Goal: Task Accomplishment & Management: Complete application form

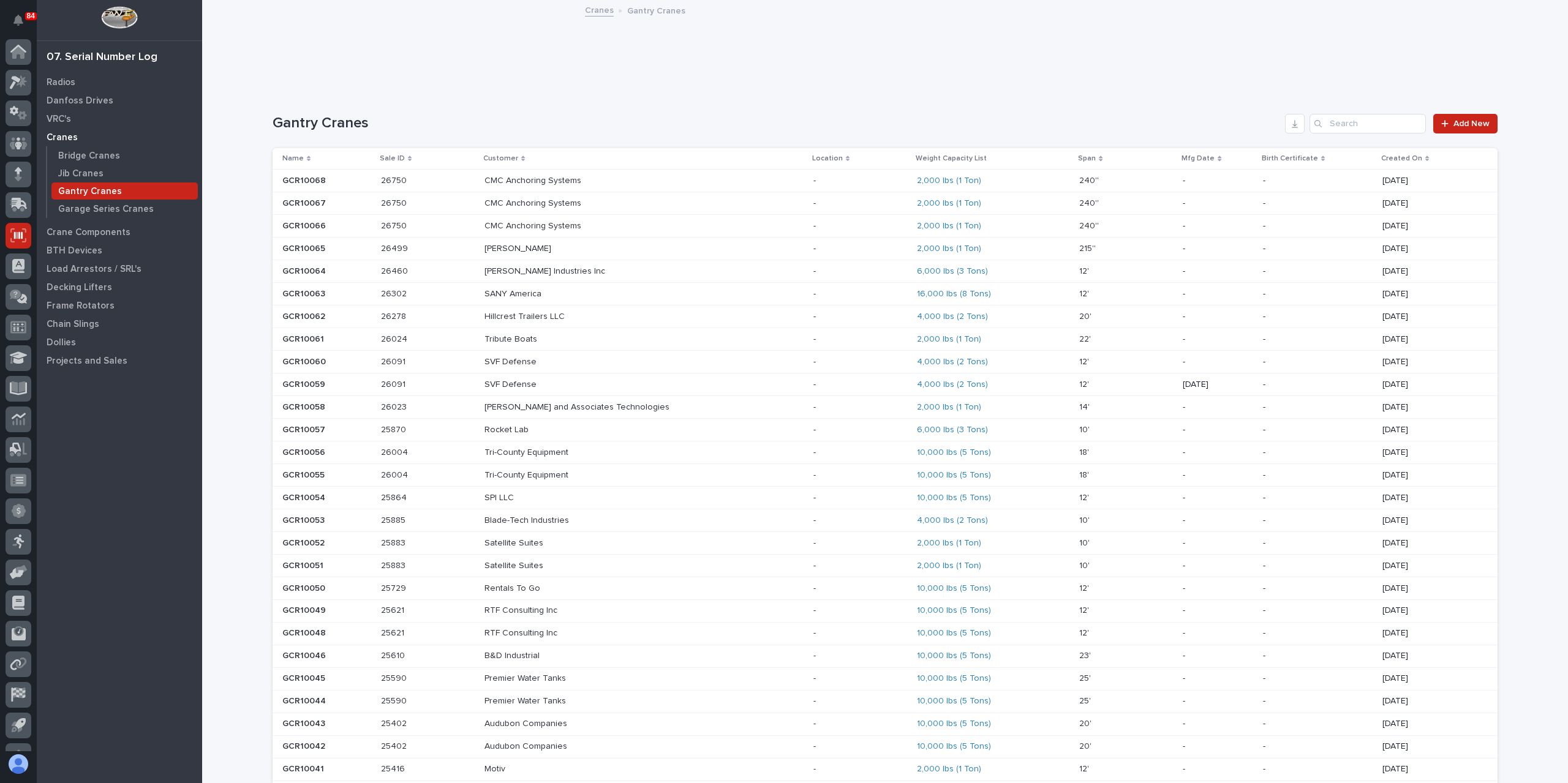
scroll to position [22, 0]
click at [1463, 116] on link "Add New" at bounding box center [1465, 124] width 64 height 20
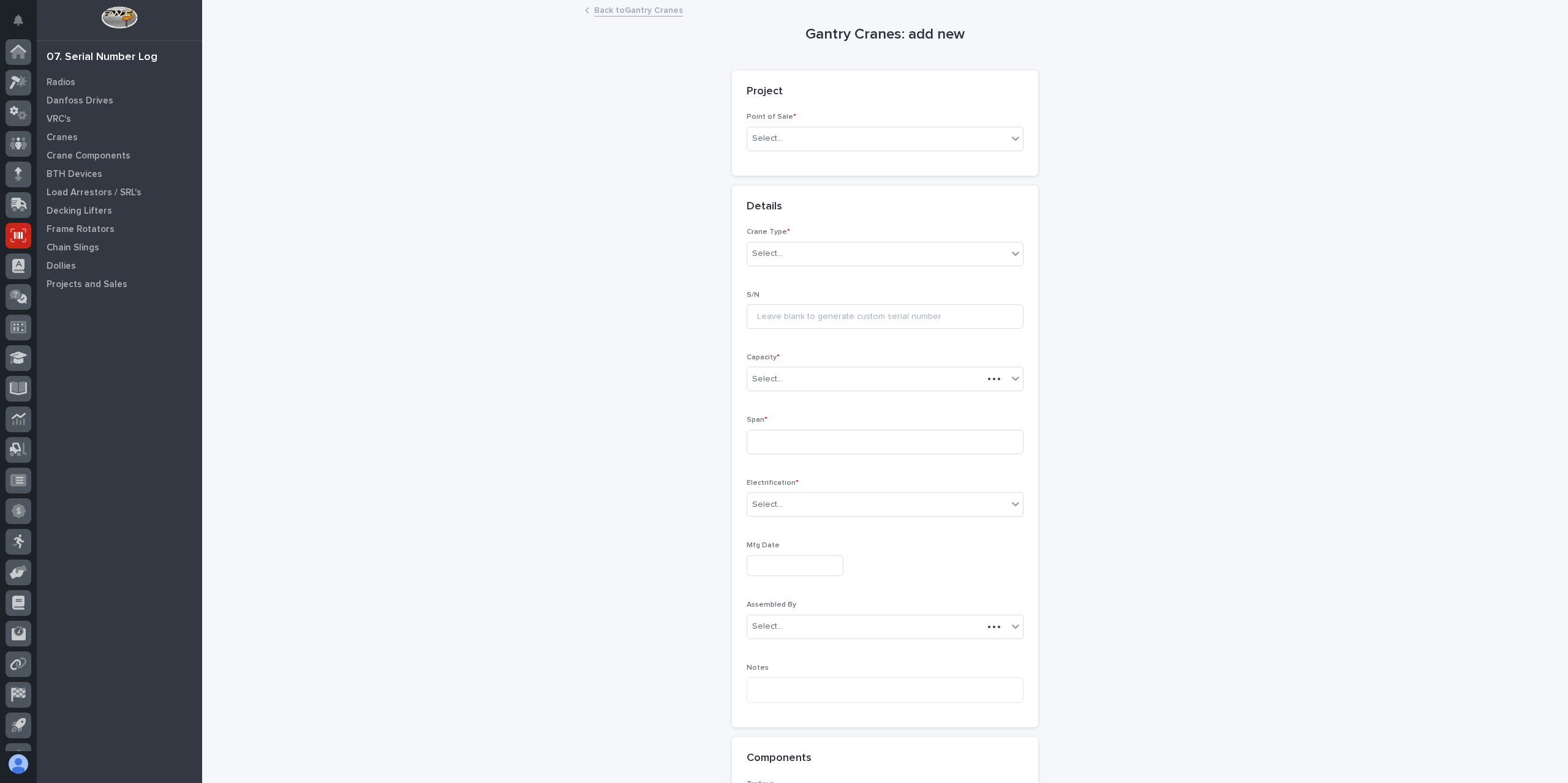
scroll to position [22, 0]
click at [807, 144] on div "Select..." at bounding box center [878, 139] width 260 height 21
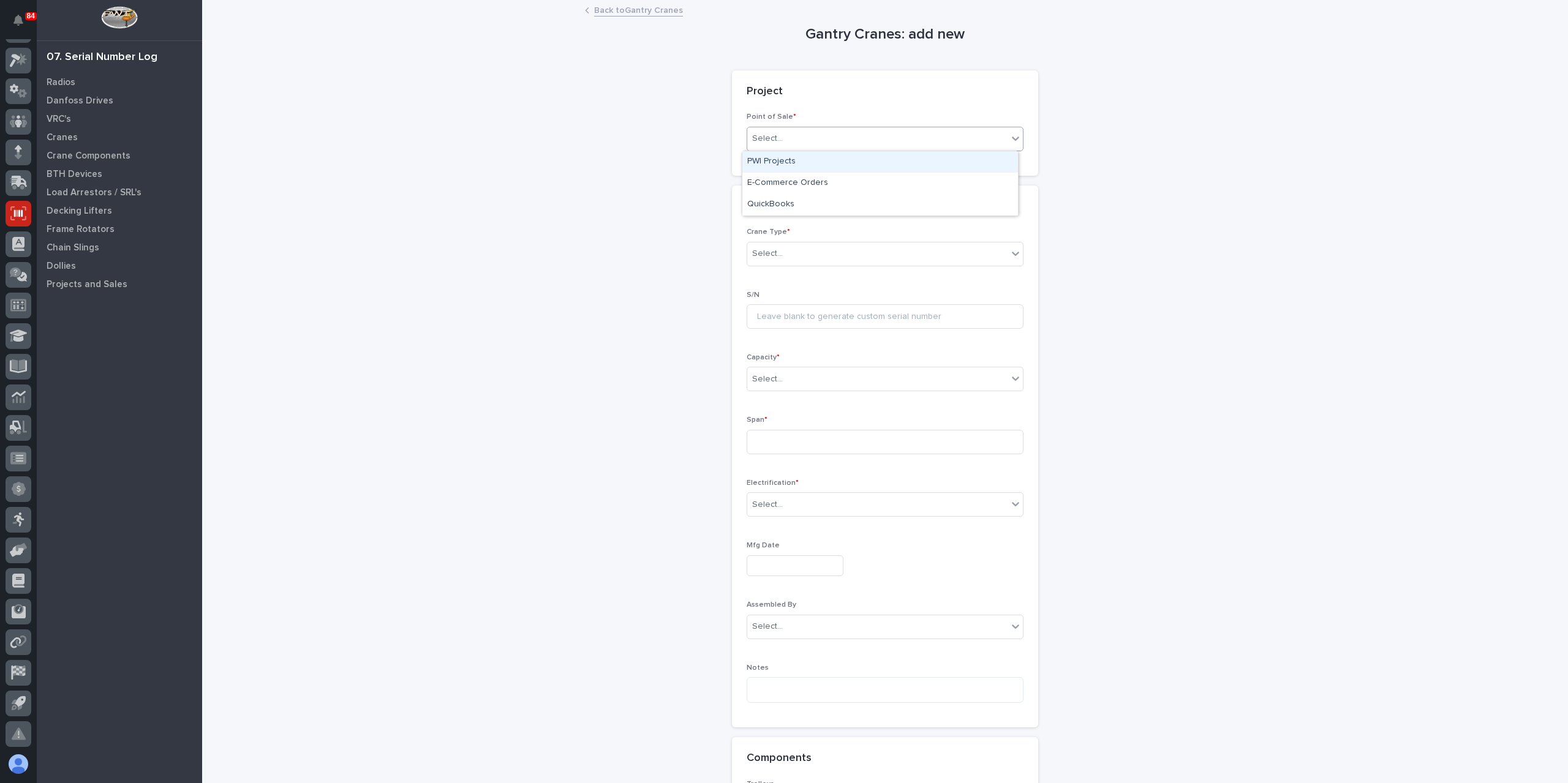
click at [799, 163] on div "PWI Projects" at bounding box center [881, 163] width 276 height 22
click at [788, 221] on div "Select..." at bounding box center [878, 226] width 260 height 21
type input "*****"
click at [785, 341] on div "Select..." at bounding box center [878, 341] width 260 height 21
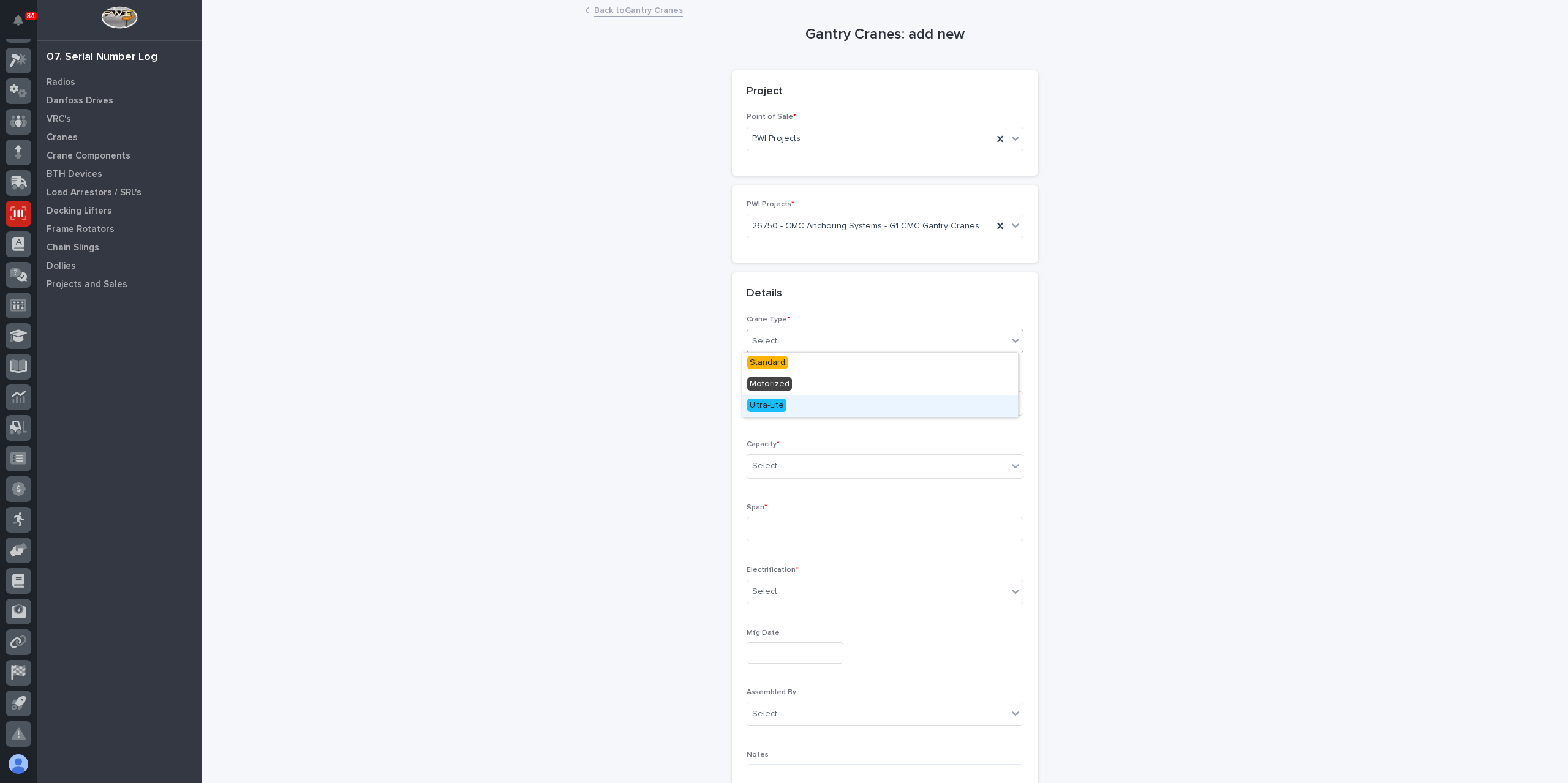
click at [773, 407] on span "Ultra-Lite" at bounding box center [767, 406] width 39 height 14
click at [780, 457] on div "Select..." at bounding box center [878, 466] width 260 height 21
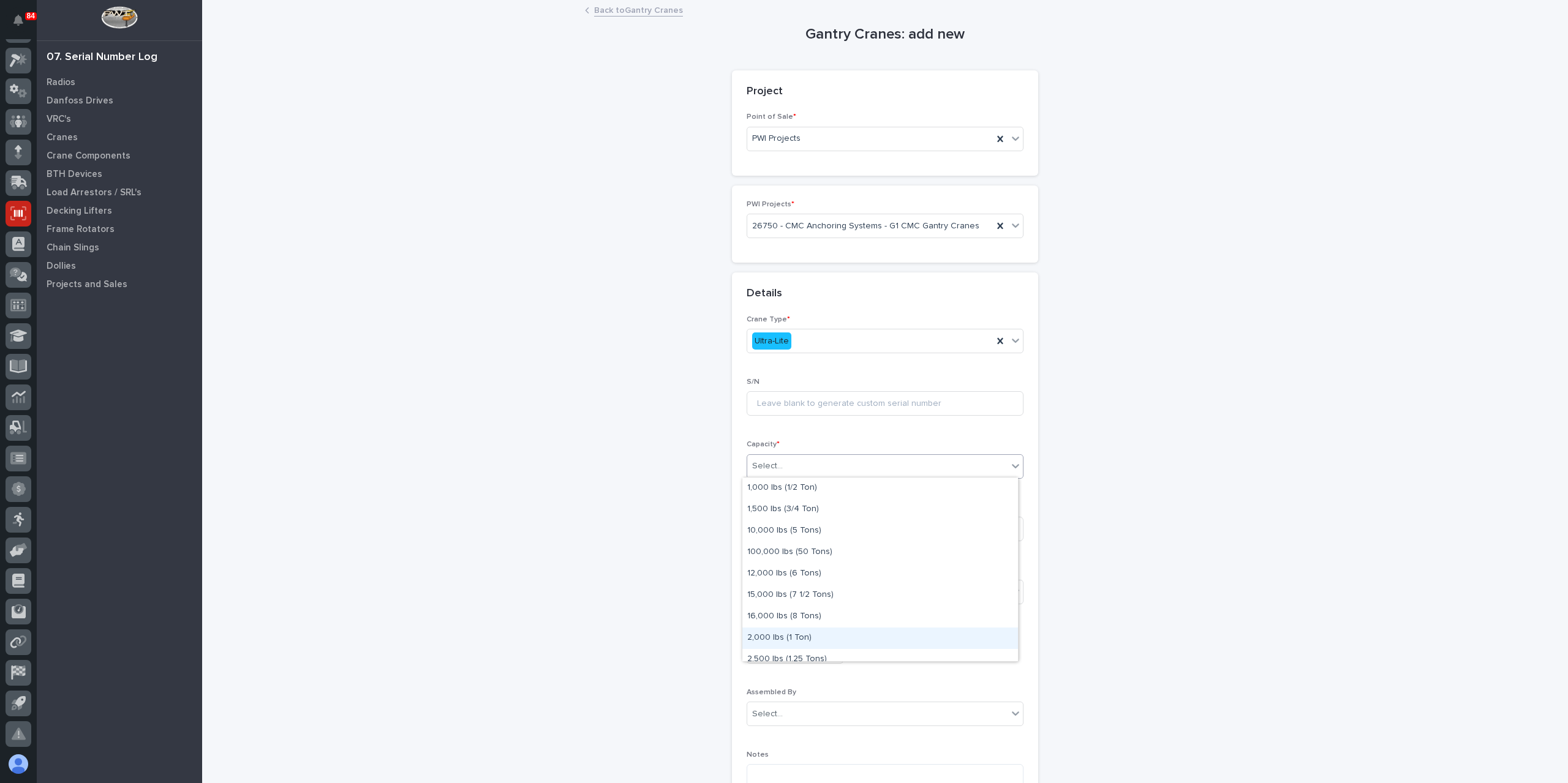
click at [783, 640] on div "2,000 lbs (1 Ton)" at bounding box center [881, 638] width 276 height 22
click at [763, 531] on input at bounding box center [884, 529] width 277 height 25
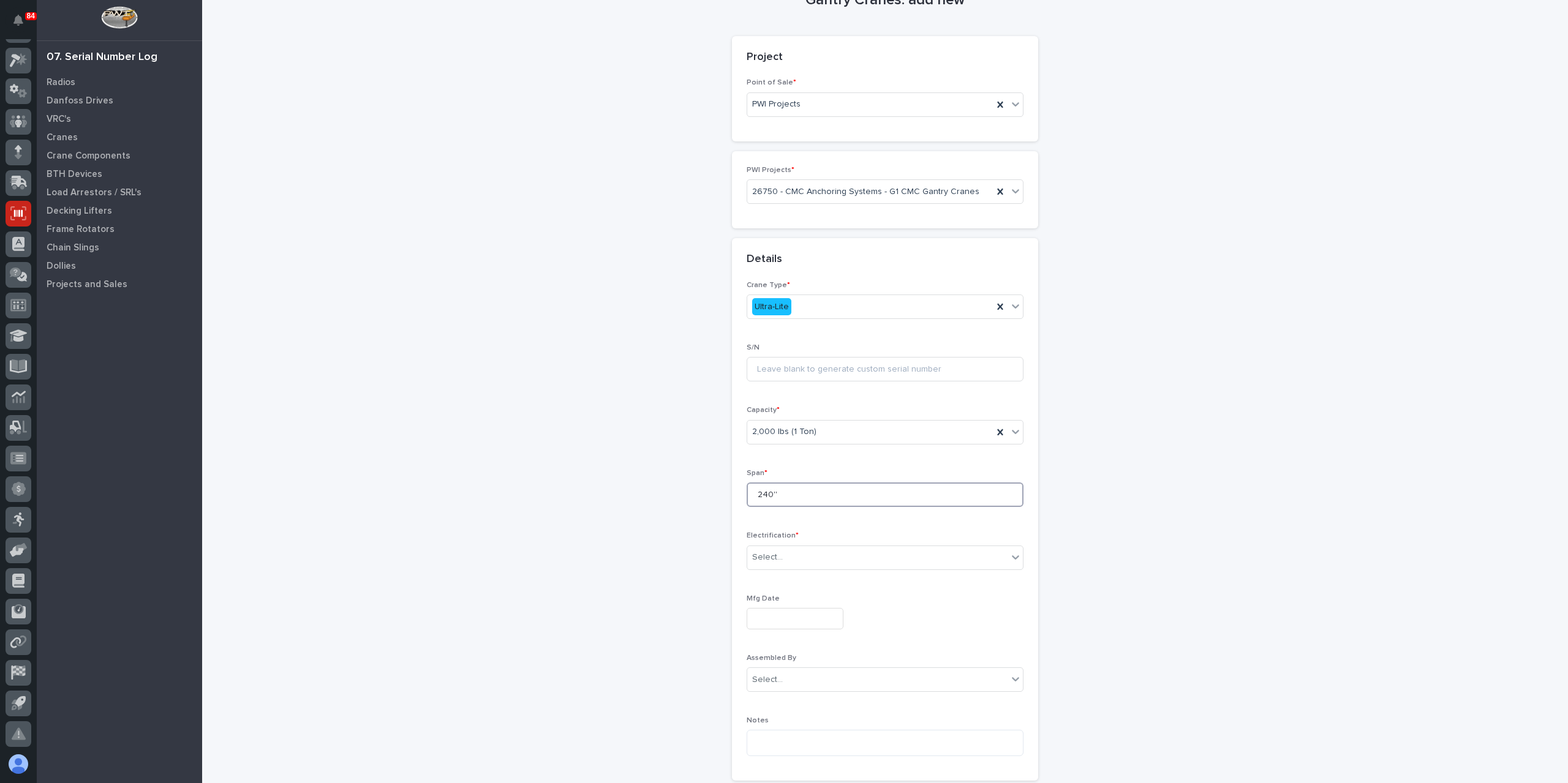
scroll to position [61, 0]
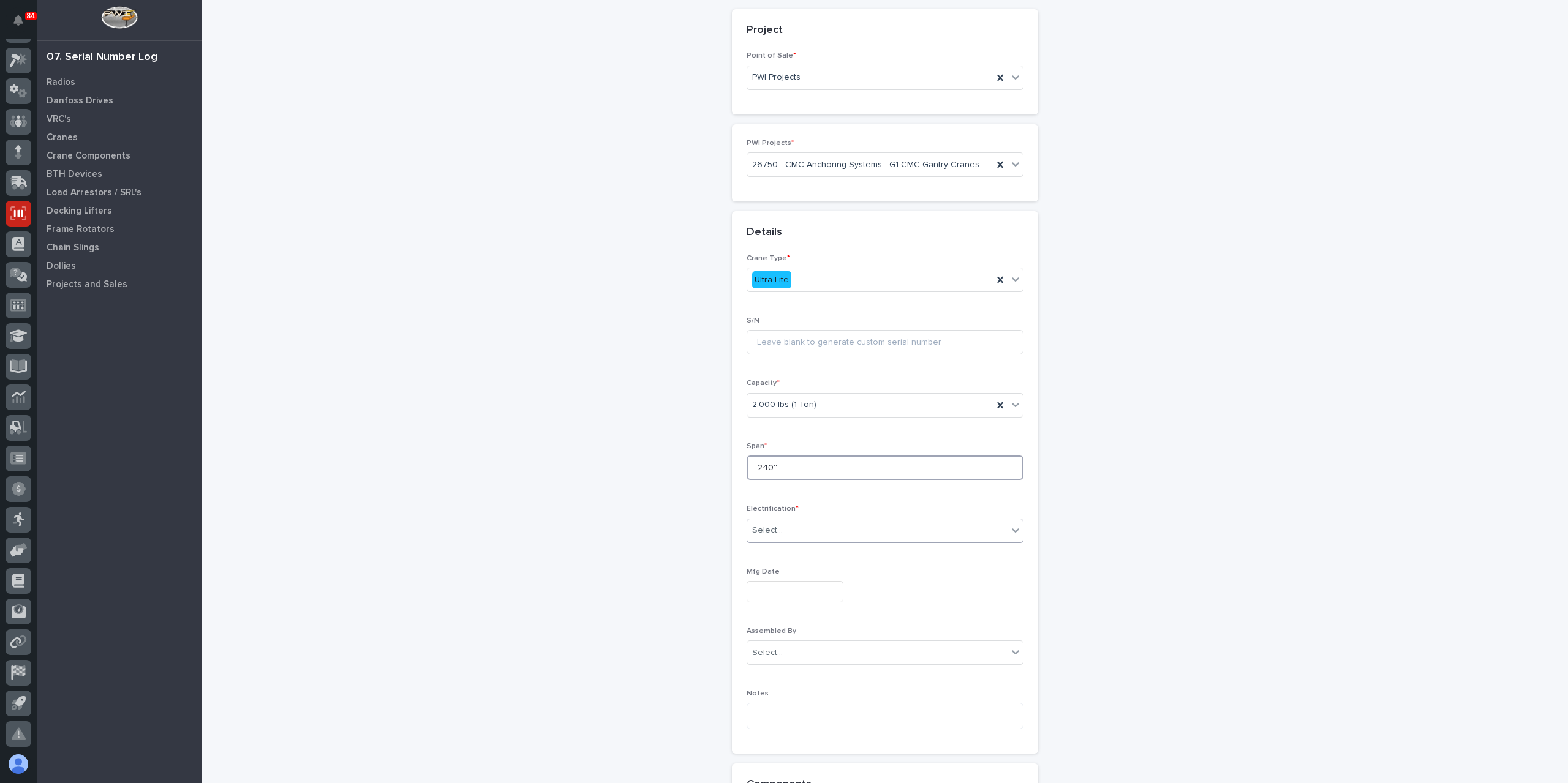
type input "240''"
click at [799, 534] on div "Select..." at bounding box center [878, 530] width 260 height 21
click at [764, 579] on span "Festoon" at bounding box center [766, 573] width 37 height 14
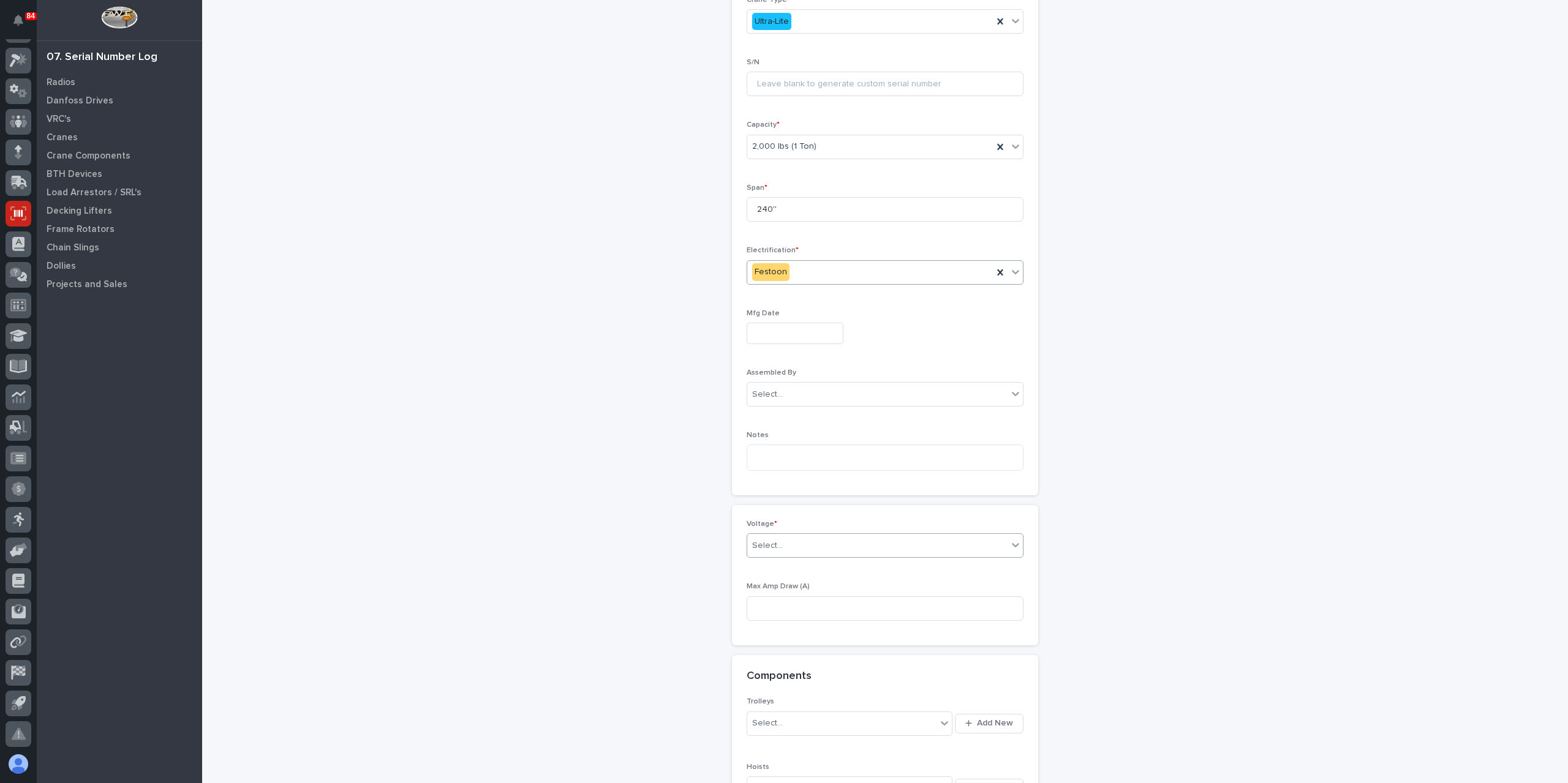
click at [779, 542] on div "Select..." at bounding box center [878, 546] width 260 height 21
click at [800, 630] on div "420-480v Three Phase" at bounding box center [881, 630] width 276 height 22
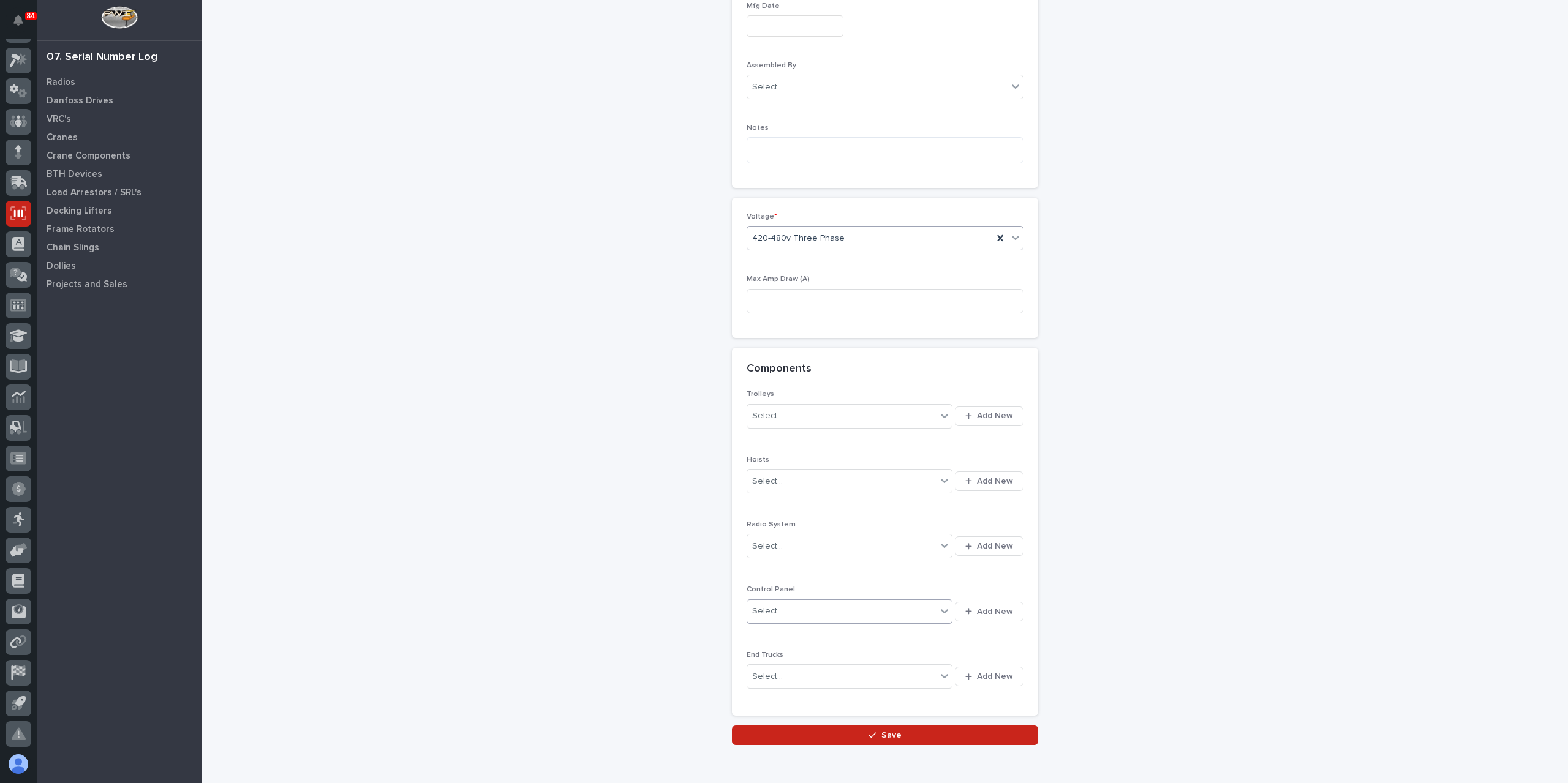
scroll to position [680, 0]
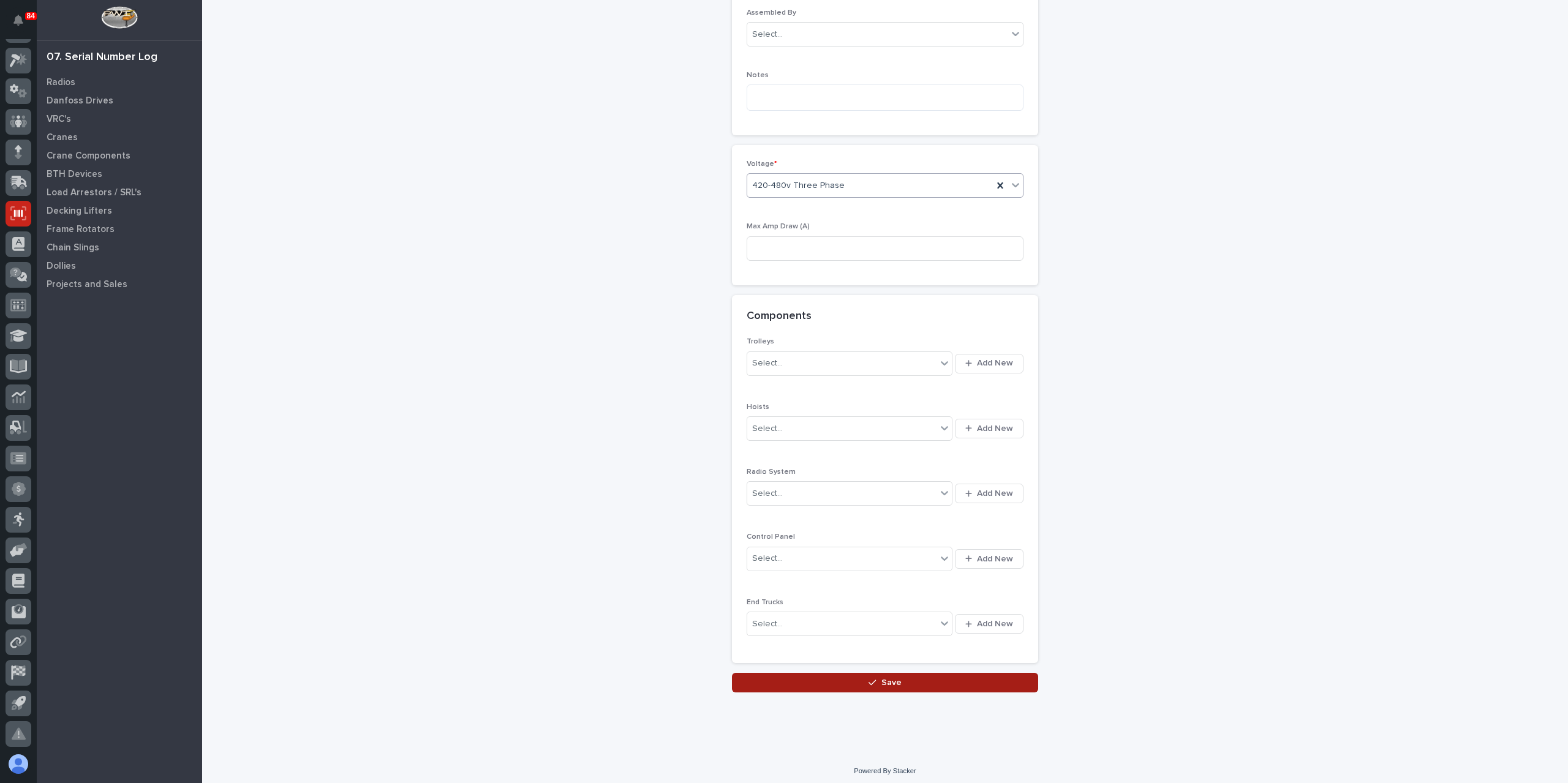
click at [876, 686] on button "Save" at bounding box center [884, 683] width 306 height 20
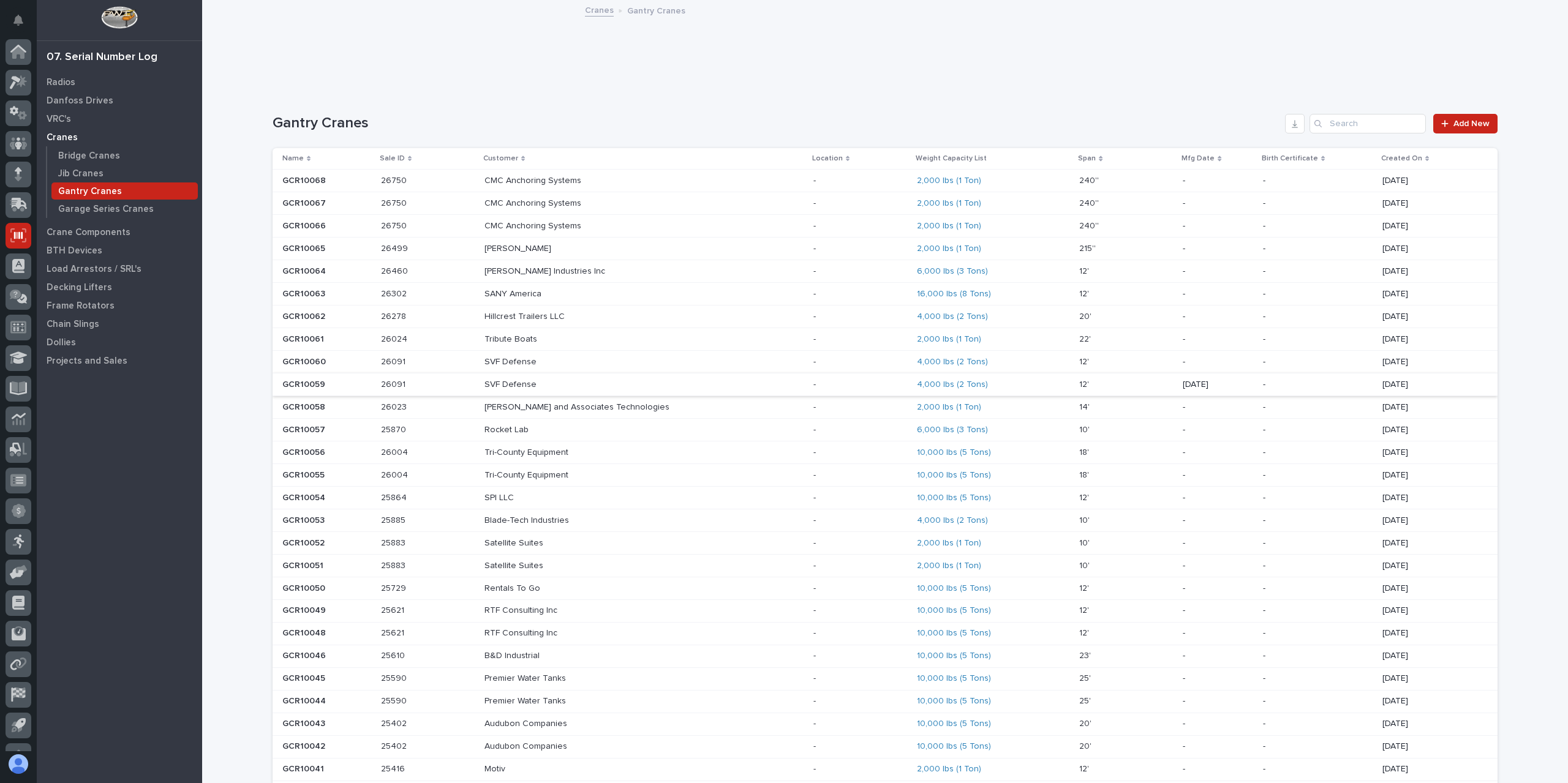
scroll to position [22, 0]
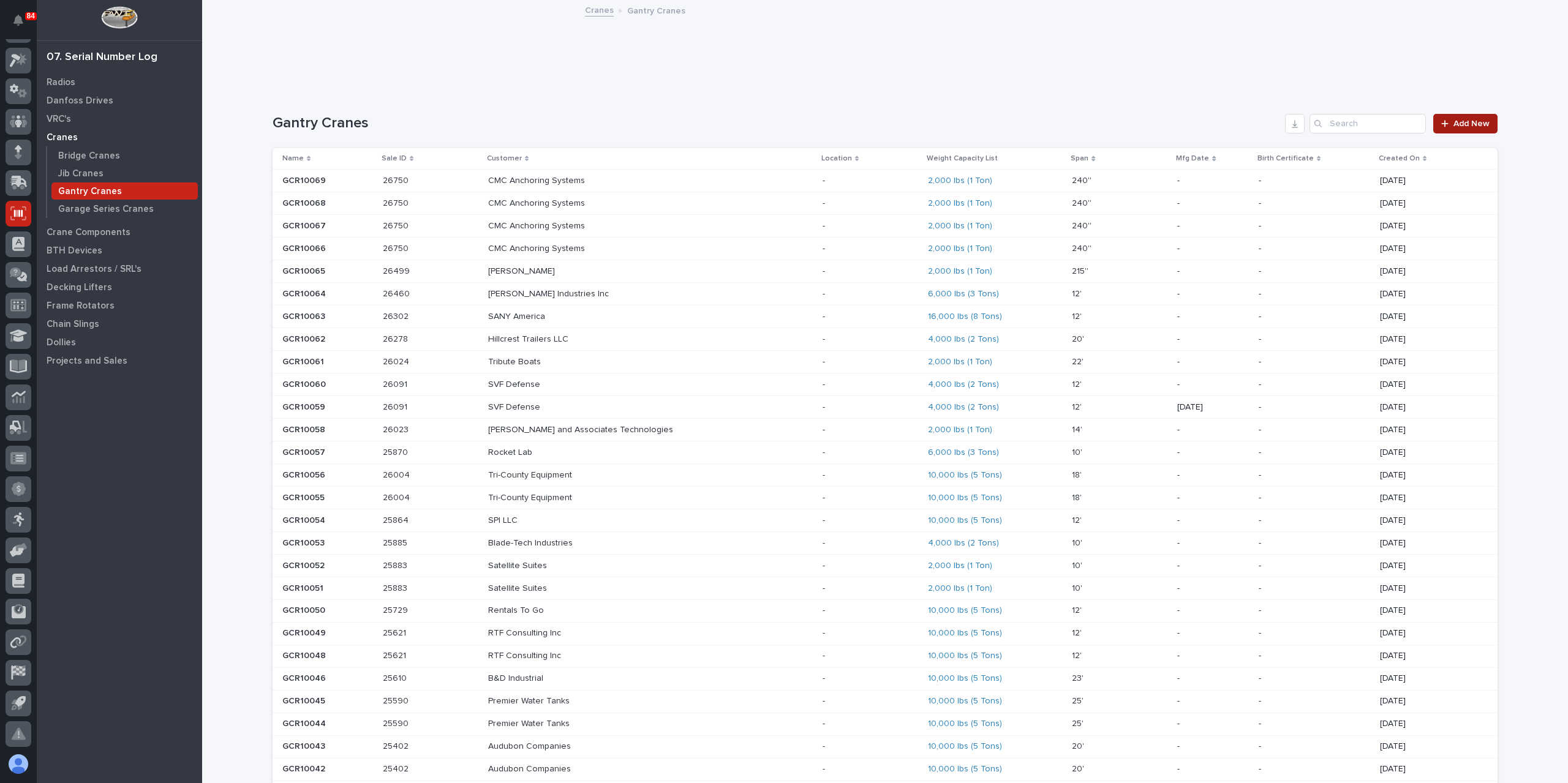
click at [1457, 118] on link "Add New" at bounding box center [1465, 124] width 64 height 20
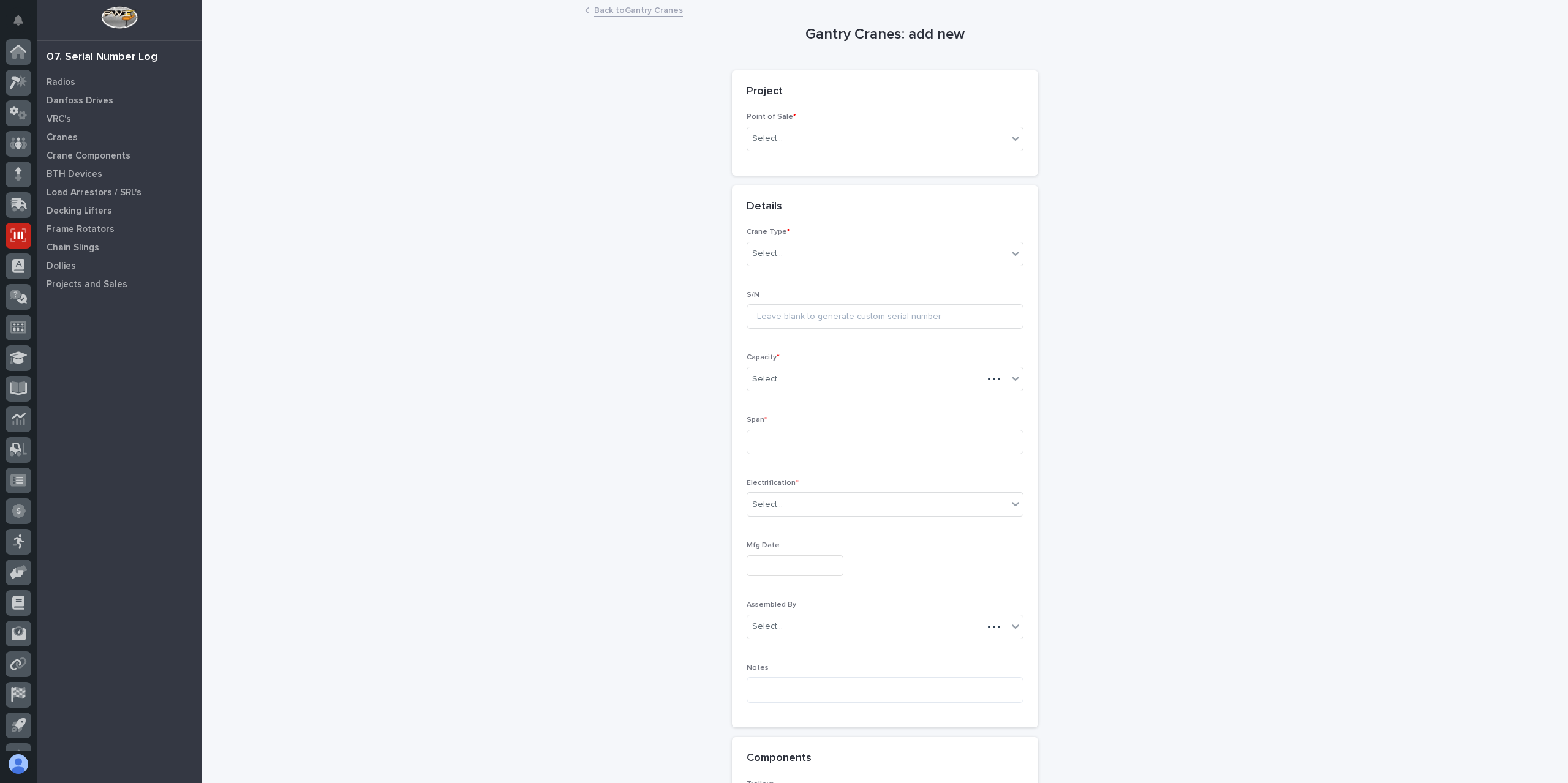
scroll to position [22, 0]
click at [783, 153] on div "Point of Sale * Select..." at bounding box center [884, 136] width 277 height 47
click at [784, 150] on div "Select..." at bounding box center [884, 139] width 277 height 25
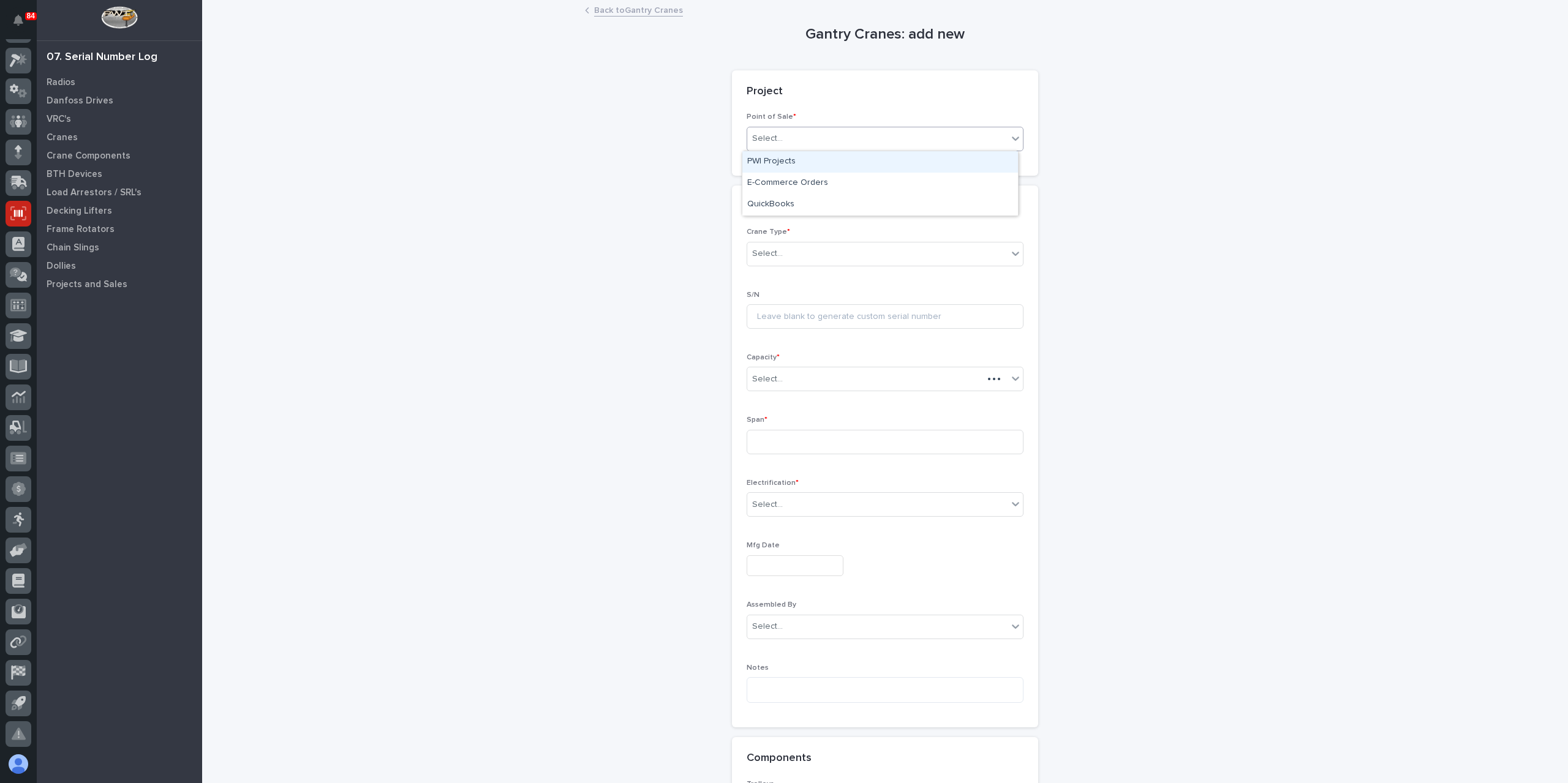
click at [771, 155] on div "PWI Projects" at bounding box center [881, 163] width 276 height 22
click at [773, 231] on div "Select..." at bounding box center [878, 226] width 260 height 21
type input "*****"
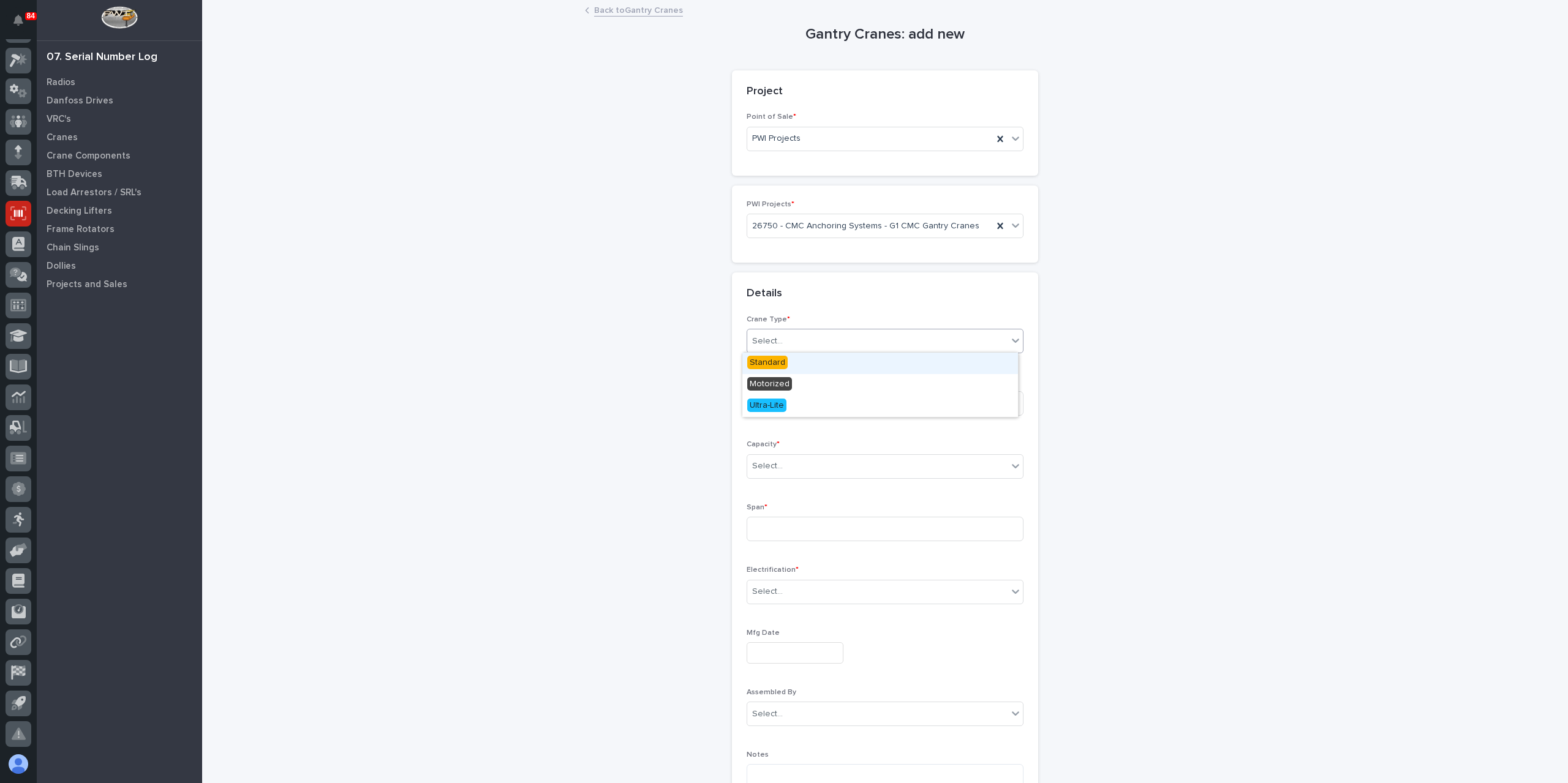
click at [781, 340] on div "Select..." at bounding box center [878, 341] width 260 height 21
click at [773, 405] on span "Ultra-Lite" at bounding box center [767, 406] width 39 height 14
click at [791, 466] on div "Select..." at bounding box center [878, 466] width 260 height 21
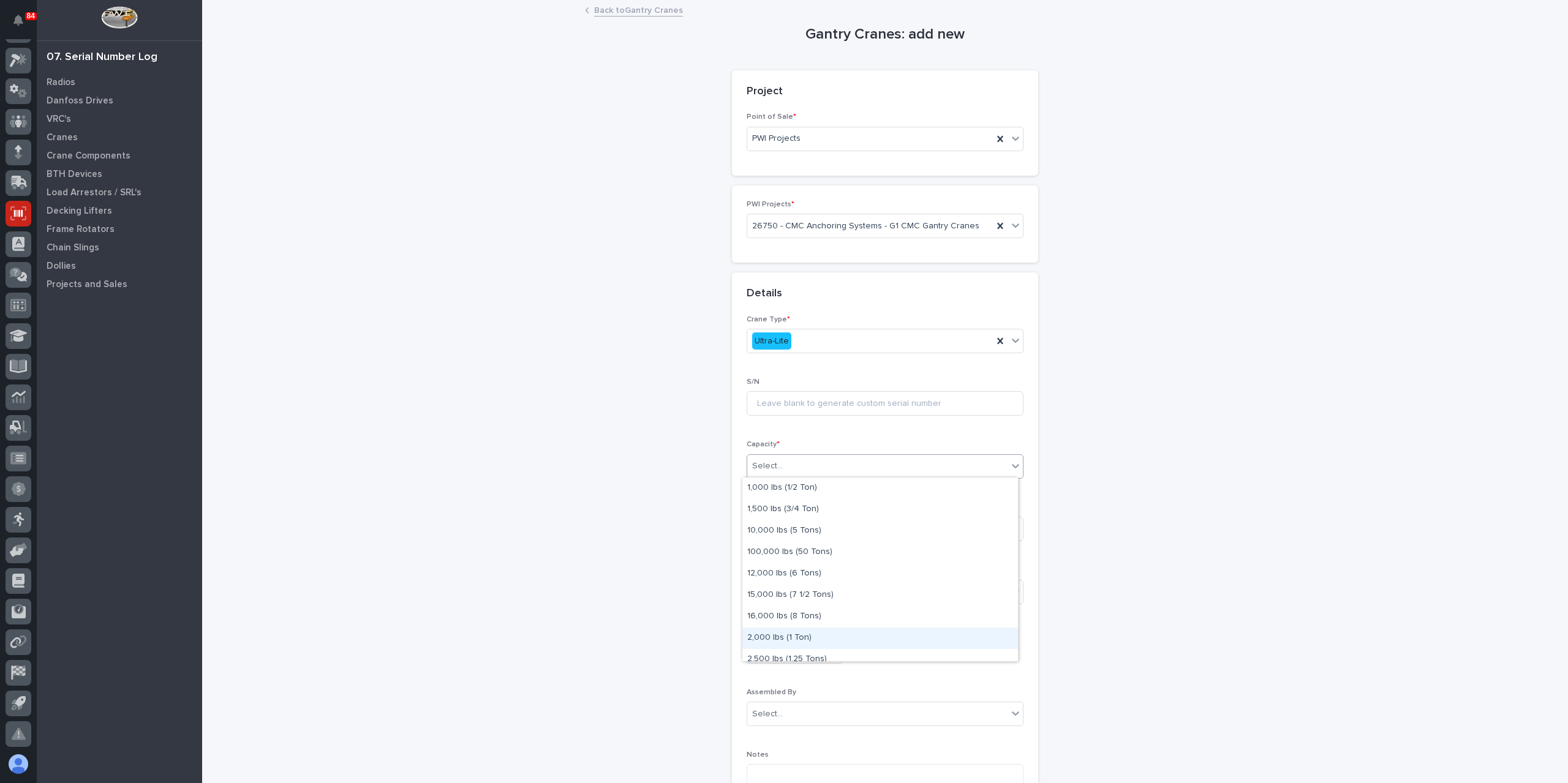
click at [801, 632] on div "2,000 lbs (1 Ton)" at bounding box center [881, 638] width 276 height 22
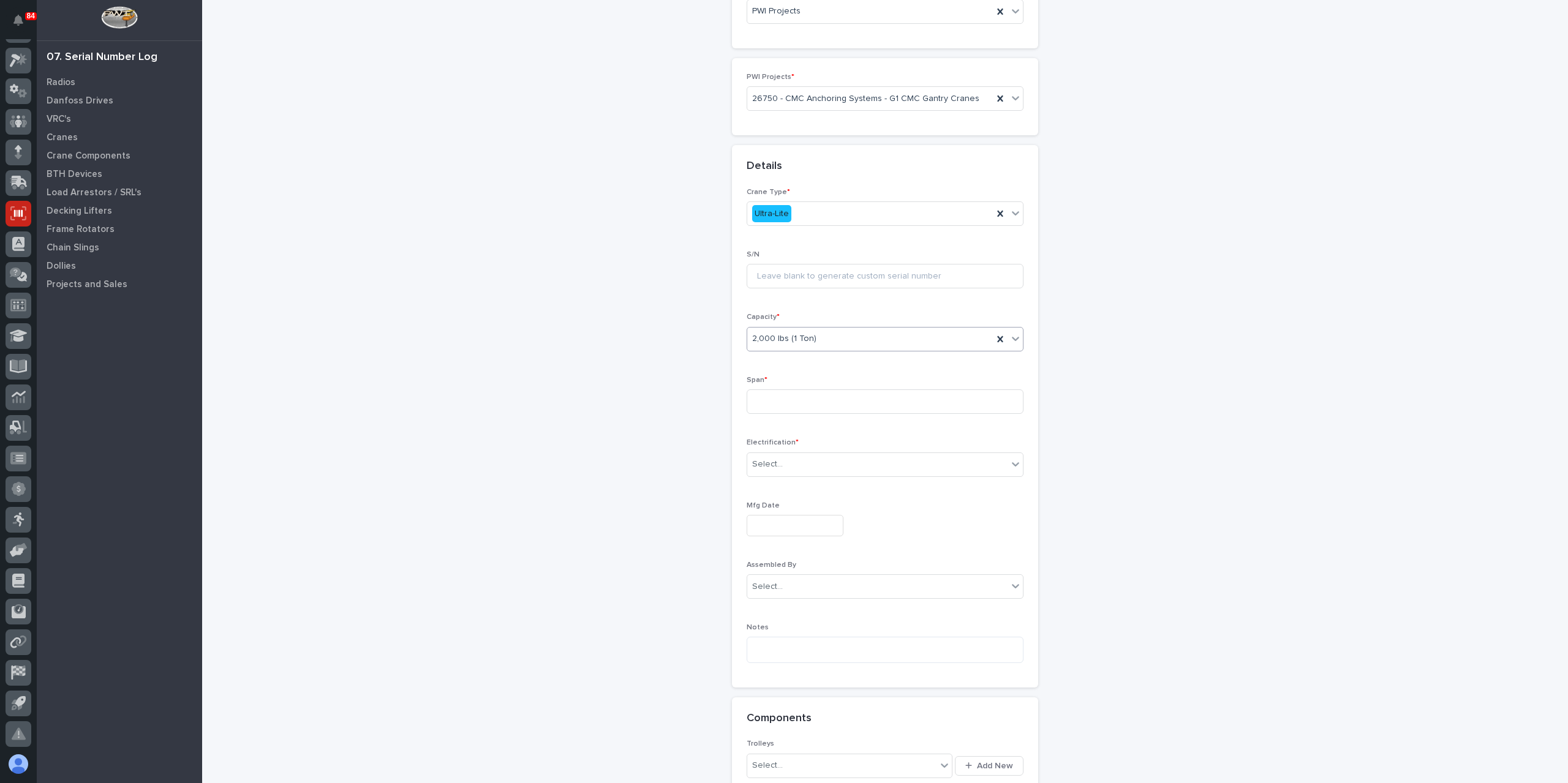
scroll to position [245, 0]
click at [789, 275] on input at bounding box center [884, 284] width 277 height 25
type input "240''"
click at [780, 343] on div "Select..." at bounding box center [878, 347] width 260 height 21
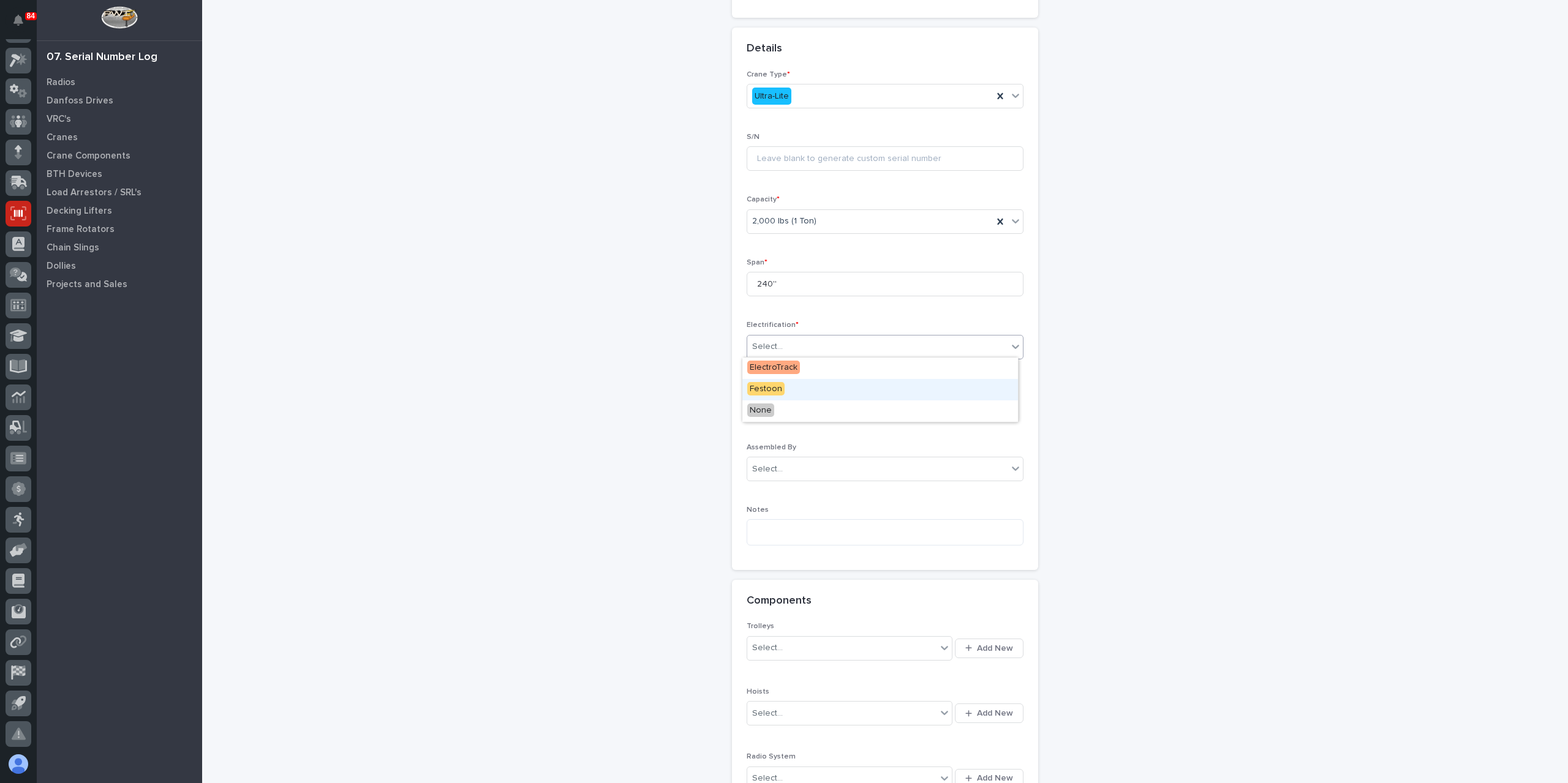
click at [773, 392] on span "Festoon" at bounding box center [766, 389] width 37 height 14
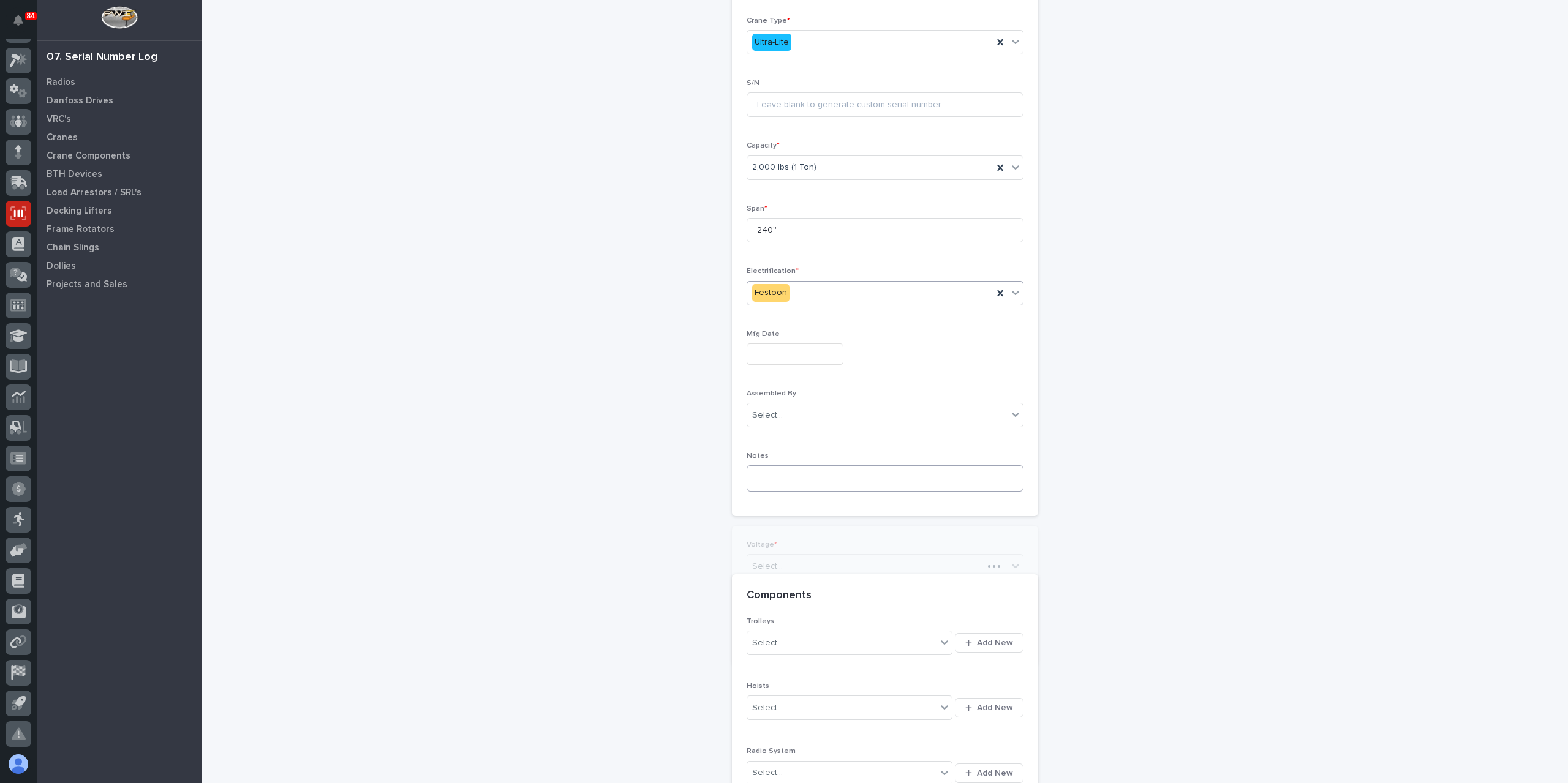
scroll to position [320, 0]
click at [784, 545] on input "text" at bounding box center [784, 546] width 1 height 11
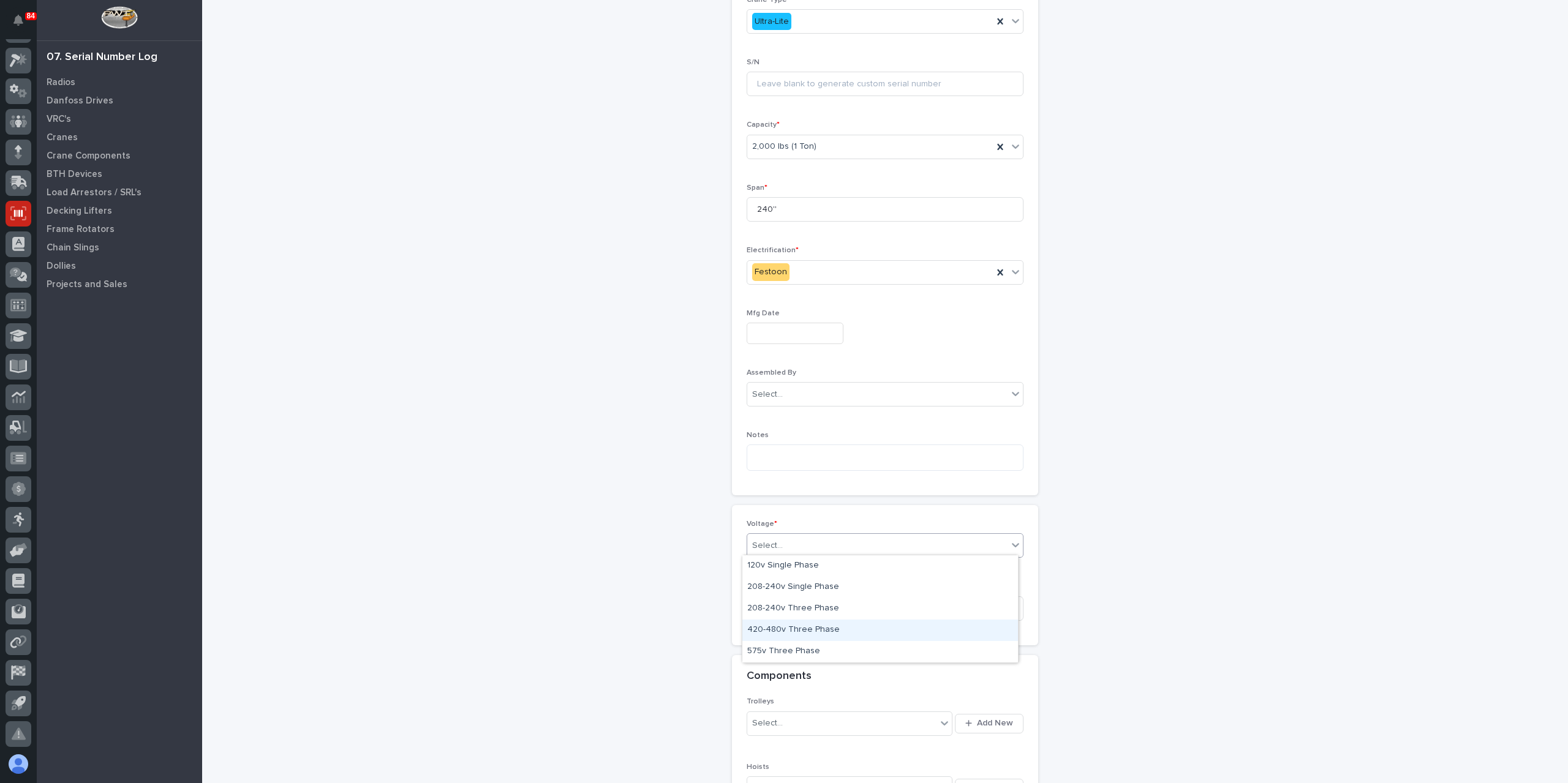
click at [802, 620] on div "420-480v Three Phase" at bounding box center [881, 630] width 276 height 22
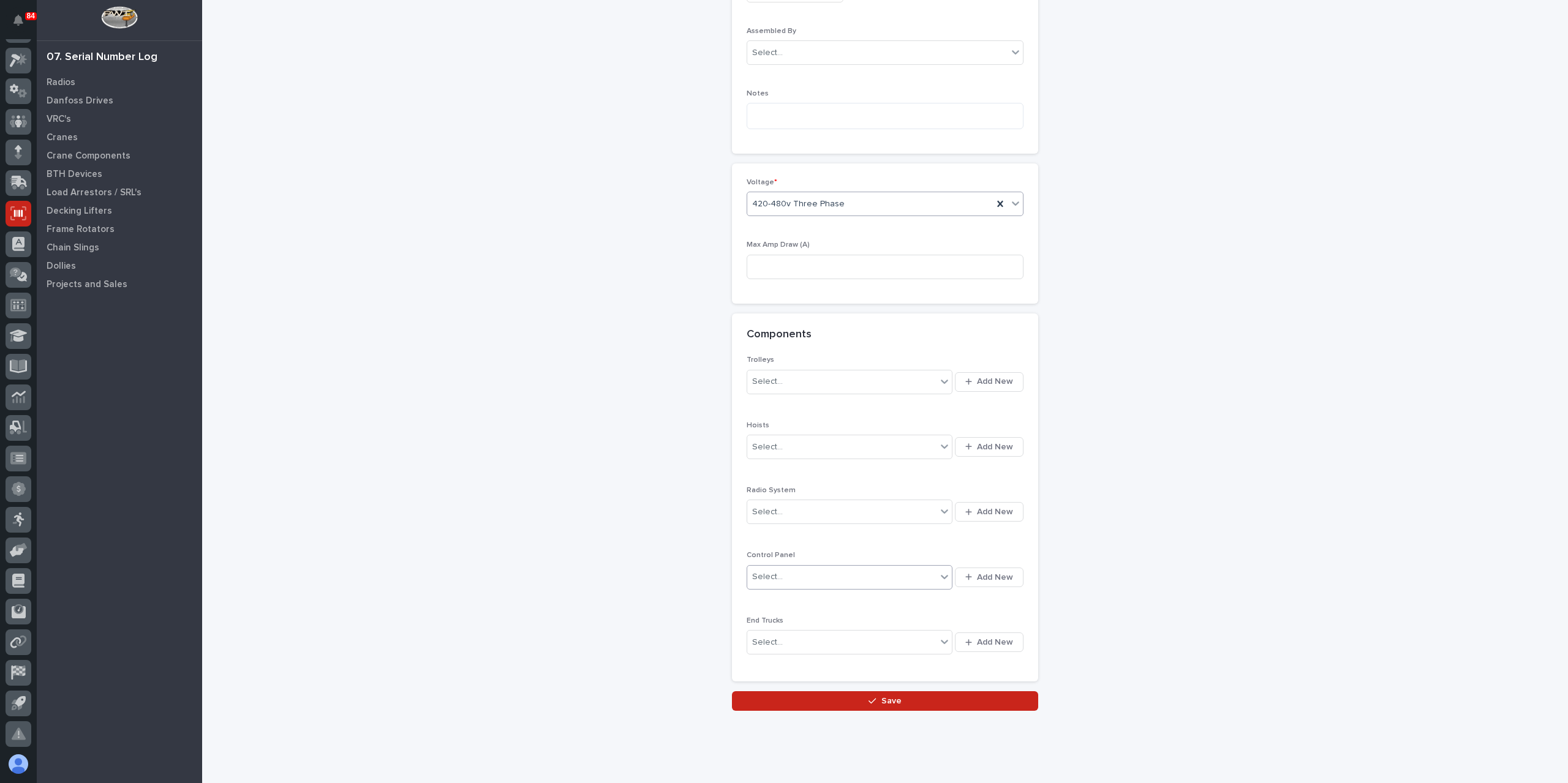
scroll to position [680, 0]
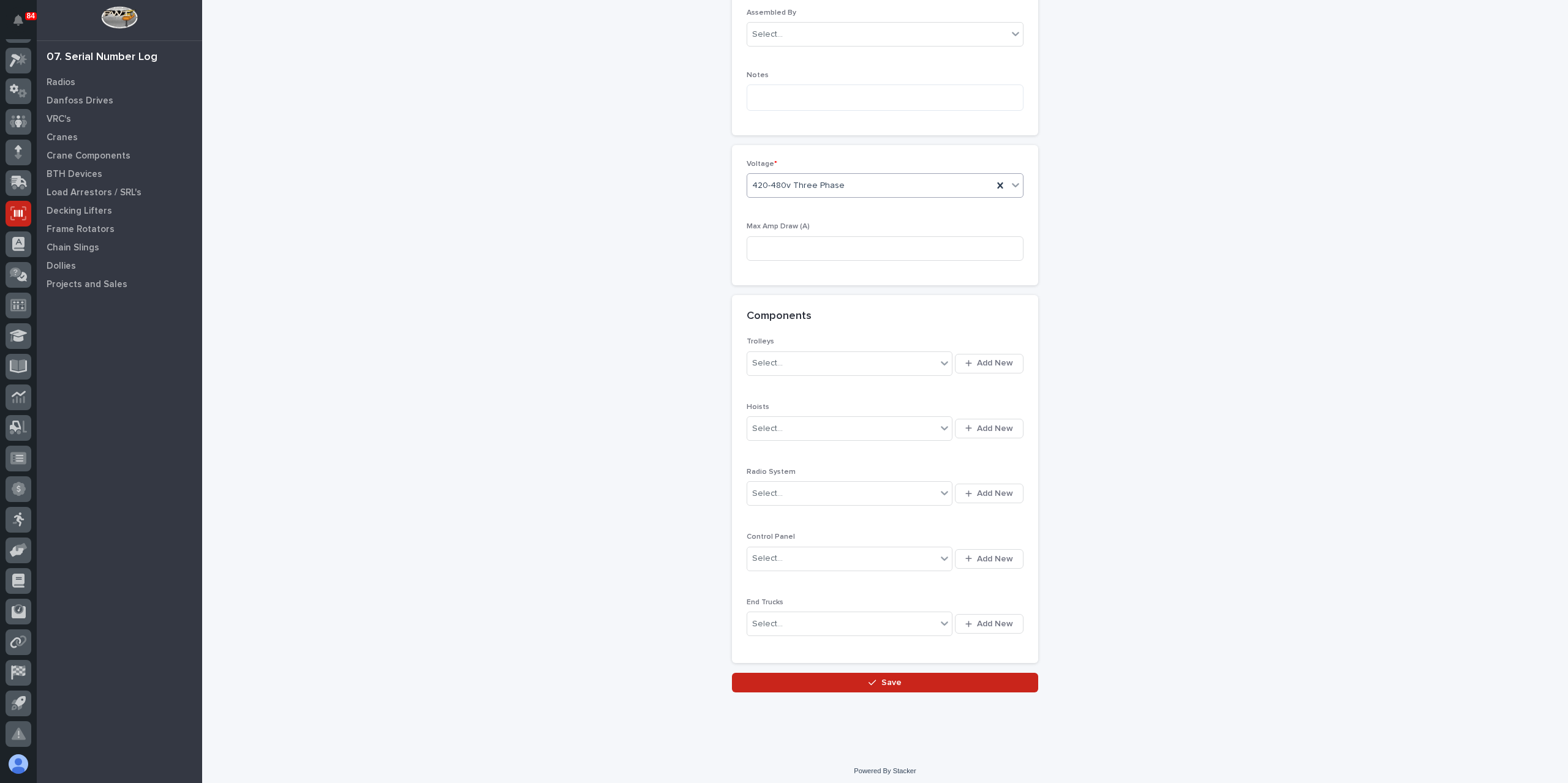
drag, startPoint x: 872, startPoint y: 673, endPoint x: 857, endPoint y: 671, distance: 15.1
click at [871, 673] on button "Save" at bounding box center [884, 683] width 306 height 20
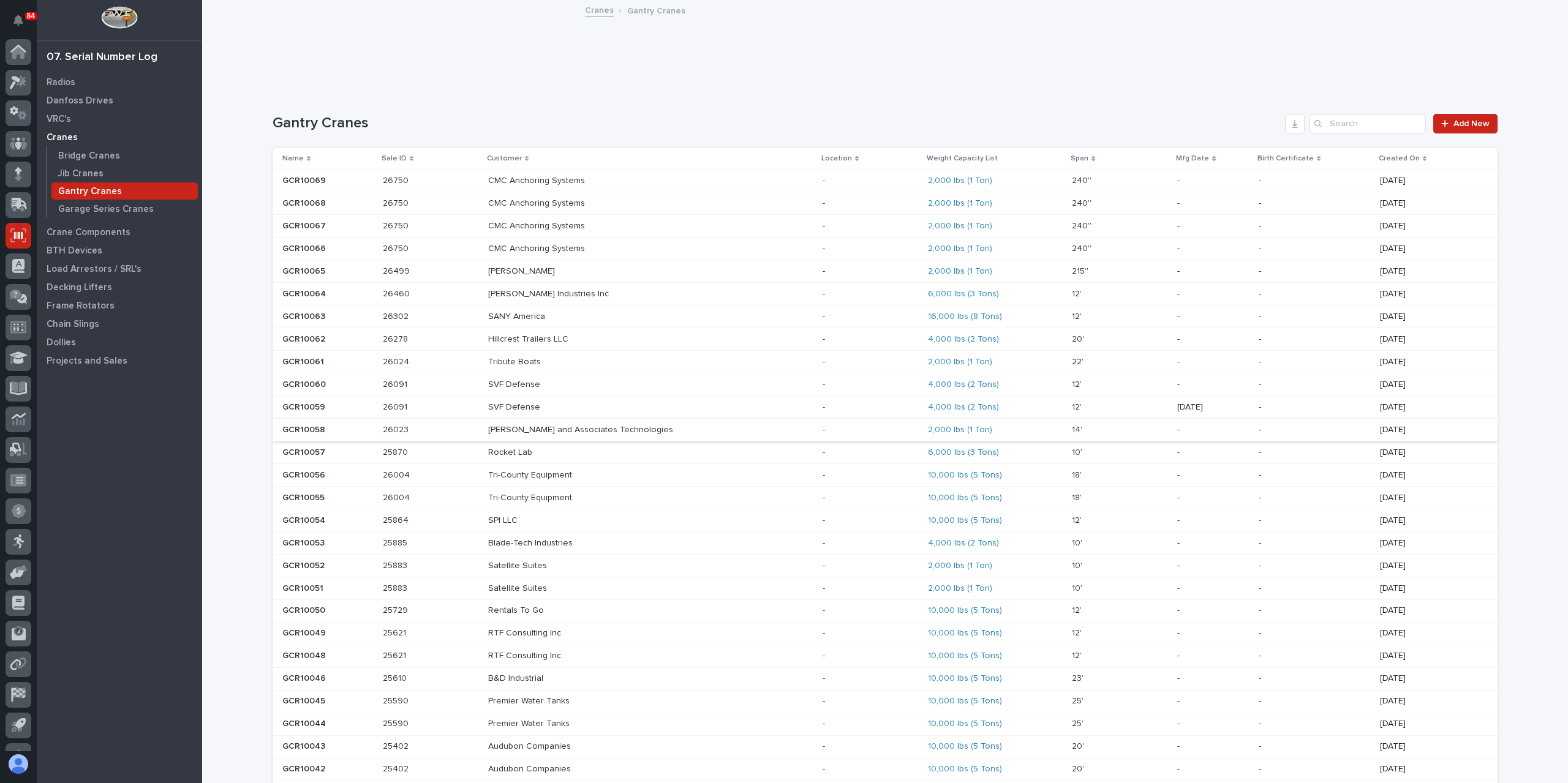
scroll to position [22, 0]
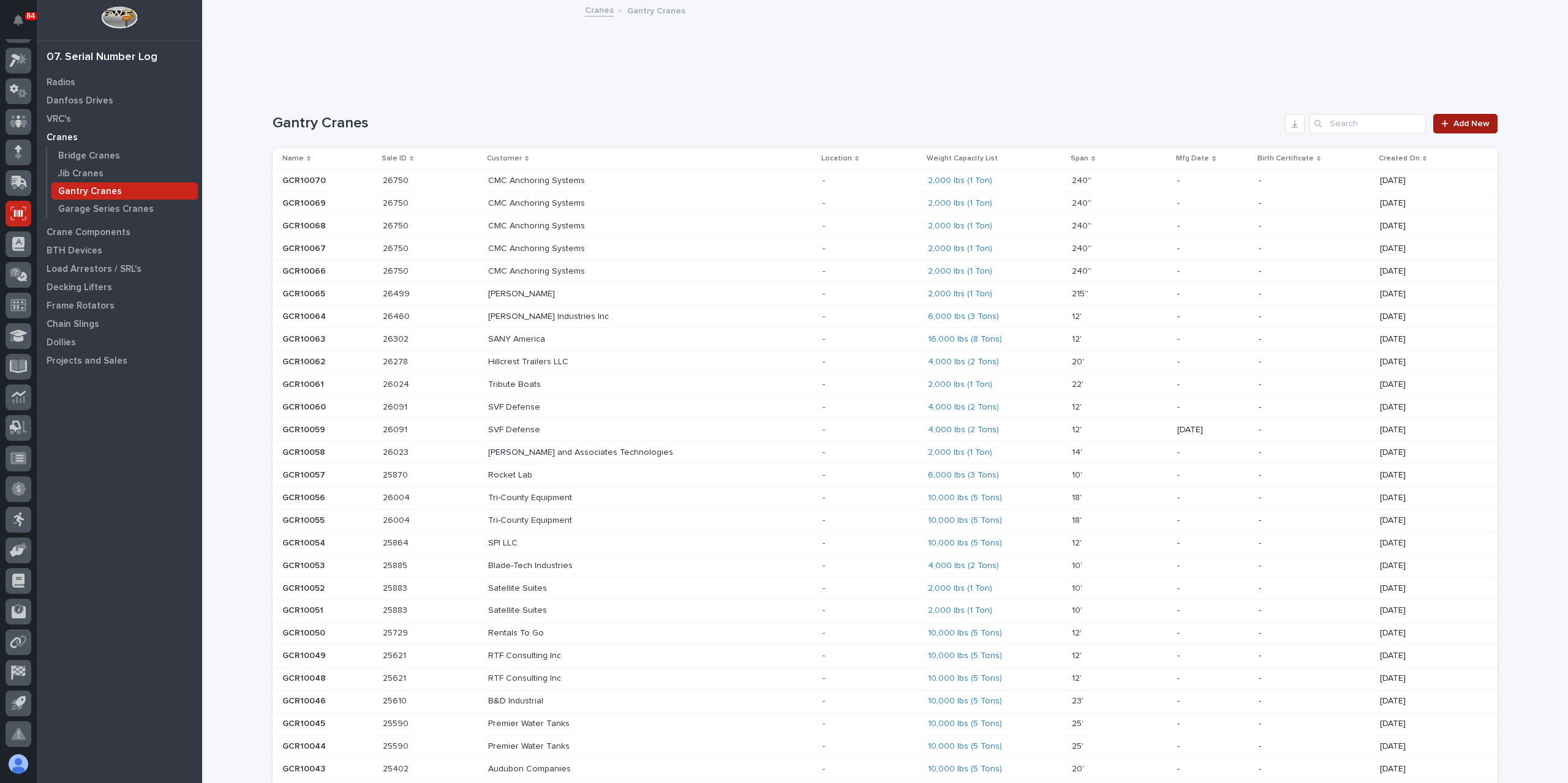
click at [1435, 114] on link "Add New" at bounding box center [1465, 124] width 64 height 20
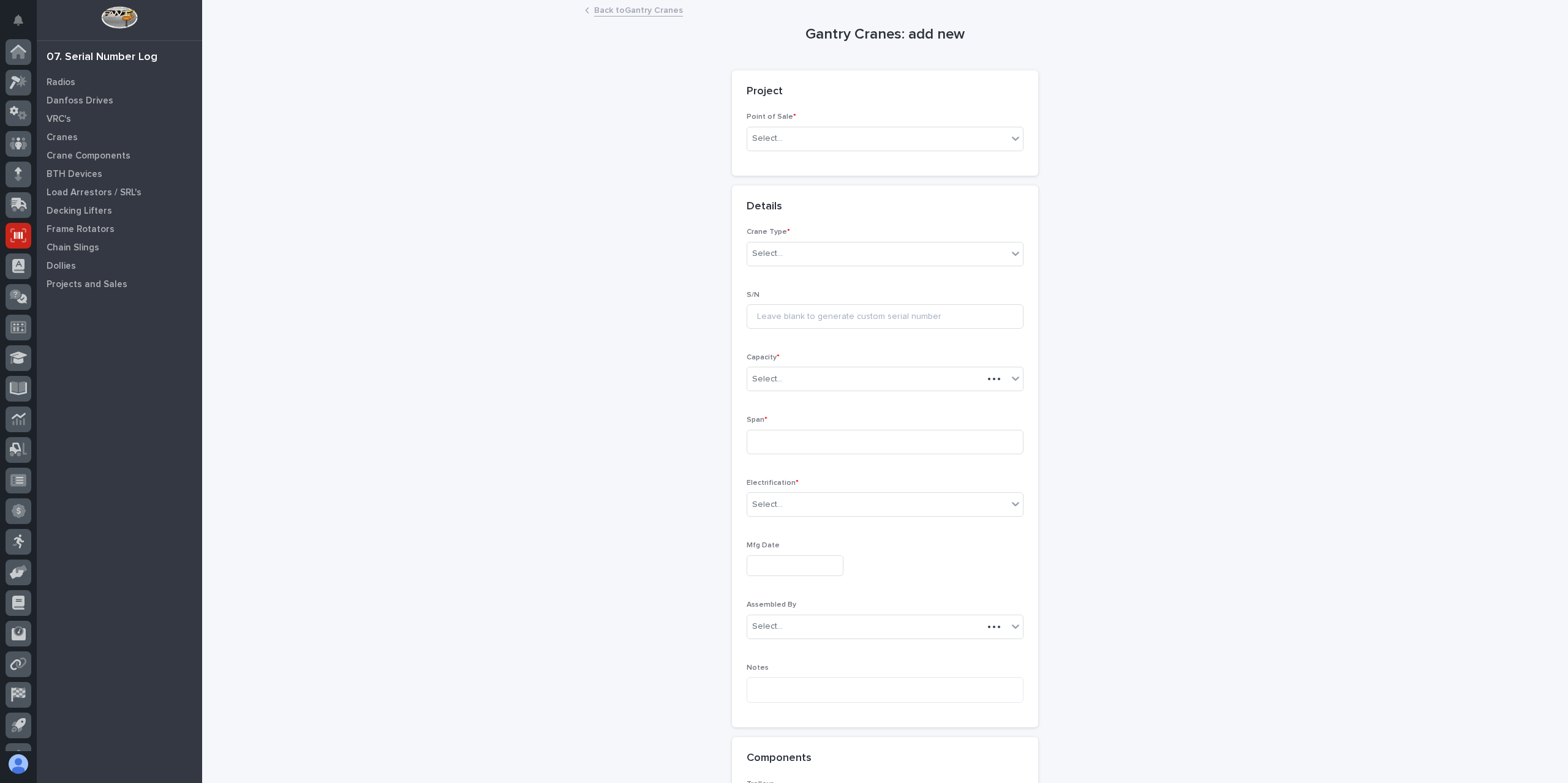
scroll to position [22, 0]
click at [783, 134] on div "Select..." at bounding box center [878, 139] width 260 height 21
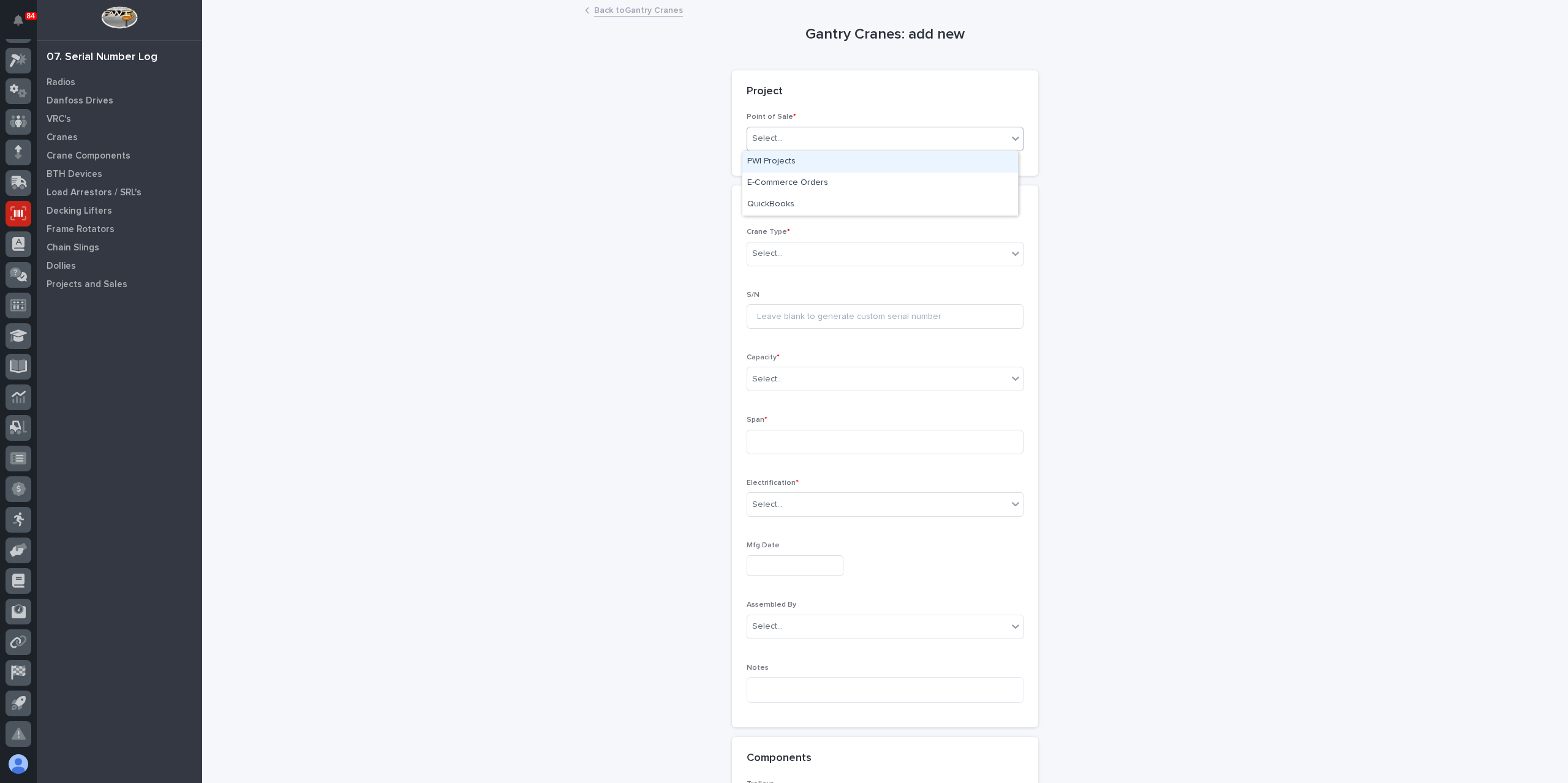
click at [787, 158] on div "PWI Projects" at bounding box center [881, 163] width 276 height 22
click at [782, 234] on div "Select..." at bounding box center [878, 226] width 260 height 21
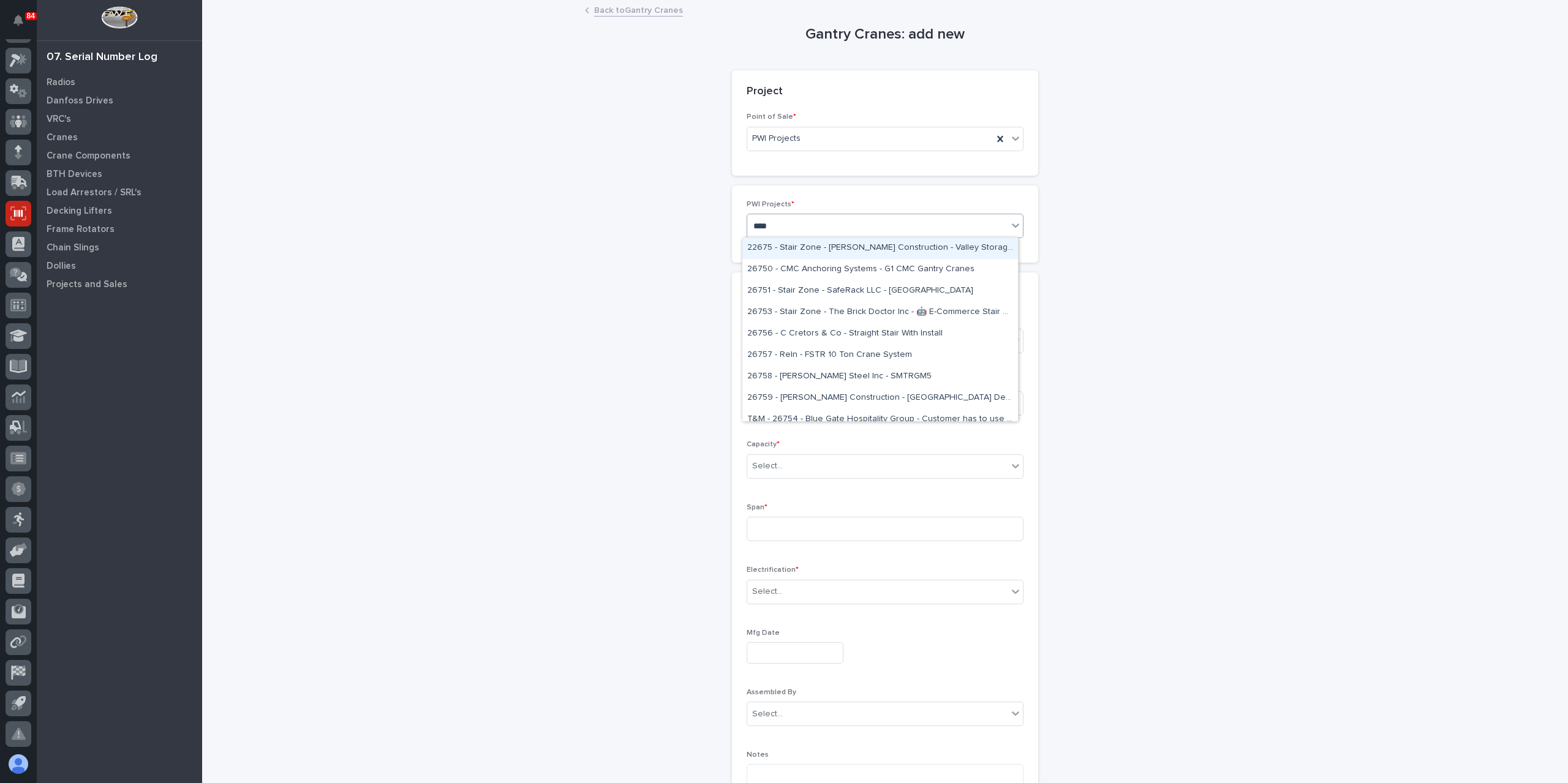
type input "*****"
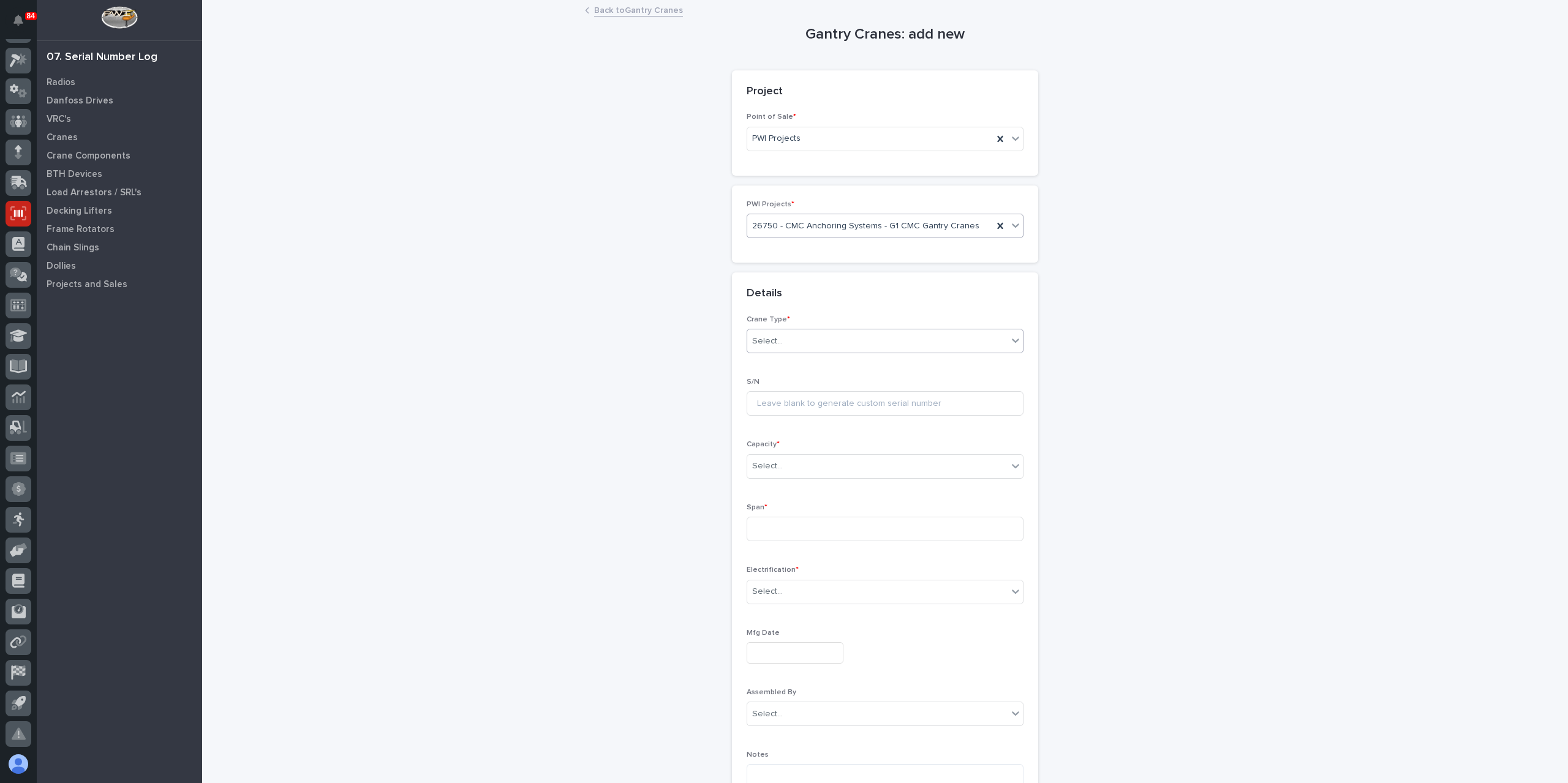
click at [801, 339] on div "Select..." at bounding box center [878, 341] width 260 height 21
click at [777, 406] on span "Ultra-Lite" at bounding box center [767, 406] width 39 height 14
click at [786, 470] on div "Select..." at bounding box center [878, 466] width 260 height 21
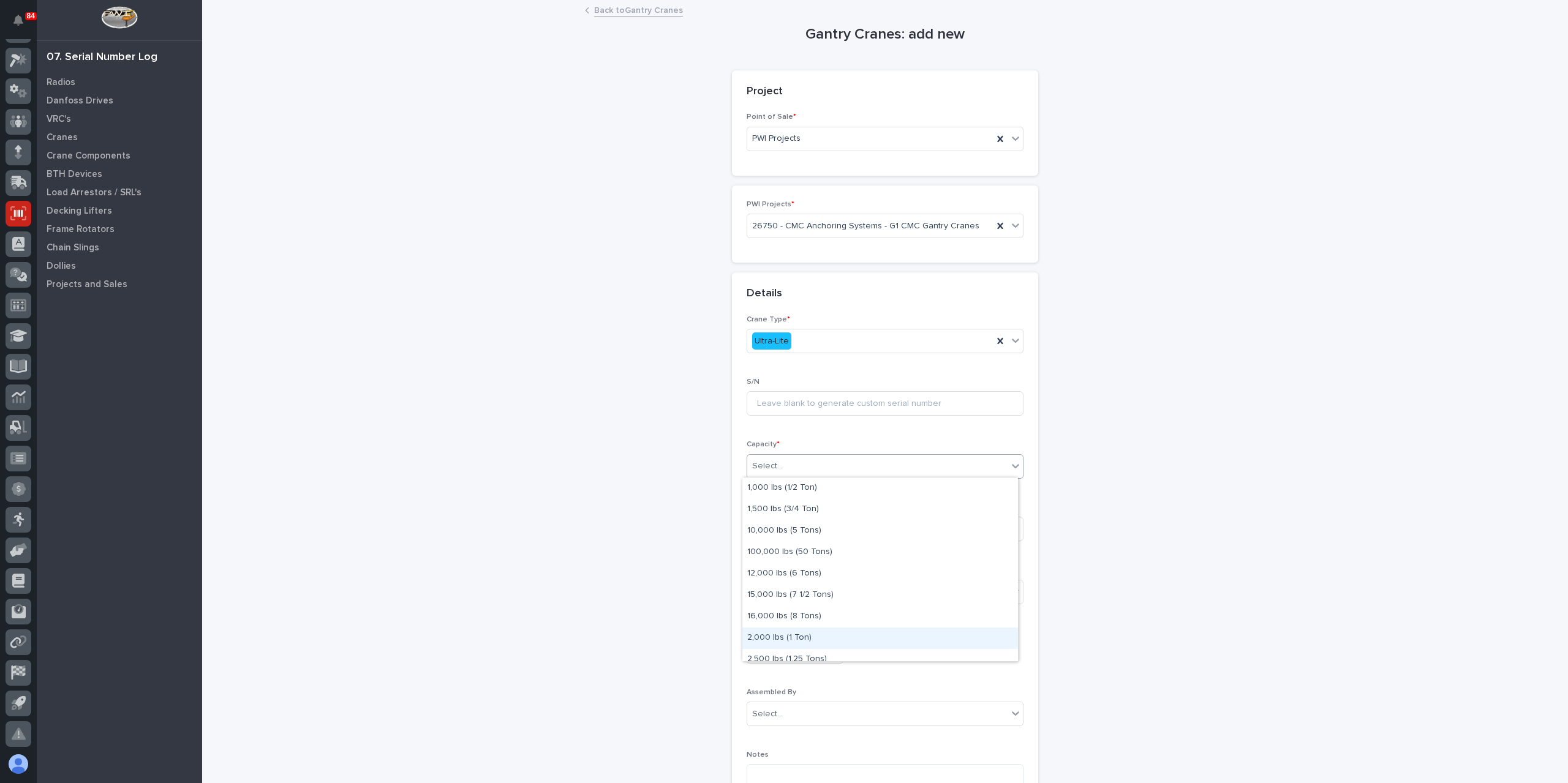
click at [803, 637] on div "2,000 lbs (1 Ton)" at bounding box center [881, 638] width 276 height 22
drag, startPoint x: 768, startPoint y: 523, endPoint x: 778, endPoint y: 527, distance: 10.8
click at [770, 527] on input at bounding box center [884, 529] width 277 height 25
type input "240''"
click at [806, 587] on div "Select..." at bounding box center [878, 592] width 260 height 21
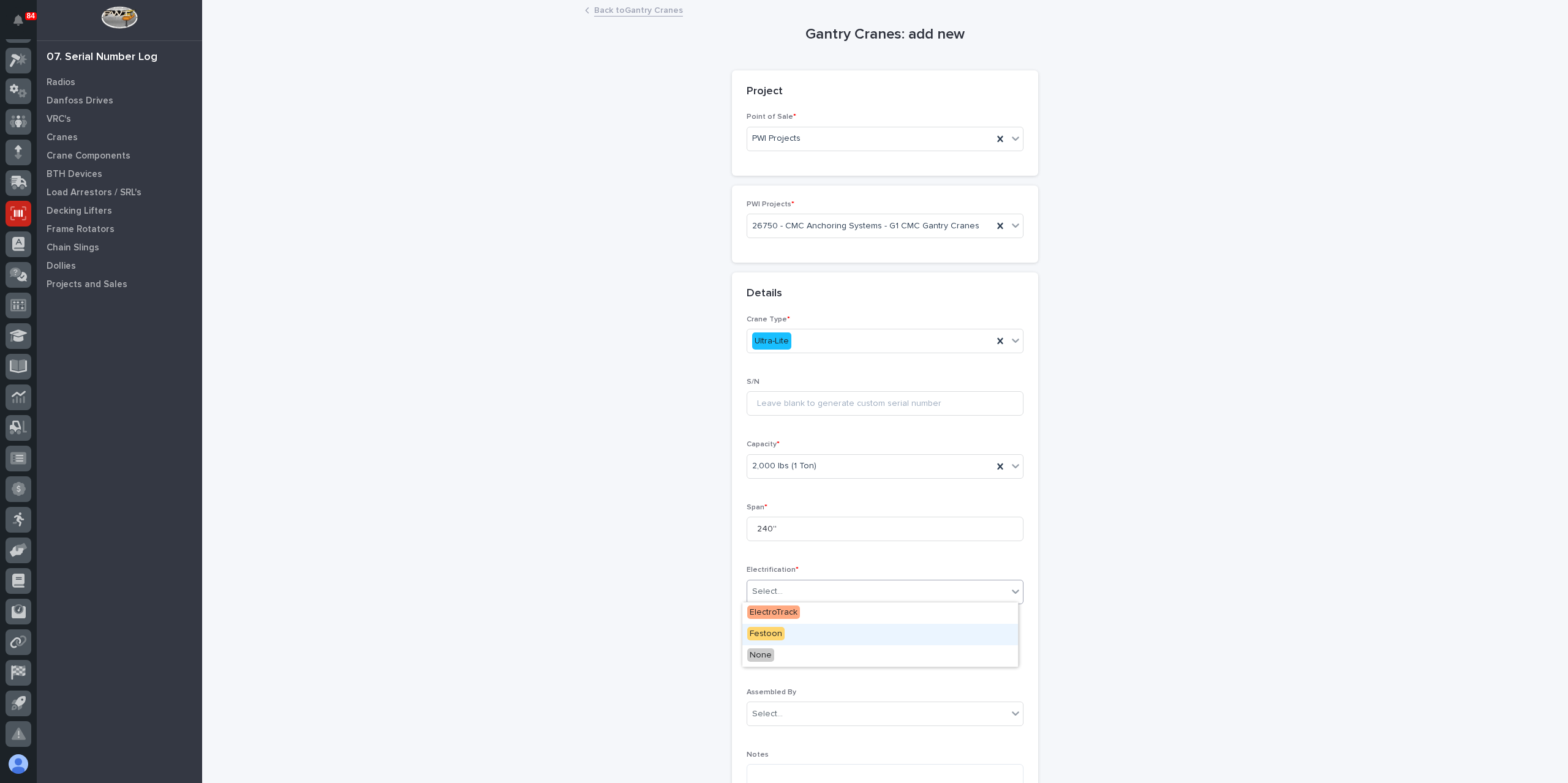
click at [766, 641] on div "Festoon" at bounding box center [881, 635] width 276 height 22
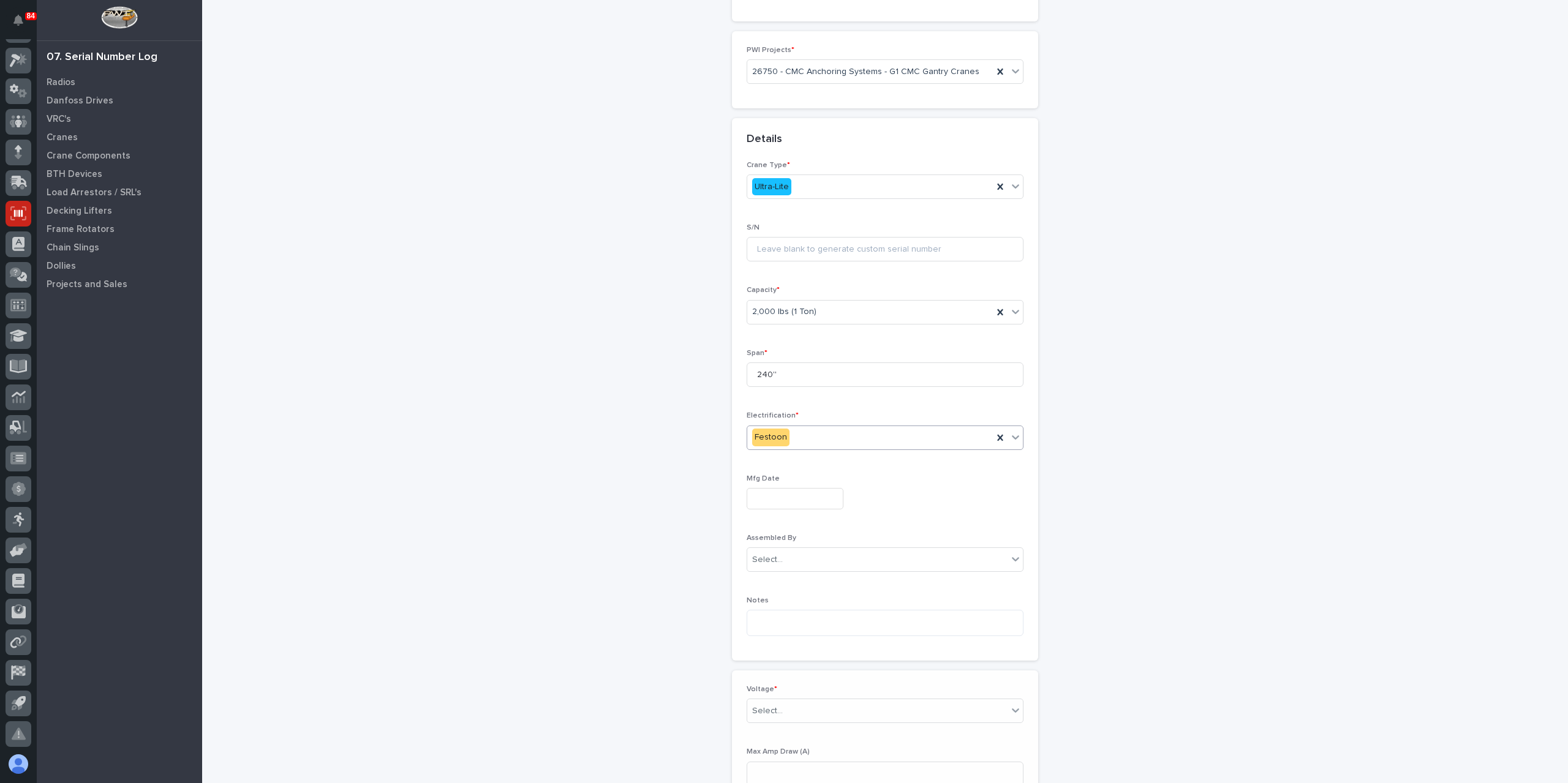
scroll to position [167, 0]
click at [784, 702] on div "Select..." at bounding box center [878, 697] width 260 height 21
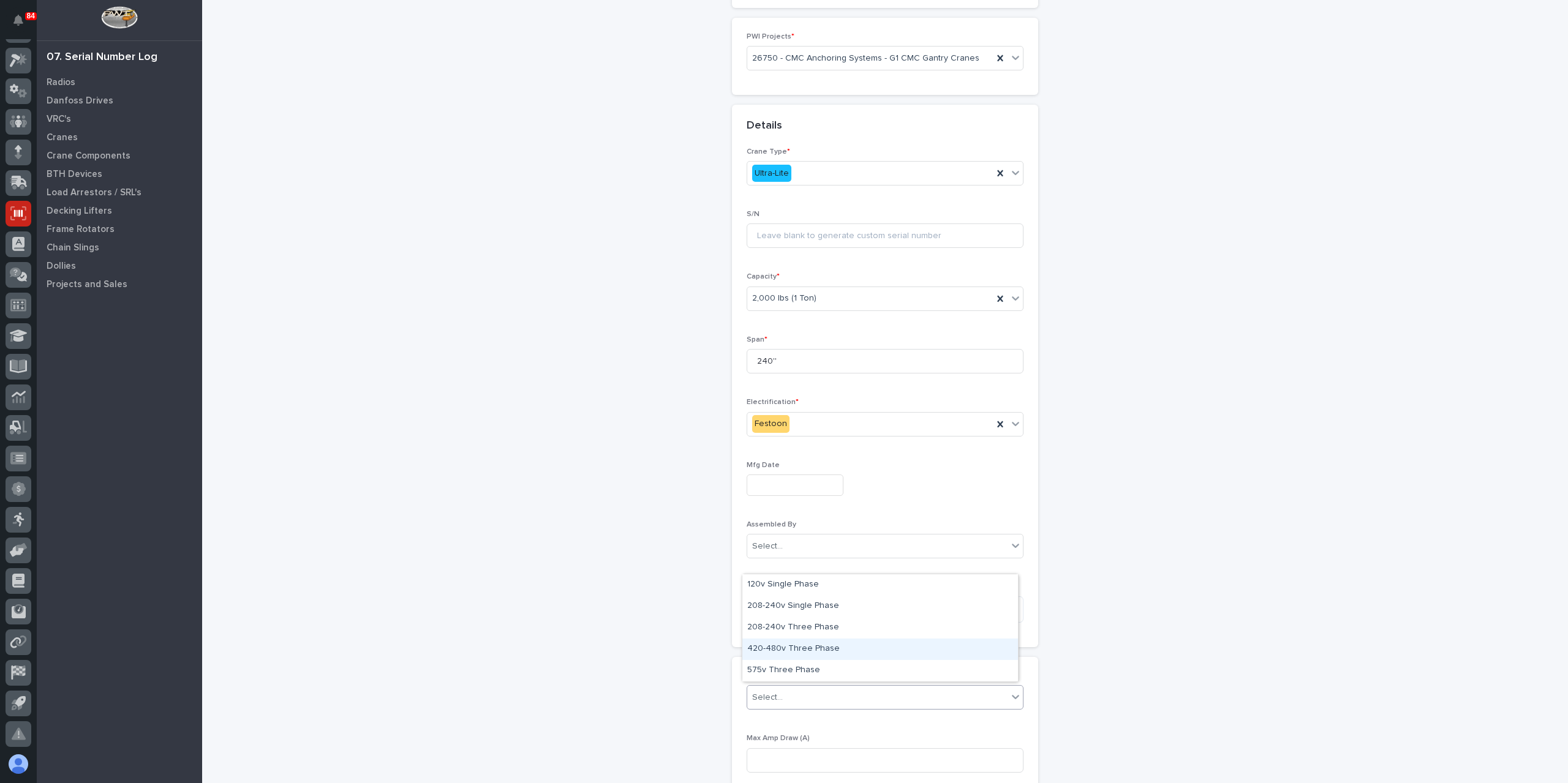
click at [809, 642] on div "420-480v Three Phase" at bounding box center [881, 649] width 276 height 22
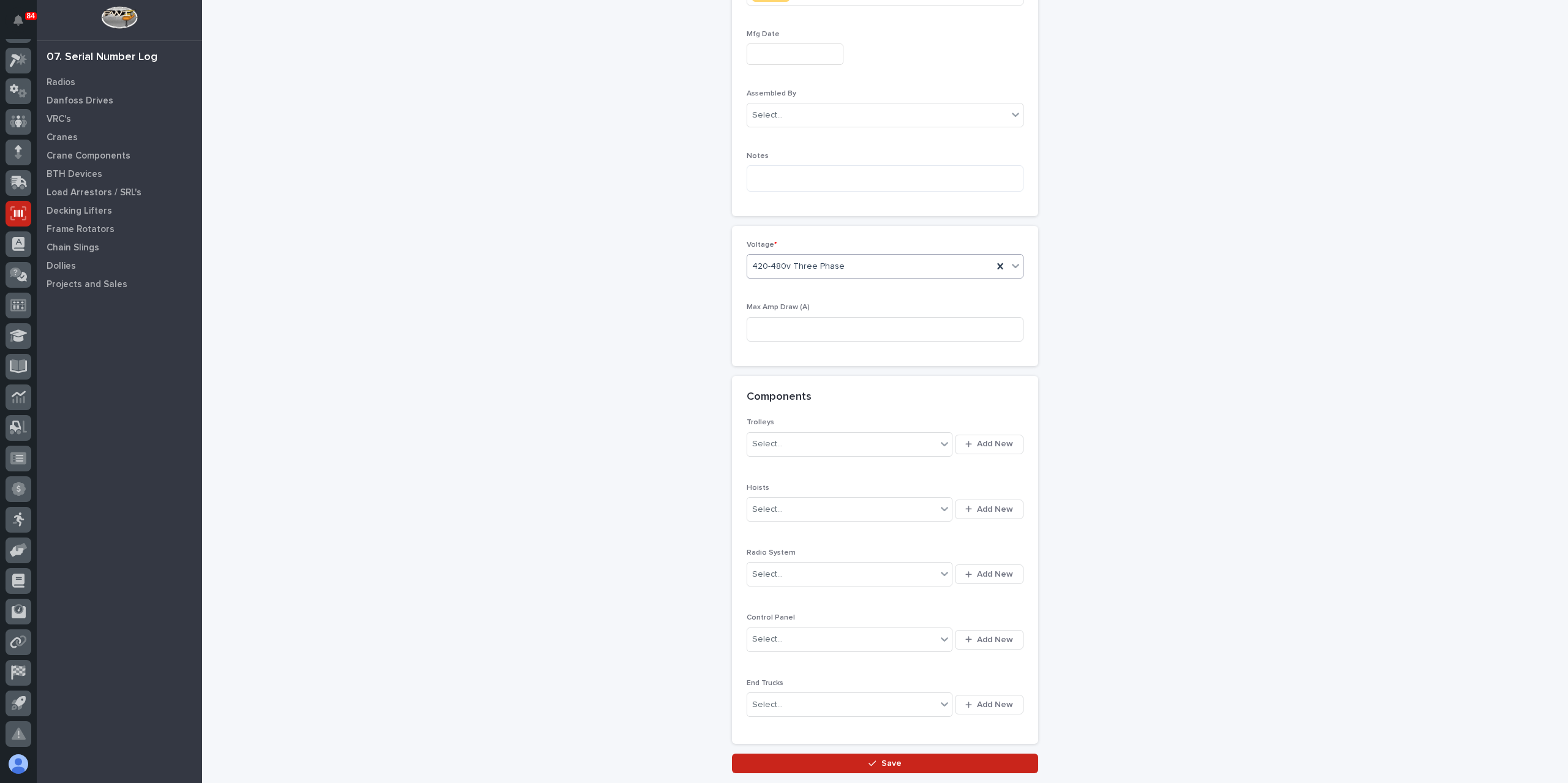
scroll to position [680, 0]
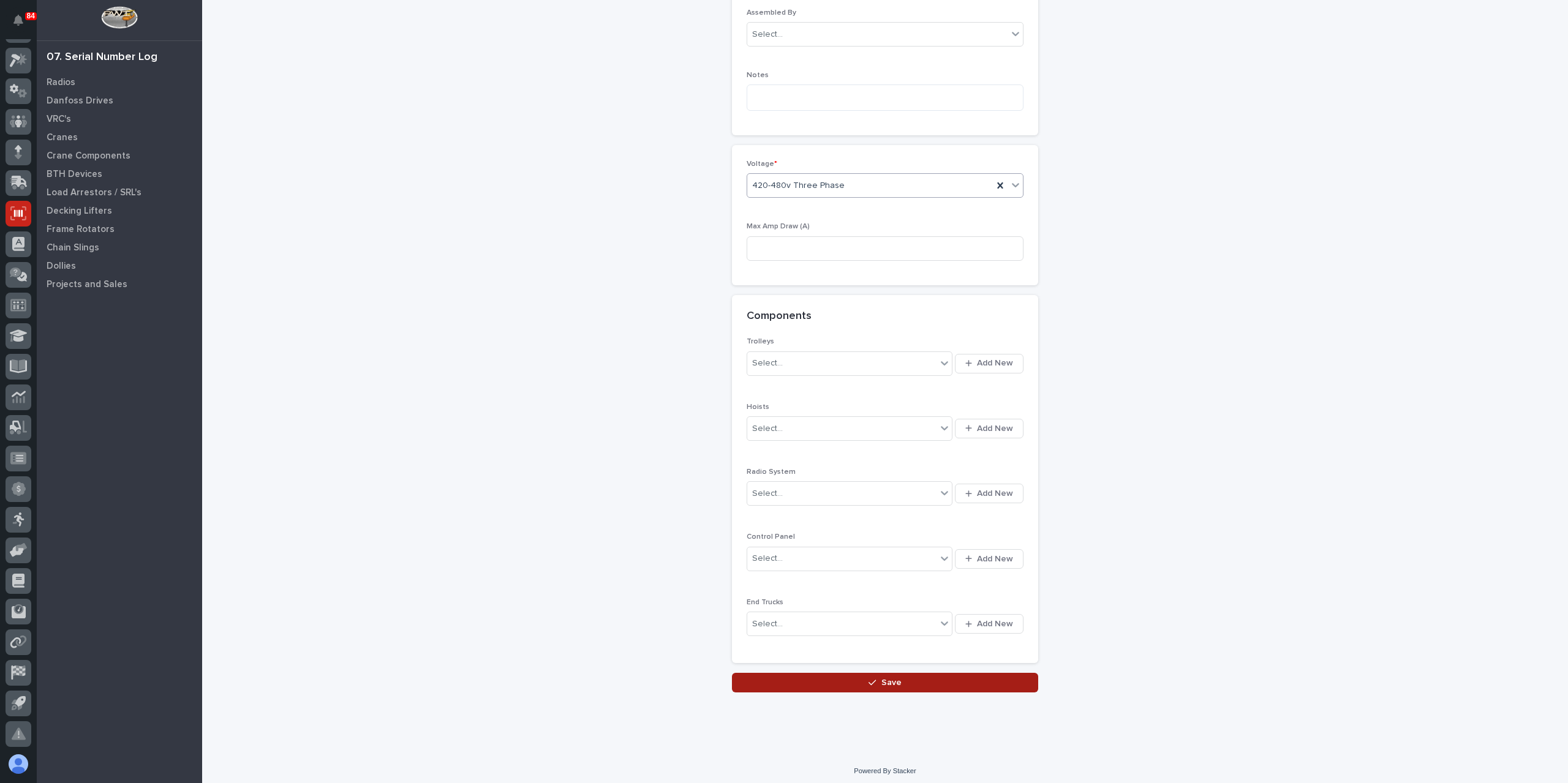
click at [932, 673] on button "Save" at bounding box center [884, 683] width 306 height 20
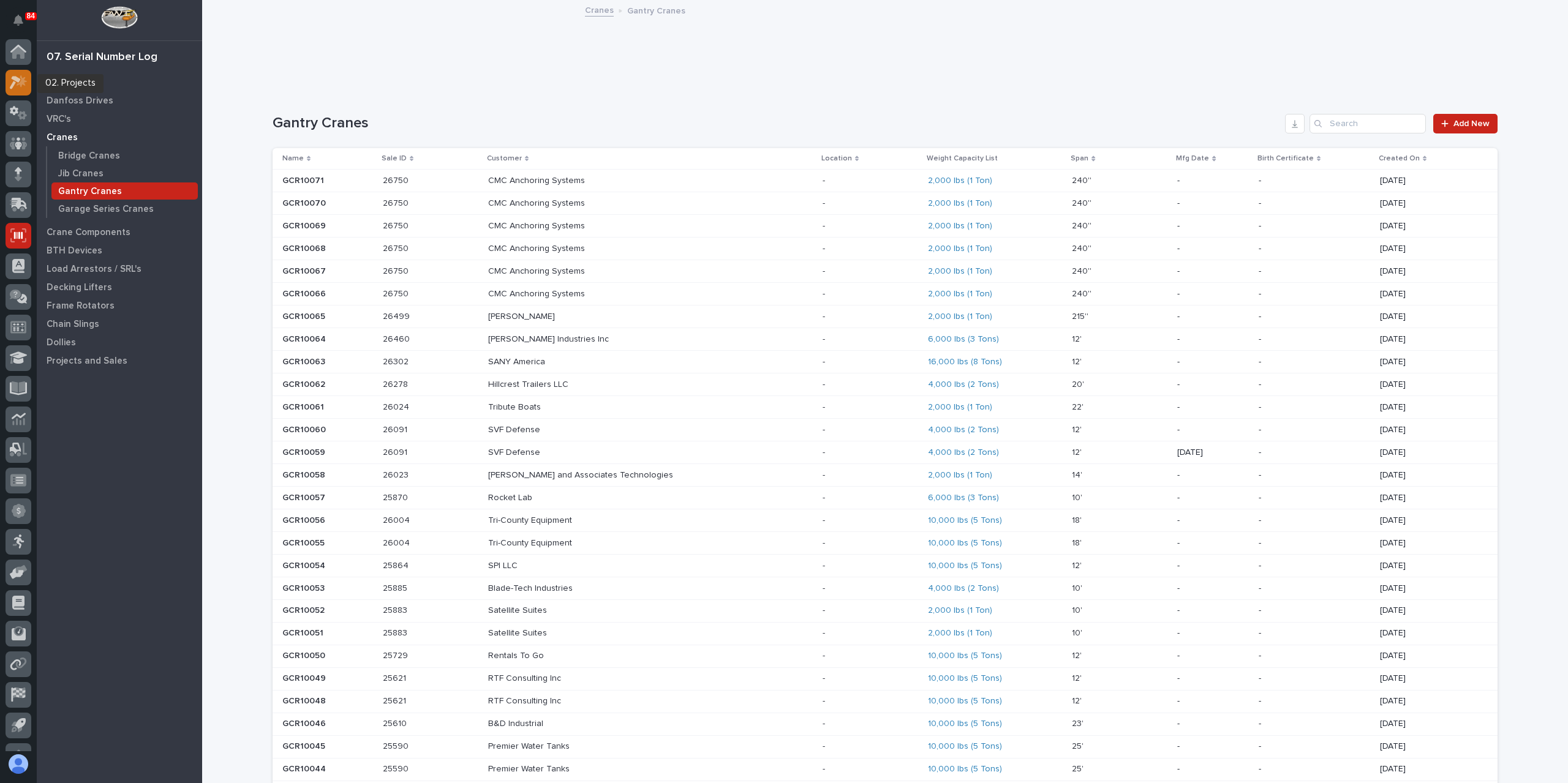
click at [29, 94] on link at bounding box center [19, 83] width 26 height 26
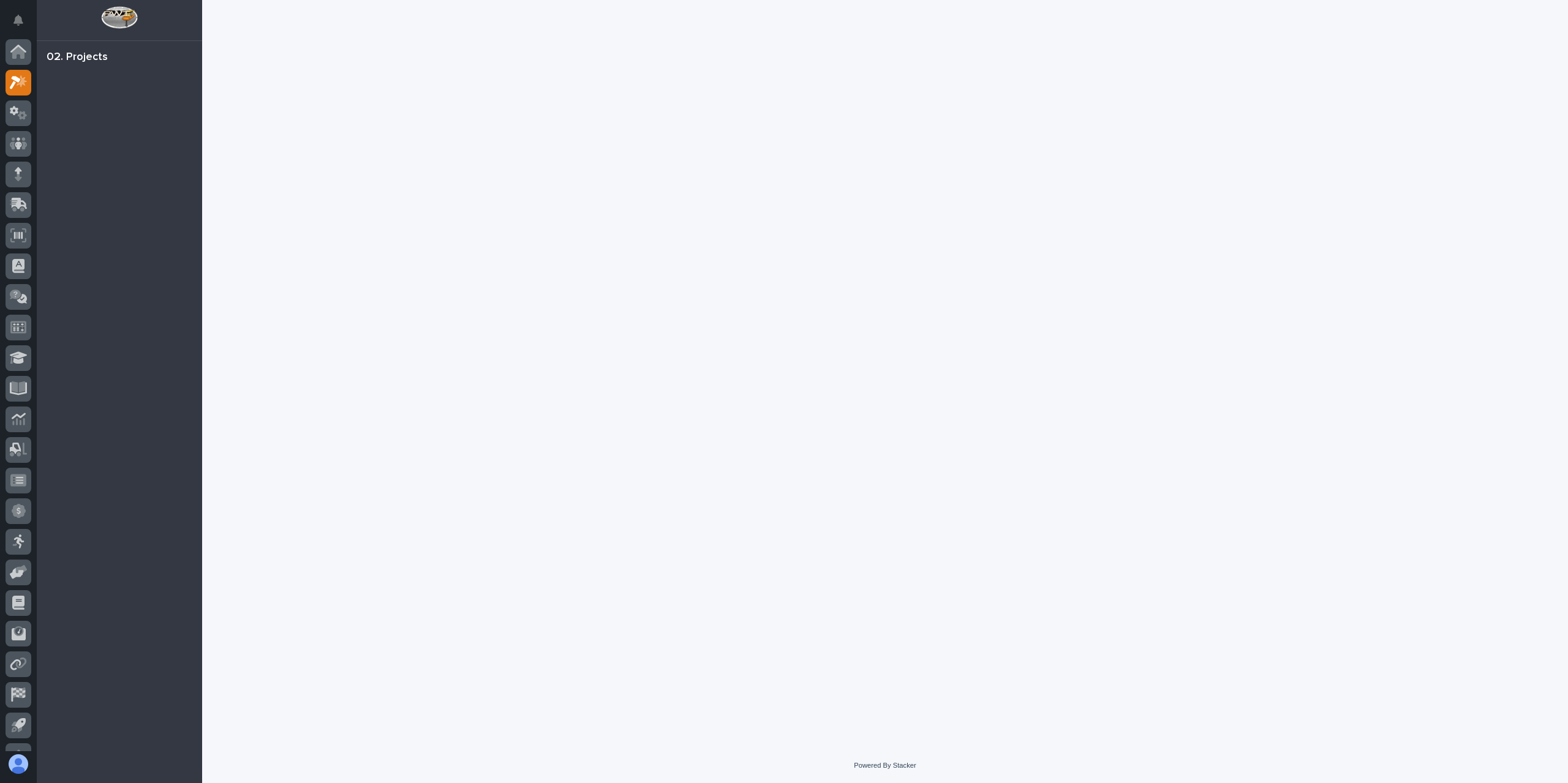
scroll to position [22, 0]
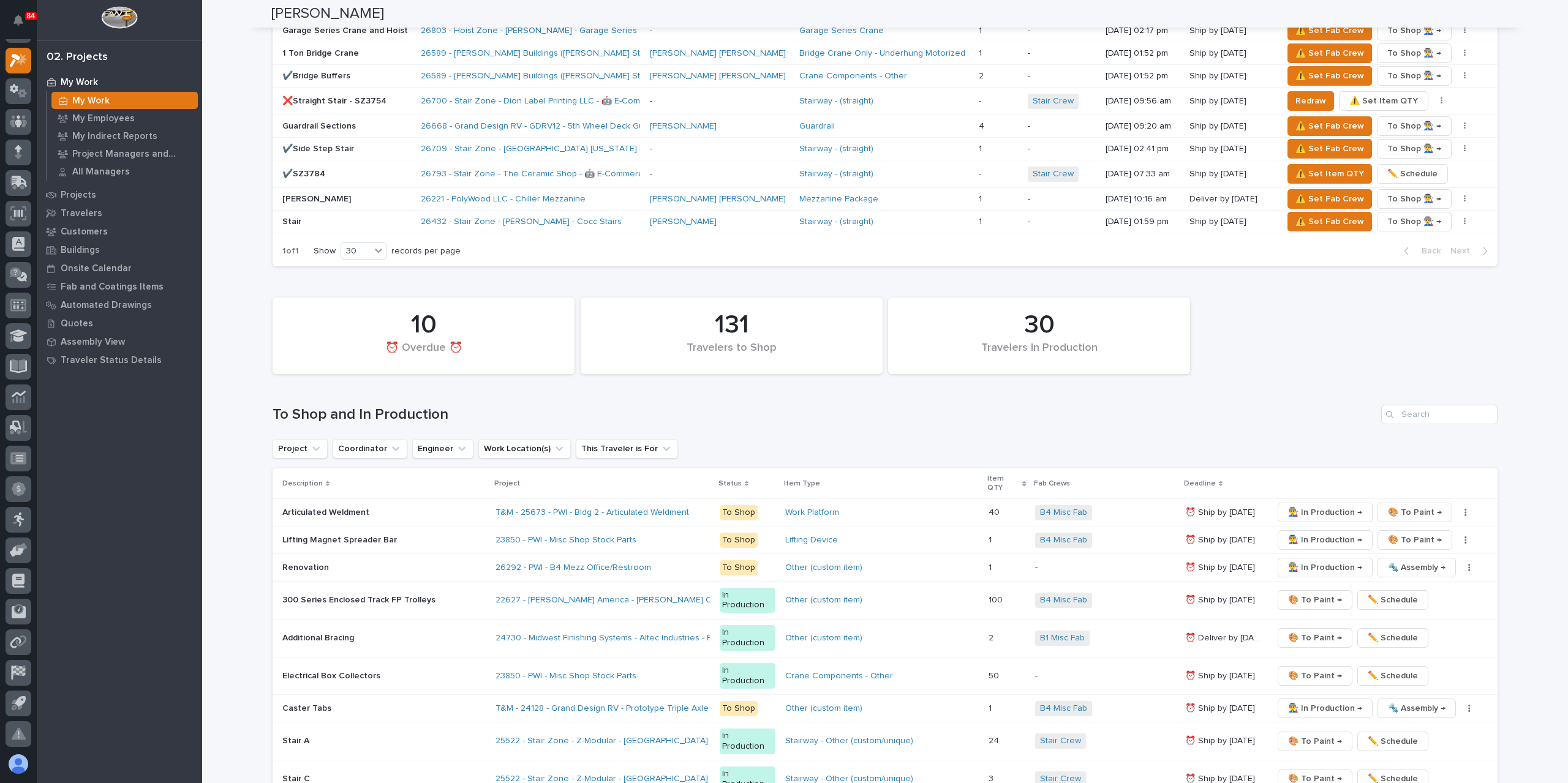
scroll to position [1955, 0]
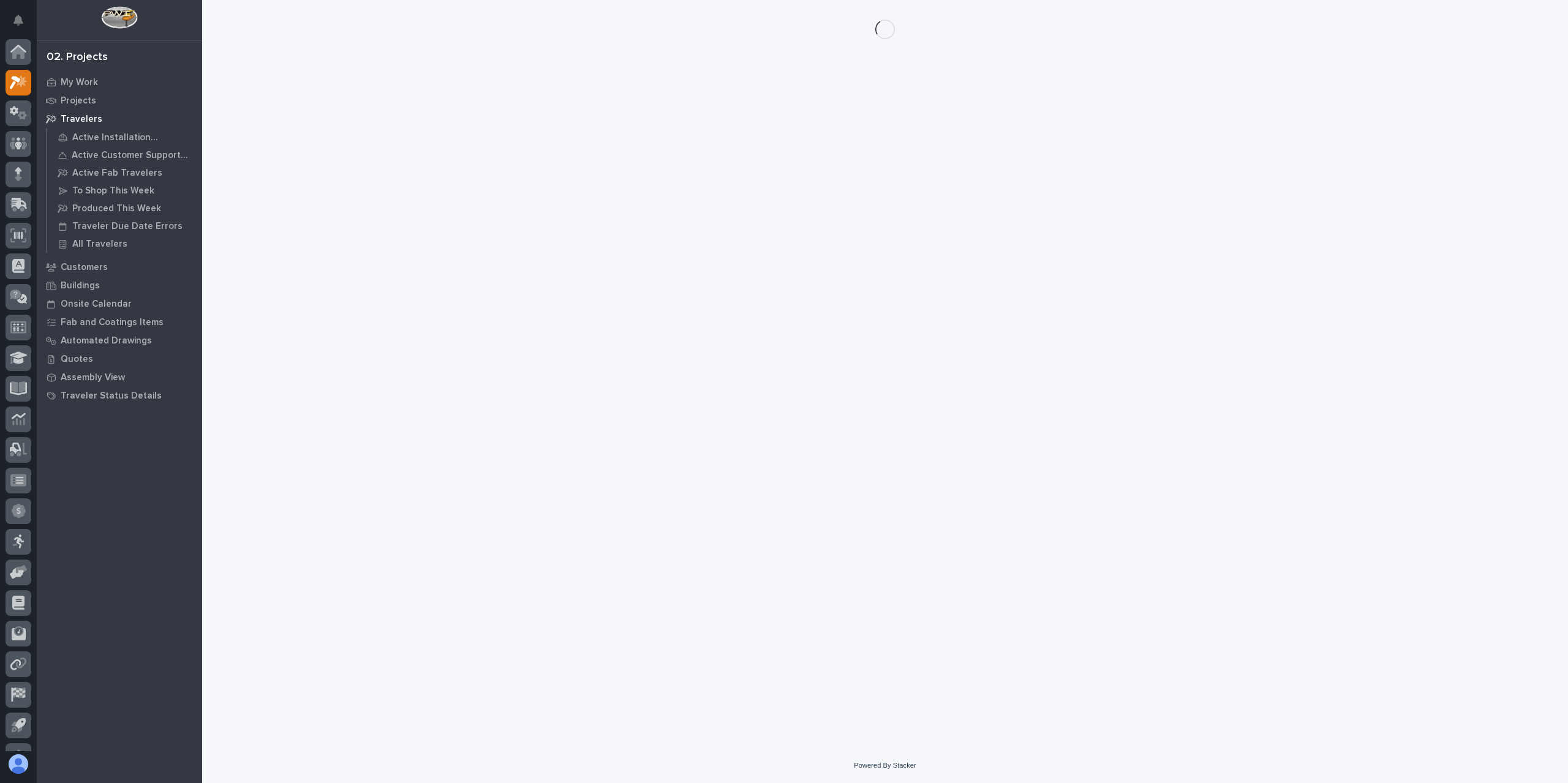
scroll to position [22, 0]
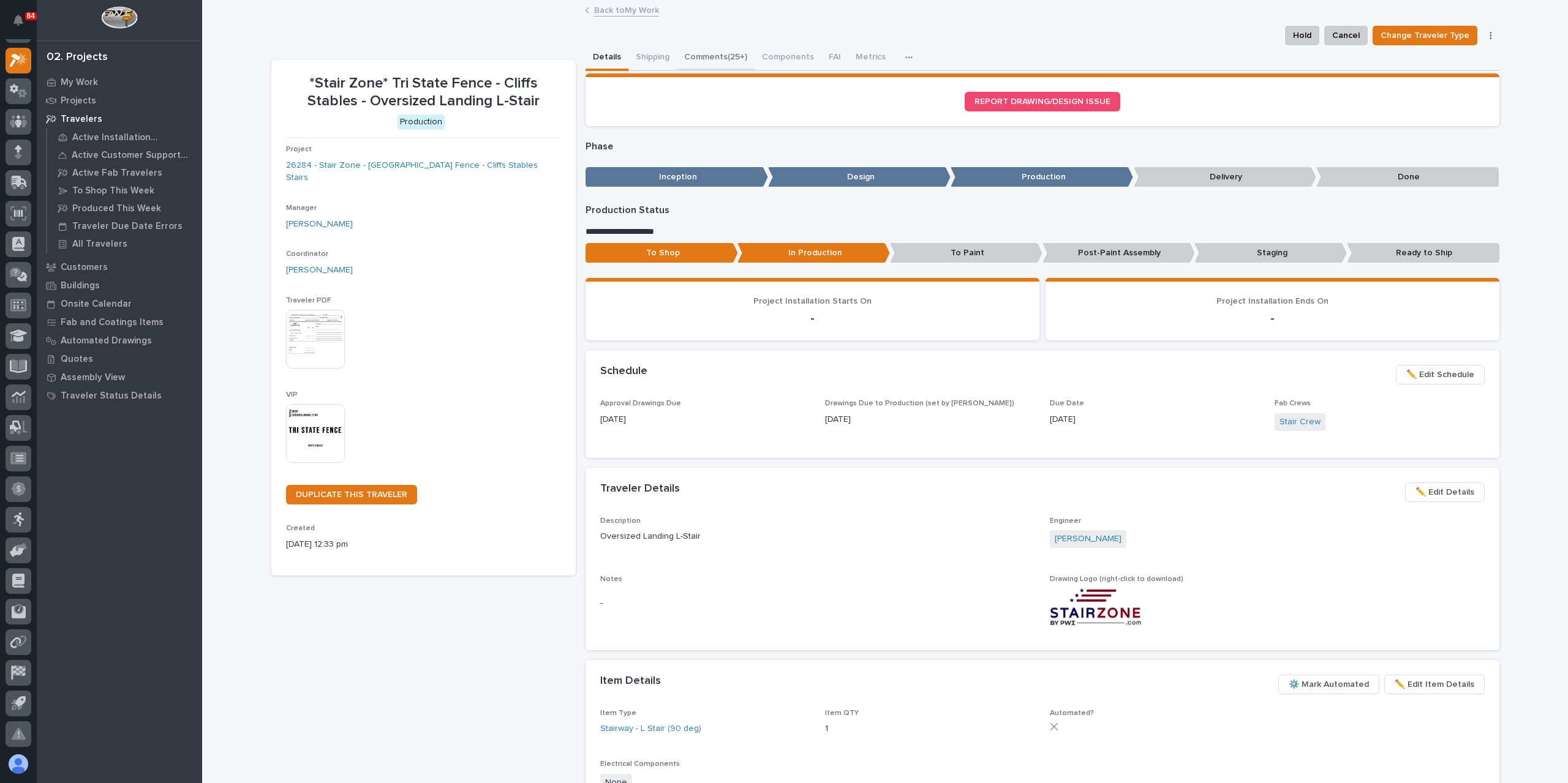
click at [730, 57] on button "Comments (25+)" at bounding box center [715, 58] width 78 height 26
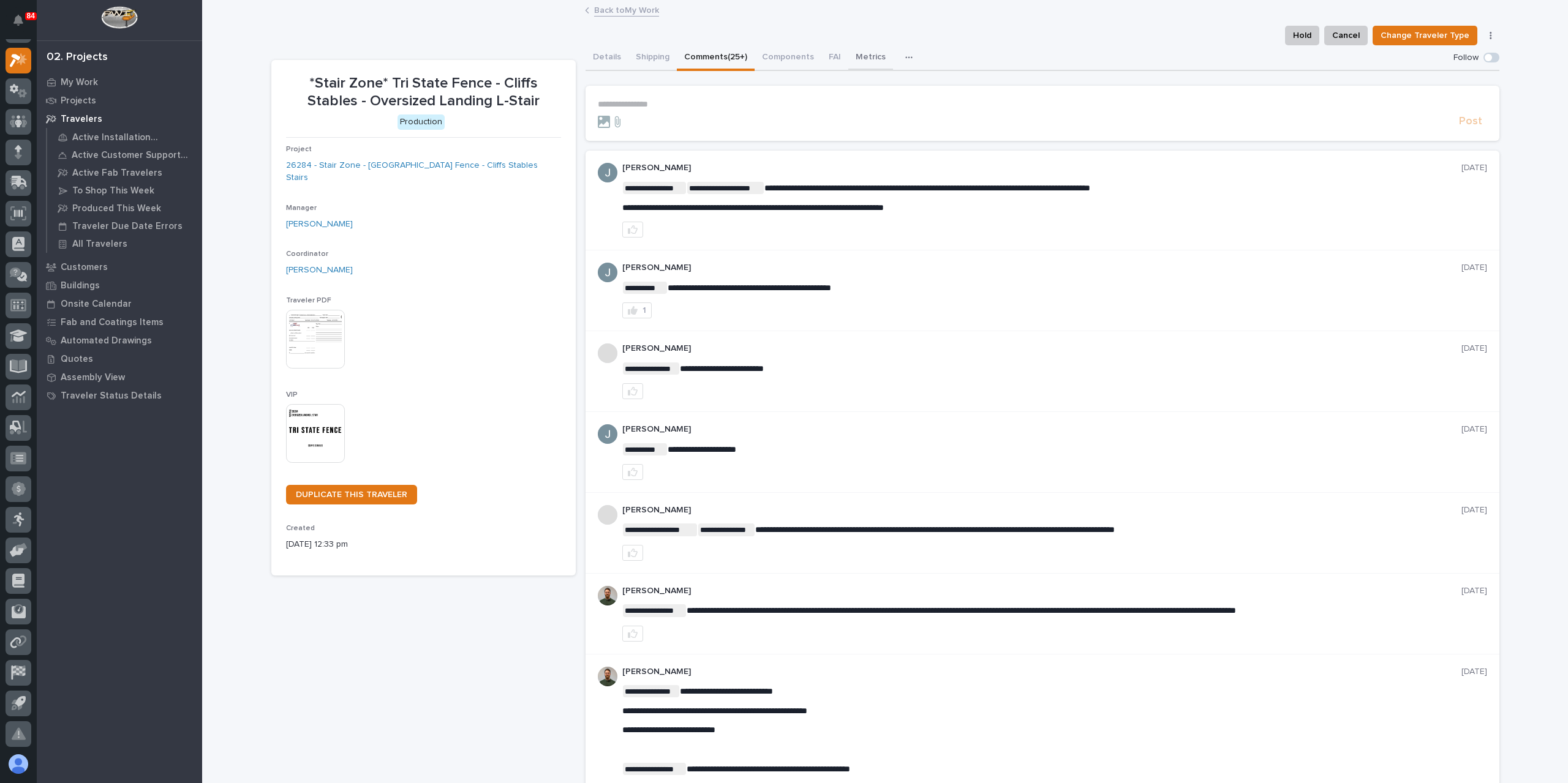
click at [857, 65] on button "Metrics" at bounding box center [870, 58] width 44 height 26
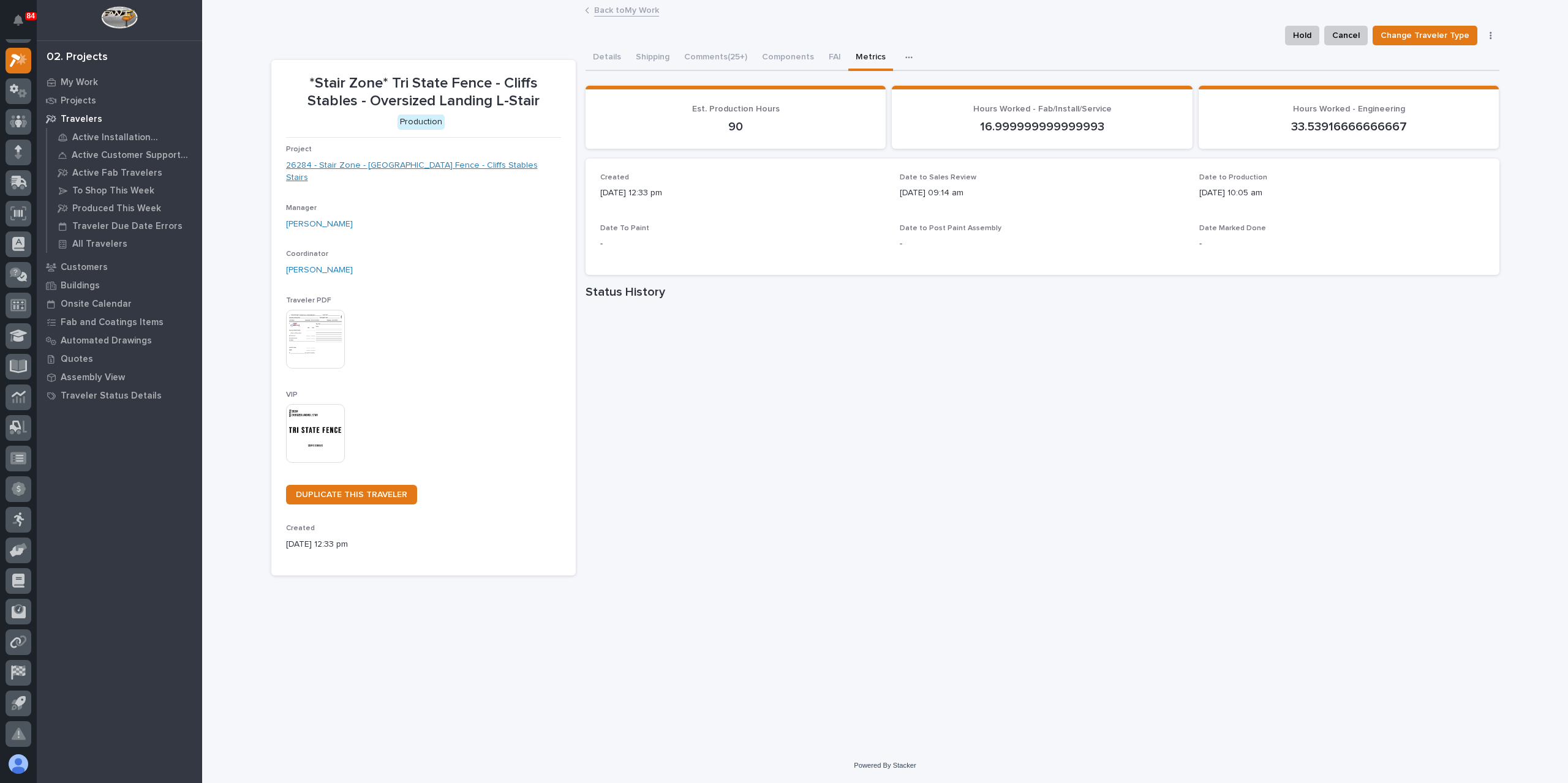
click at [376, 163] on link "26284 - Stair Zone - [GEOGRAPHIC_DATA] Fence - Cliffs Stables Stairs" at bounding box center [423, 172] width 275 height 26
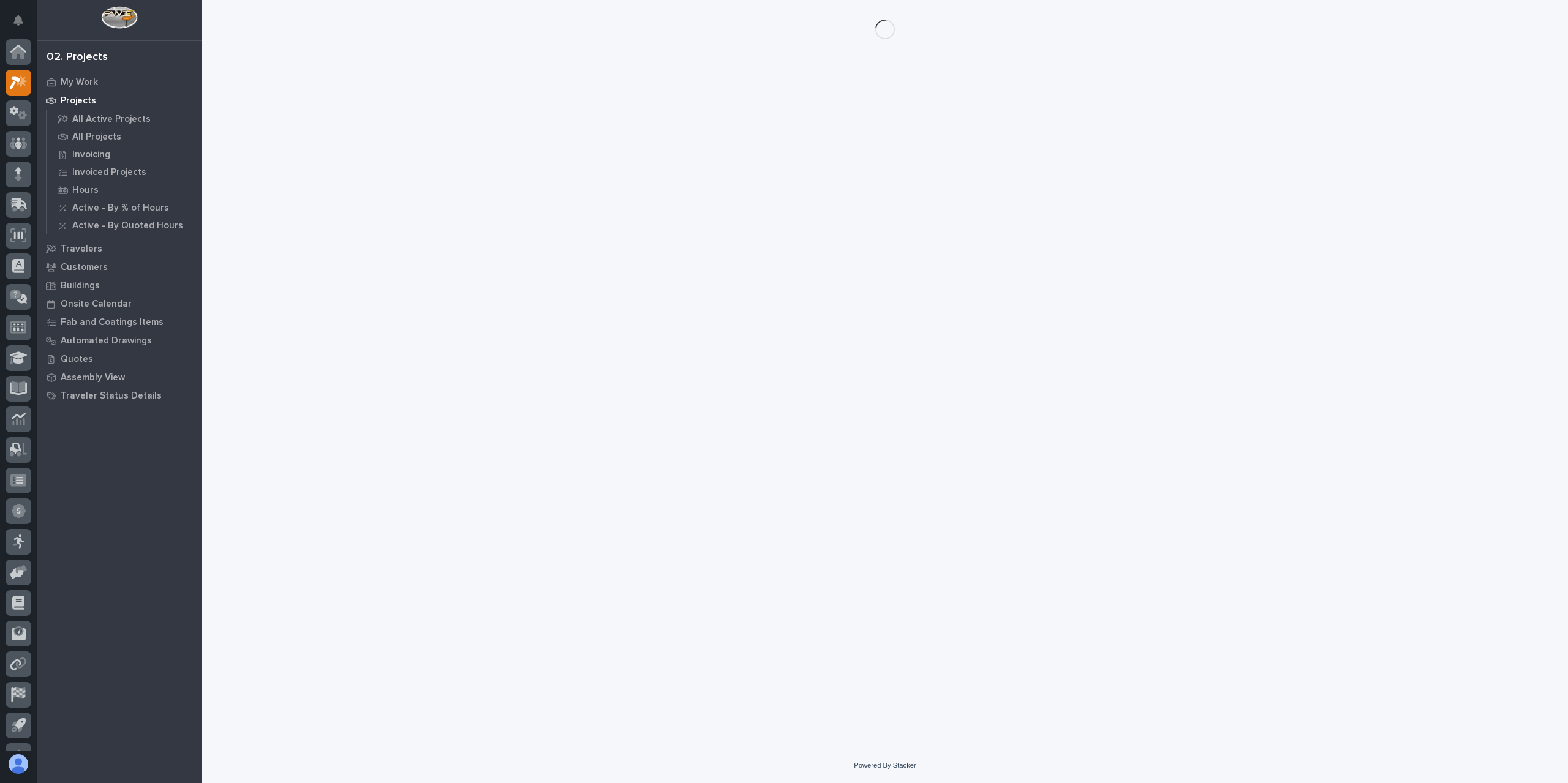
scroll to position [22, 0]
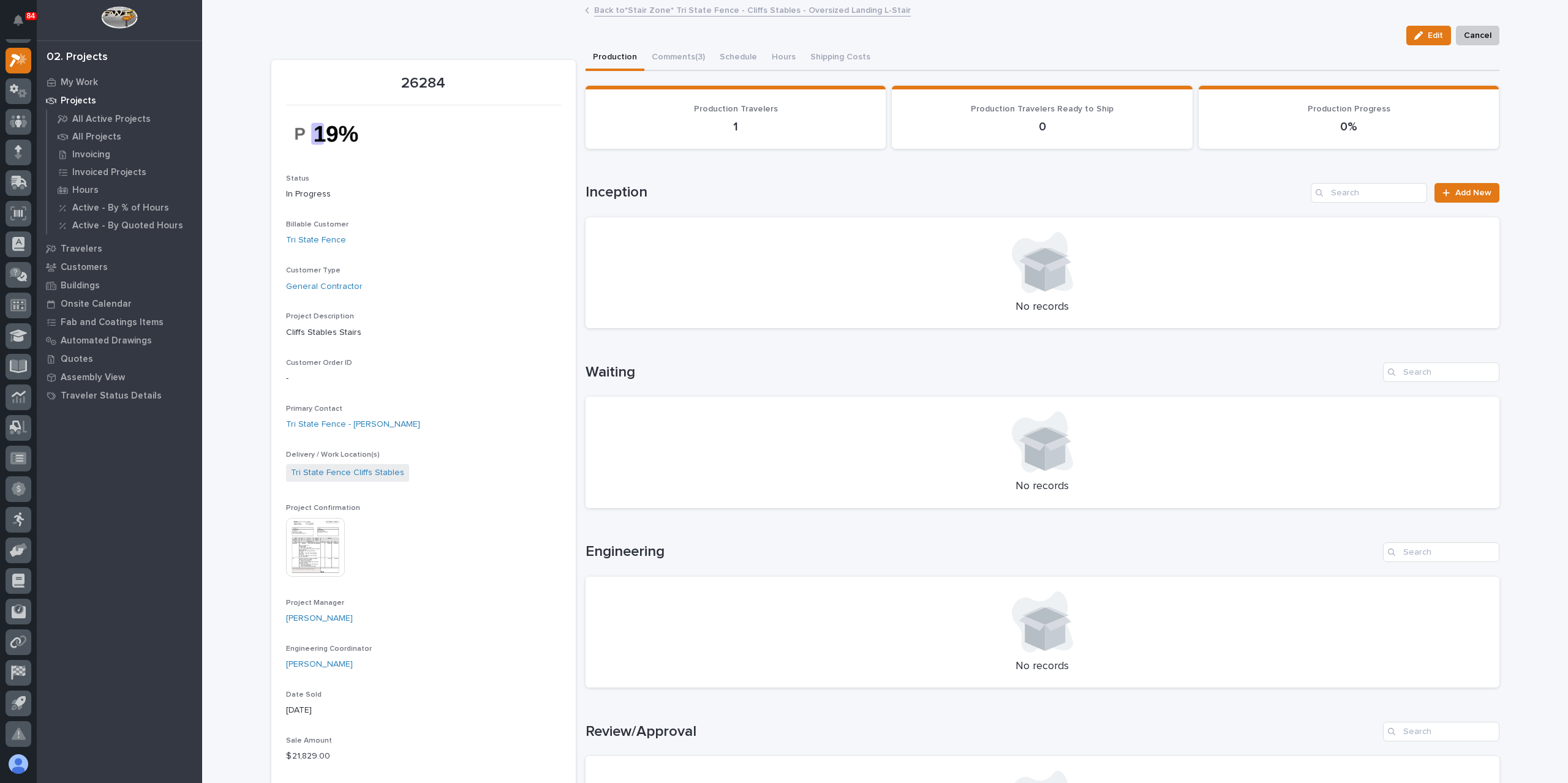
click at [308, 535] on img at bounding box center [315, 548] width 59 height 59
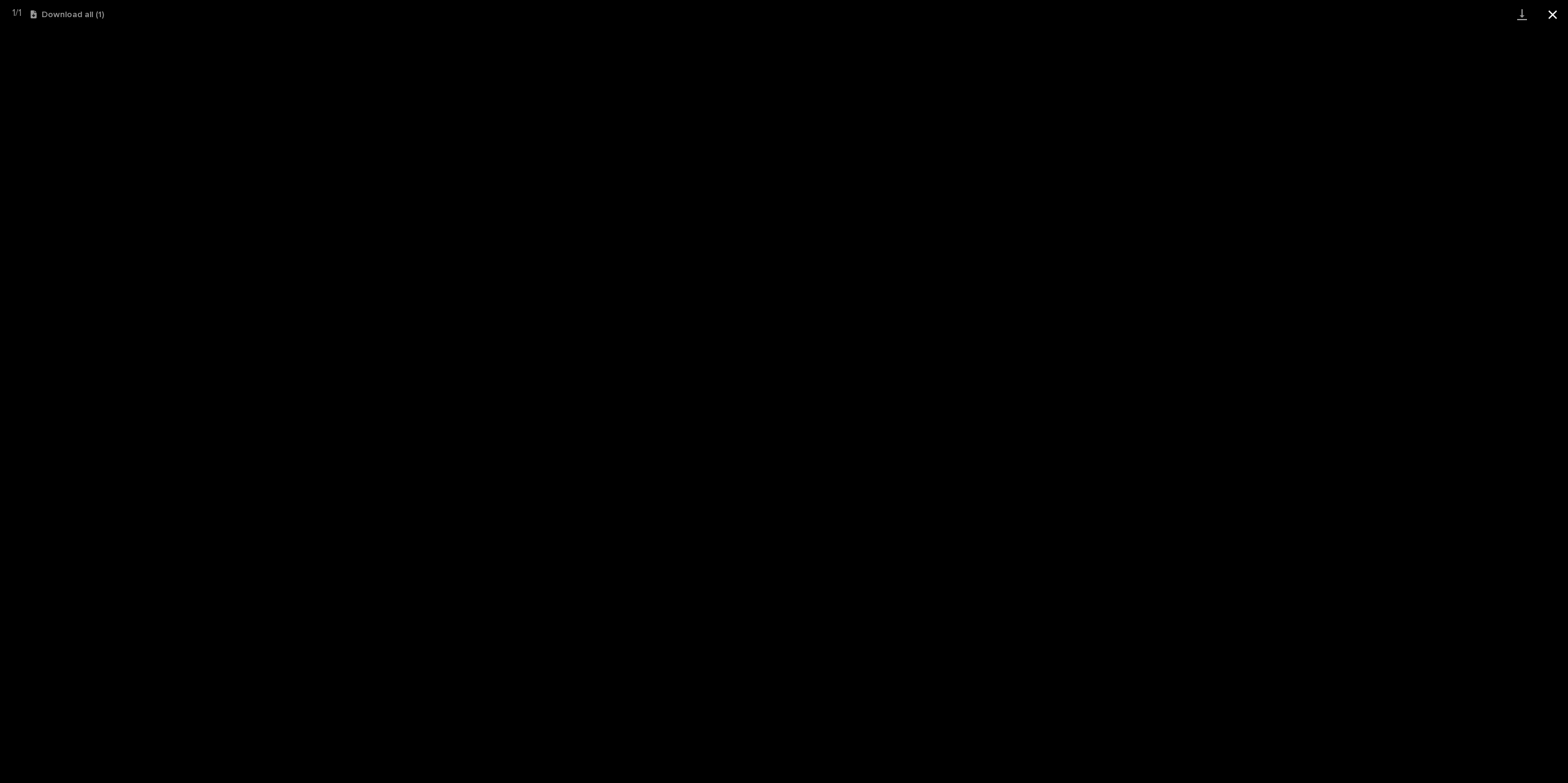
click at [1547, 12] on button "Close gallery" at bounding box center [1552, 14] width 31 height 29
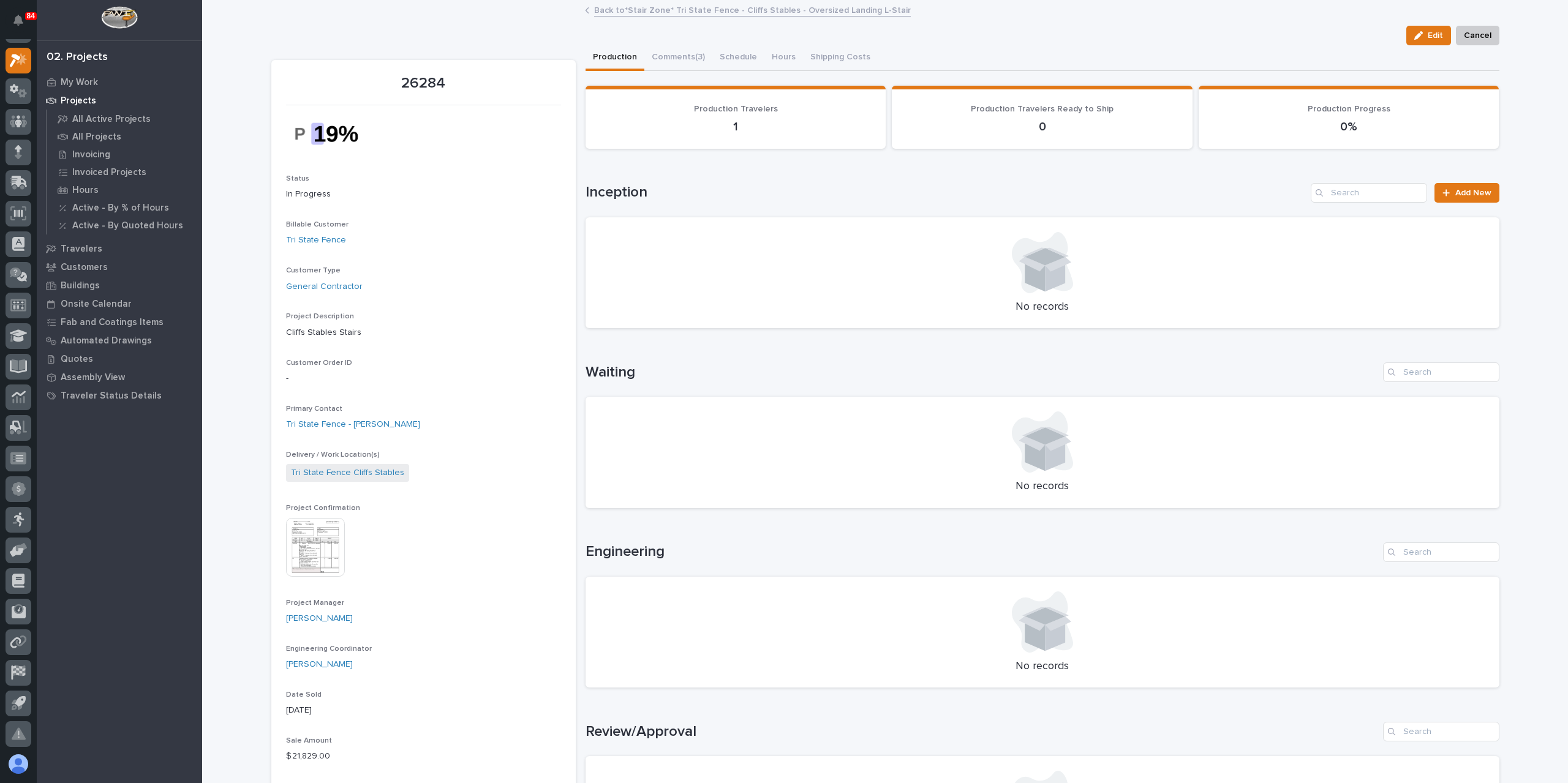
click at [620, 9] on link "Back to *Stair Zone* Tri State Fence - Cliffs Stables - Oversized Landing L-Sta…" at bounding box center [751, 9] width 316 height 14
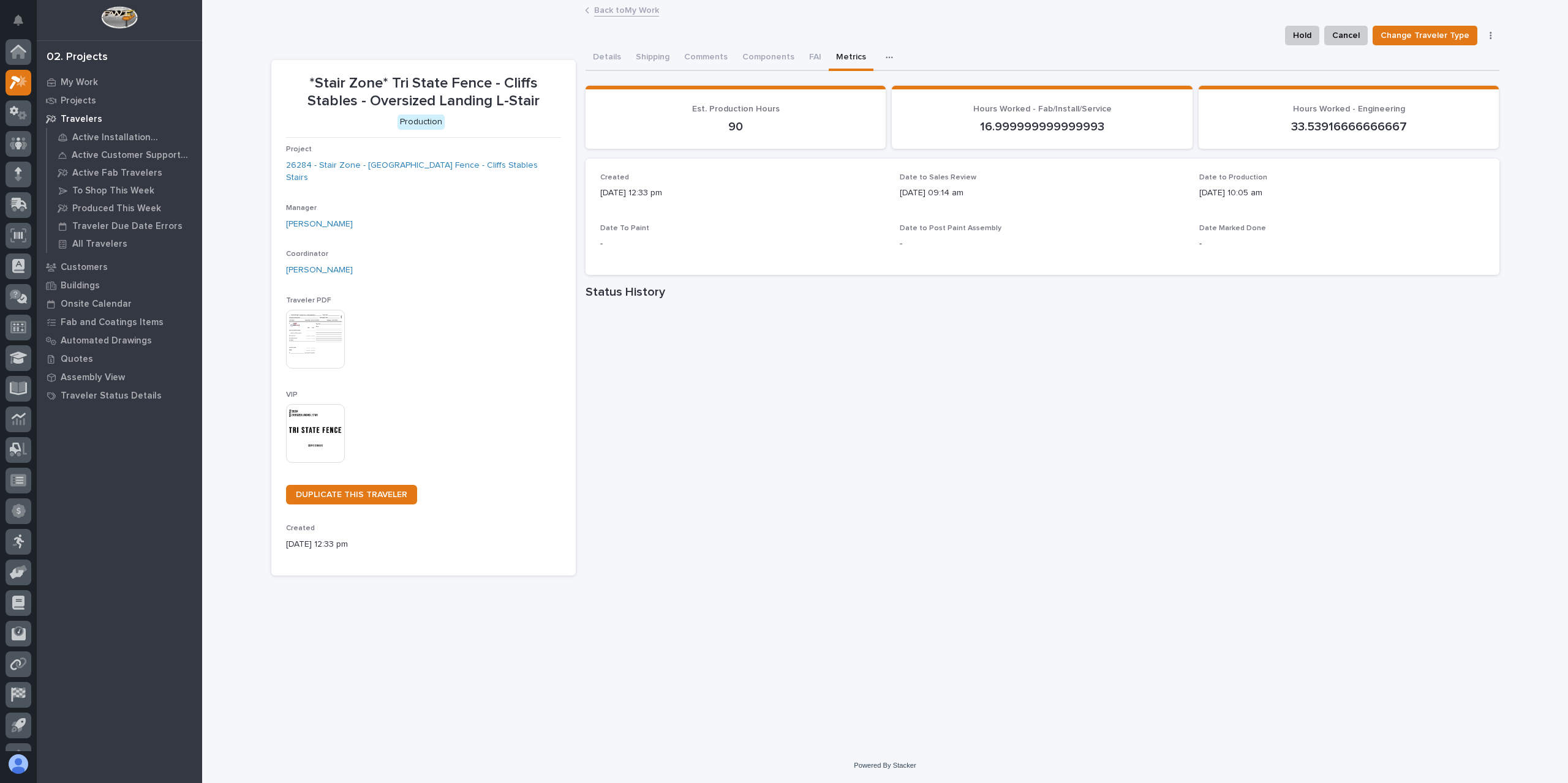
scroll to position [22, 0]
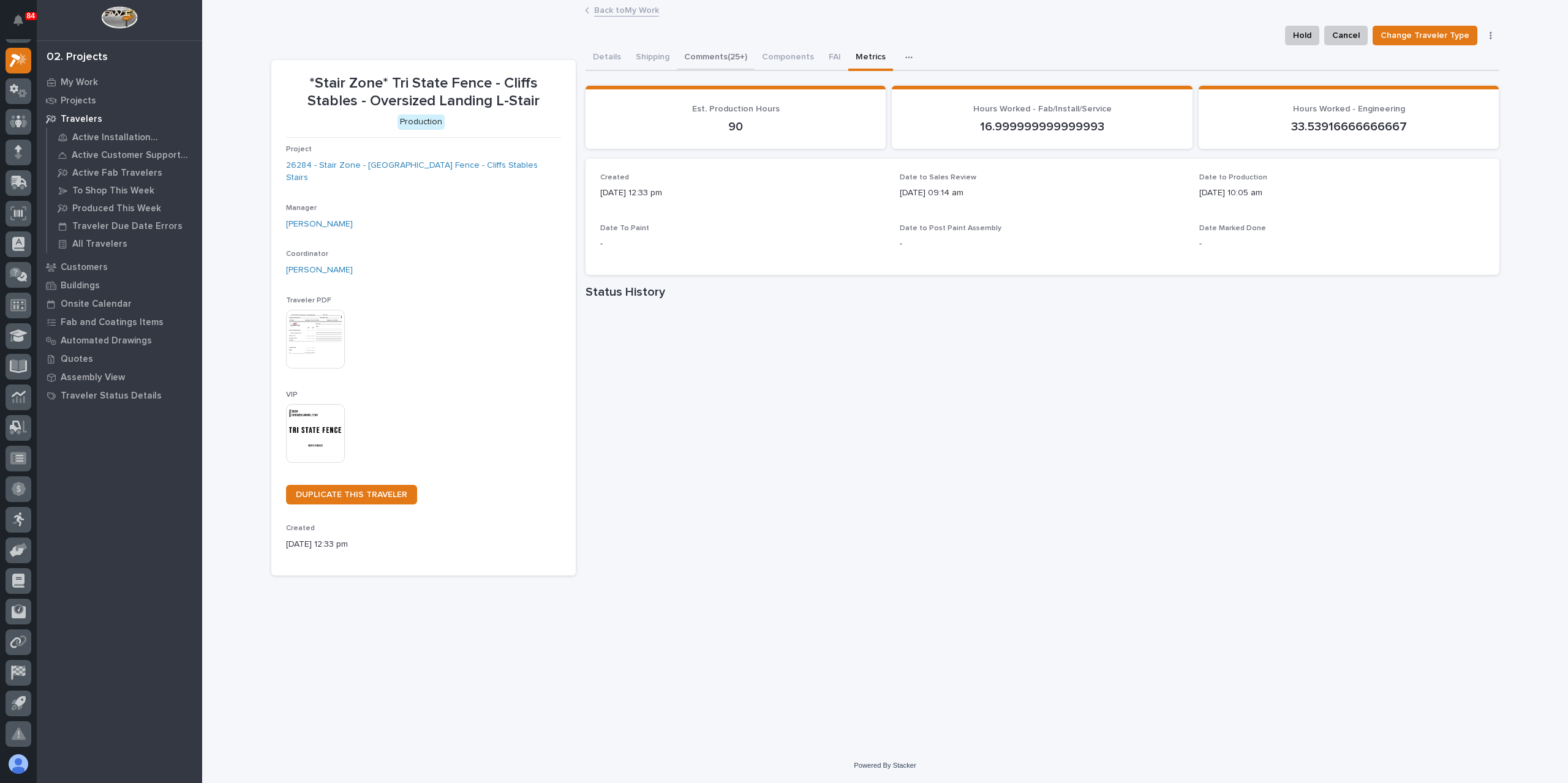
click at [722, 63] on button "Comments (25+)" at bounding box center [715, 58] width 78 height 26
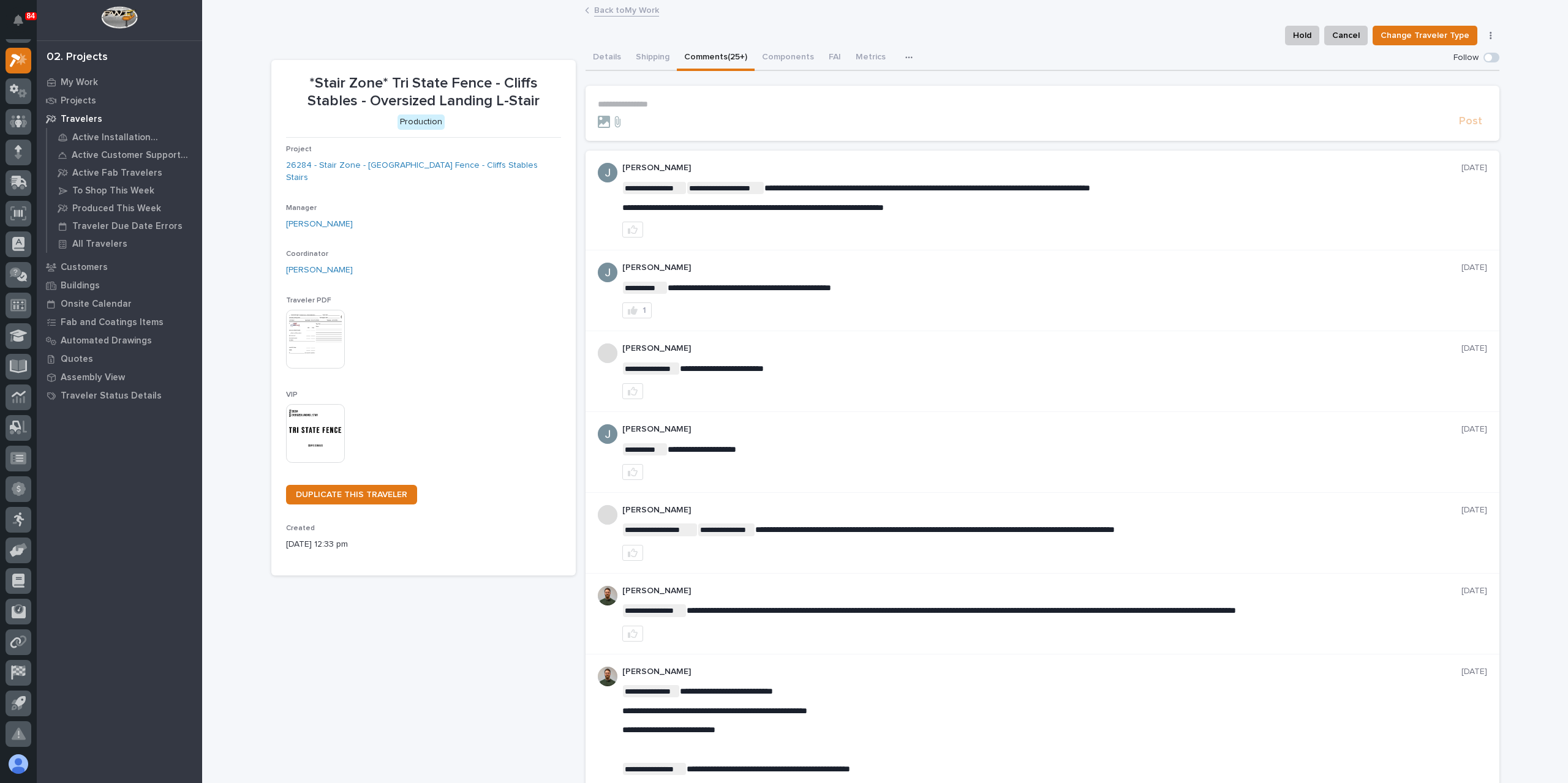
click at [645, 109] on form "**********" at bounding box center [1042, 114] width 889 height 30
click at [650, 99] on p "**********" at bounding box center [1042, 104] width 889 height 11
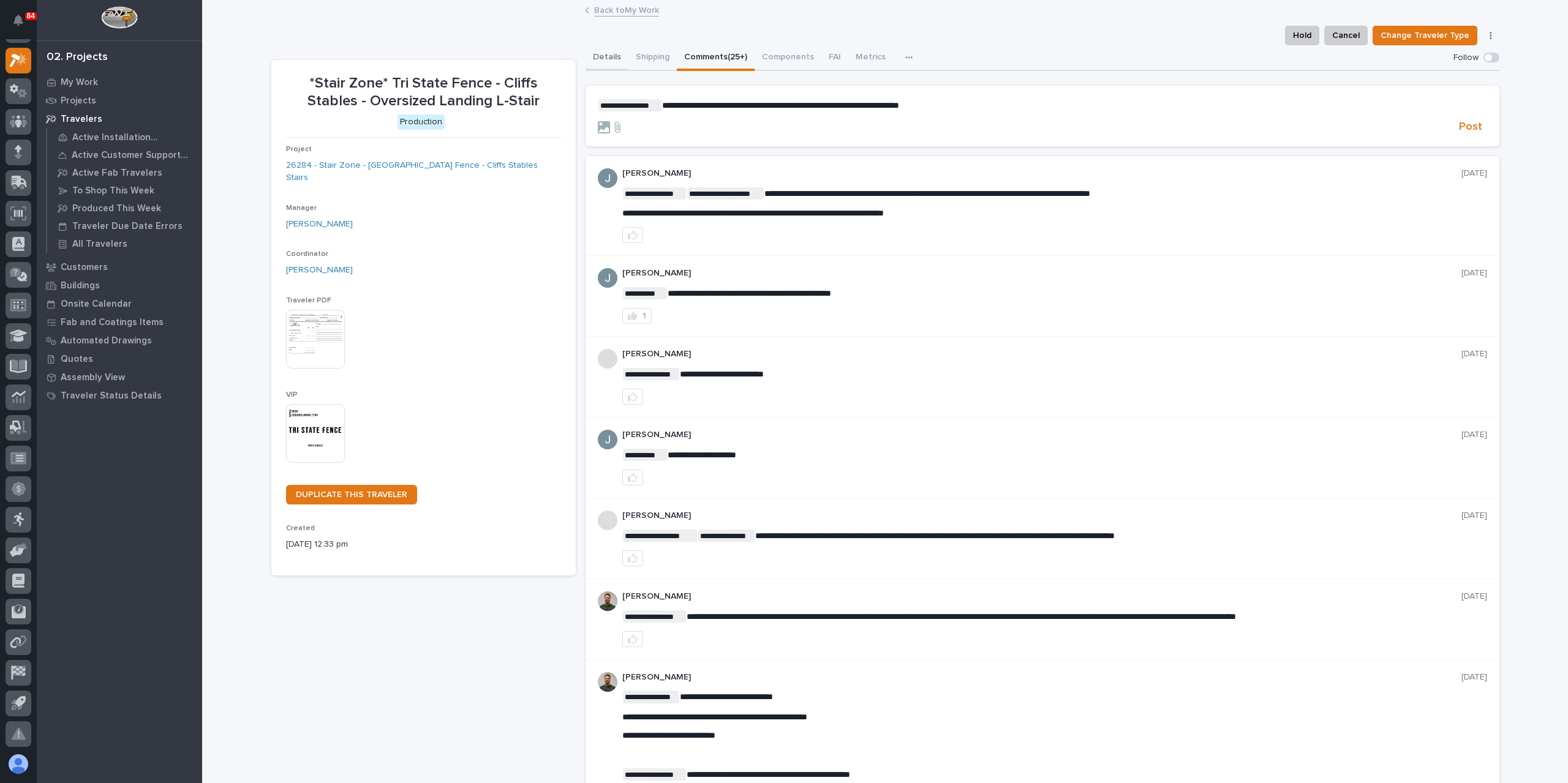
click at [597, 64] on button "Details" at bounding box center [607, 58] width 43 height 26
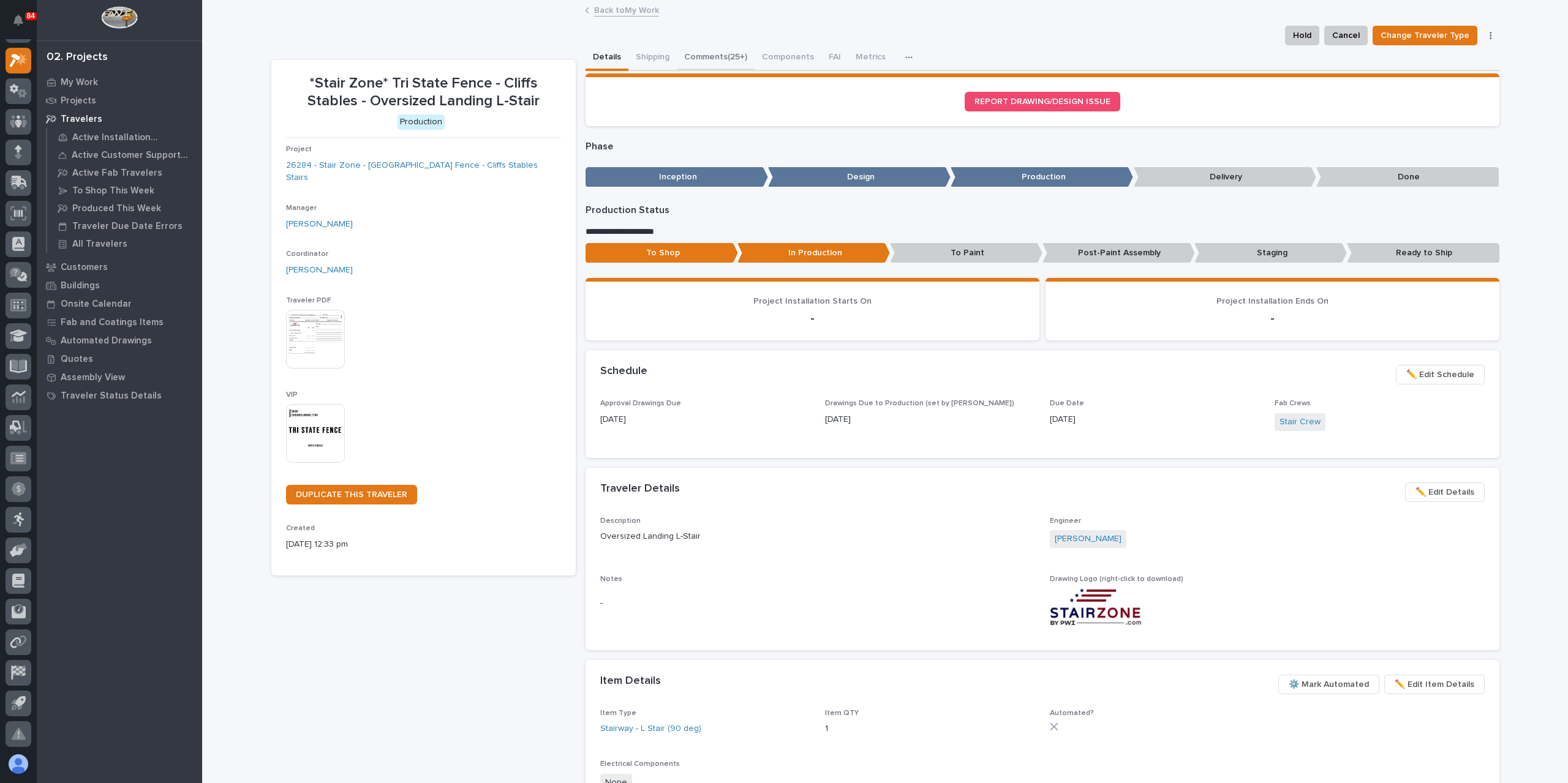
click at [719, 58] on button "Comments (25+)" at bounding box center [715, 58] width 78 height 26
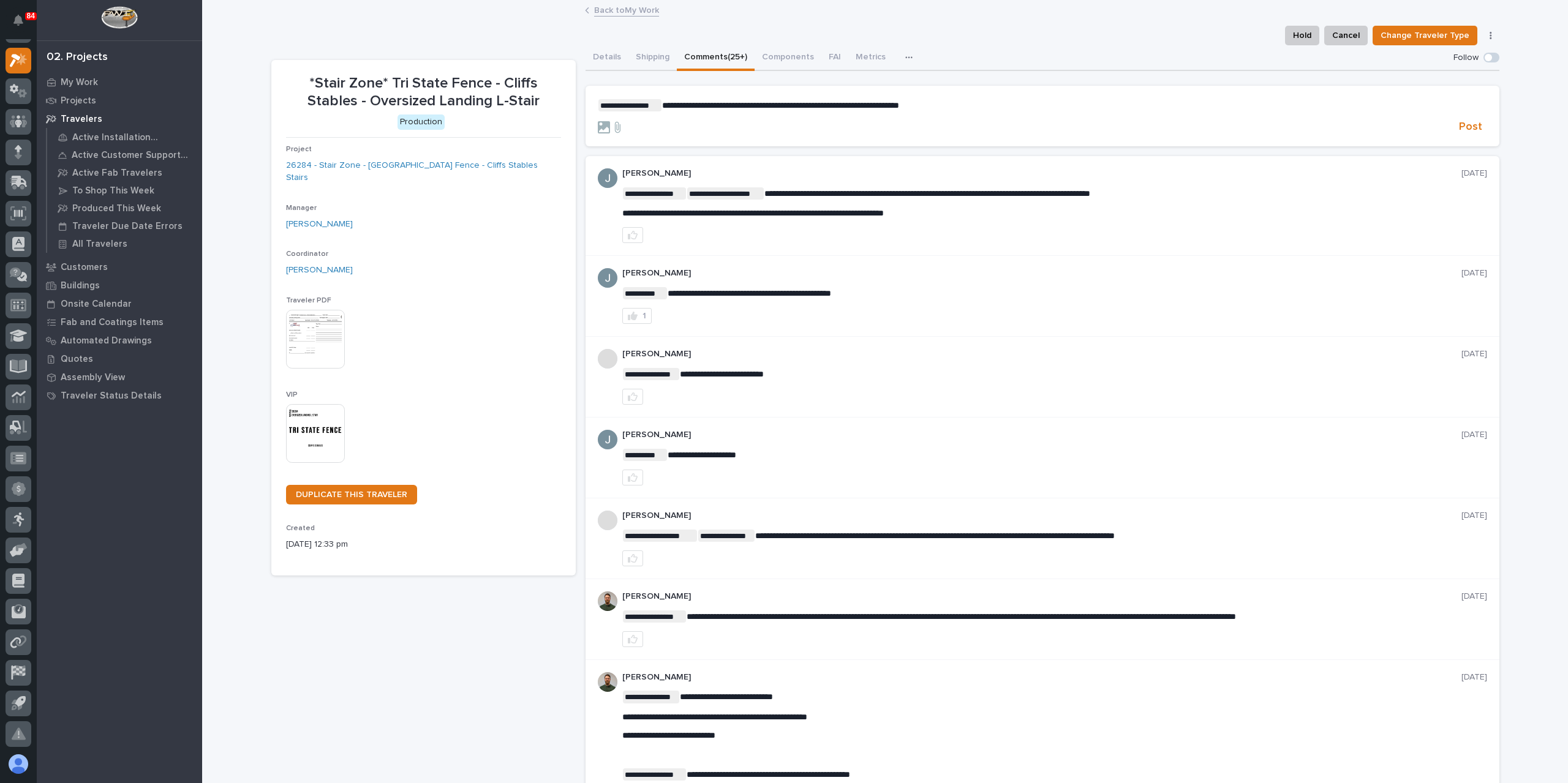
click at [961, 102] on p "**********" at bounding box center [1042, 105] width 889 height 12
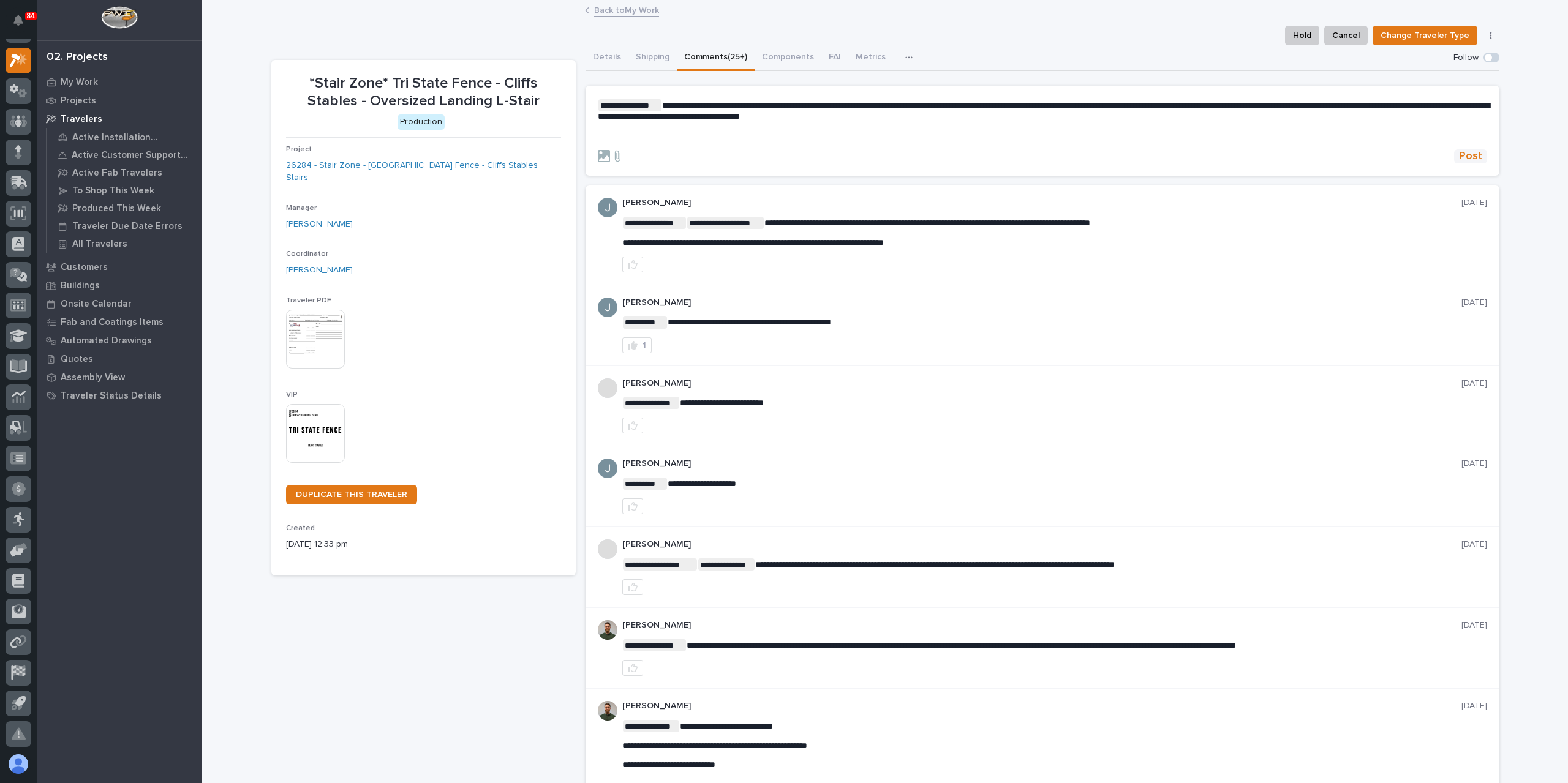
click at [1464, 153] on span "Post" at bounding box center [1470, 157] width 24 height 14
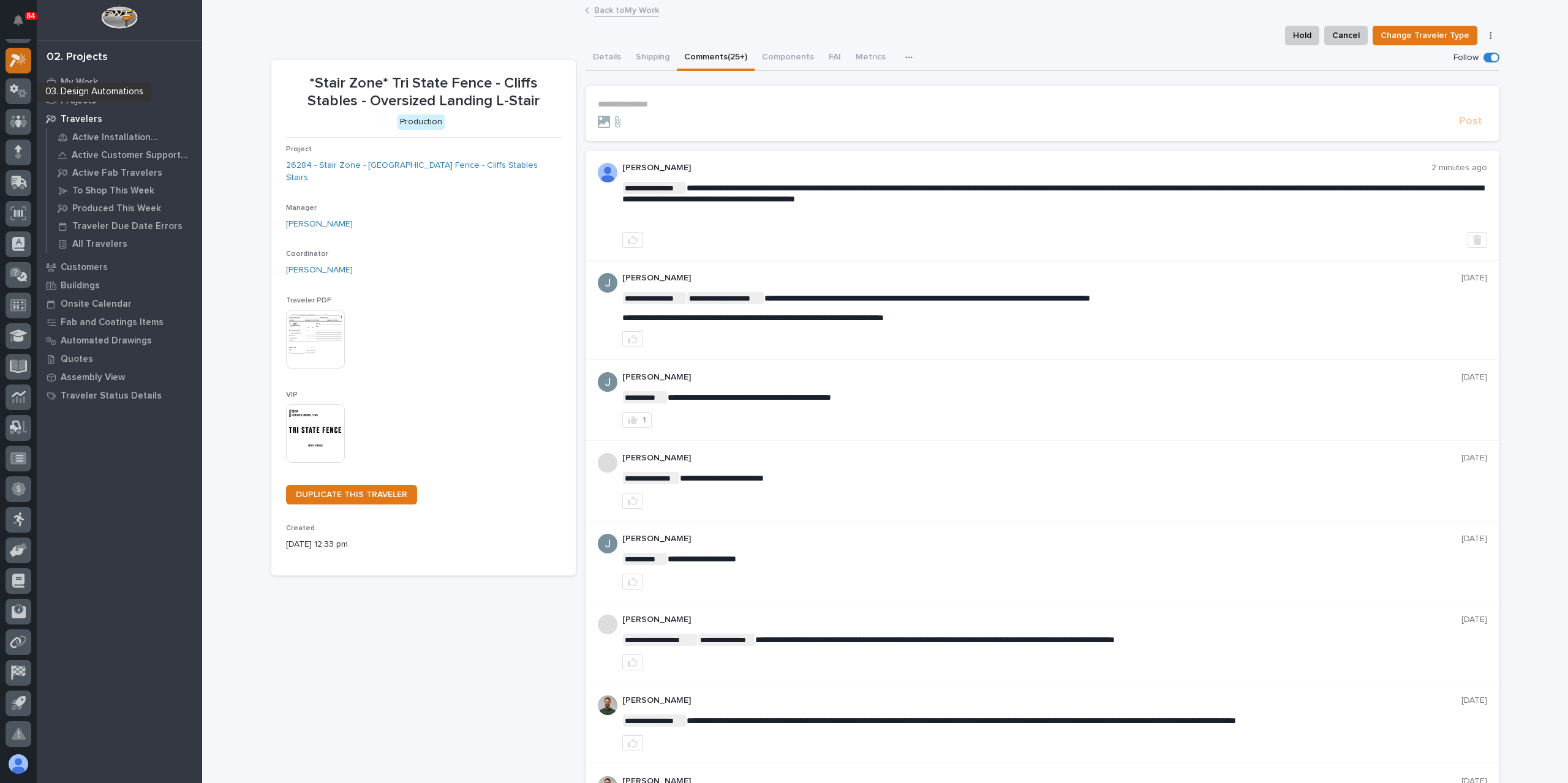
click at [24, 69] on div at bounding box center [19, 60] width 26 height 26
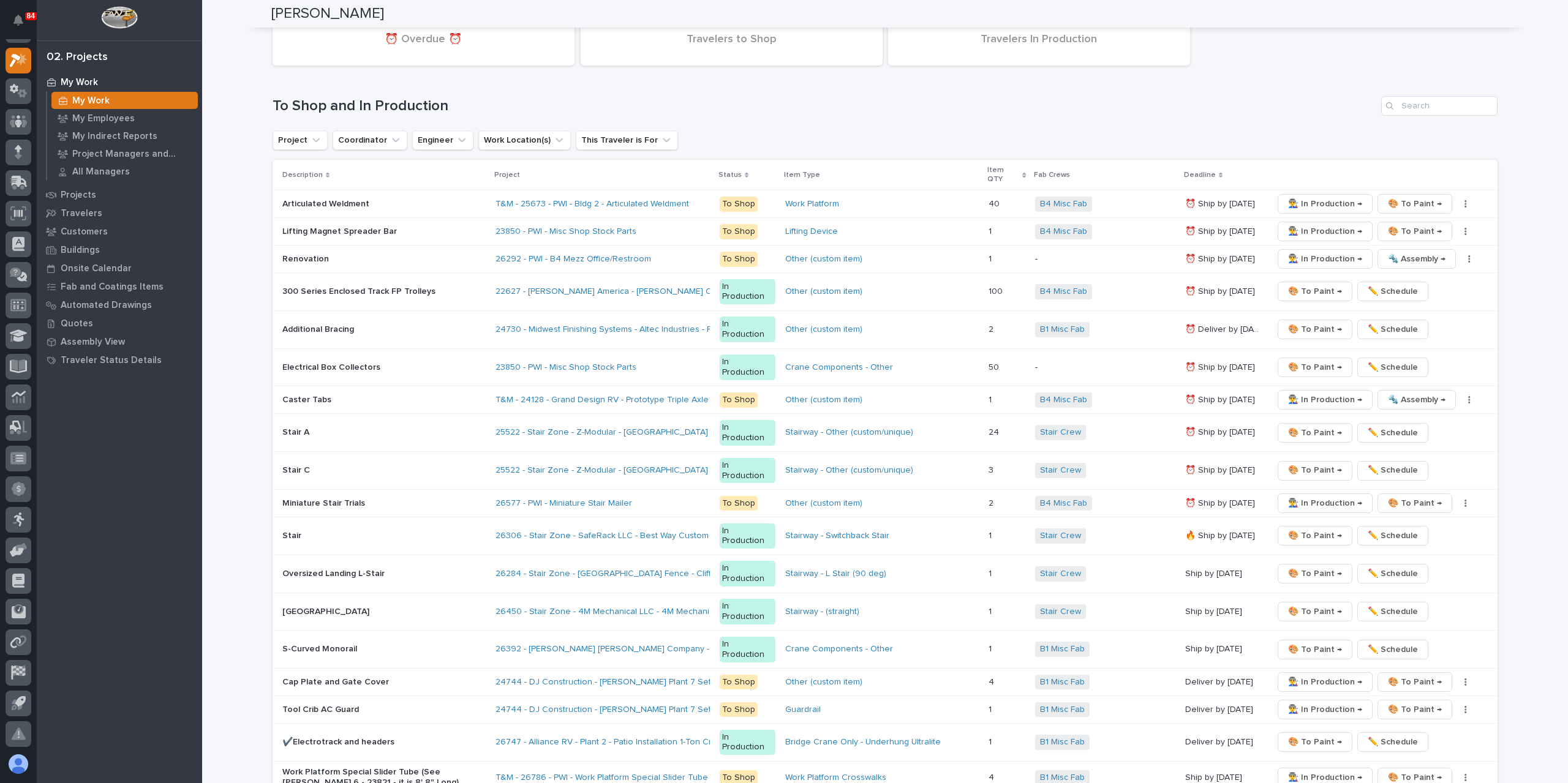
scroll to position [2265, 0]
click at [24, 209] on icon at bounding box center [19, 214] width 16 height 14
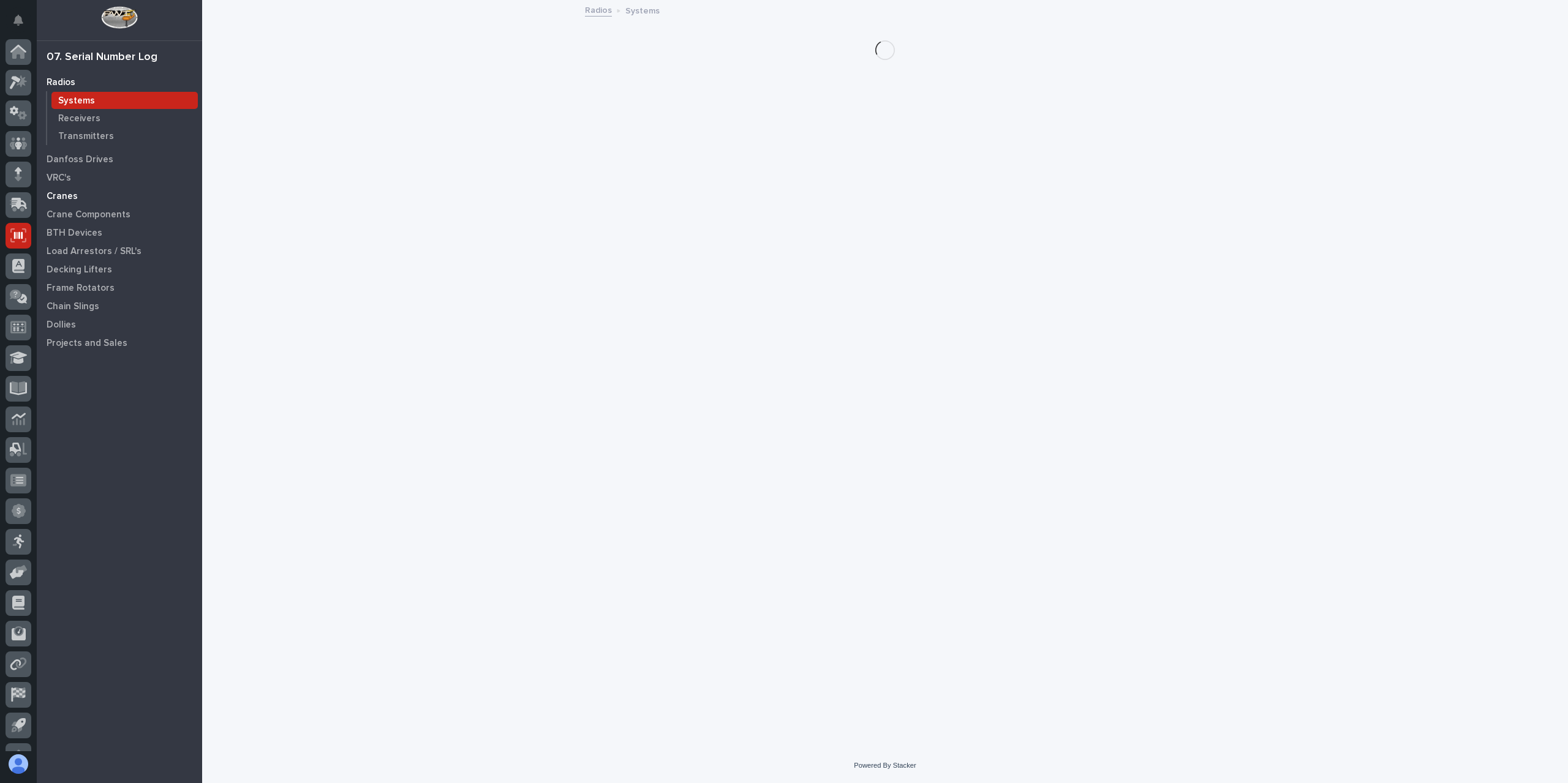
scroll to position [22, 0]
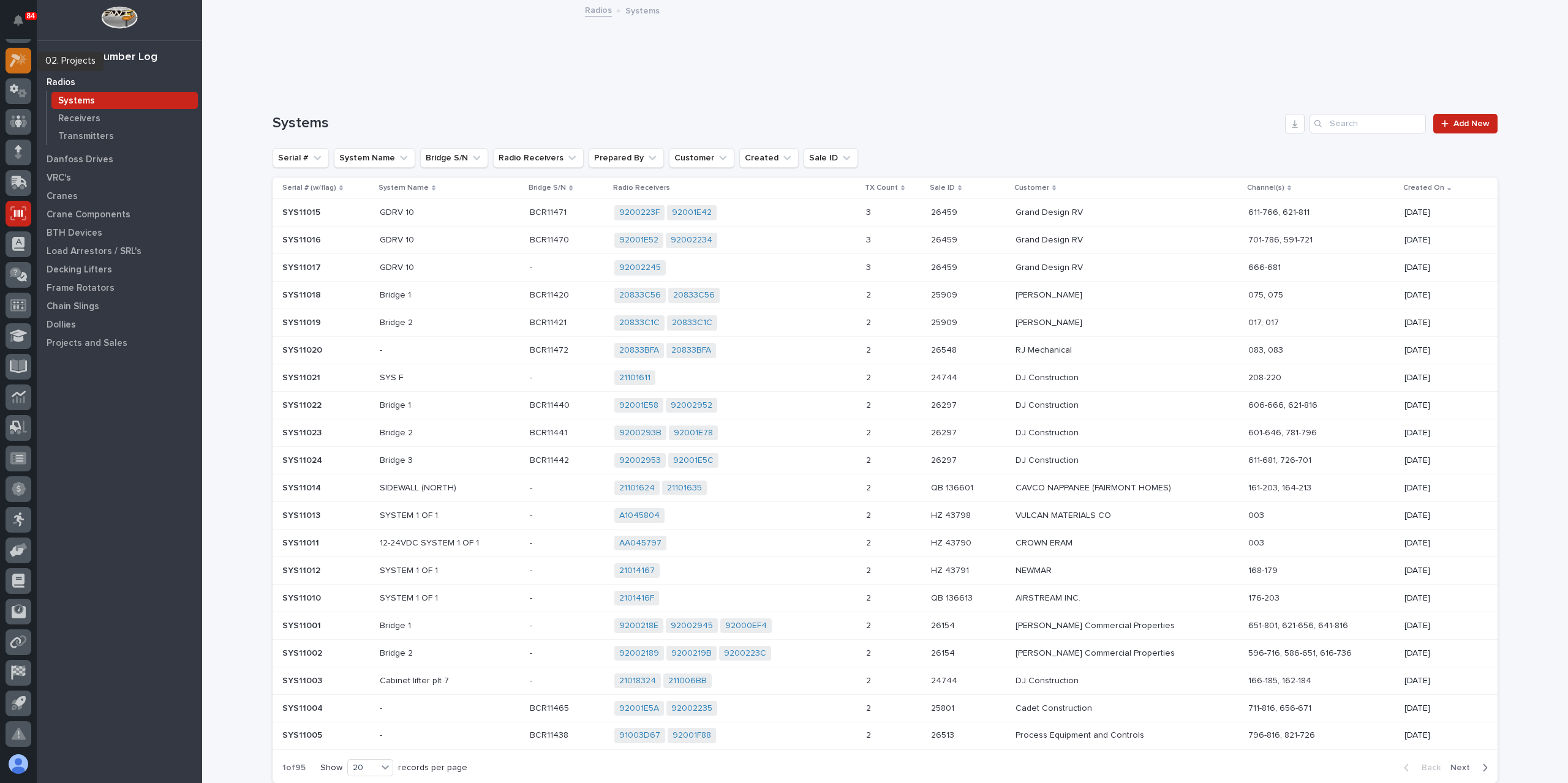
click at [6, 61] on link at bounding box center [19, 60] width 26 height 26
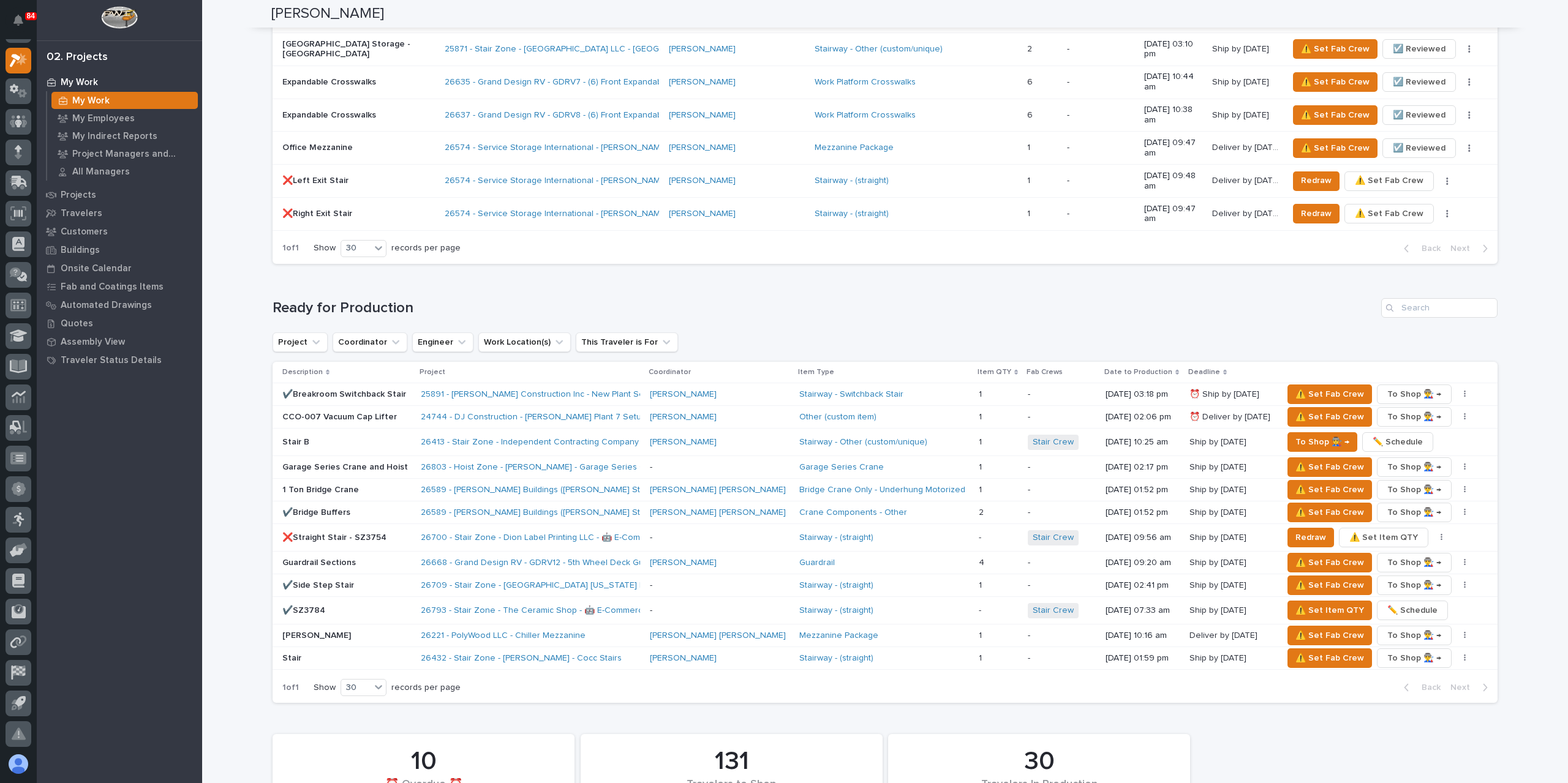
scroll to position [1654, 0]
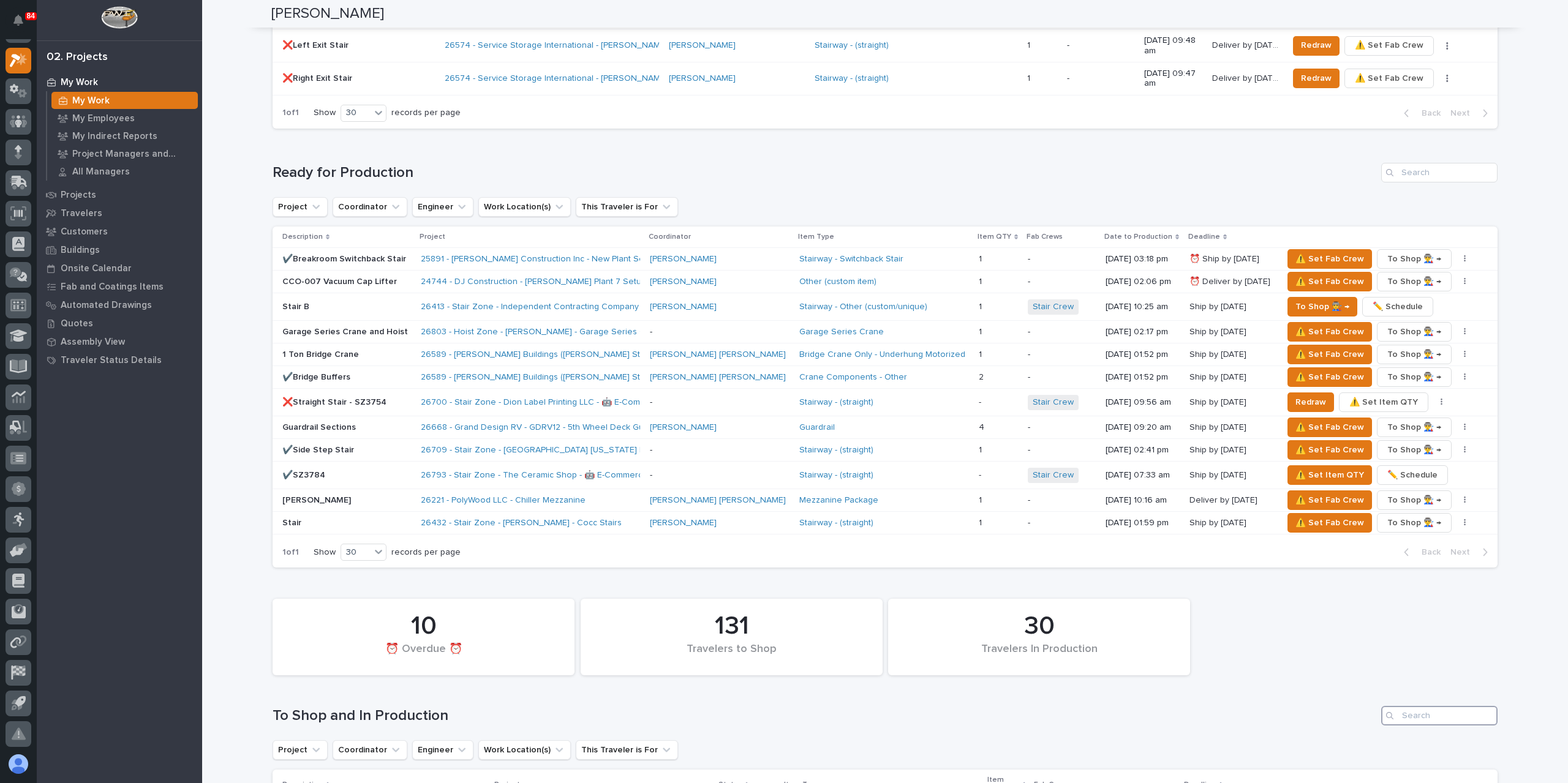
click at [1421, 706] on input "Search" at bounding box center [1439, 716] width 116 height 20
type input "[PERSON_NAME]"
click at [1485, 714] on icon "Search" at bounding box center [1487, 716] width 5 height 5
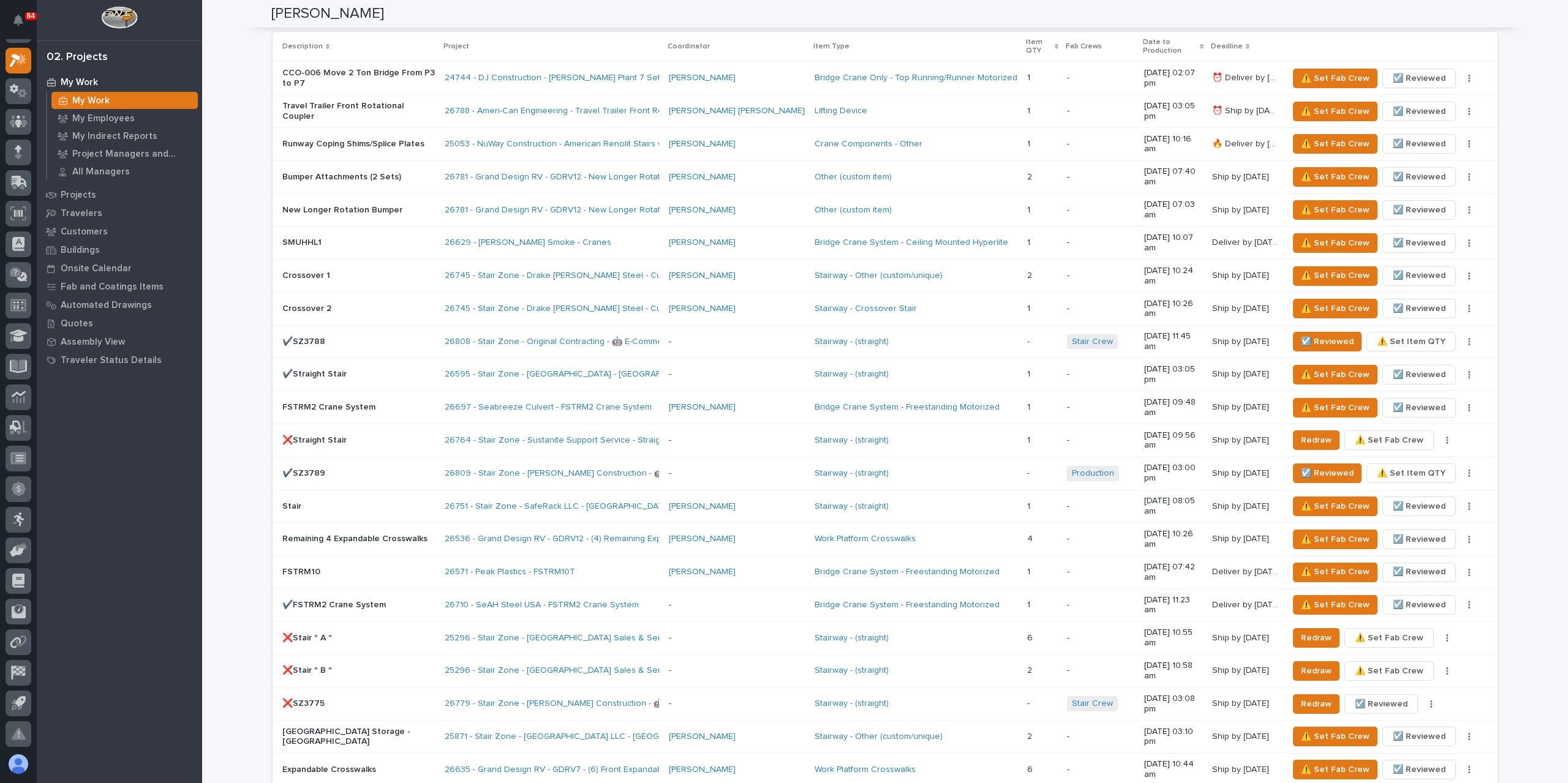
scroll to position [769, 0]
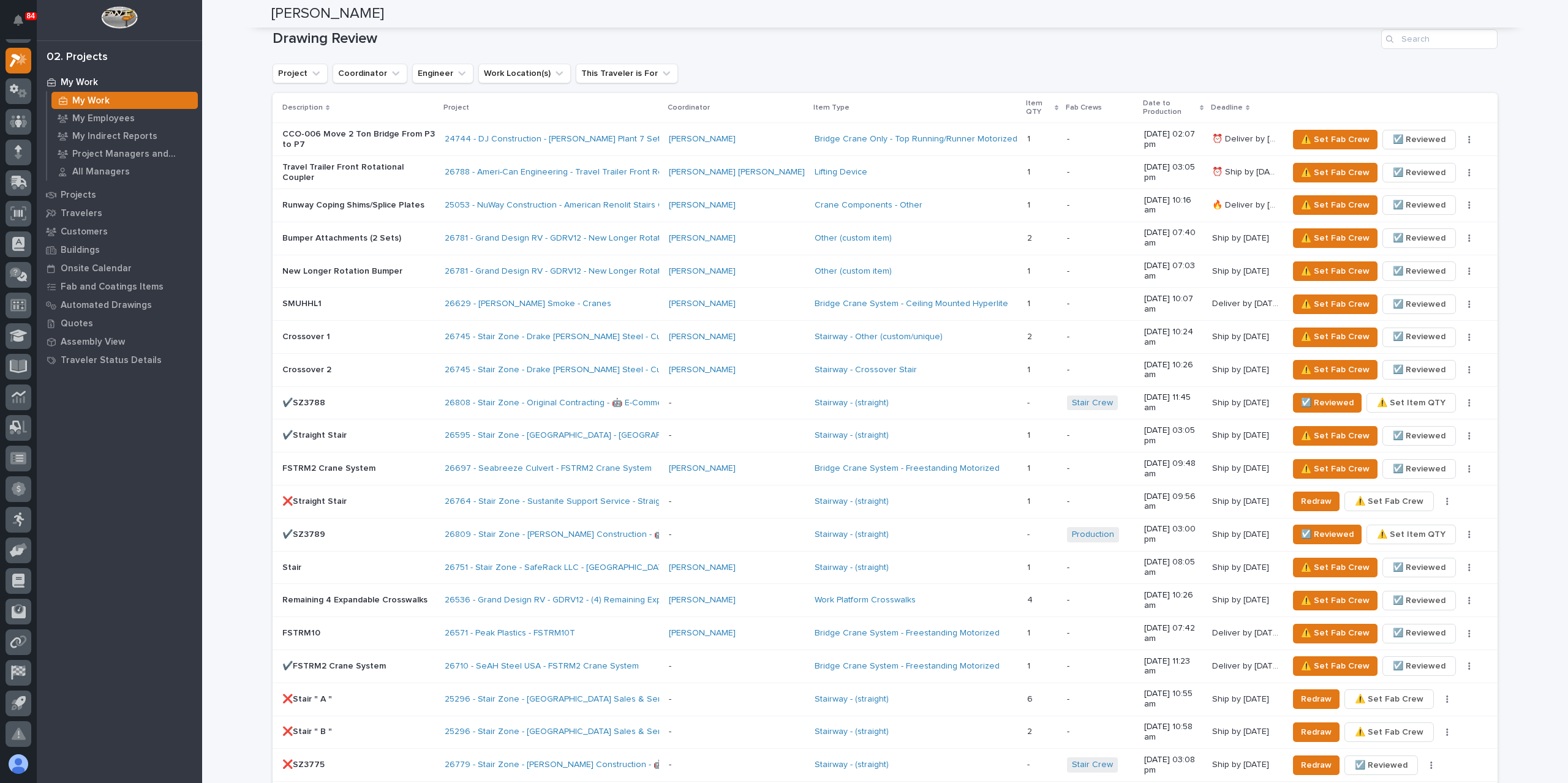
click at [313, 298] on p "SMUHHL1" at bounding box center [359, 303] width 153 height 11
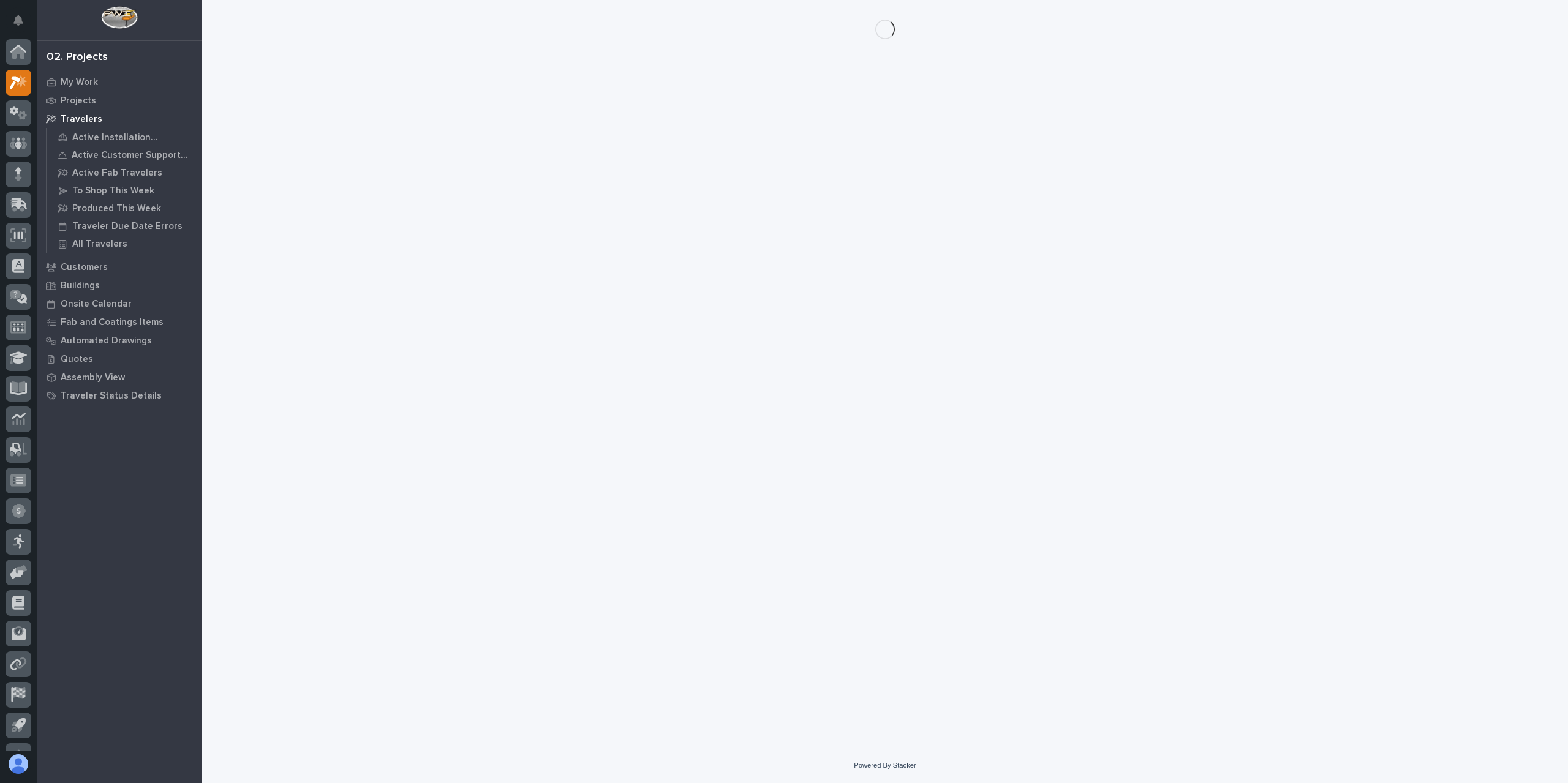
scroll to position [22, 0]
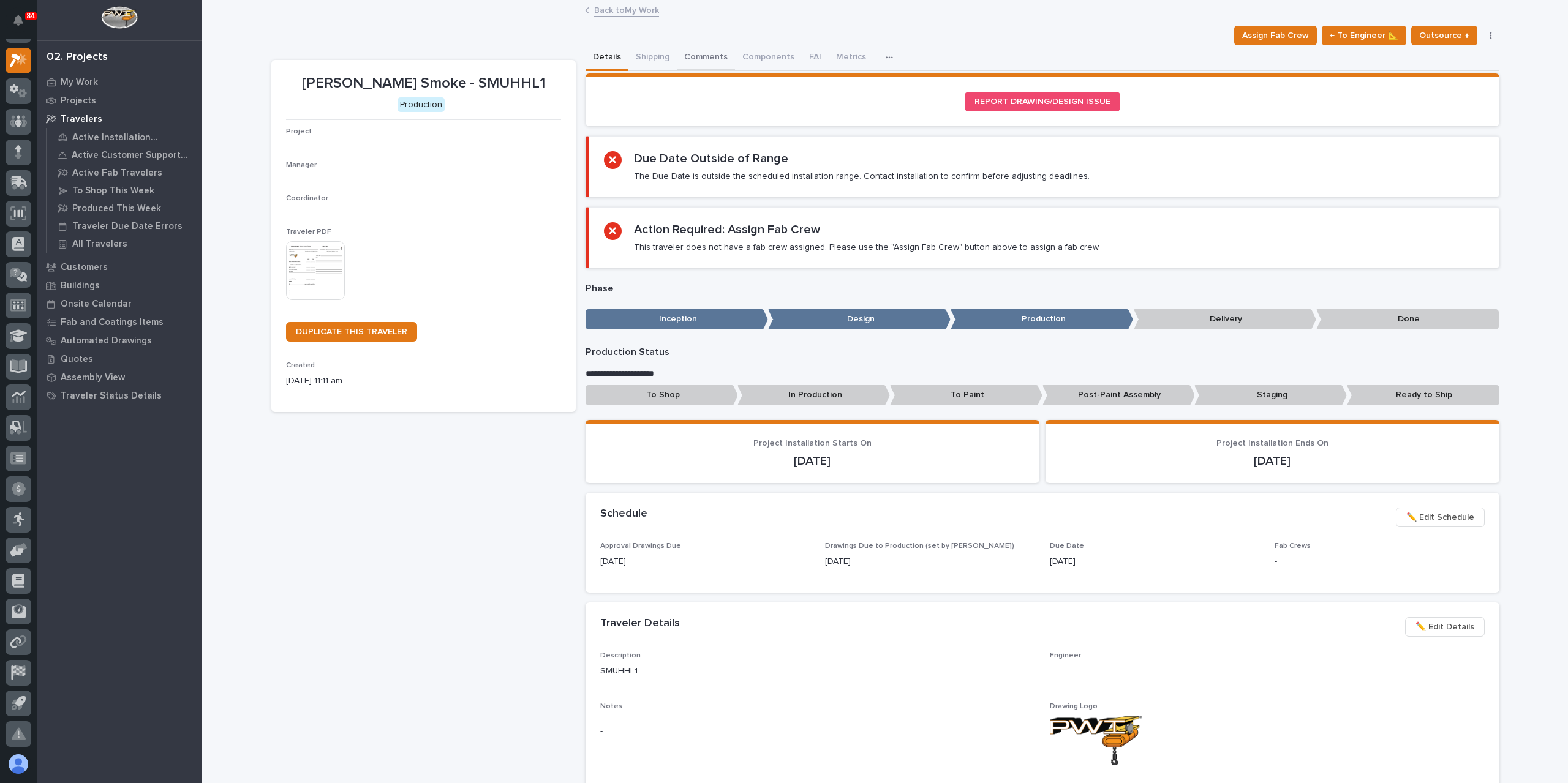
click at [684, 53] on button "Comments" at bounding box center [705, 58] width 58 height 26
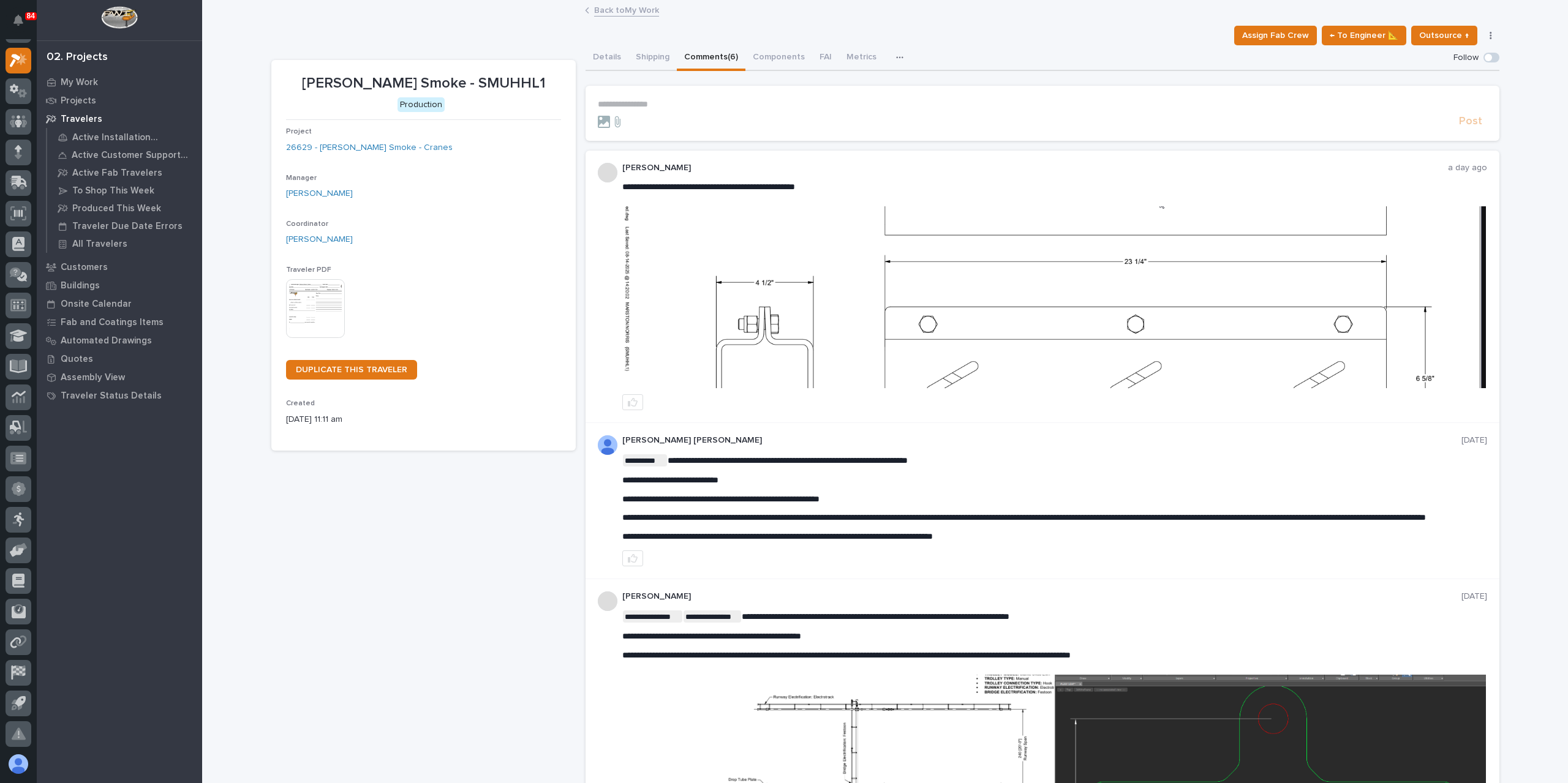
click at [674, 94] on section "**********" at bounding box center [1042, 113] width 914 height 55
click at [668, 99] on p "**********" at bounding box center [1042, 104] width 889 height 11
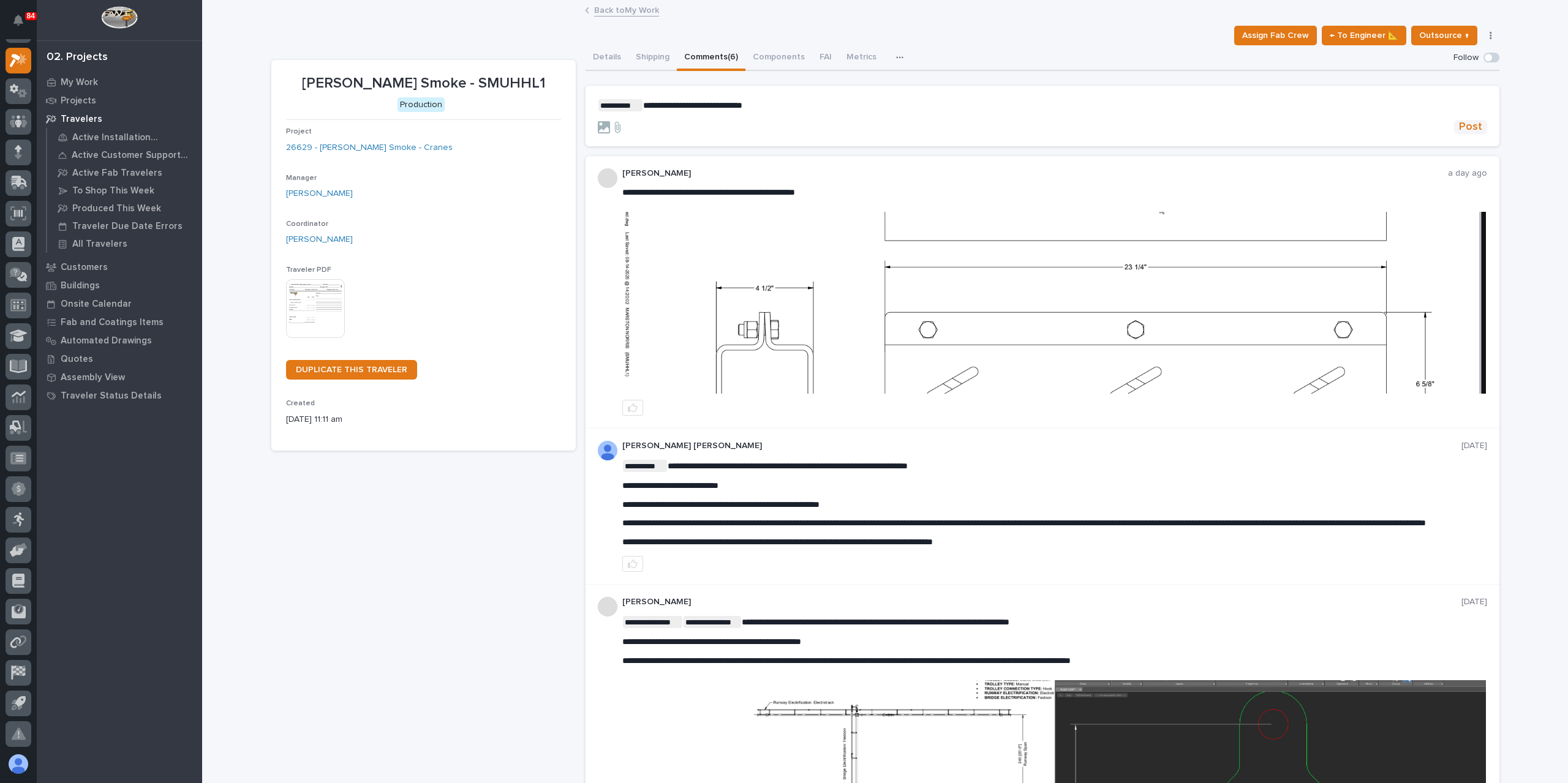
click at [1468, 122] on span "Post" at bounding box center [1470, 127] width 24 height 14
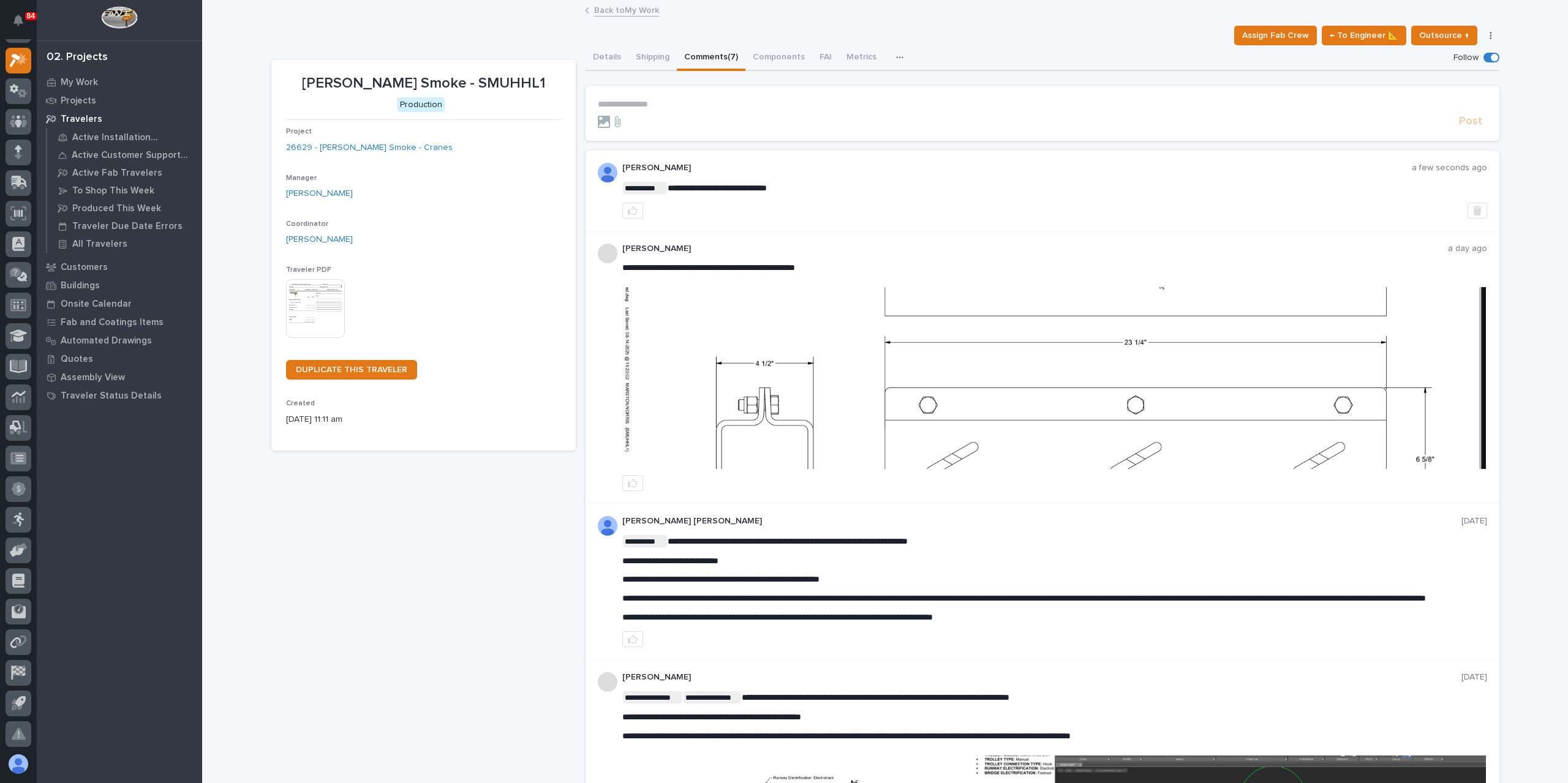
click at [608, 8] on link "Back to My Work" at bounding box center [626, 9] width 65 height 14
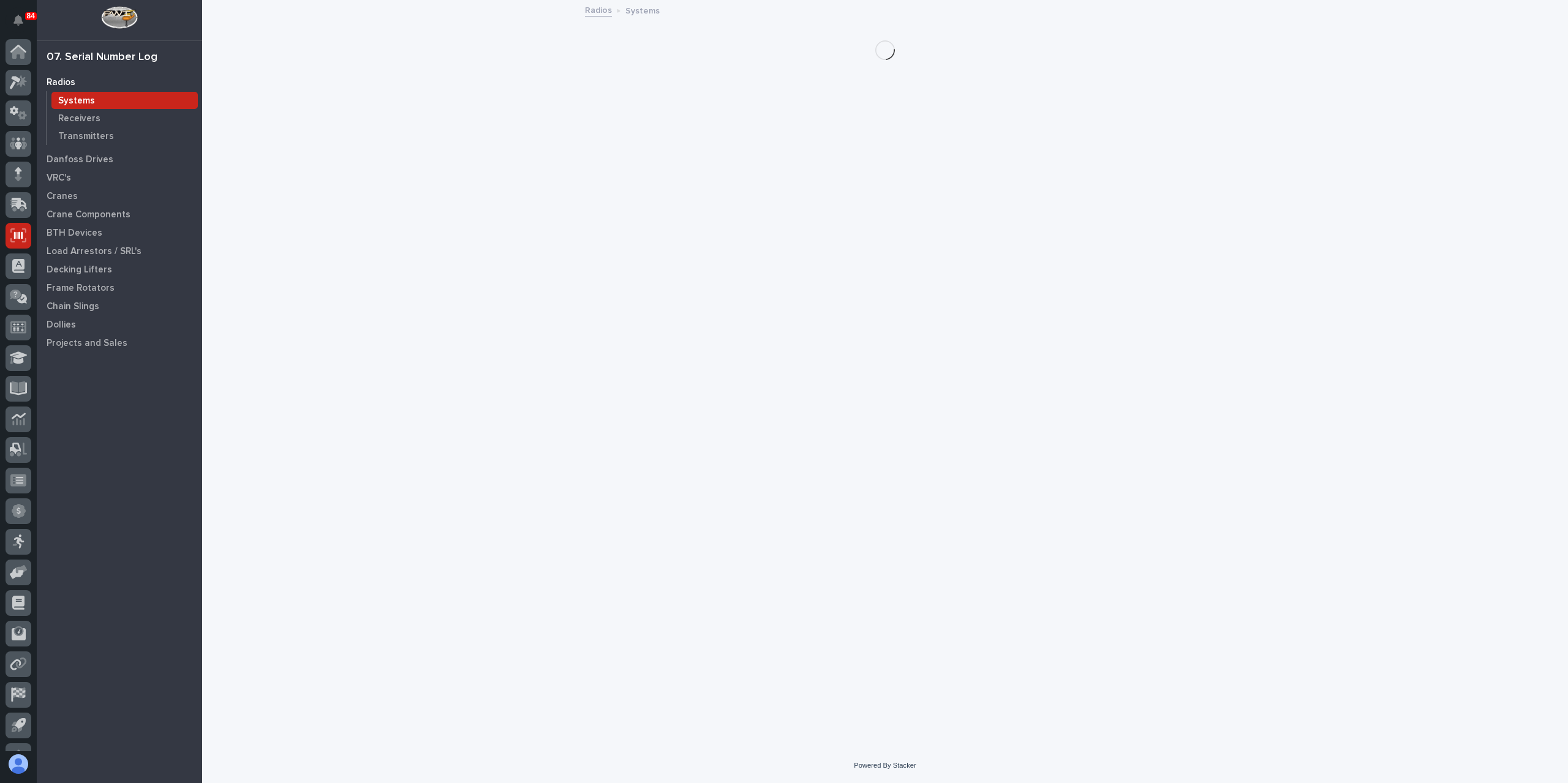
scroll to position [22, 0]
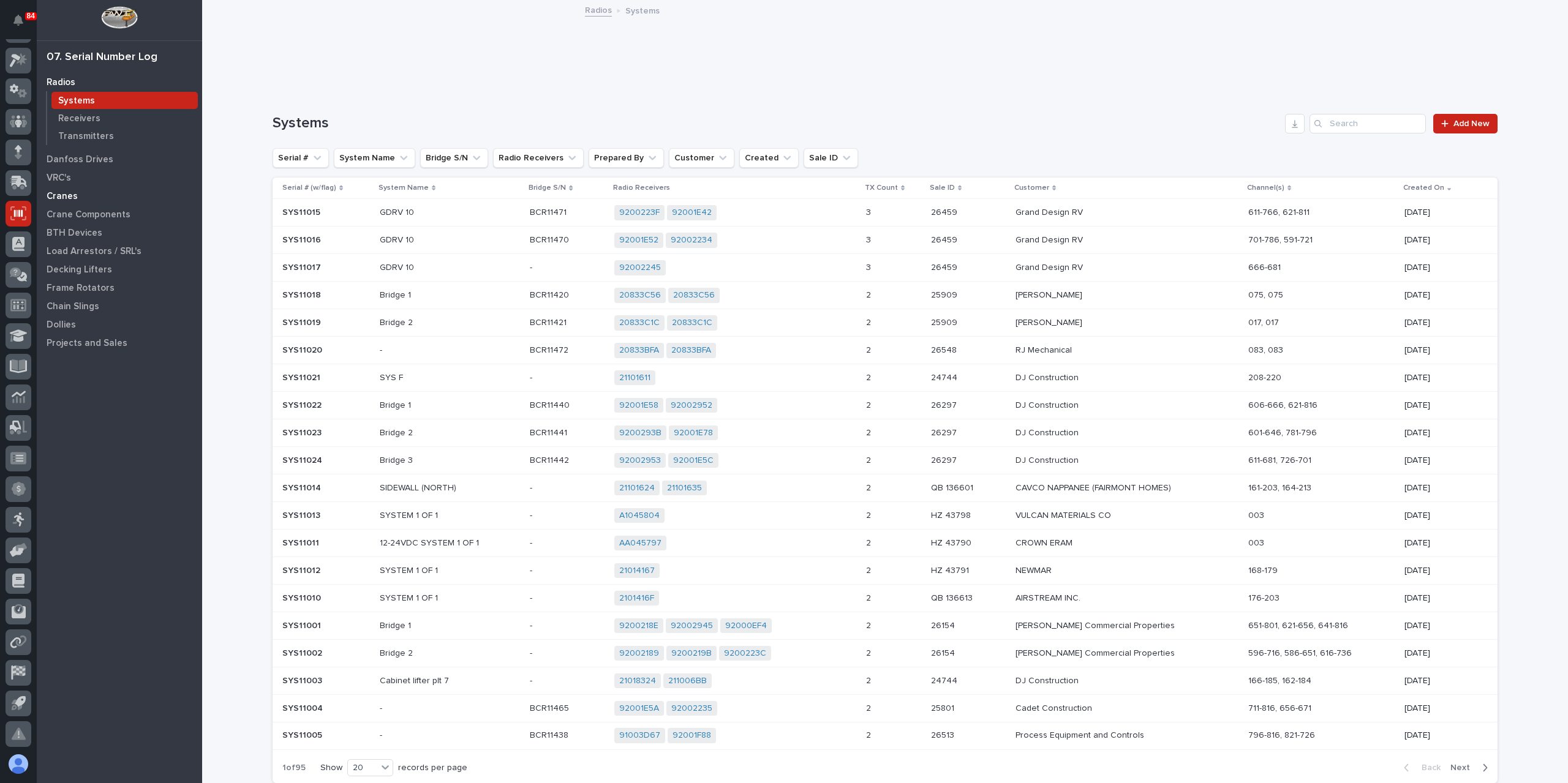
click at [65, 195] on p "Cranes" at bounding box center [62, 196] width 32 height 11
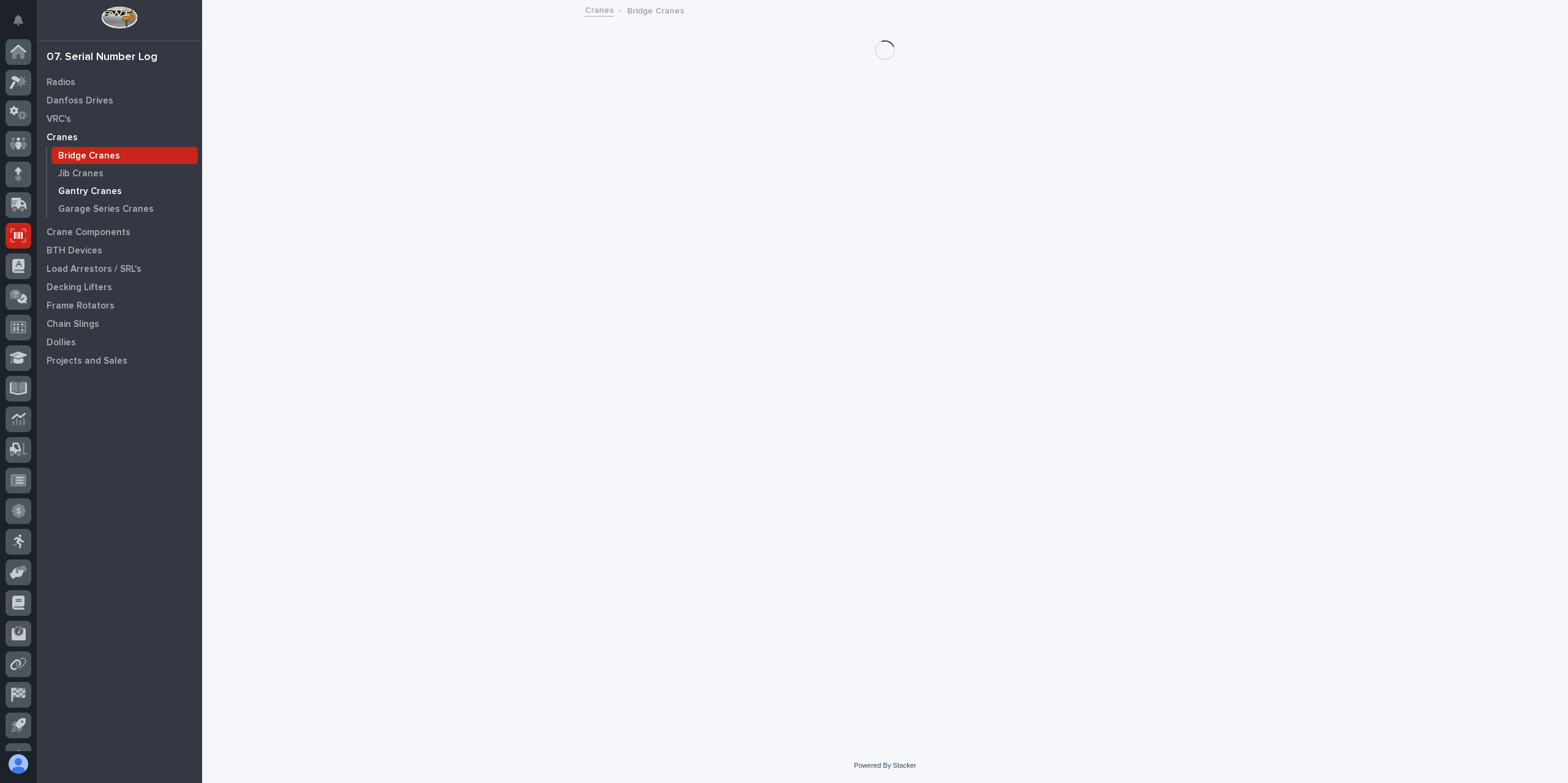
scroll to position [22, 0]
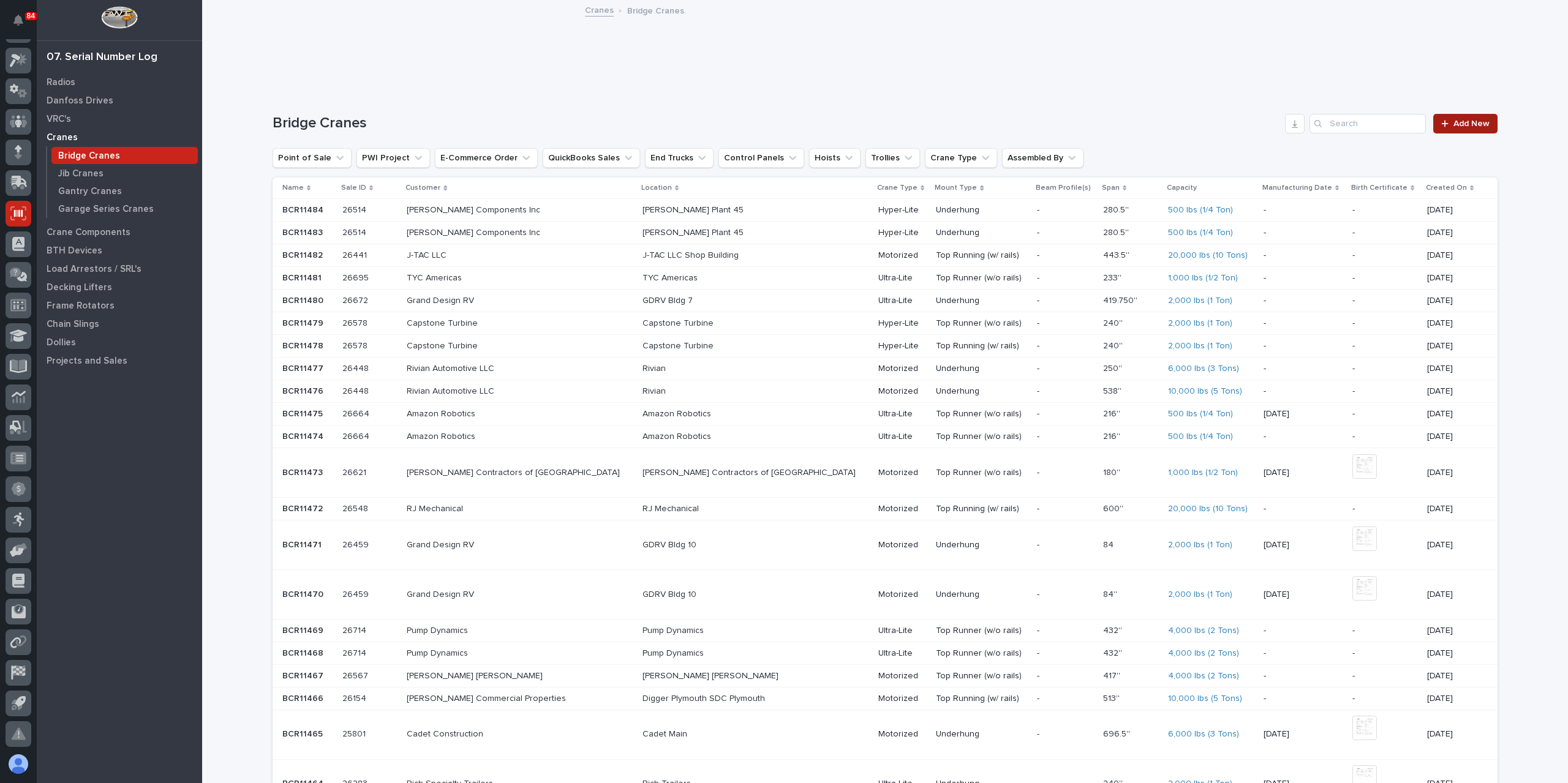
click at [1453, 127] on span "Add New" at bounding box center [1470, 123] width 36 height 9
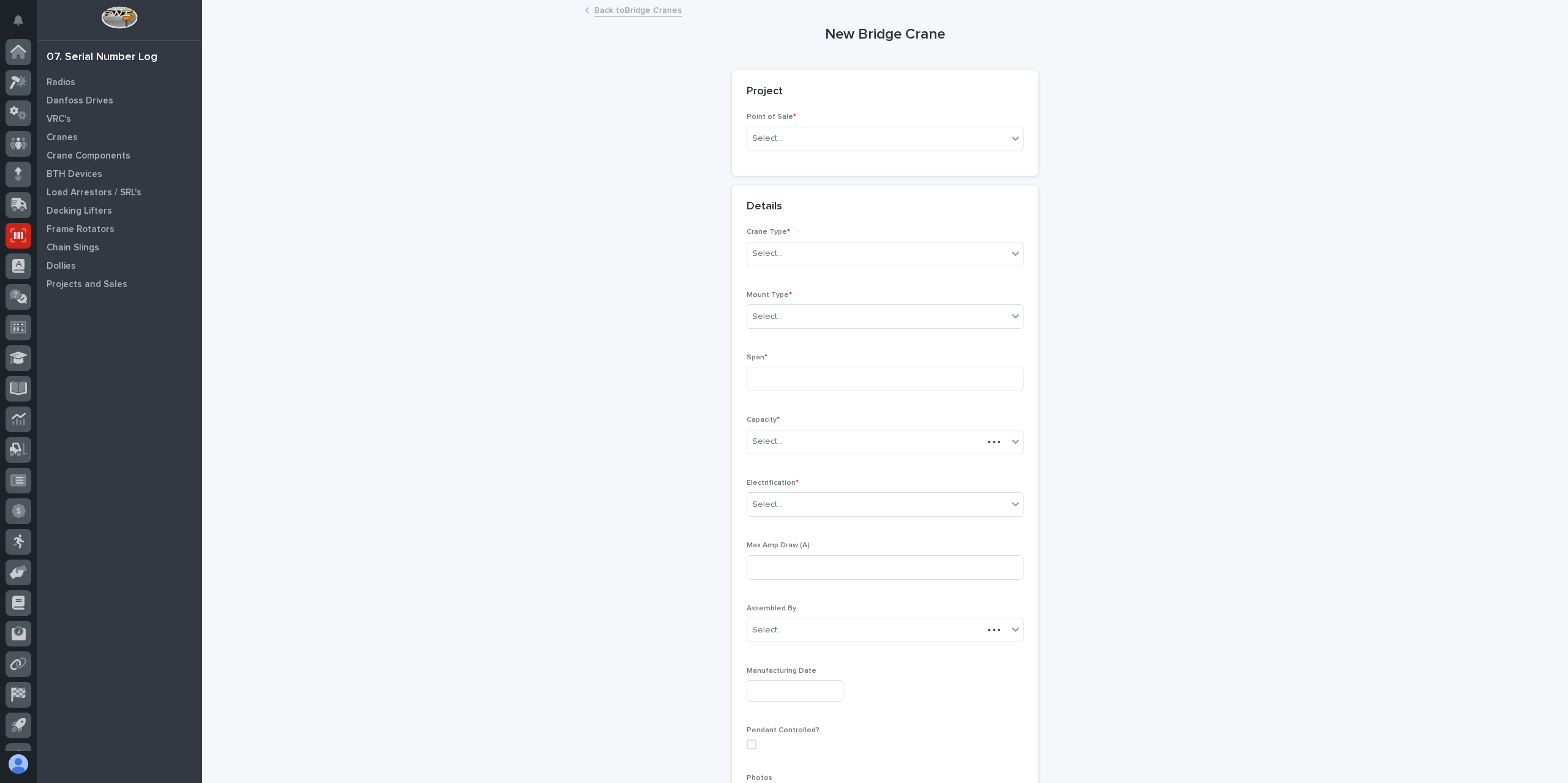
scroll to position [22, 0]
click at [770, 150] on body "**********" at bounding box center [784, 391] width 1568 height 783
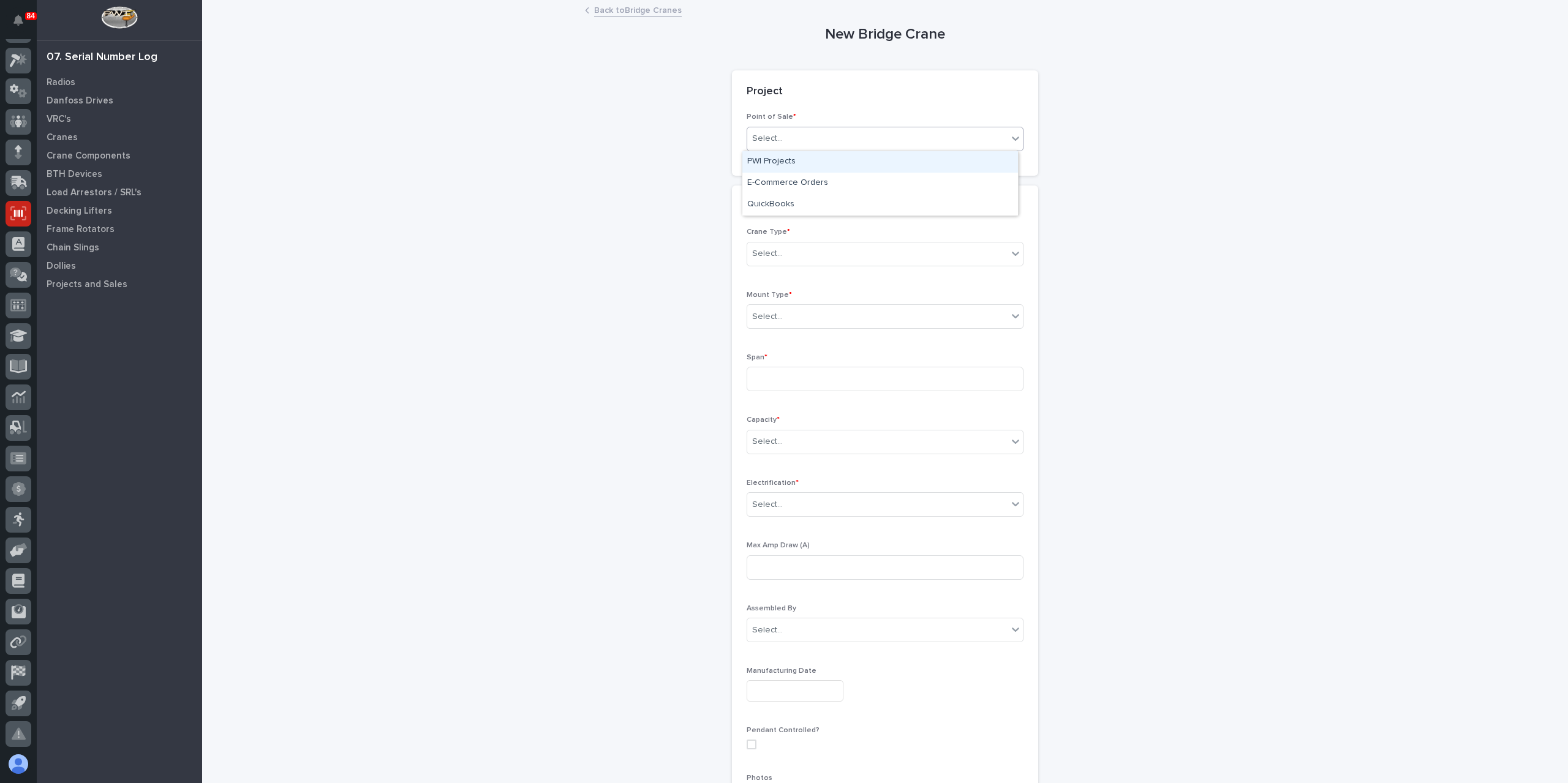
click at [768, 163] on div "PWI Projects" at bounding box center [881, 163] width 276 height 22
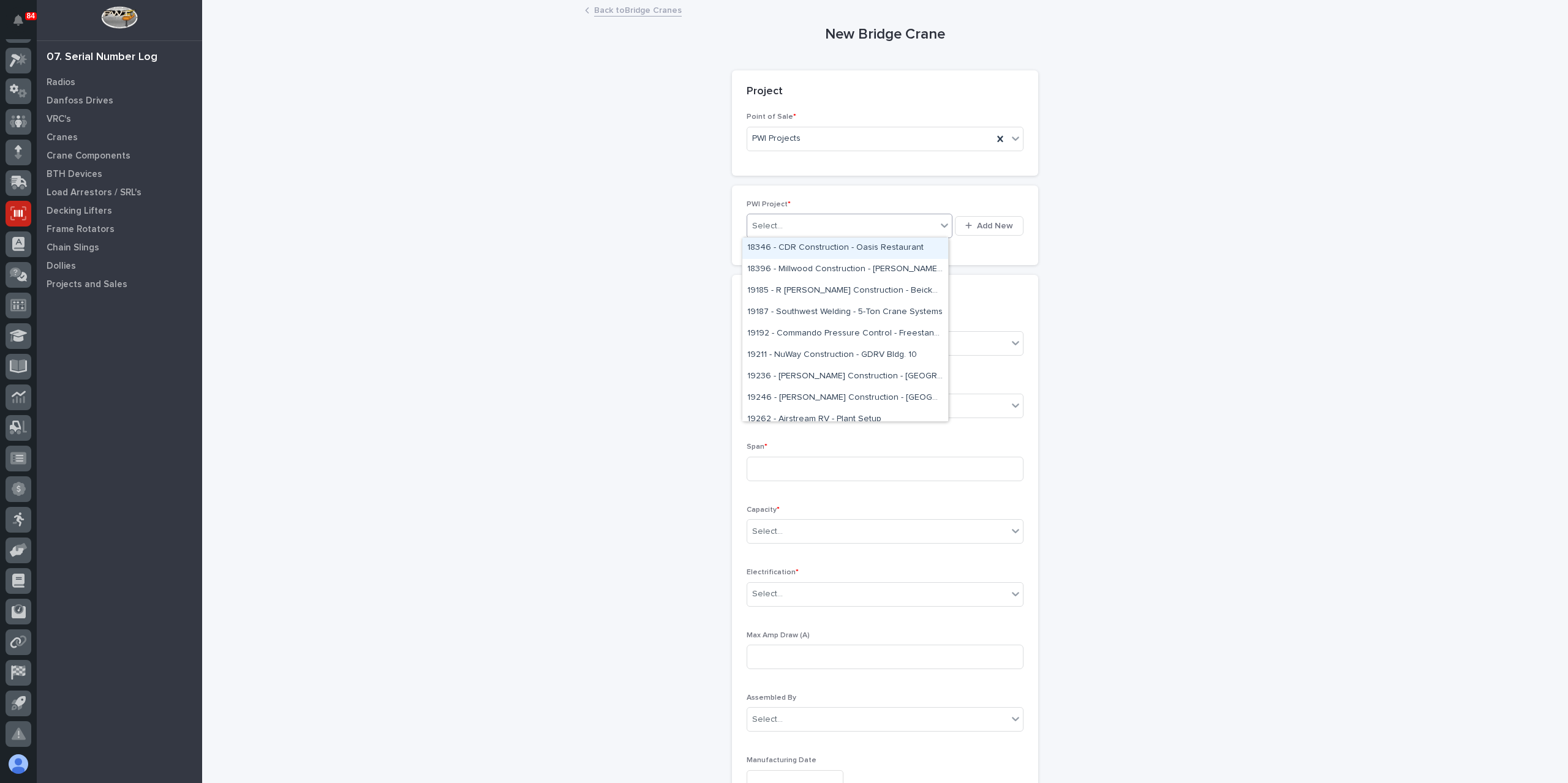
click at [783, 232] on div "Select..." at bounding box center [842, 226] width 189 height 21
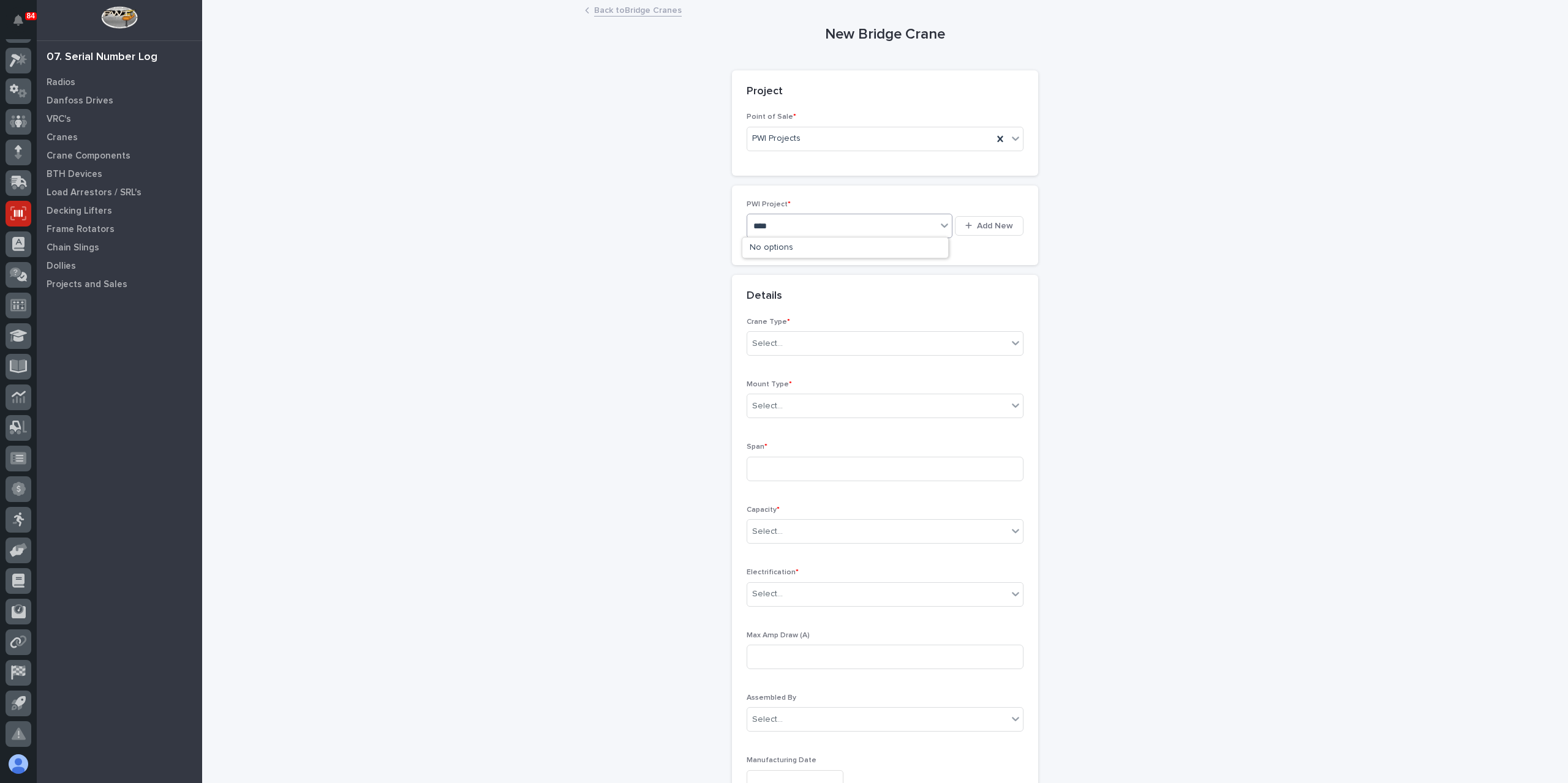
type input "*****"
click at [789, 356] on div "Select..." at bounding box center [878, 365] width 260 height 21
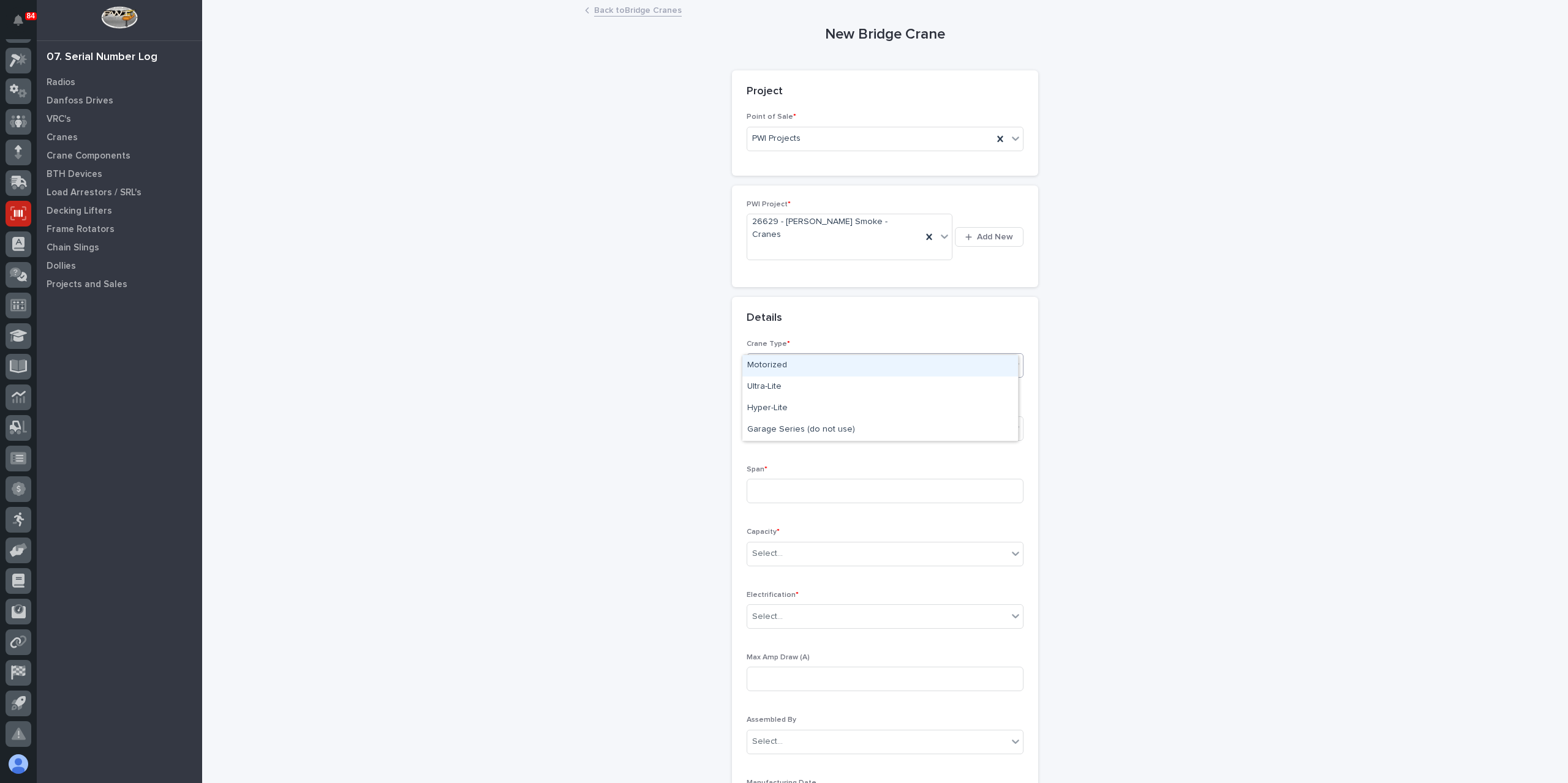
click at [789, 358] on div "Motorized" at bounding box center [881, 366] width 276 height 22
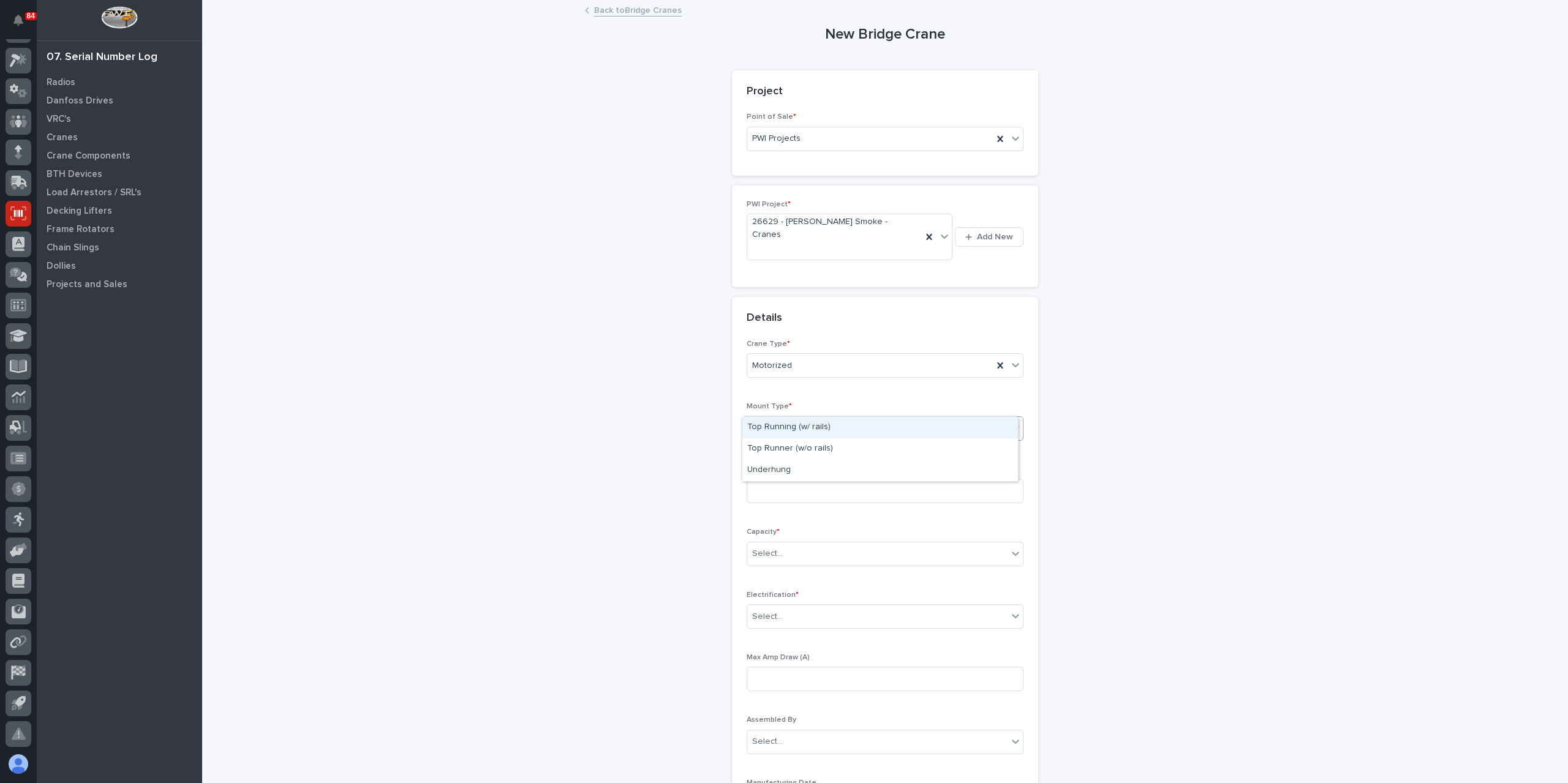
click at [776, 417] on div "Select..." at bounding box center [884, 428] width 277 height 25
click at [810, 456] on div "Top Runner (w/o rails)" at bounding box center [881, 449] width 276 height 22
click at [799, 479] on input at bounding box center [884, 490] width 277 height 25
type input "626''"
click at [784, 528] on div "Capacity * Select..." at bounding box center [884, 552] width 277 height 47
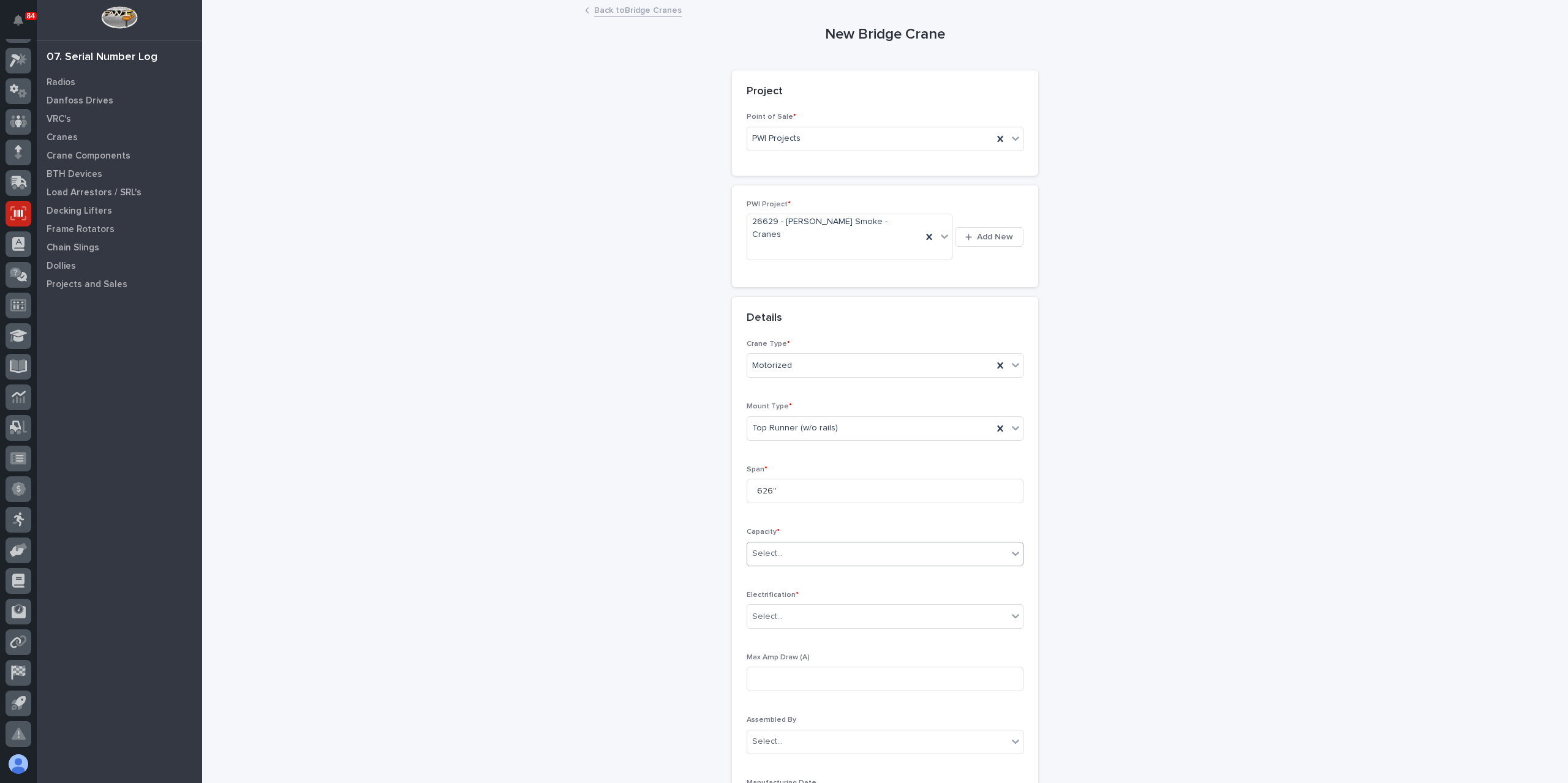
click at [783, 544] on div "Select..." at bounding box center [878, 554] width 260 height 21
click at [807, 544] on div "Select..." at bounding box center [878, 554] width 260 height 21
click at [818, 667] on div "4,000 lbs (2 Tons)" at bounding box center [881, 672] width 276 height 22
click at [801, 603] on body "86 My Settings Log Out 07. Serial Number Log Radios Danfoss Drives VRC's Cranes…" at bounding box center [784, 391] width 1568 height 783
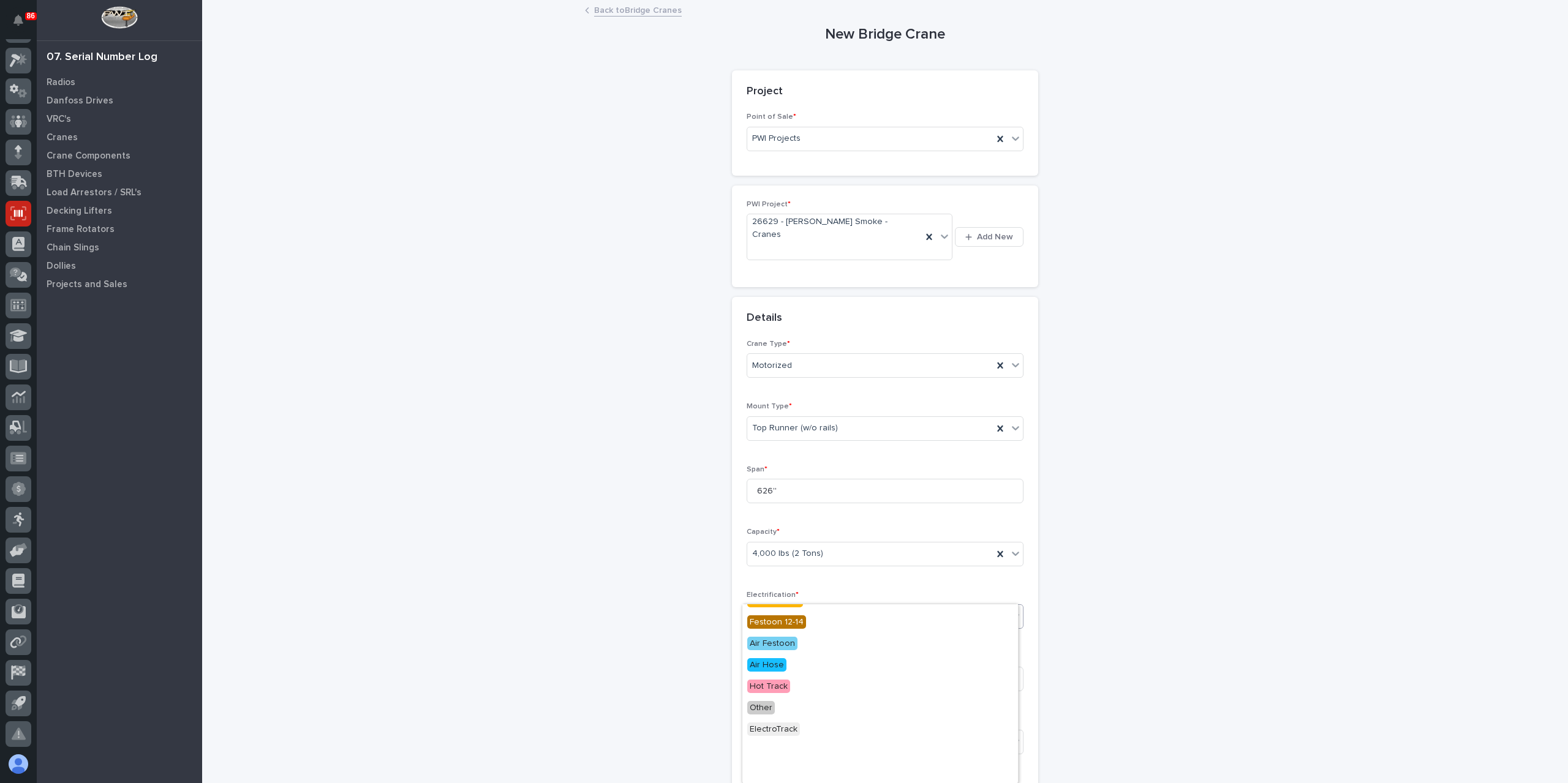
scroll to position [99, 0]
click at [769, 731] on span "ElectroTrack" at bounding box center [773, 730] width 52 height 14
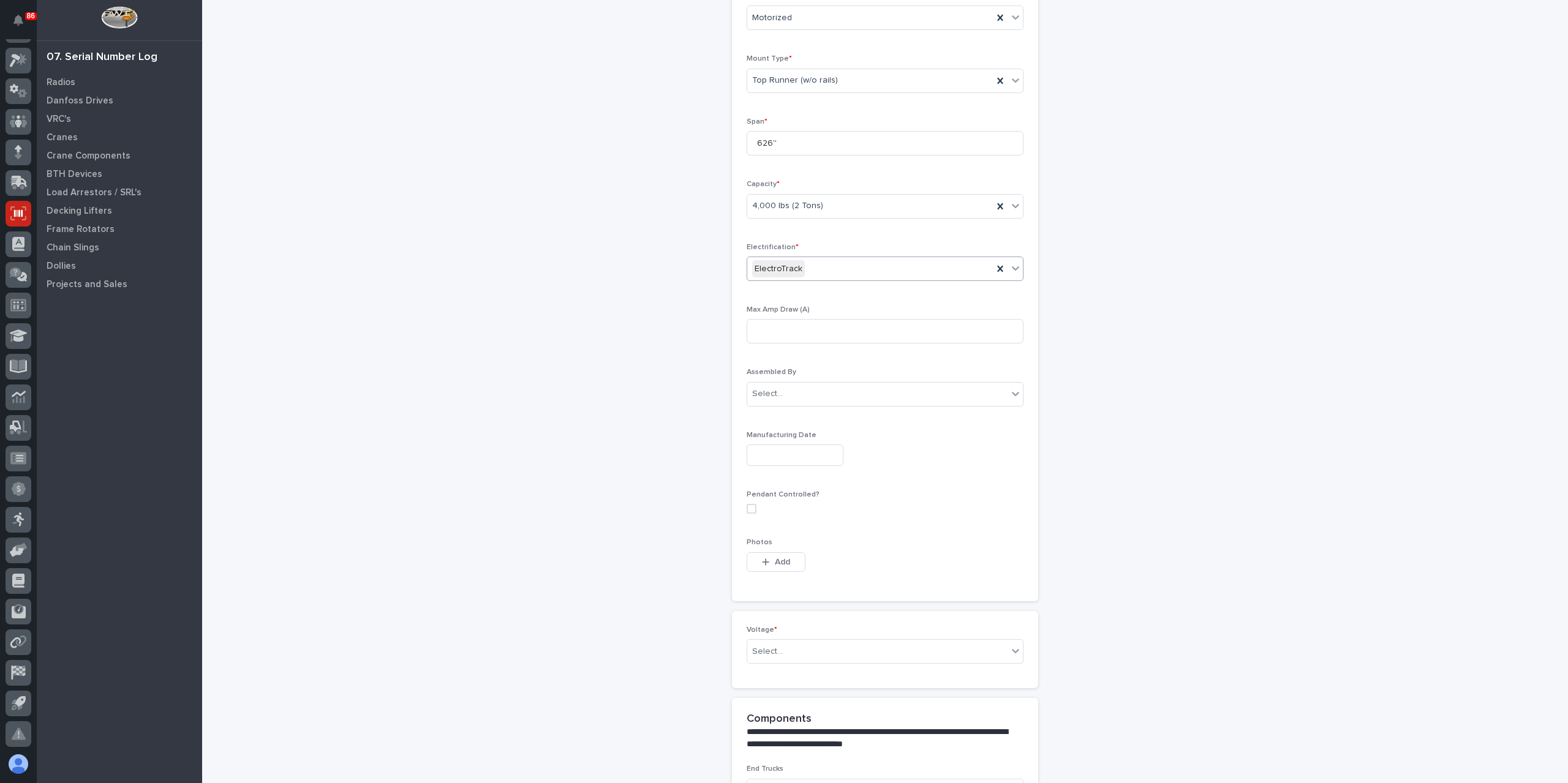
scroll to position [439, 0]
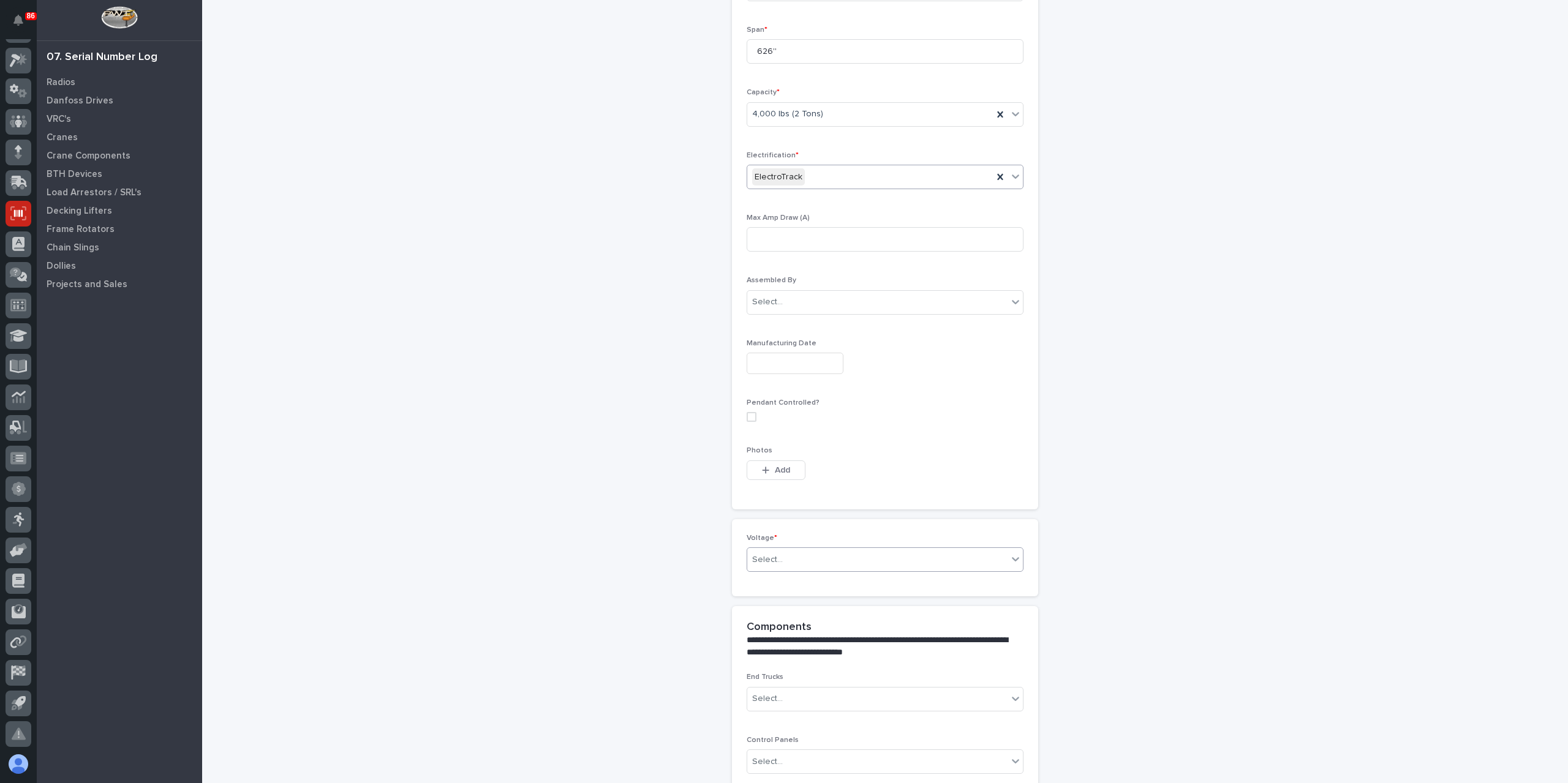
click at [790, 548] on div "Select..." at bounding box center [884, 559] width 277 height 25
click at [787, 623] on div "420-480v Three Phase" at bounding box center [881, 621] width 276 height 22
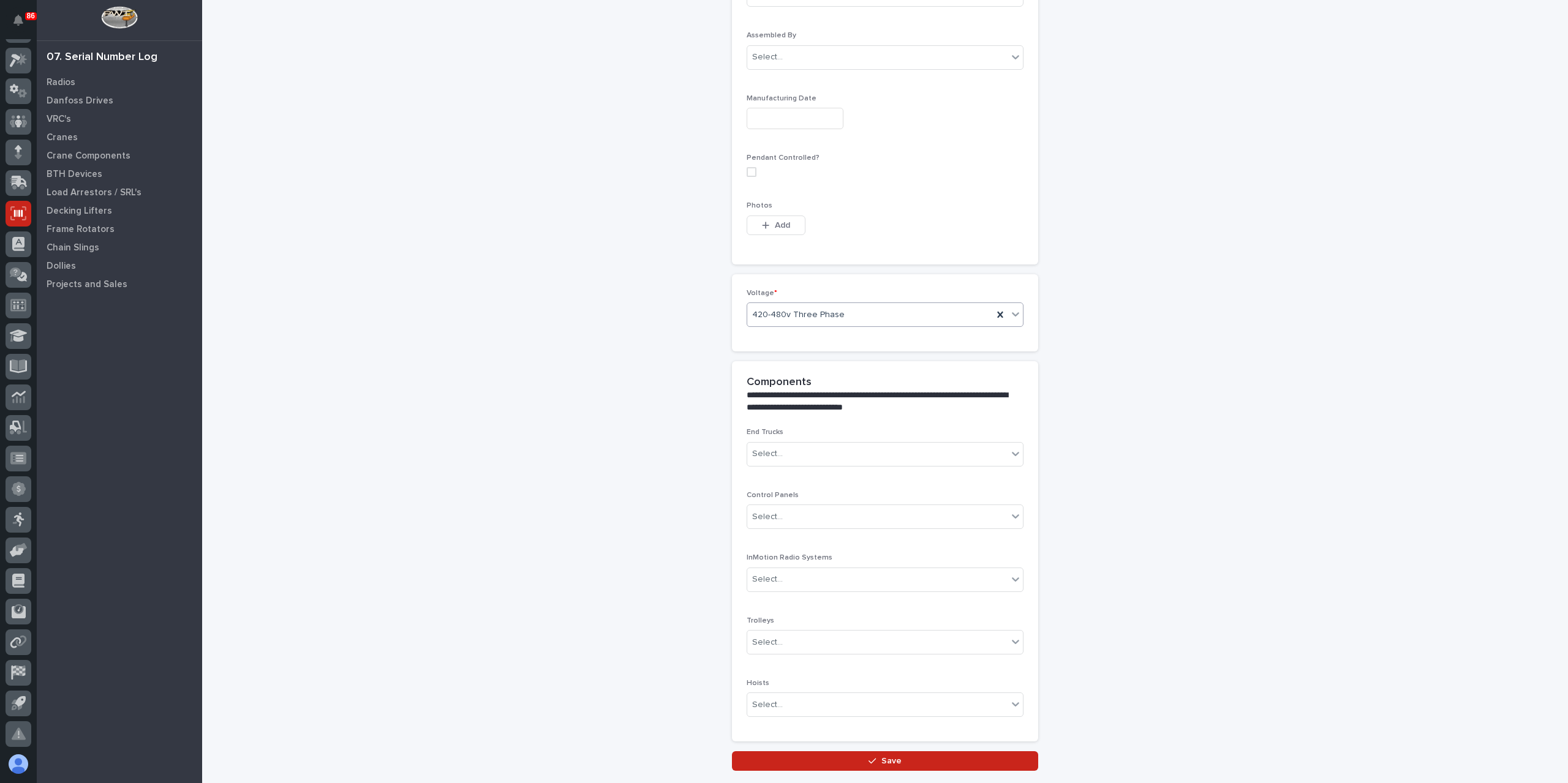
scroll to position [740, 0]
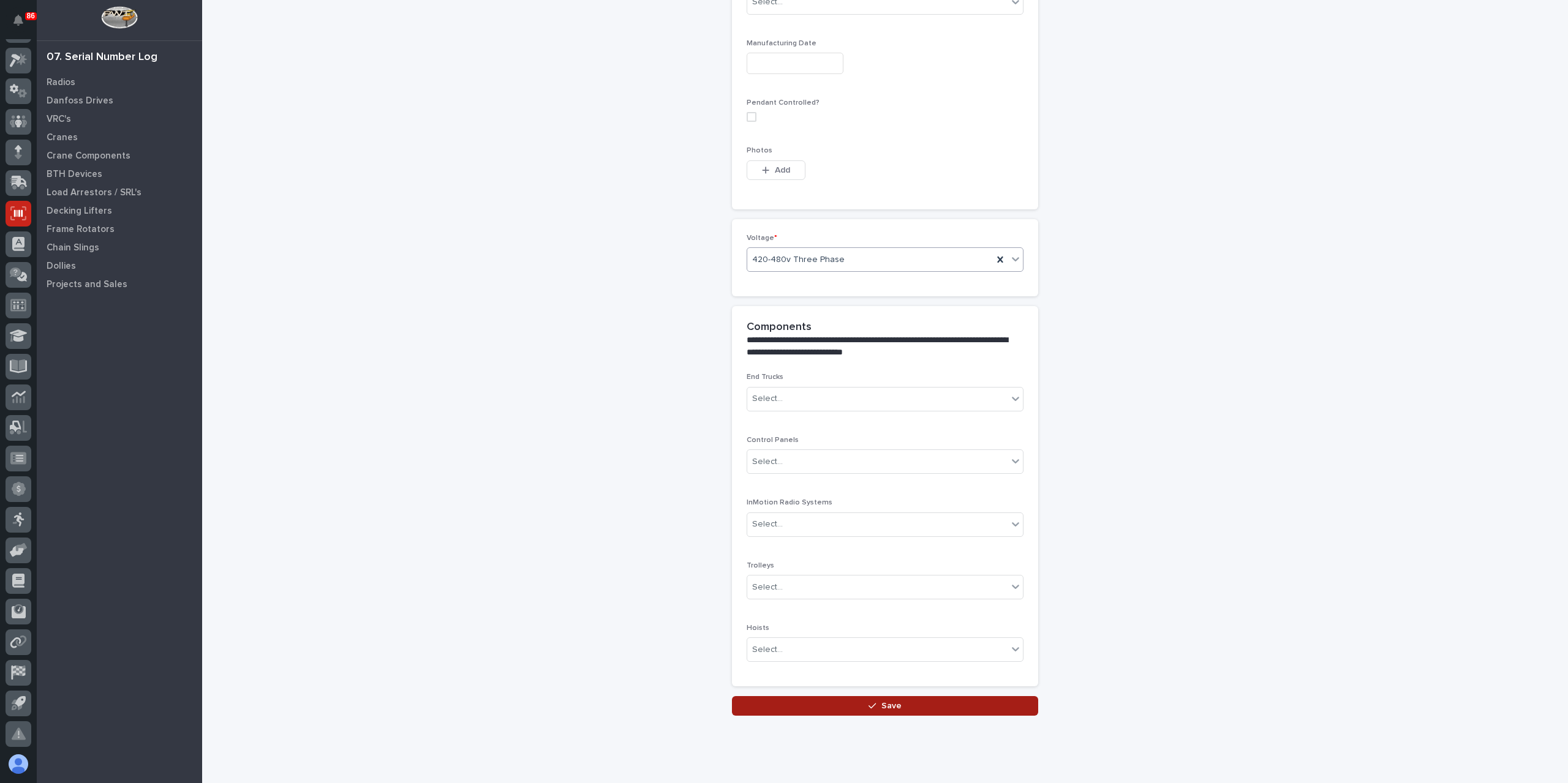
click at [815, 696] on button "Save" at bounding box center [884, 706] width 306 height 20
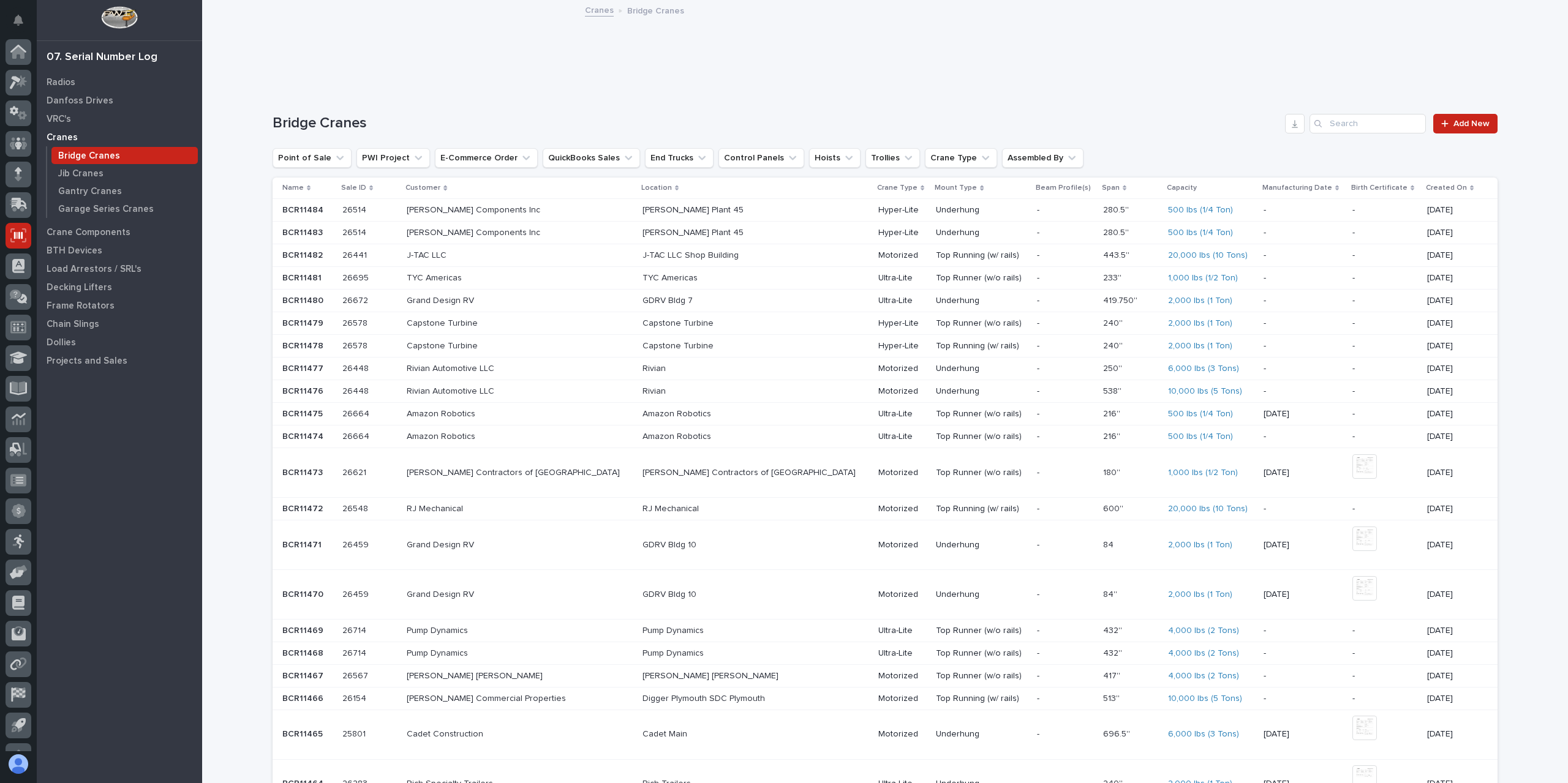
scroll to position [22, 0]
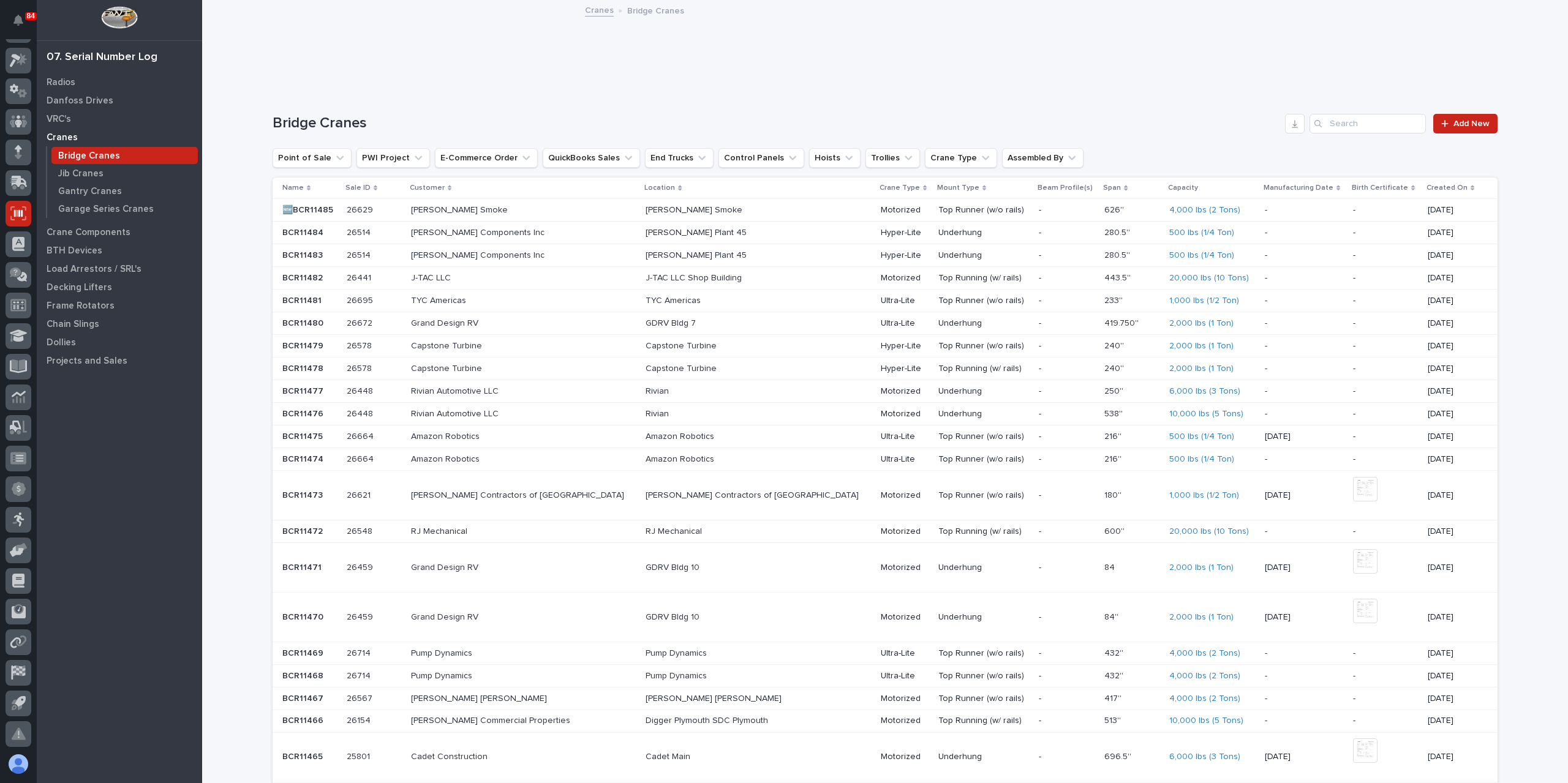
click at [383, 209] on p at bounding box center [373, 210] width 54 height 11
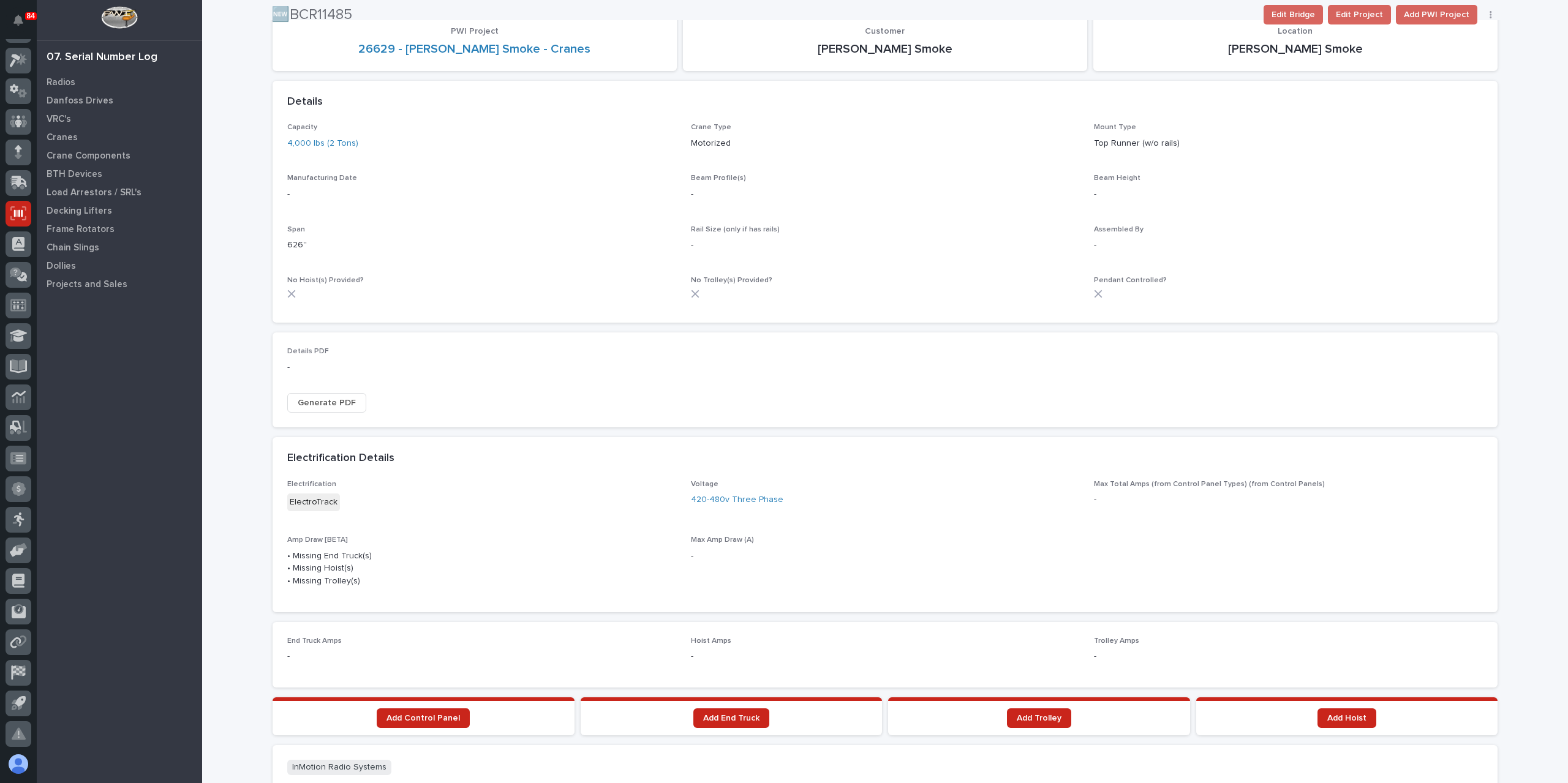
scroll to position [593, 0]
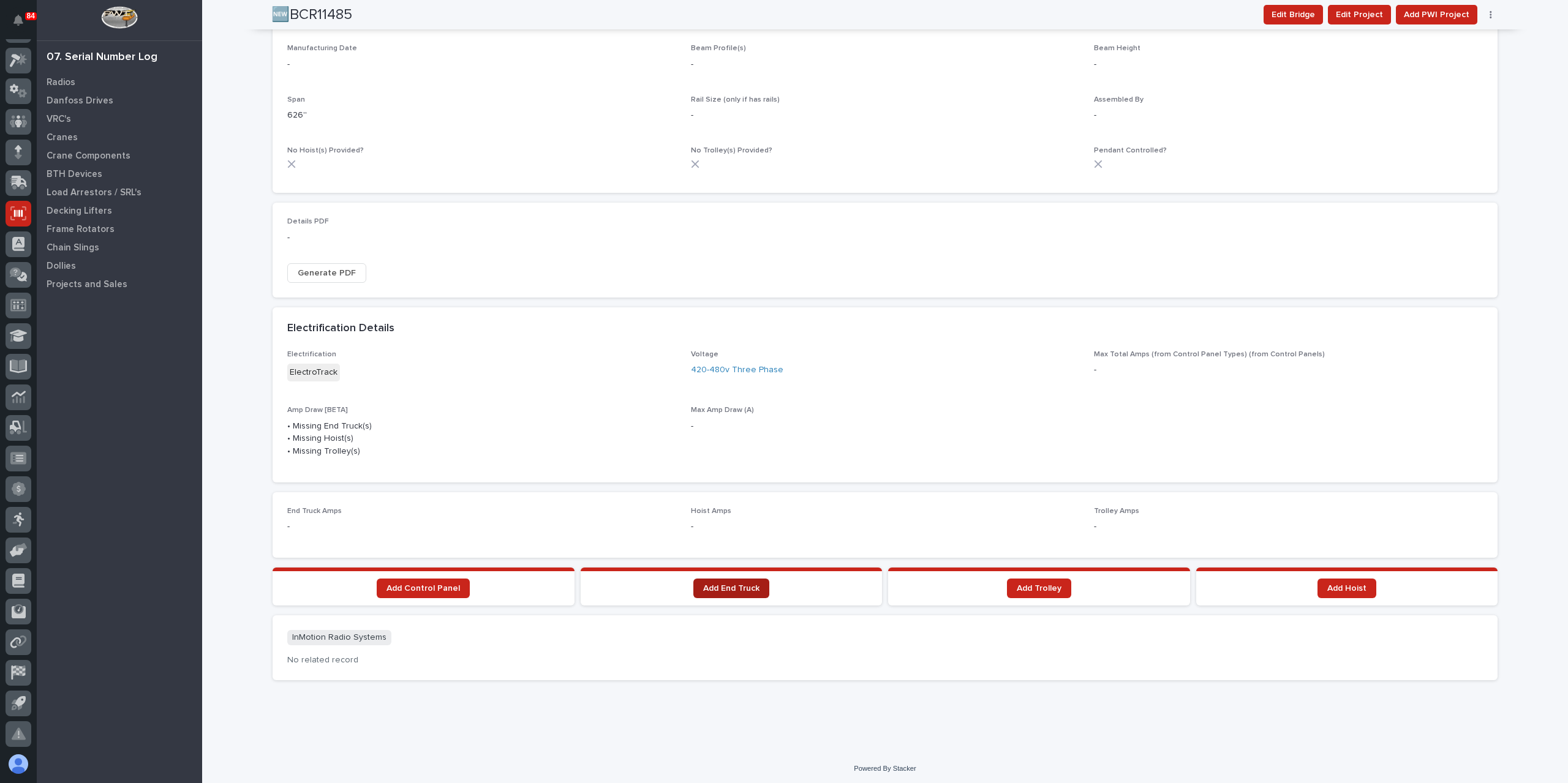
click at [734, 584] on span "Add End Truck" at bounding box center [731, 588] width 56 height 9
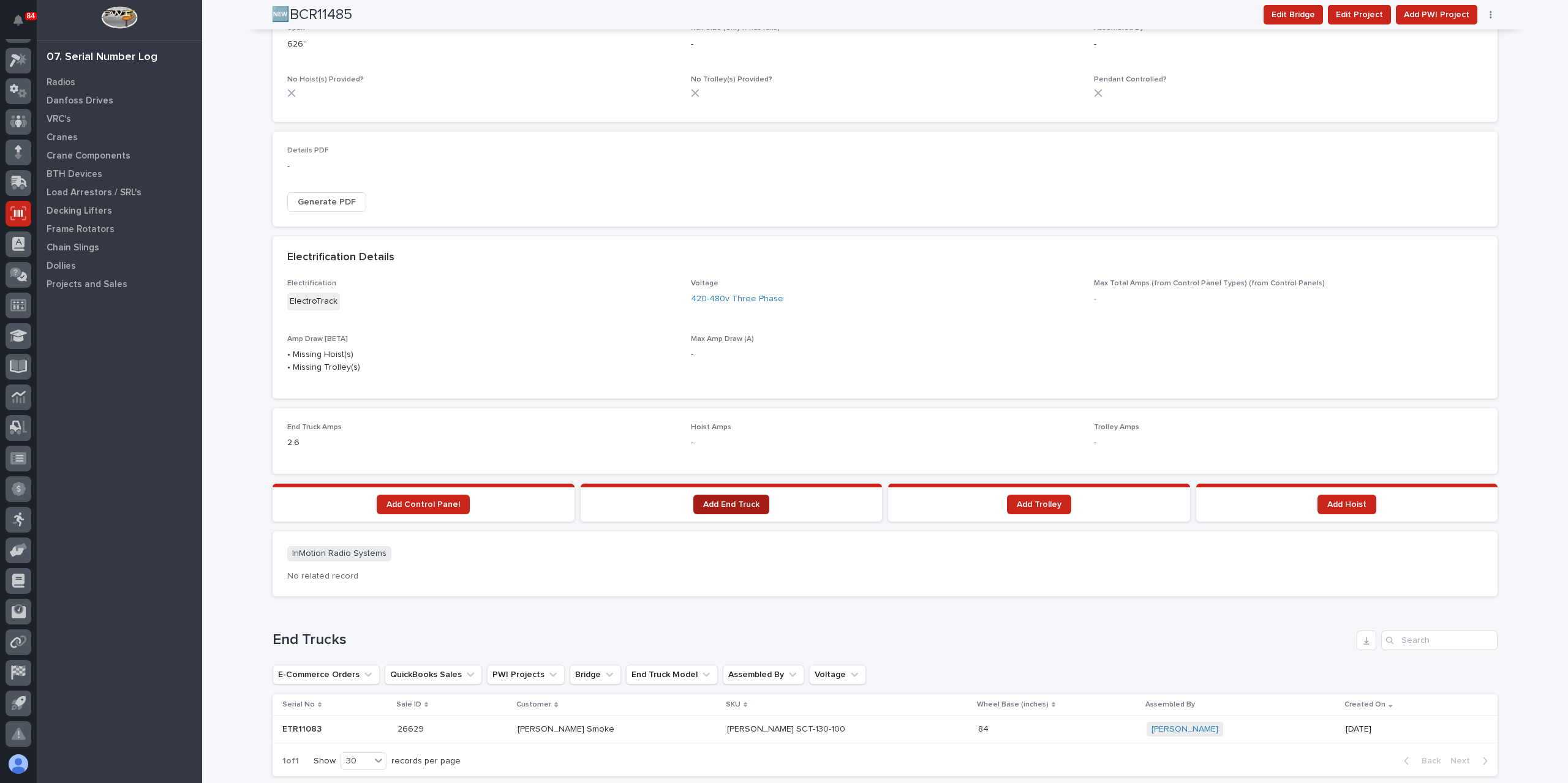
scroll to position [641, 0]
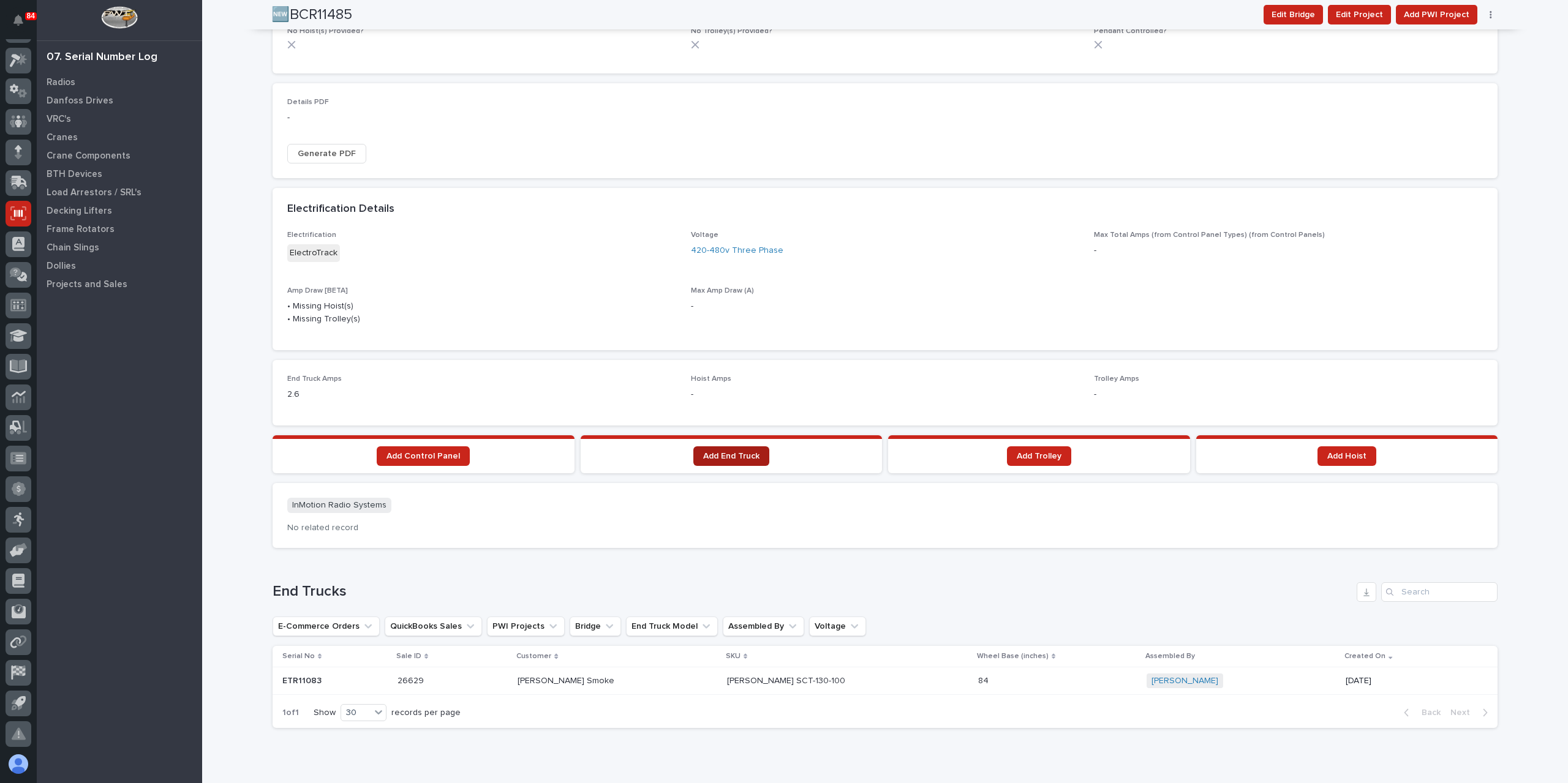
click at [716, 446] on link "Add End Truck" at bounding box center [731, 456] width 76 height 20
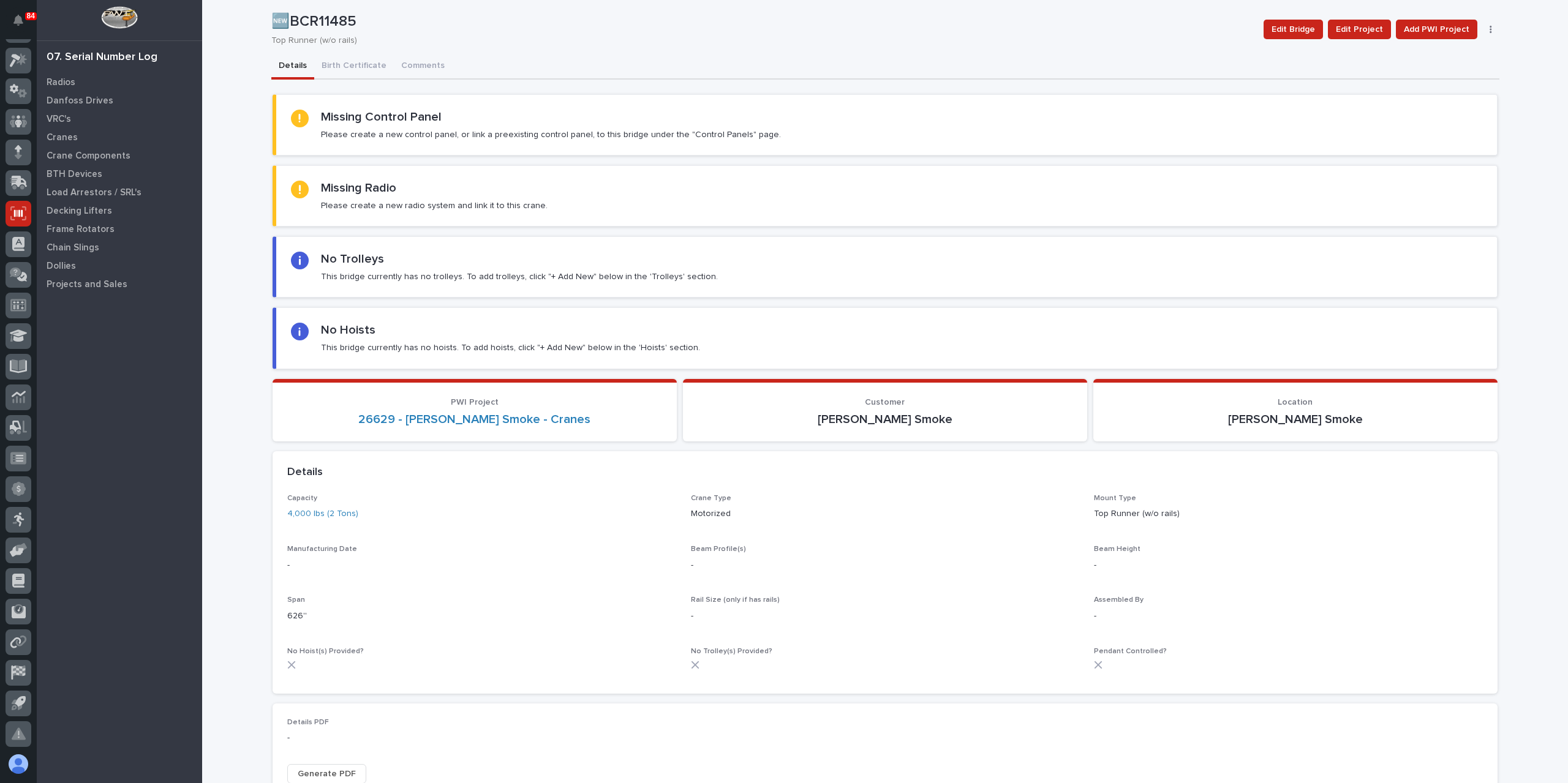
scroll to position [0, 0]
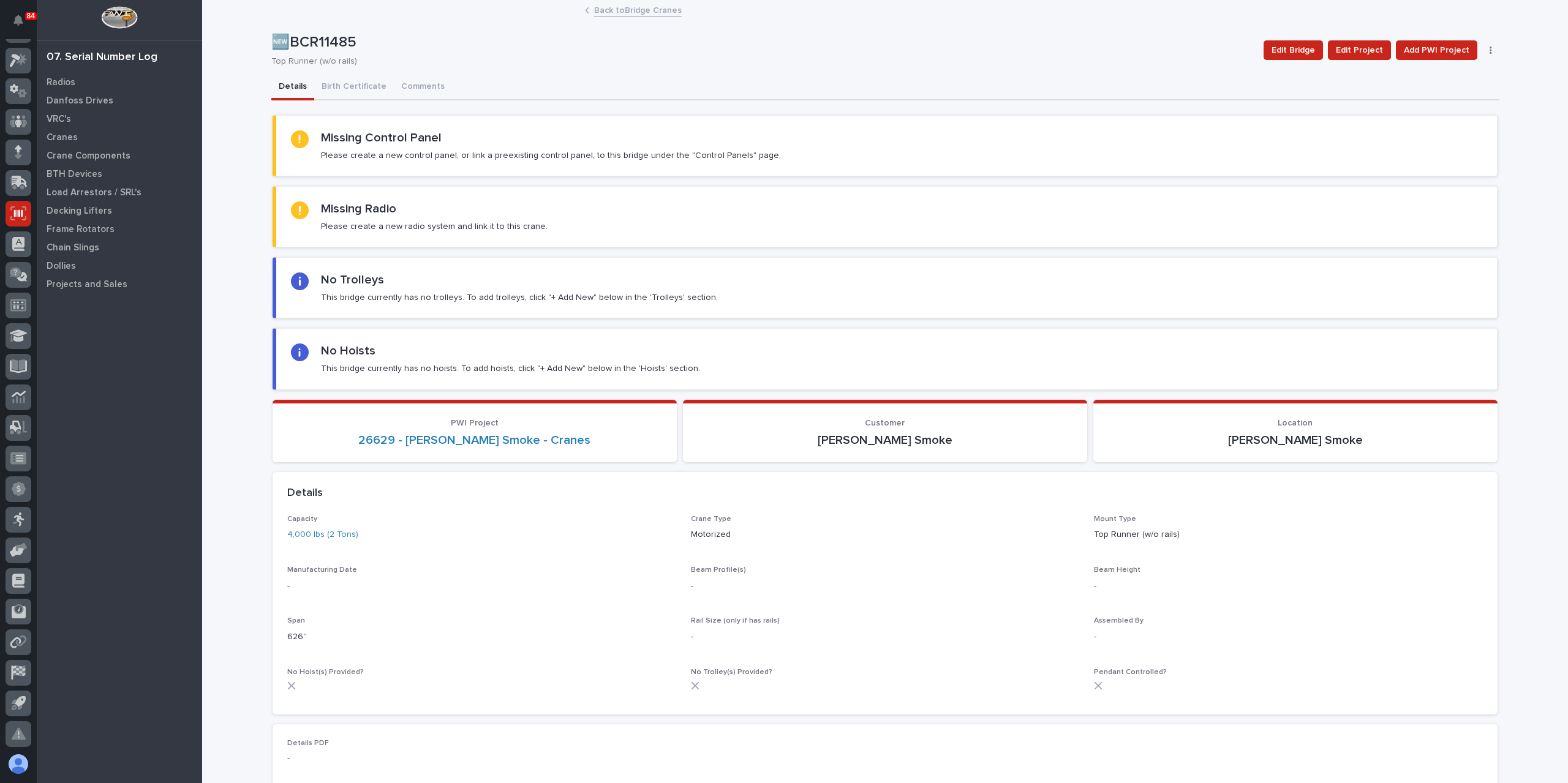
click at [644, 12] on link "Back to Bridge Cranes" at bounding box center [637, 9] width 88 height 14
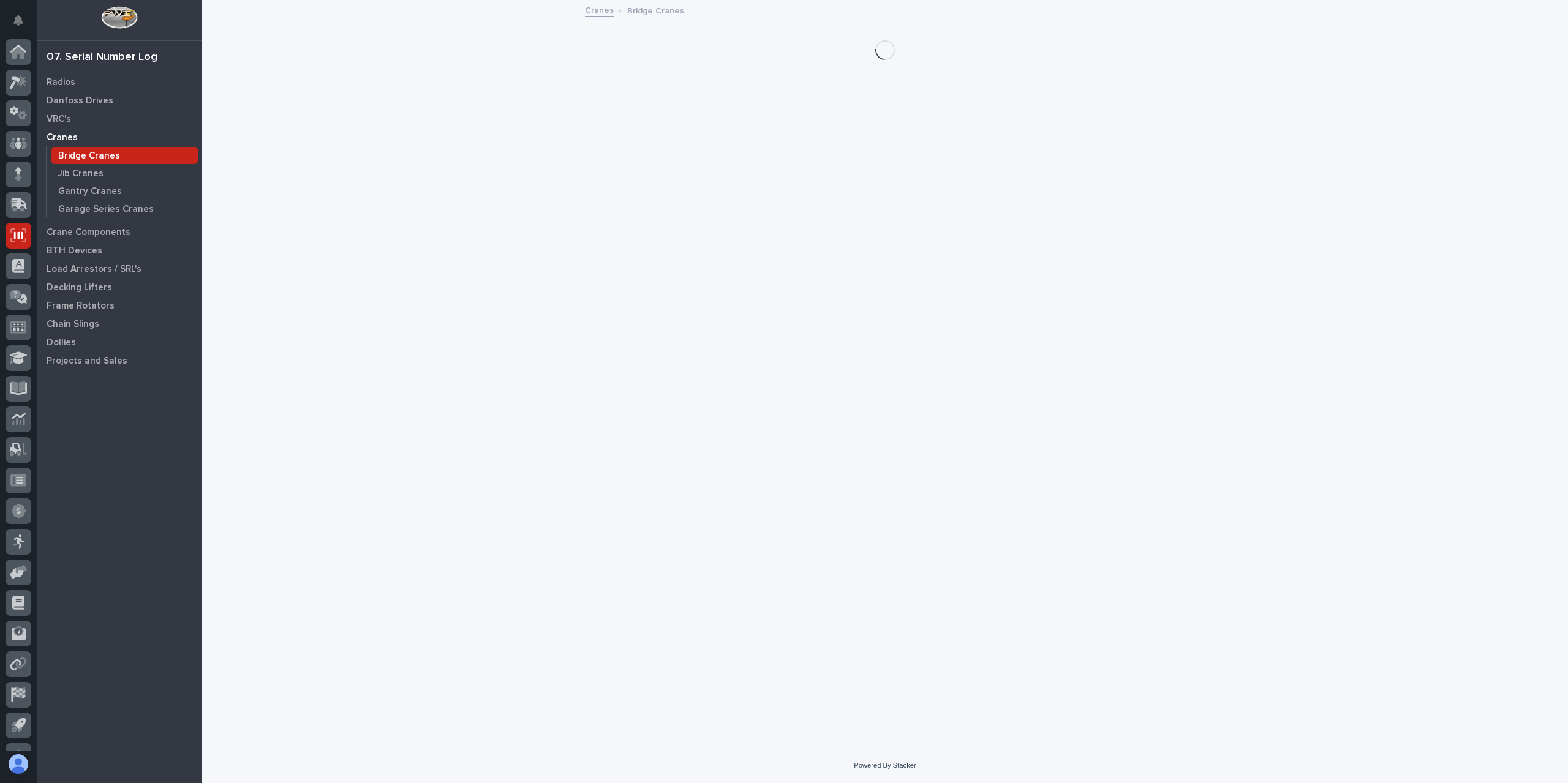
scroll to position [22, 0]
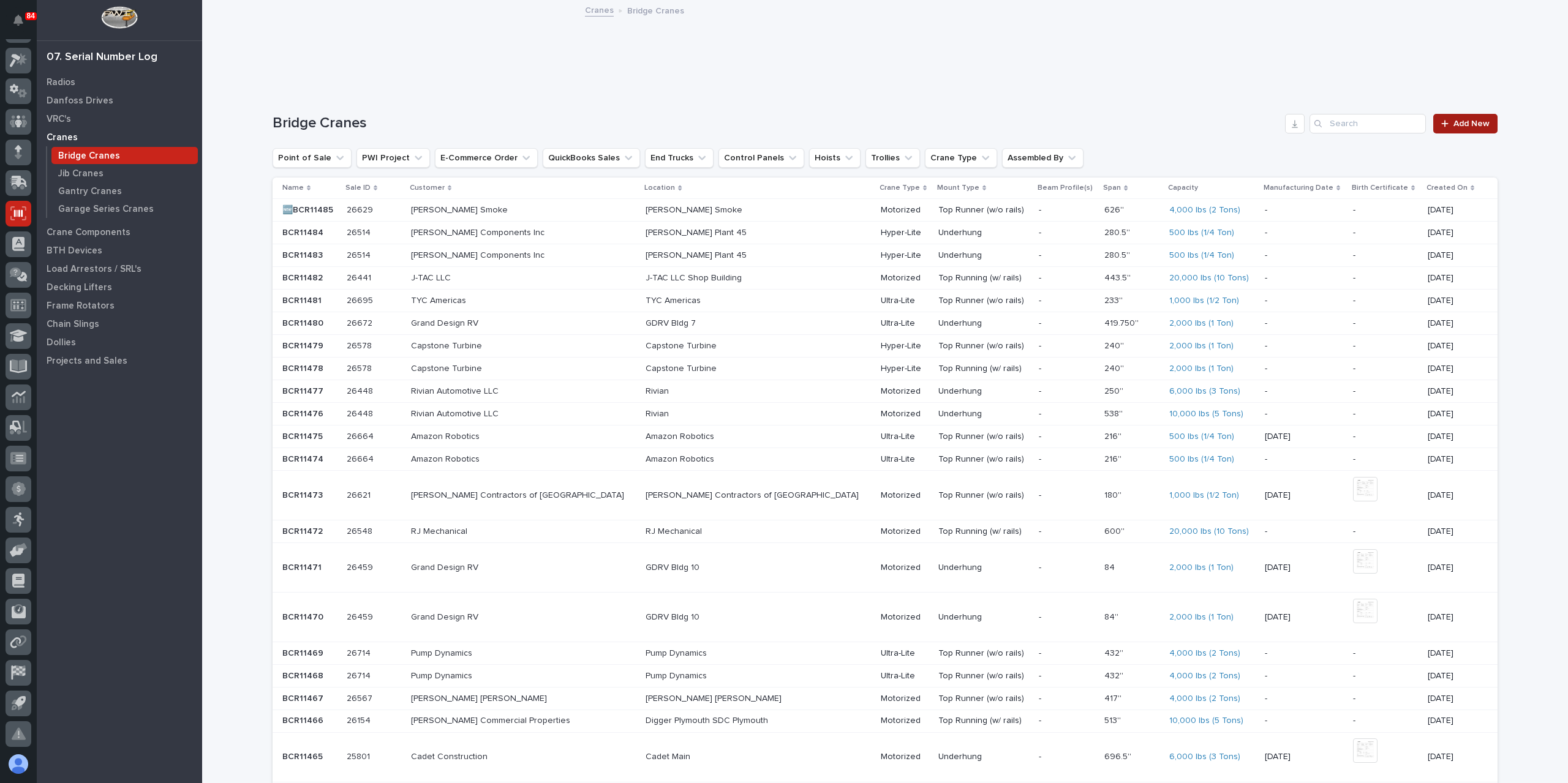
click at [1477, 129] on link "Add New" at bounding box center [1465, 124] width 64 height 20
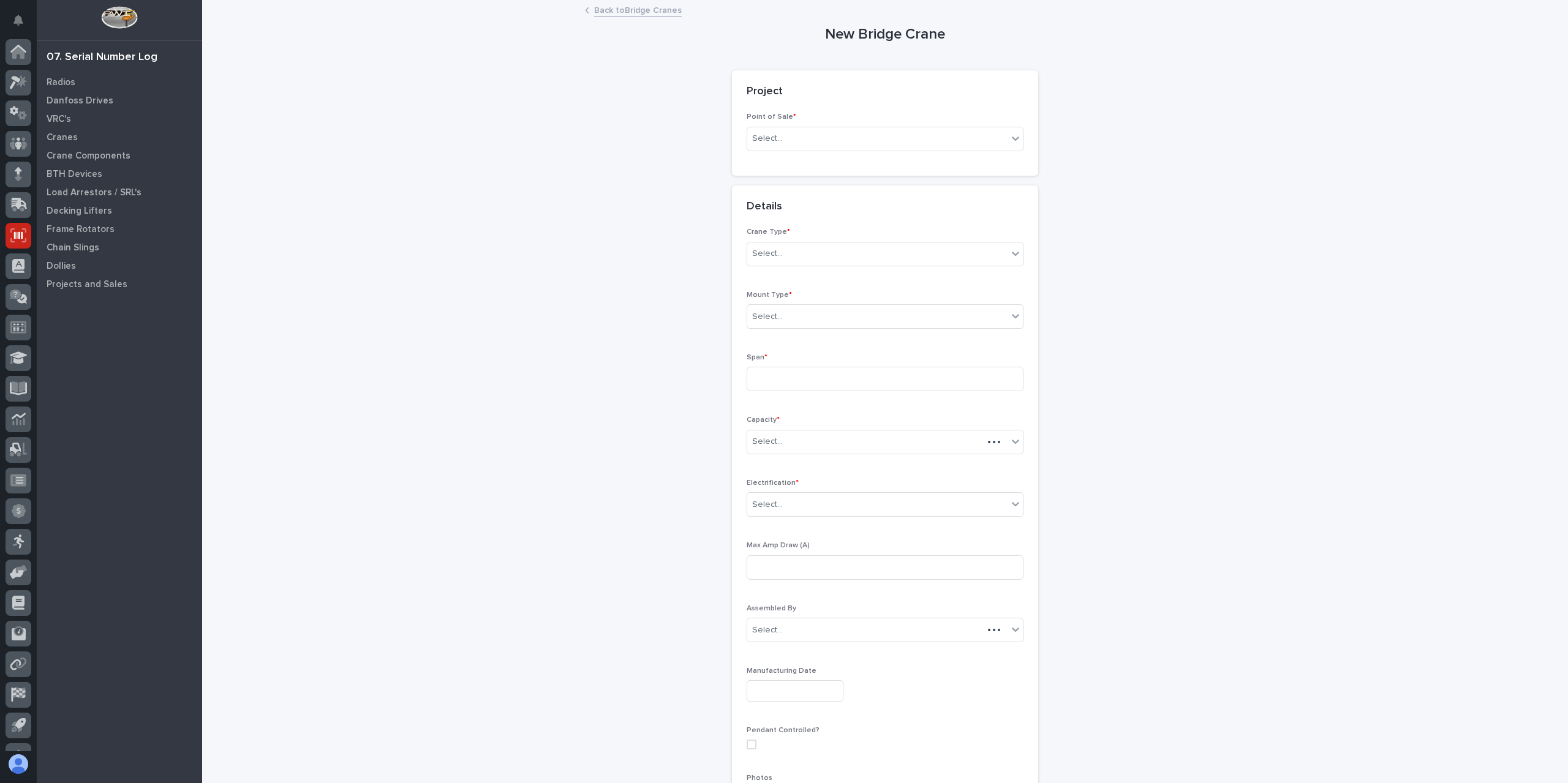
scroll to position [22, 0]
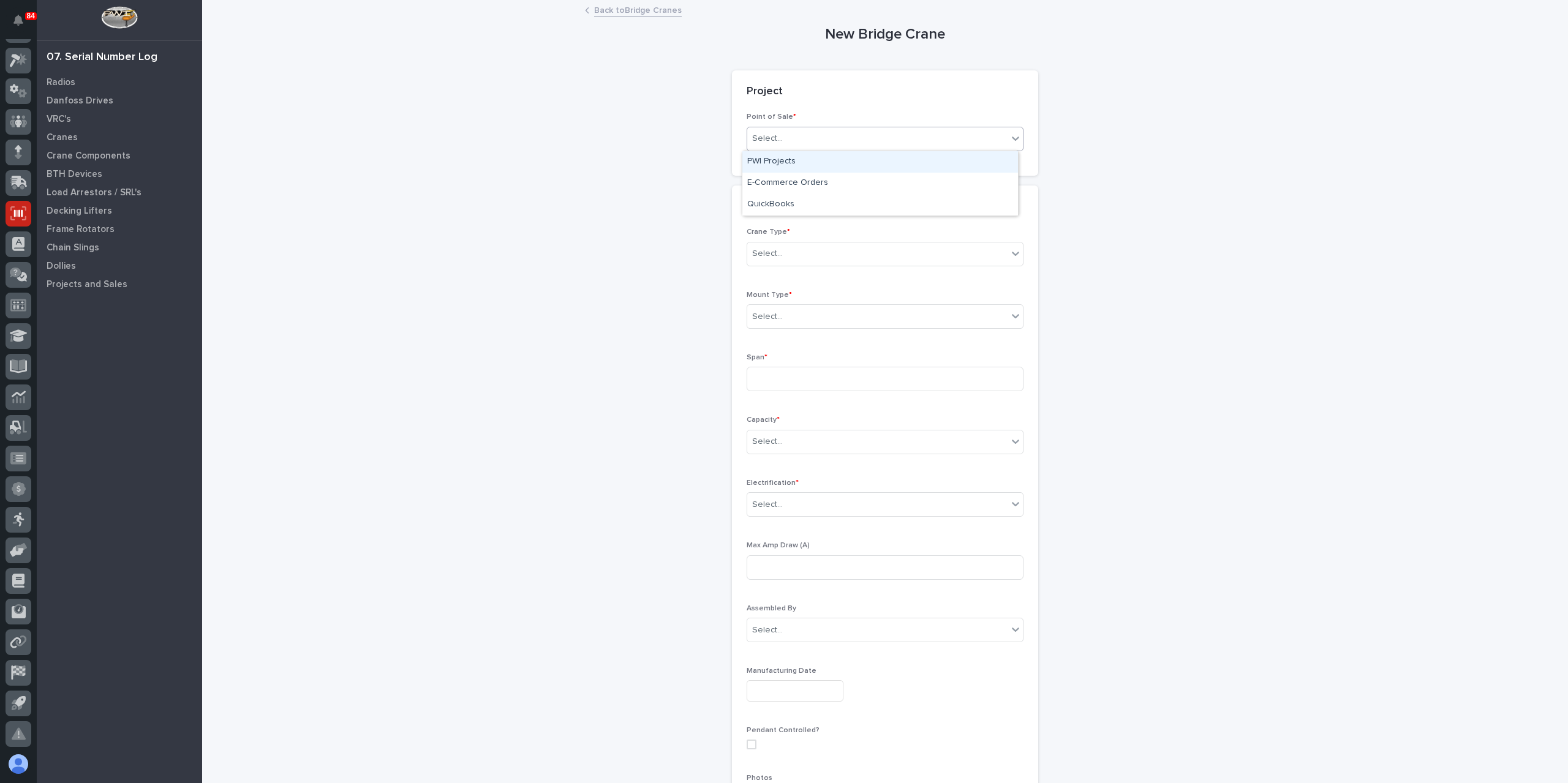
click at [786, 137] on div "Select..." at bounding box center [878, 139] width 260 height 21
click at [781, 165] on div "PWI Projects" at bounding box center [881, 163] width 276 height 22
click at [795, 216] on div "Select..." at bounding box center [842, 226] width 189 height 21
type input "*****"
click at [826, 369] on div "Select..." at bounding box center [878, 365] width 260 height 21
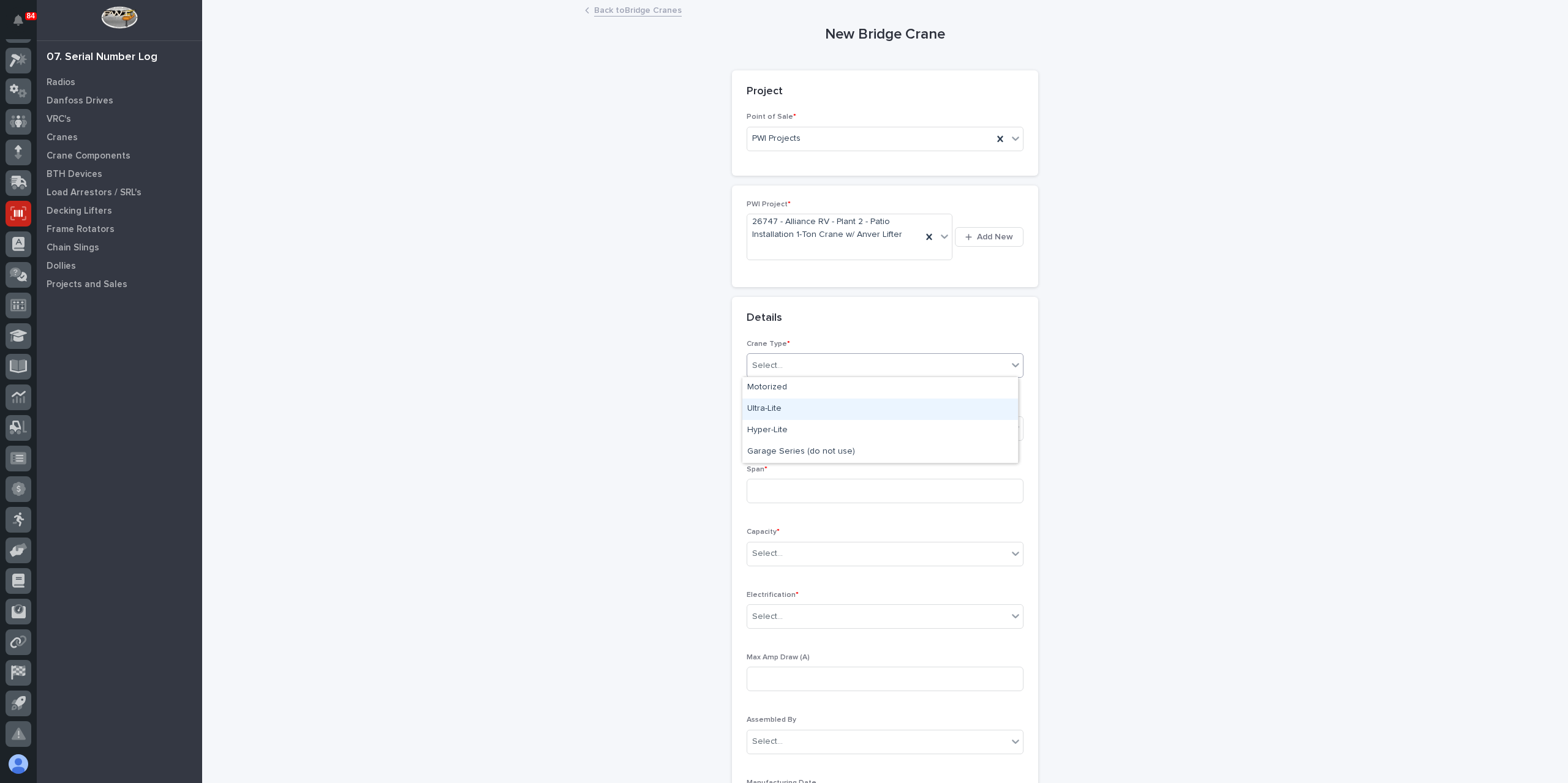
click at [791, 412] on div "Ultra-Lite" at bounding box center [881, 410] width 276 height 22
click at [784, 433] on div at bounding box center [784, 428] width 1 height 16
click at [792, 488] on div "Underhung" at bounding box center [881, 493] width 276 height 22
click at [792, 489] on input at bounding box center [884, 490] width 277 height 25
type input "276''"
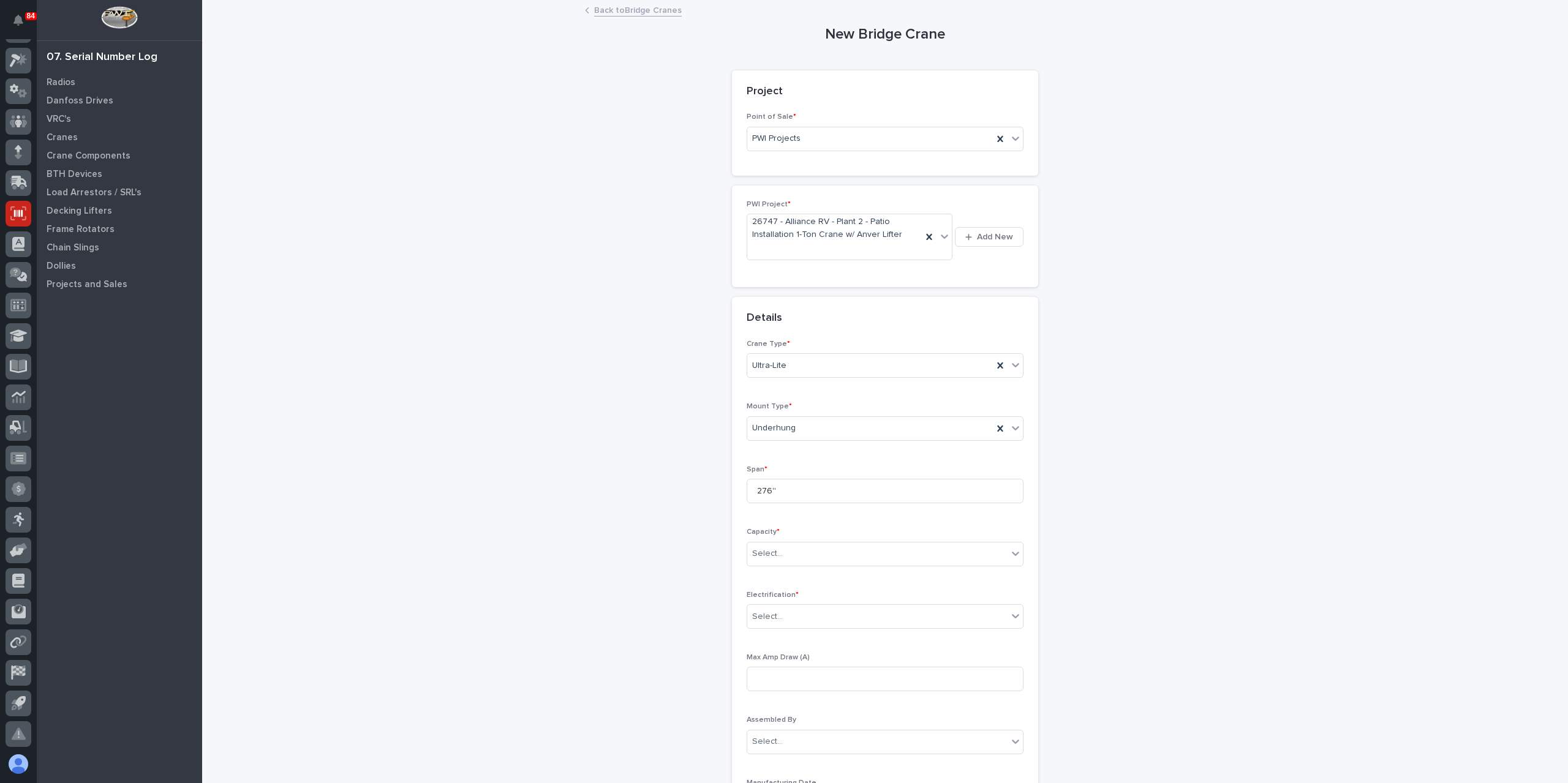
click at [786, 536] on div "Capacity * Select..." at bounding box center [884, 552] width 277 height 47
drag, startPoint x: 786, startPoint y: 544, endPoint x: 719, endPoint y: 546, distance: 67.0
click at [787, 544] on div "Select..." at bounding box center [878, 554] width 260 height 21
click at [804, 722] on div "2,000 lbs (1 Ton)" at bounding box center [881, 726] width 276 height 22
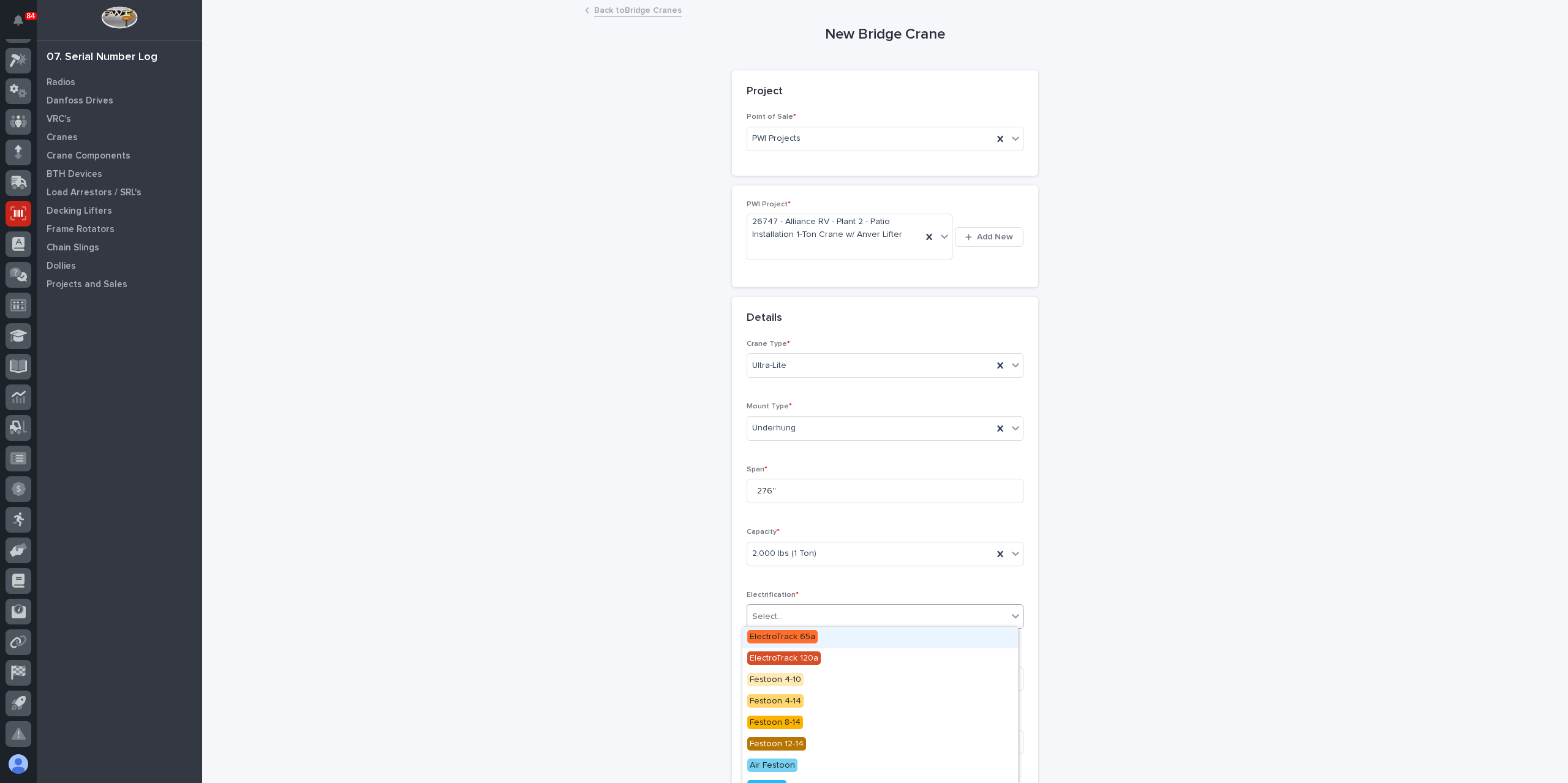
click at [786, 620] on div "Select..." at bounding box center [878, 617] width 260 height 21
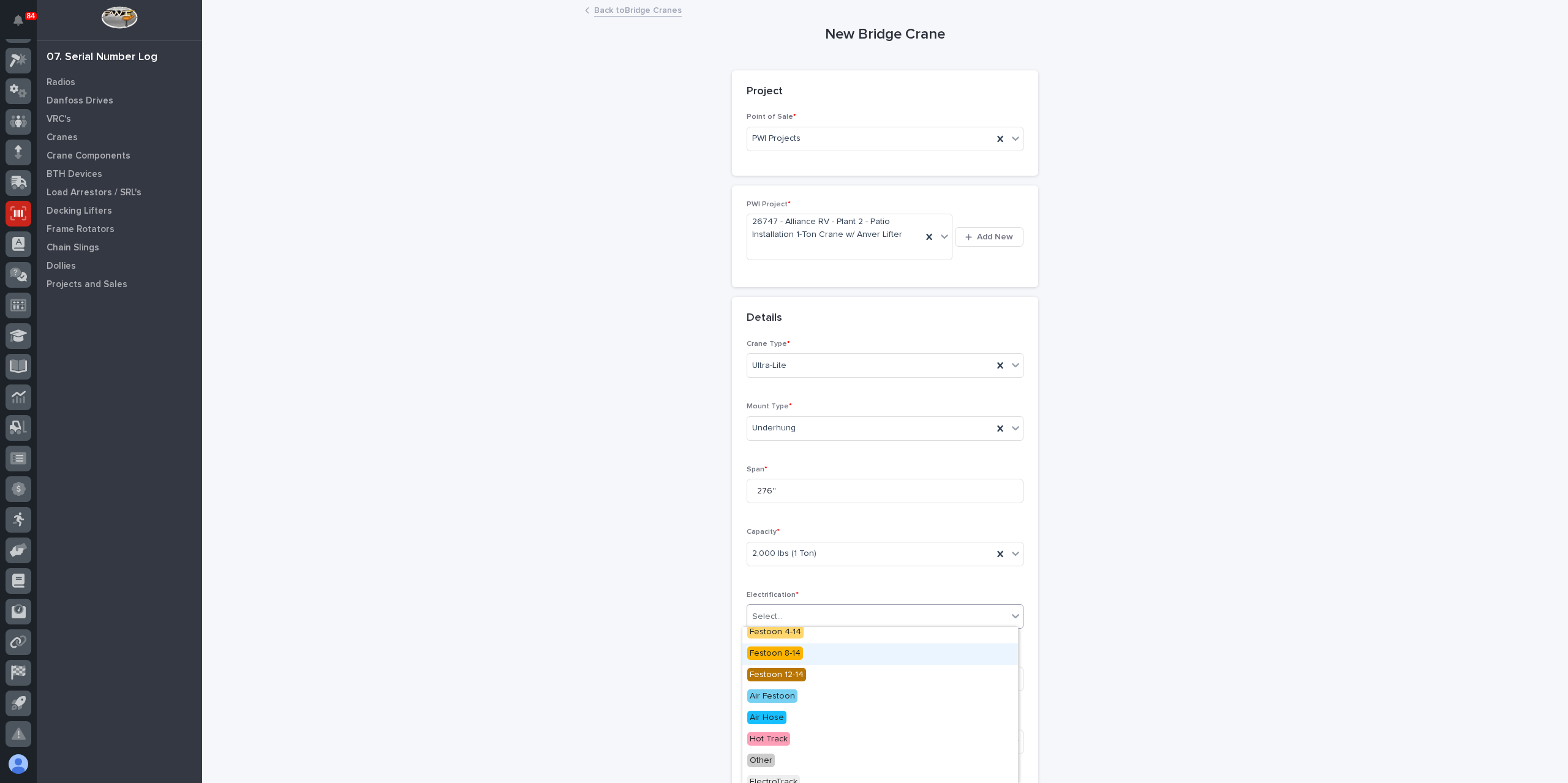
scroll to position [121, 0]
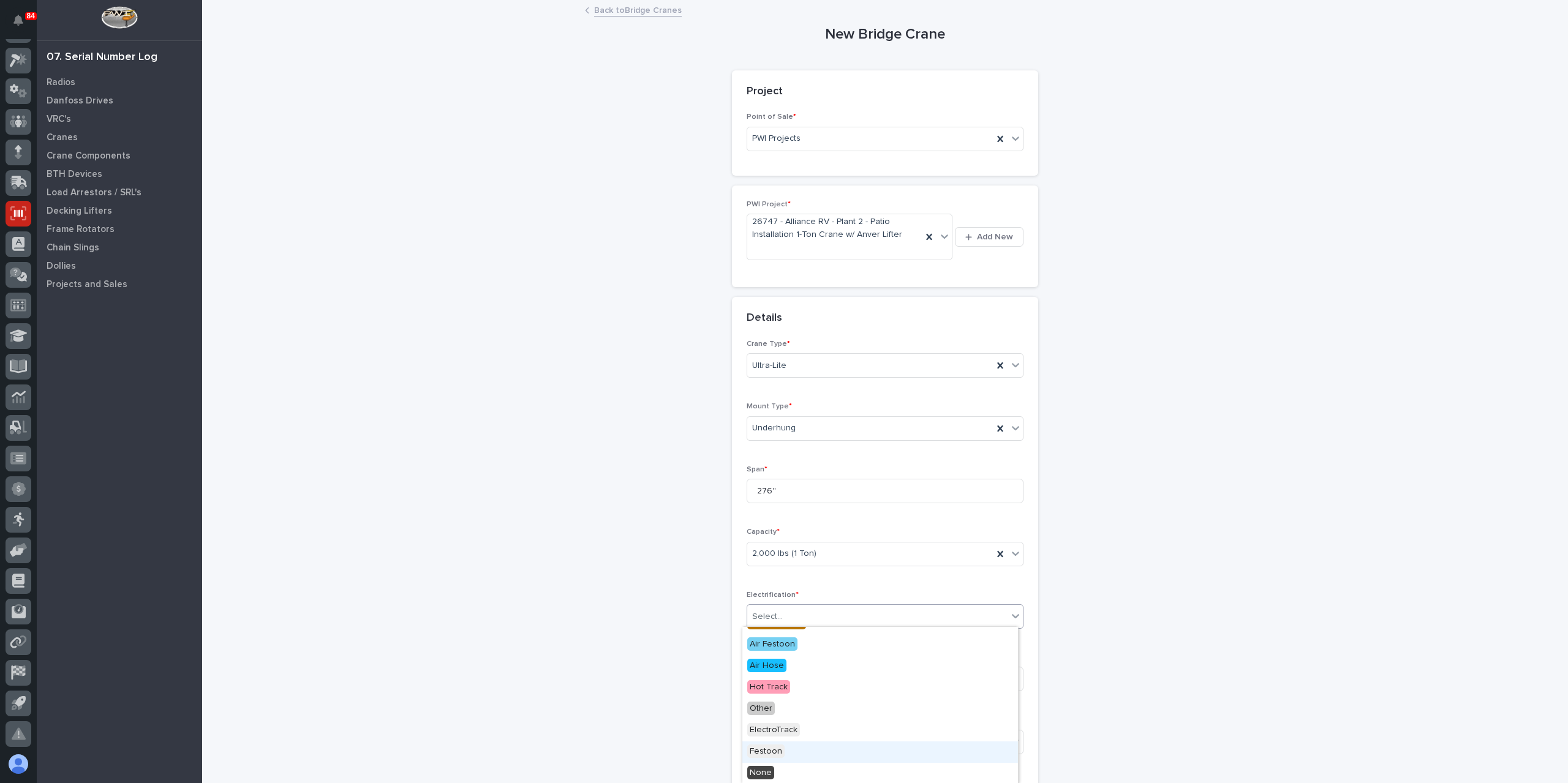
click at [776, 751] on span "Festoon" at bounding box center [766, 751] width 37 height 14
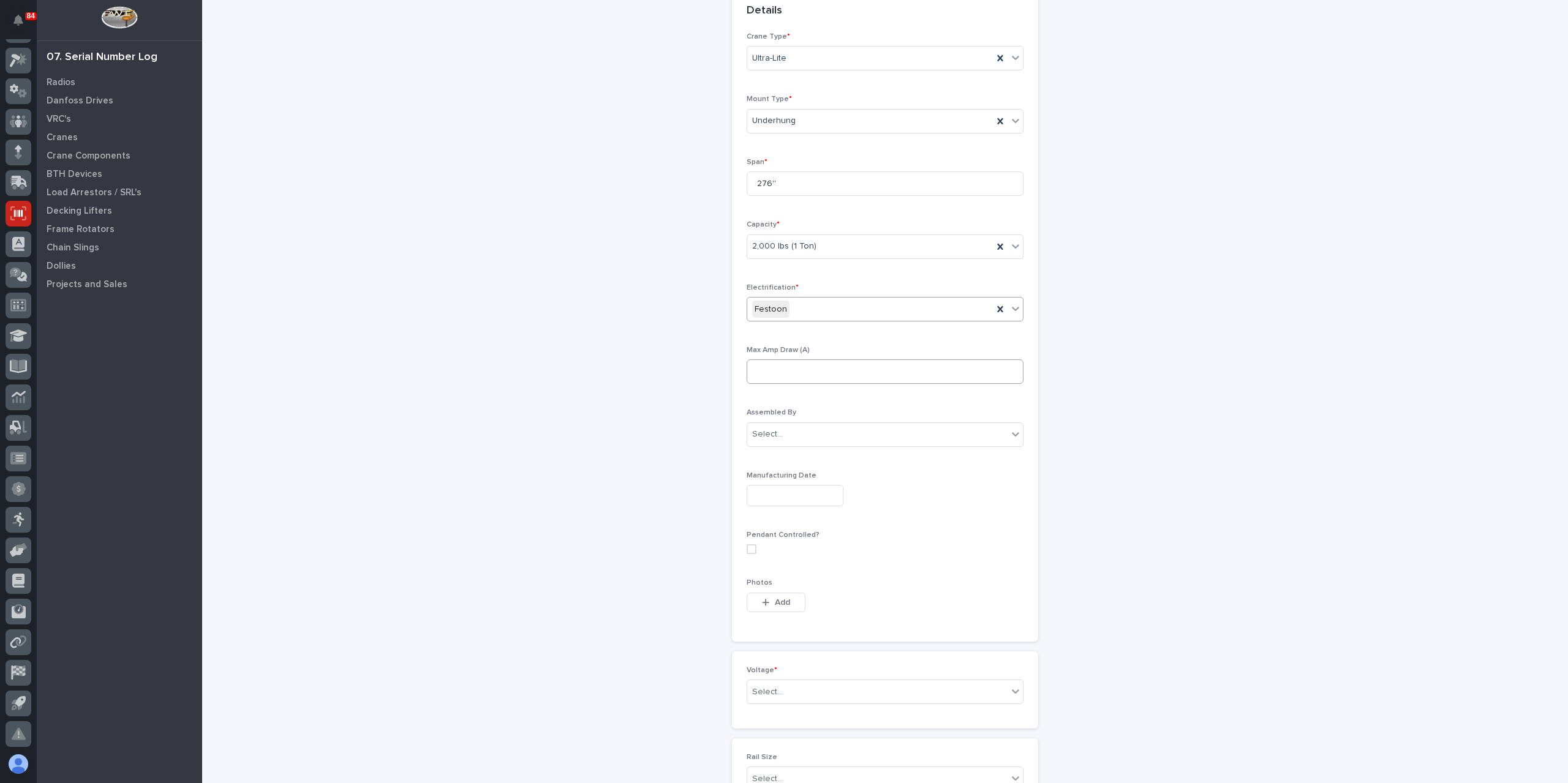
scroll to position [386, 0]
click at [807, 620] on div "Select..." at bounding box center [878, 614] width 260 height 21
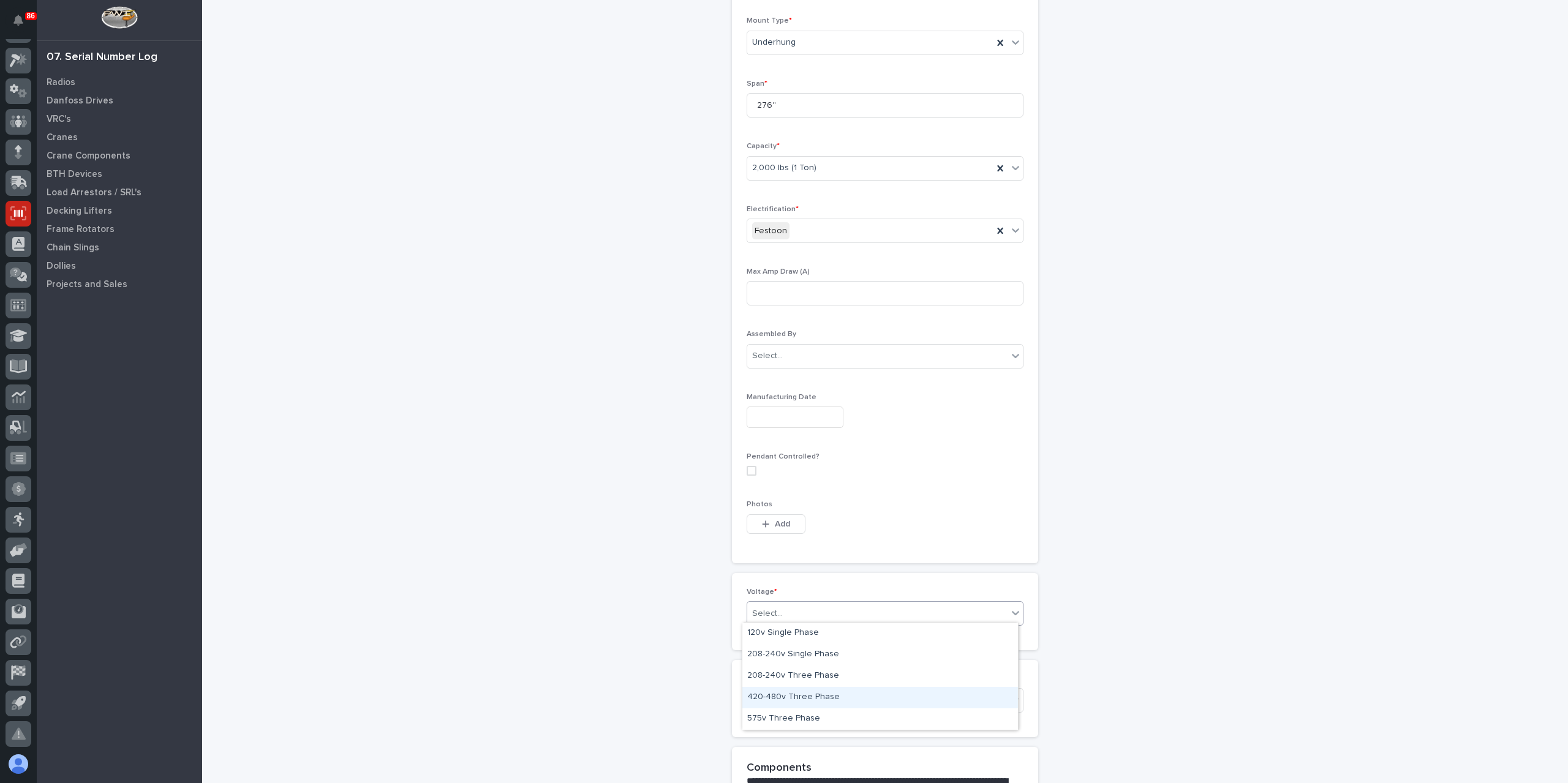
click at [809, 692] on div "420-480v Three Phase" at bounding box center [881, 698] width 276 height 22
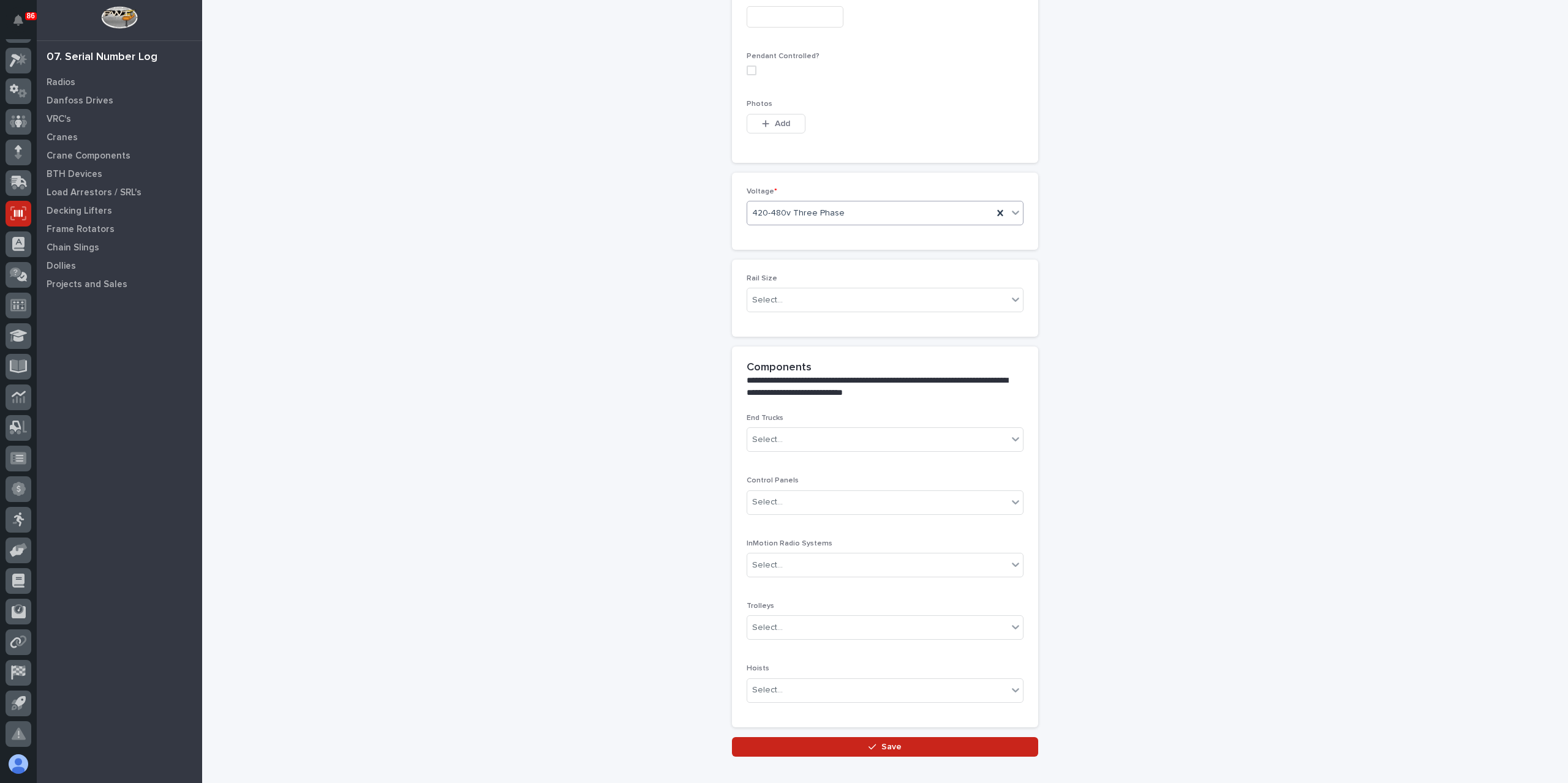
scroll to position [849, 0]
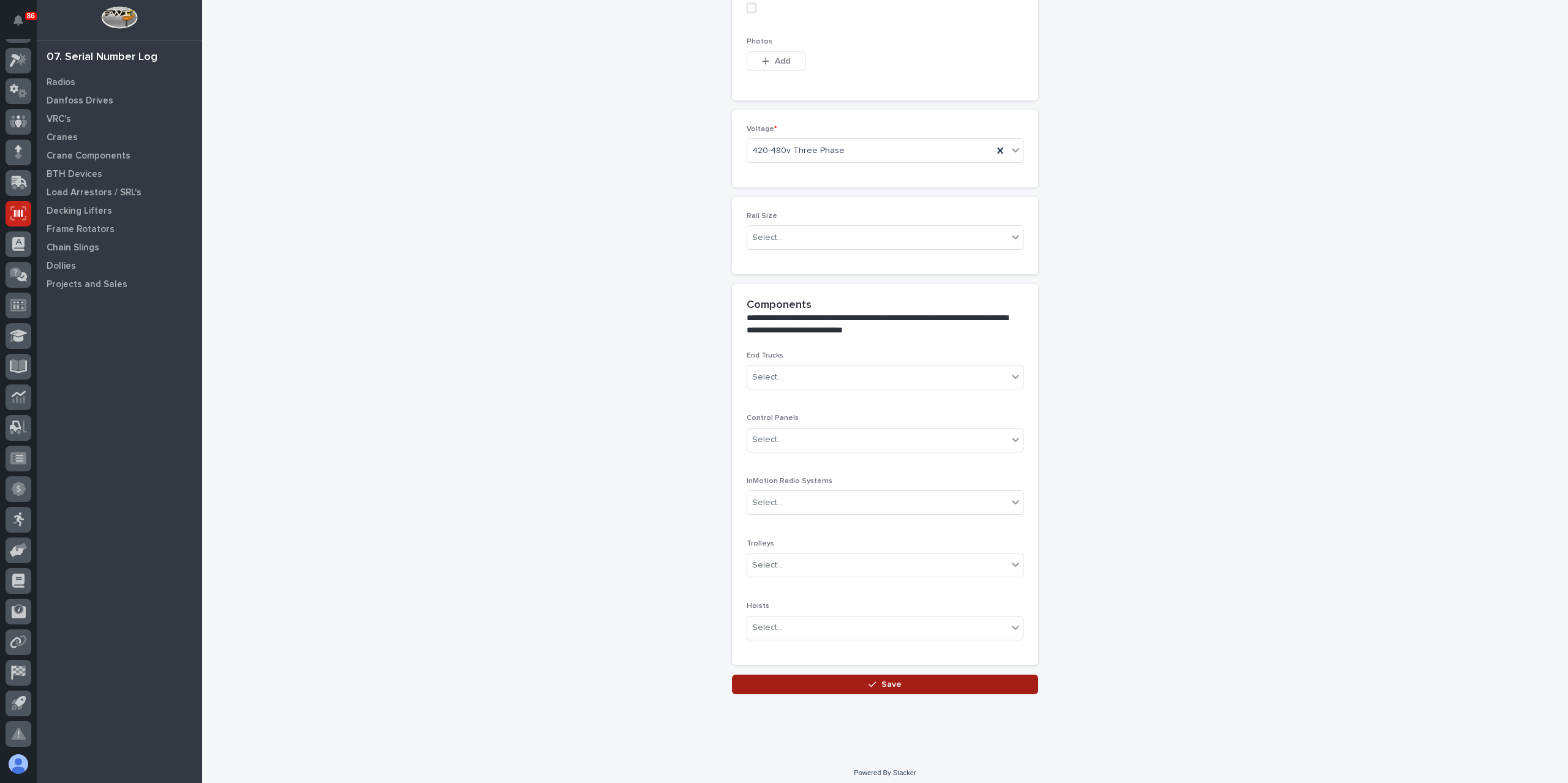
click at [824, 685] on button "Save" at bounding box center [884, 685] width 306 height 20
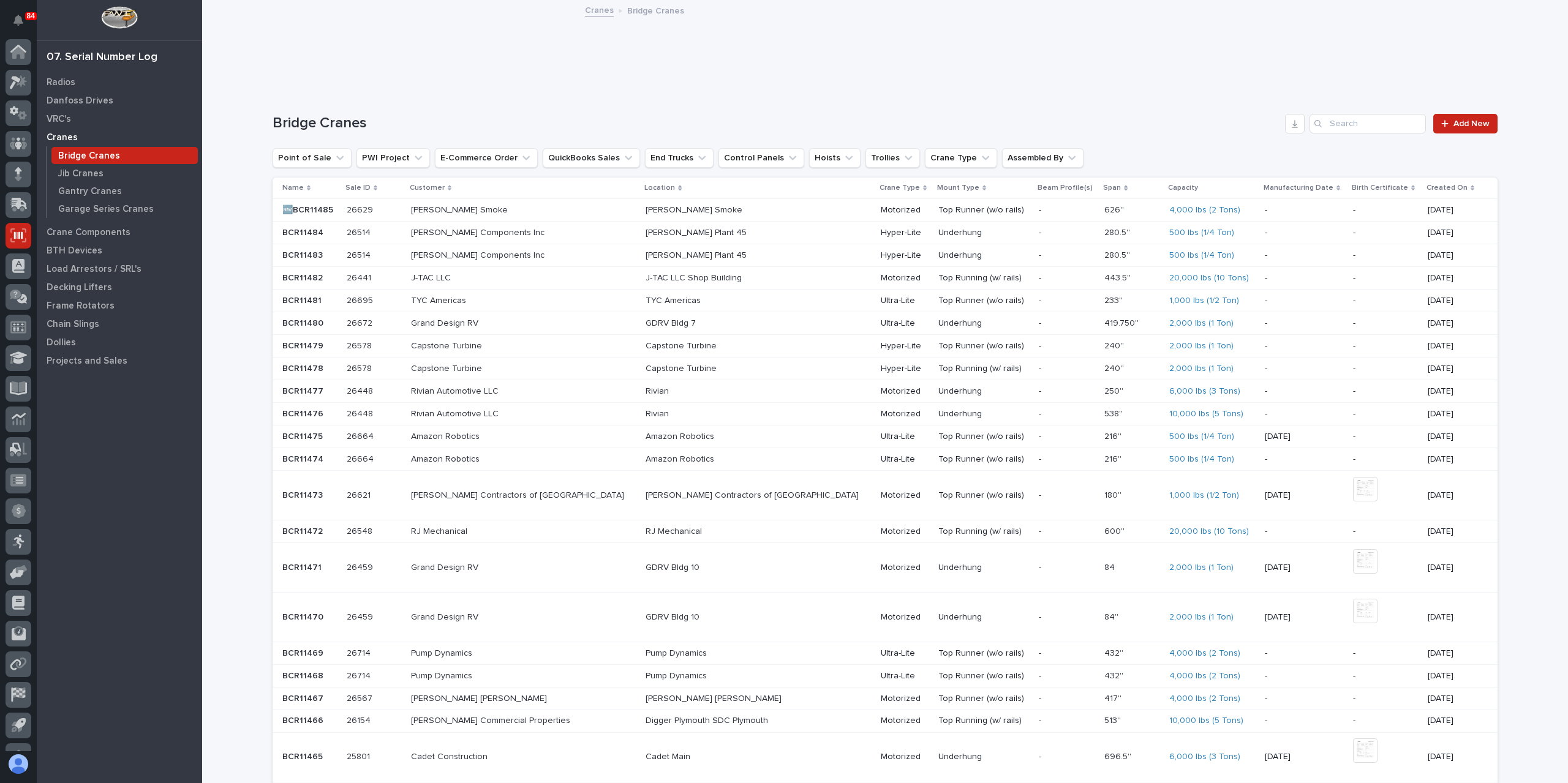
scroll to position [22, 0]
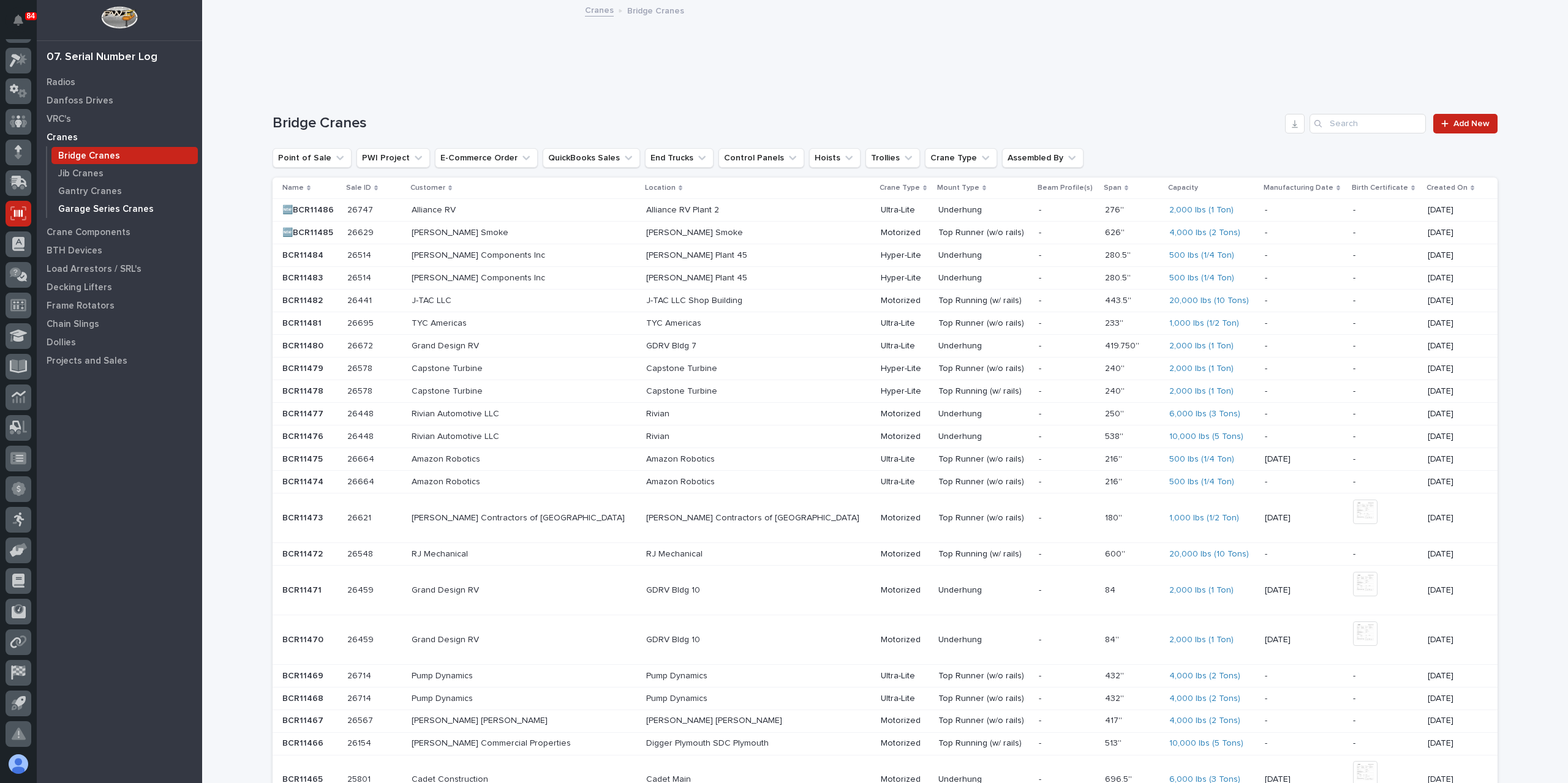
click at [81, 209] on p "Garage Series Cranes" at bounding box center [105, 209] width 96 height 11
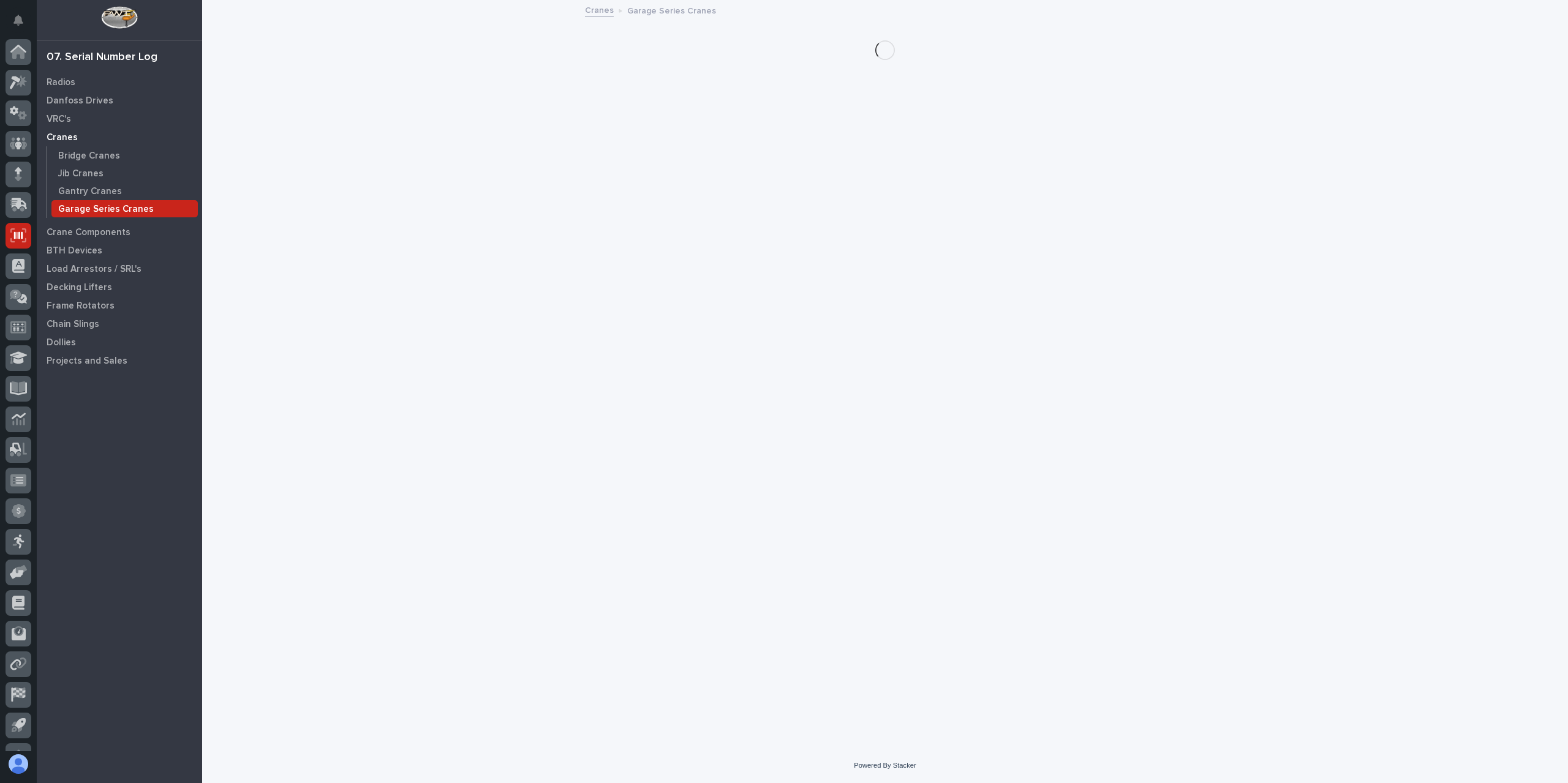
scroll to position [22, 0]
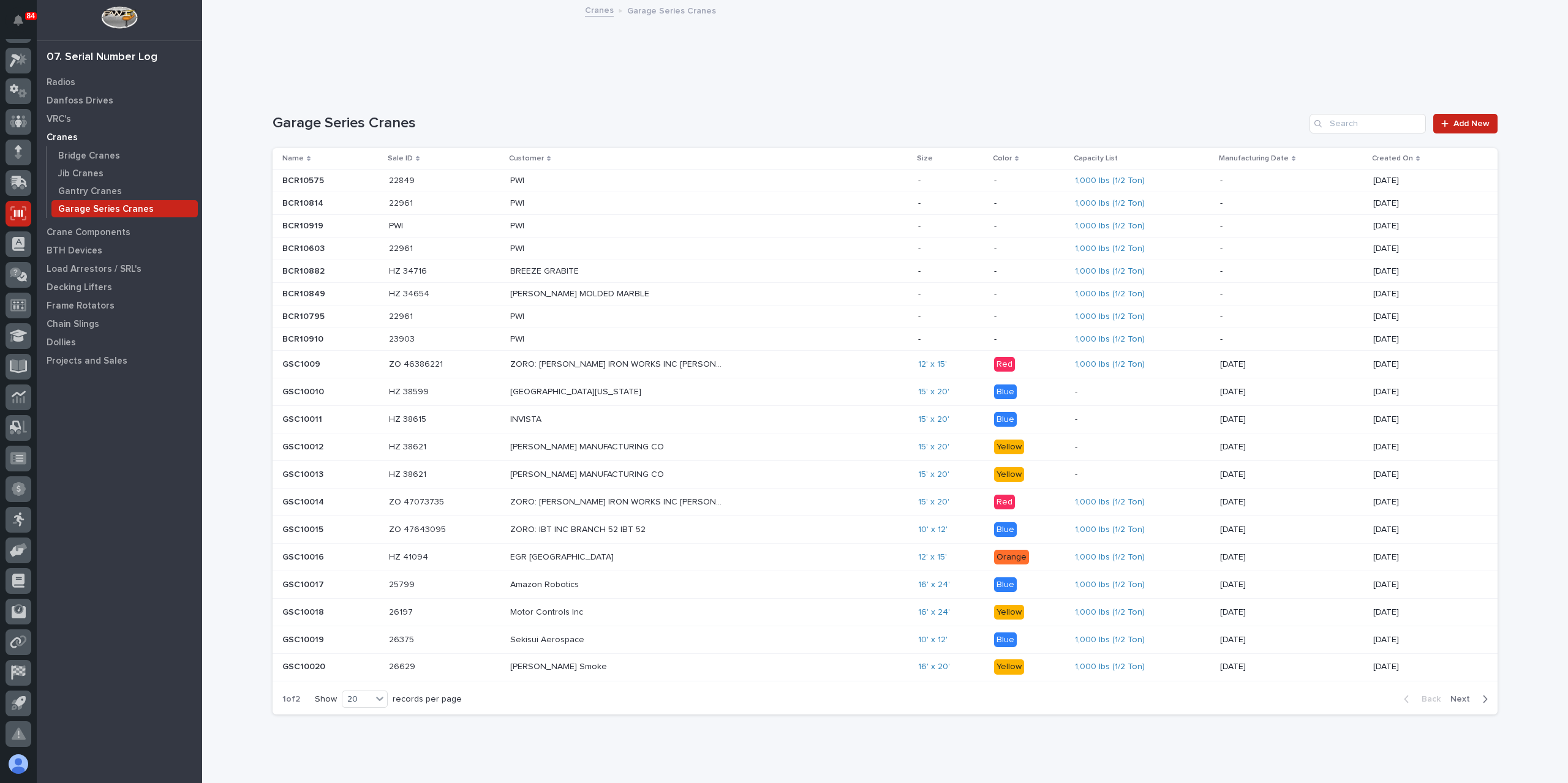
click at [1467, 693] on span "Next" at bounding box center [1463, 698] width 27 height 11
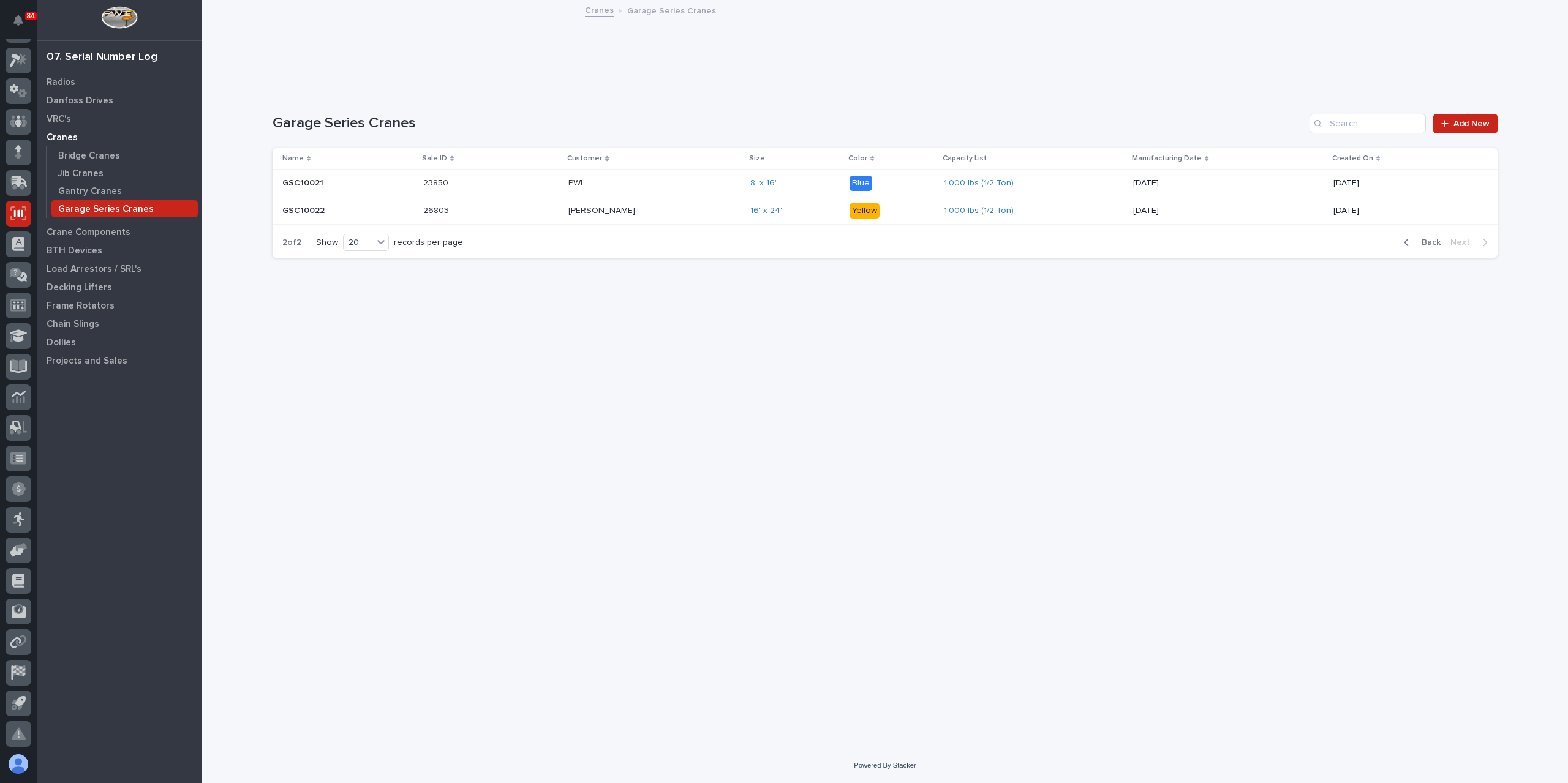
click at [1429, 238] on span "Back" at bounding box center [1427, 242] width 27 height 11
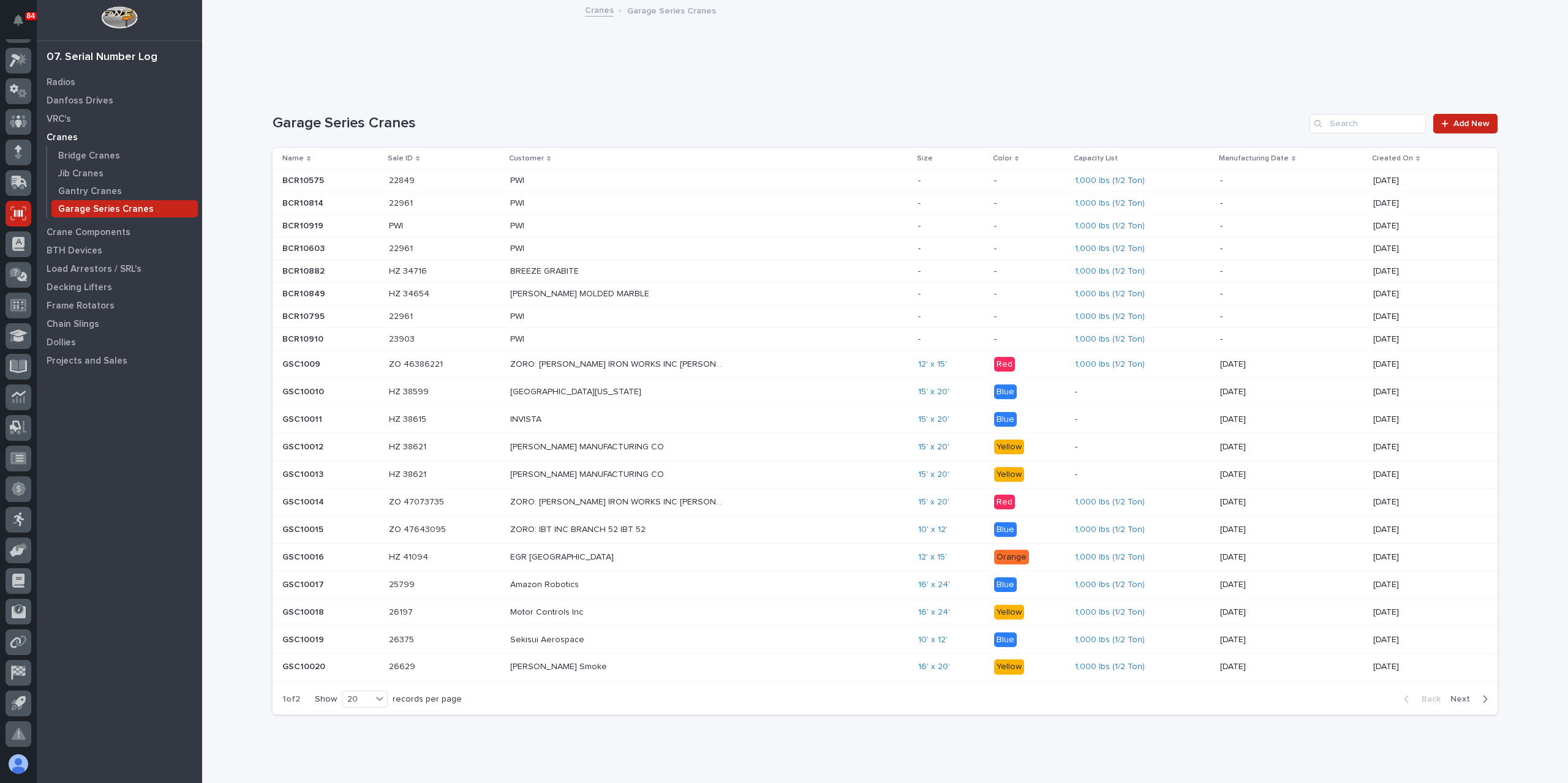
click at [1453, 693] on span "Next" at bounding box center [1463, 698] width 27 height 11
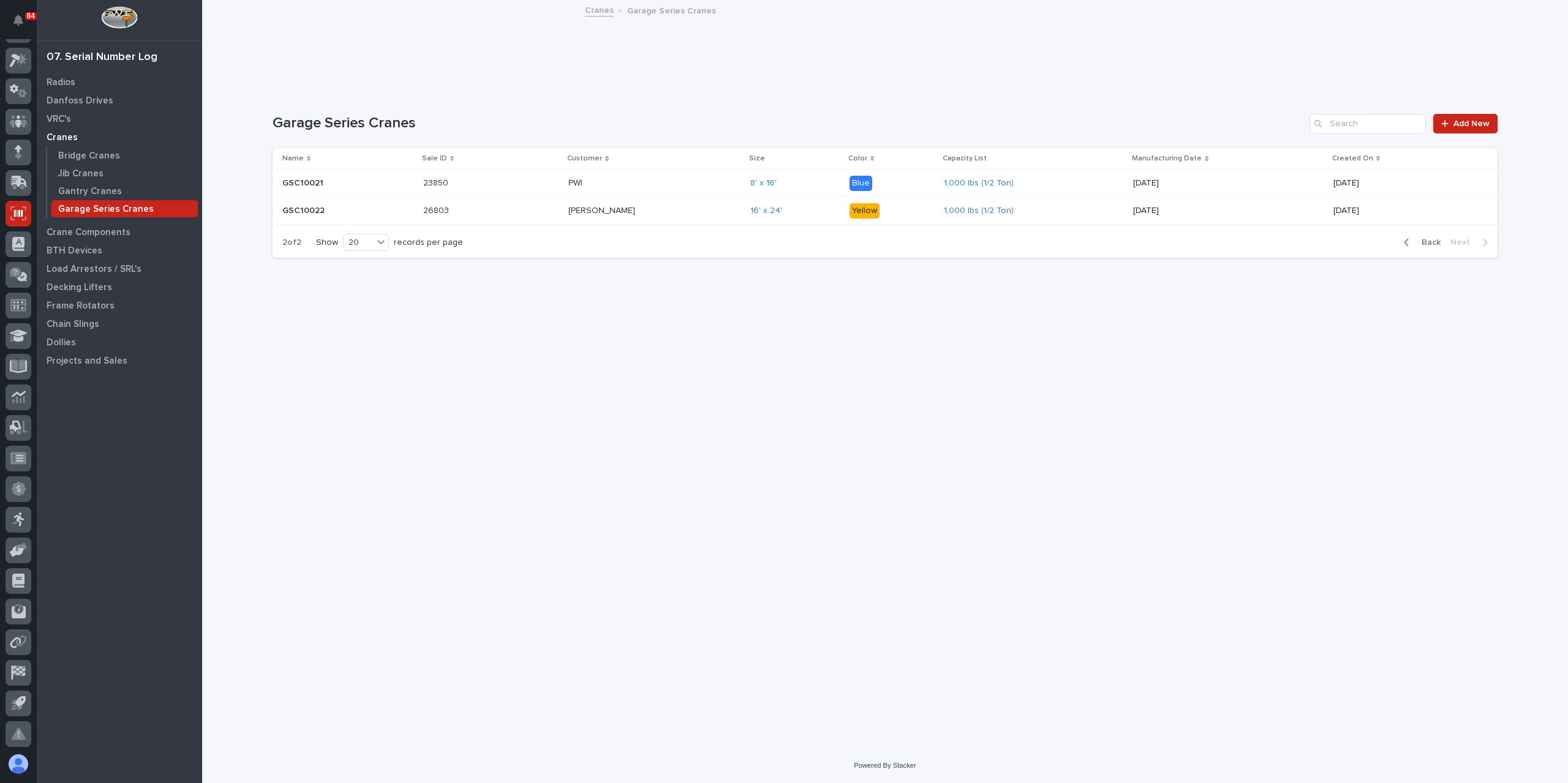
click at [620, 212] on p "[PERSON_NAME]" at bounding box center [603, 209] width 69 height 13
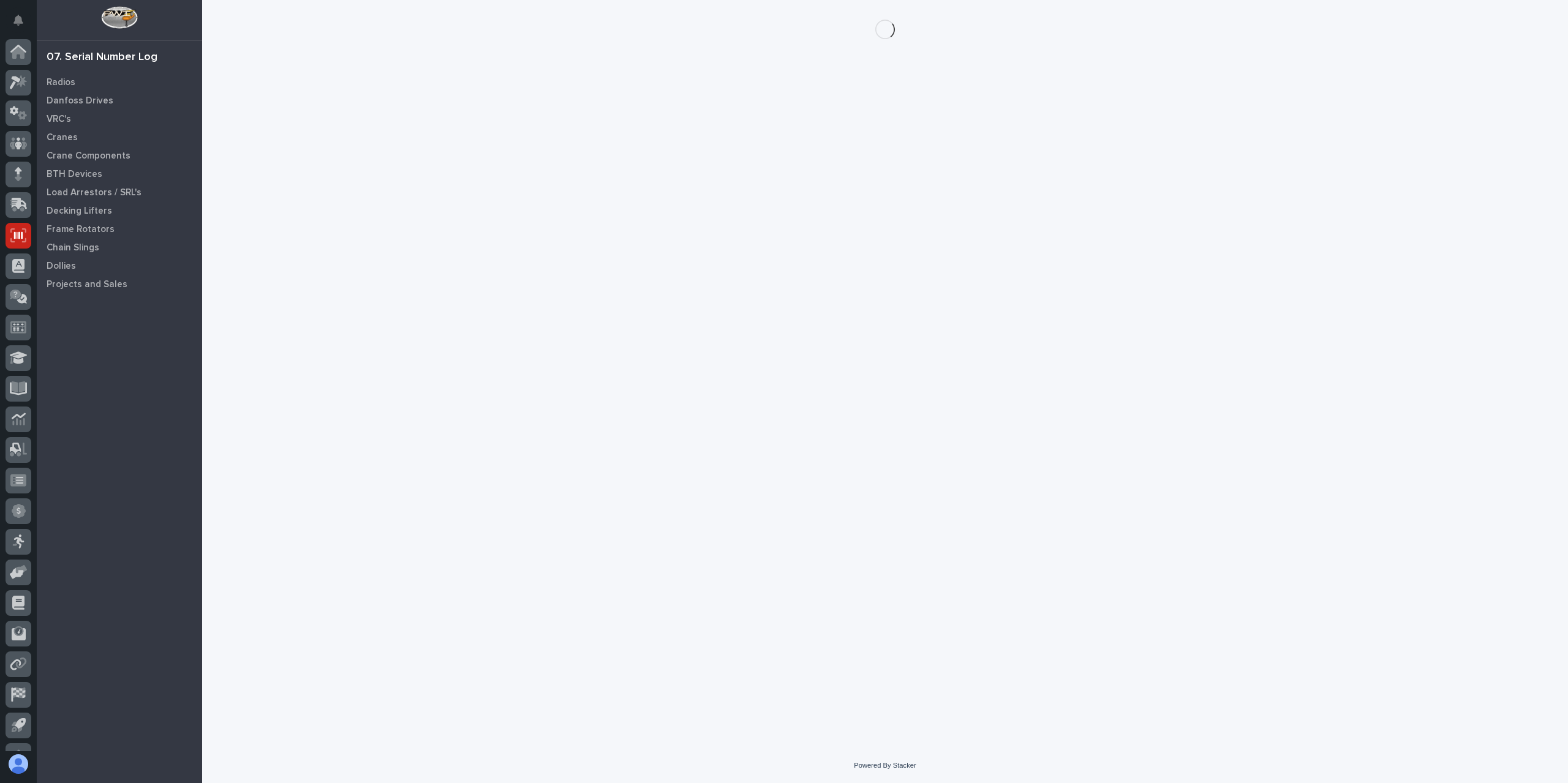
scroll to position [22, 0]
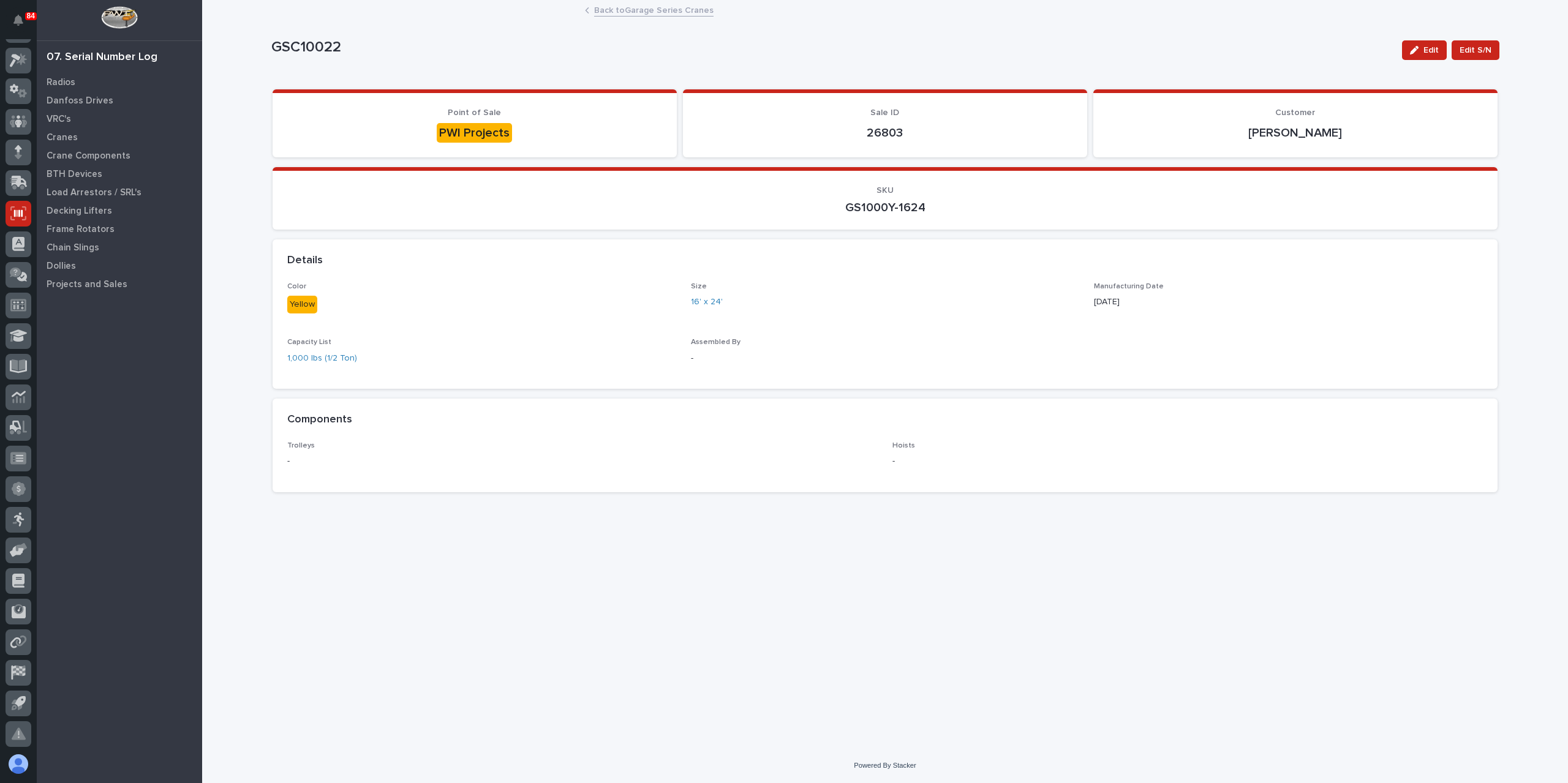
click at [620, 6] on link "Back to Garage Series Cranes" at bounding box center [653, 9] width 119 height 14
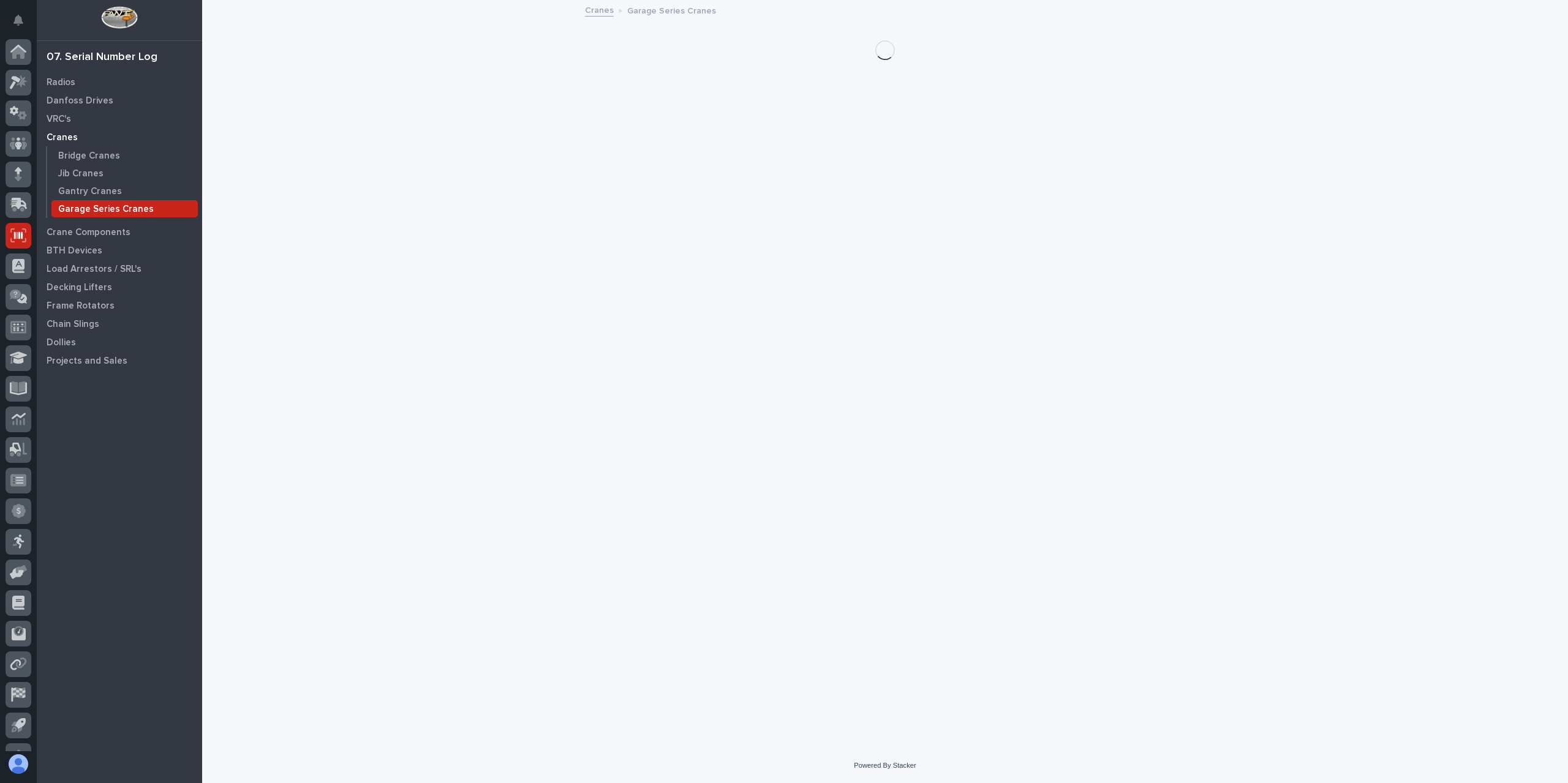
scroll to position [22, 0]
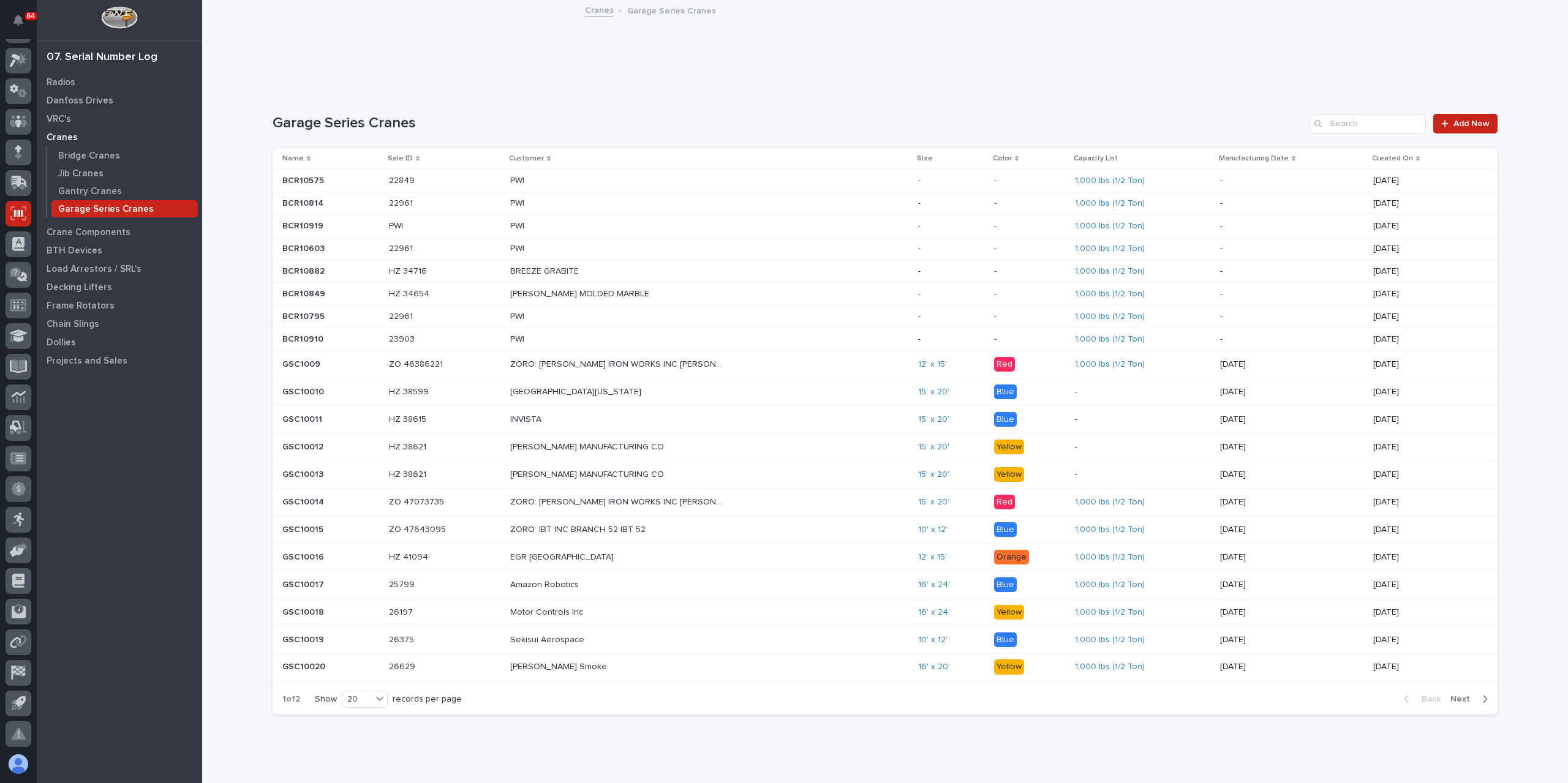
click at [1462, 695] on span "Next" at bounding box center [1463, 698] width 27 height 11
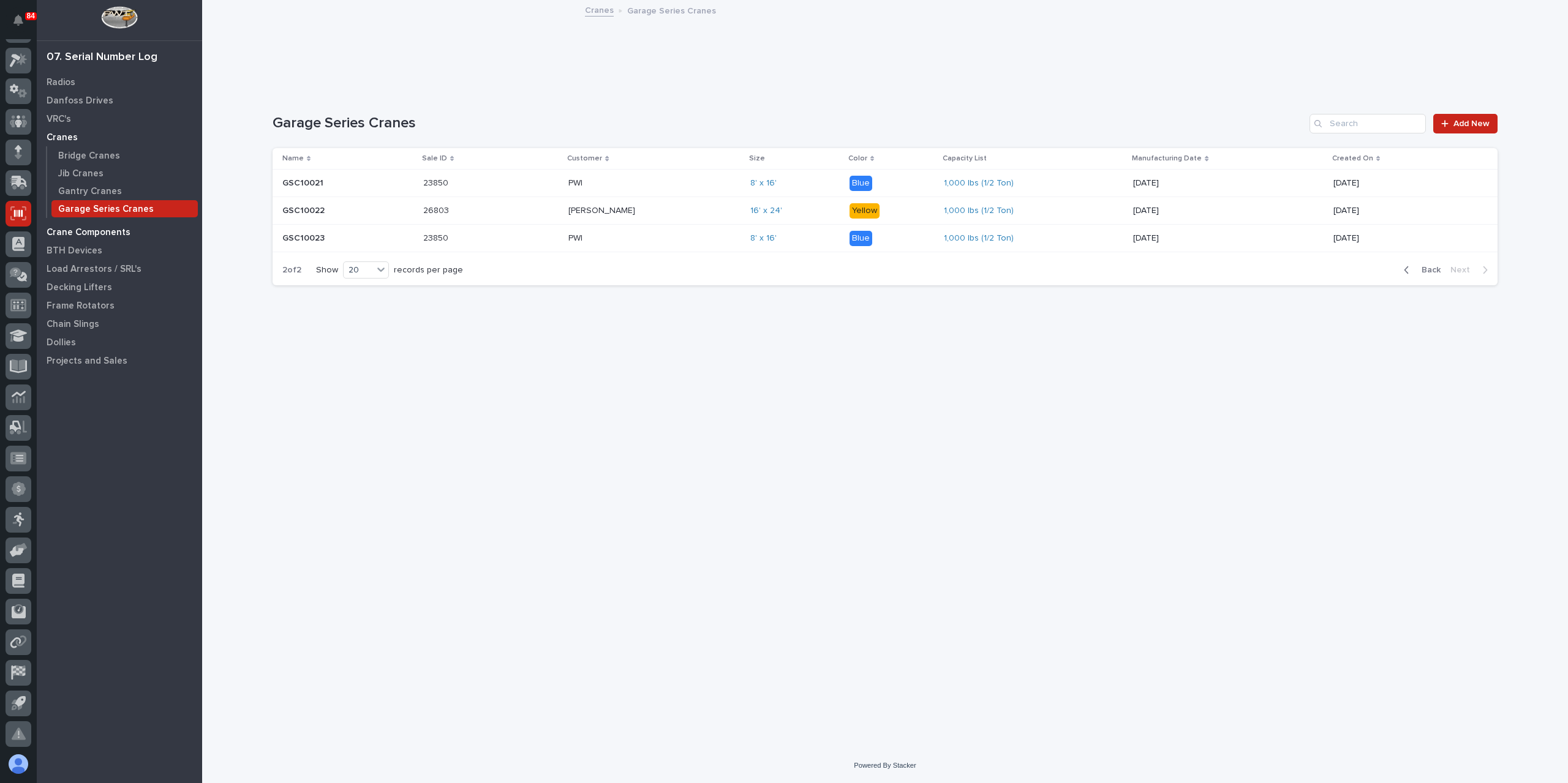
click at [89, 239] on div "Crane Components" at bounding box center [119, 231] width 160 height 17
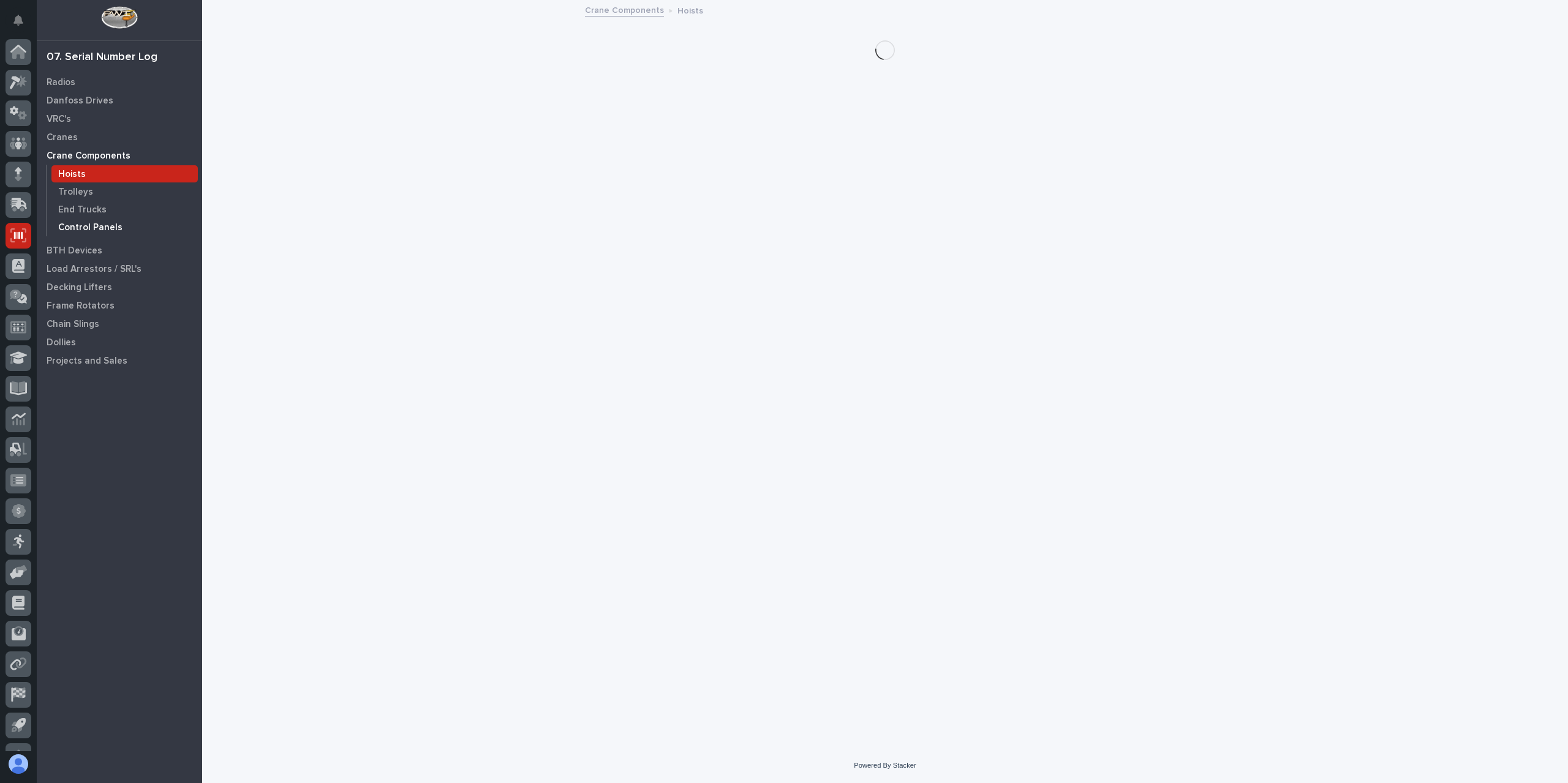
scroll to position [22, 0]
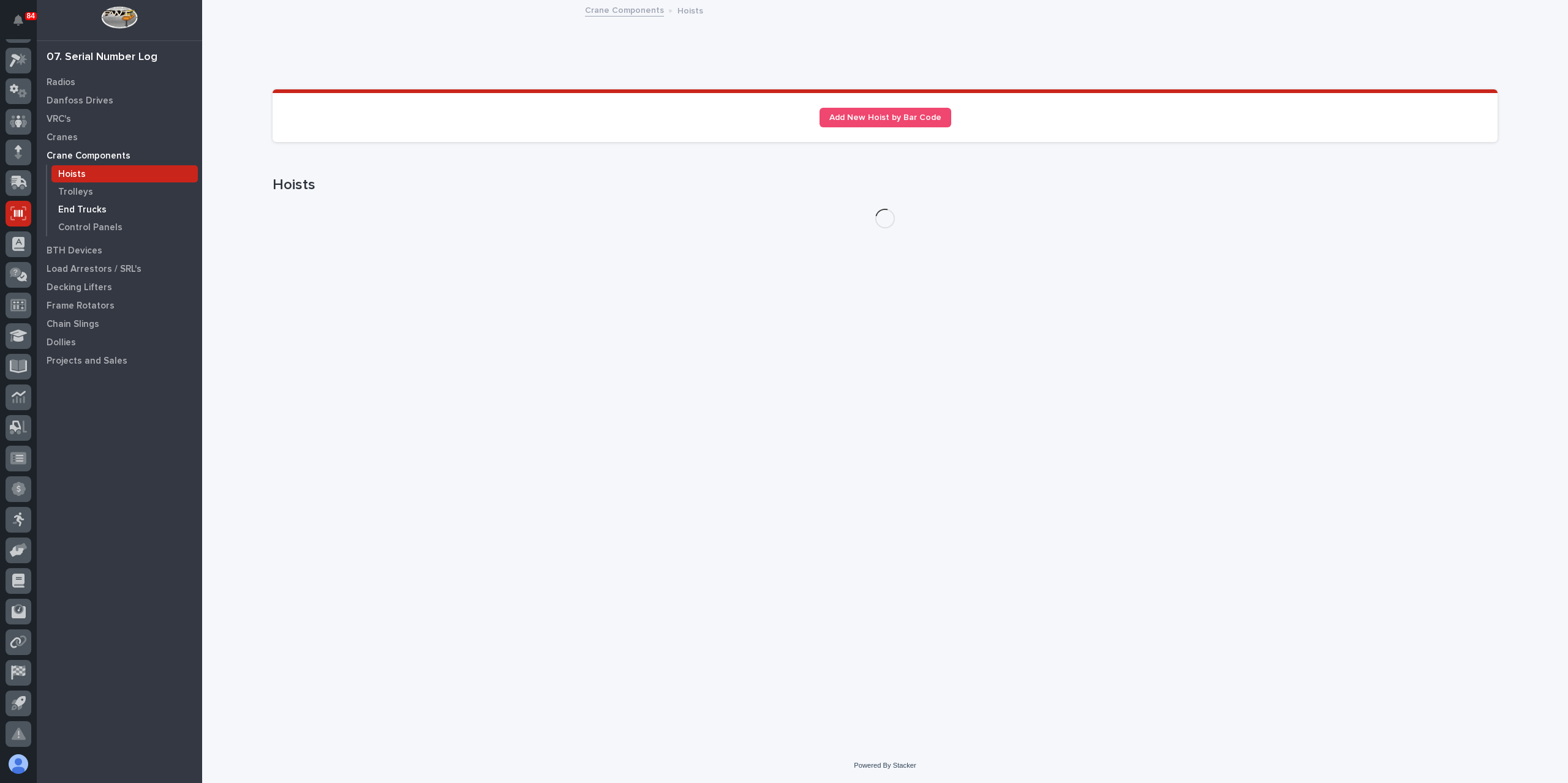
click at [79, 205] on p "End Trucks" at bounding box center [82, 210] width 48 height 11
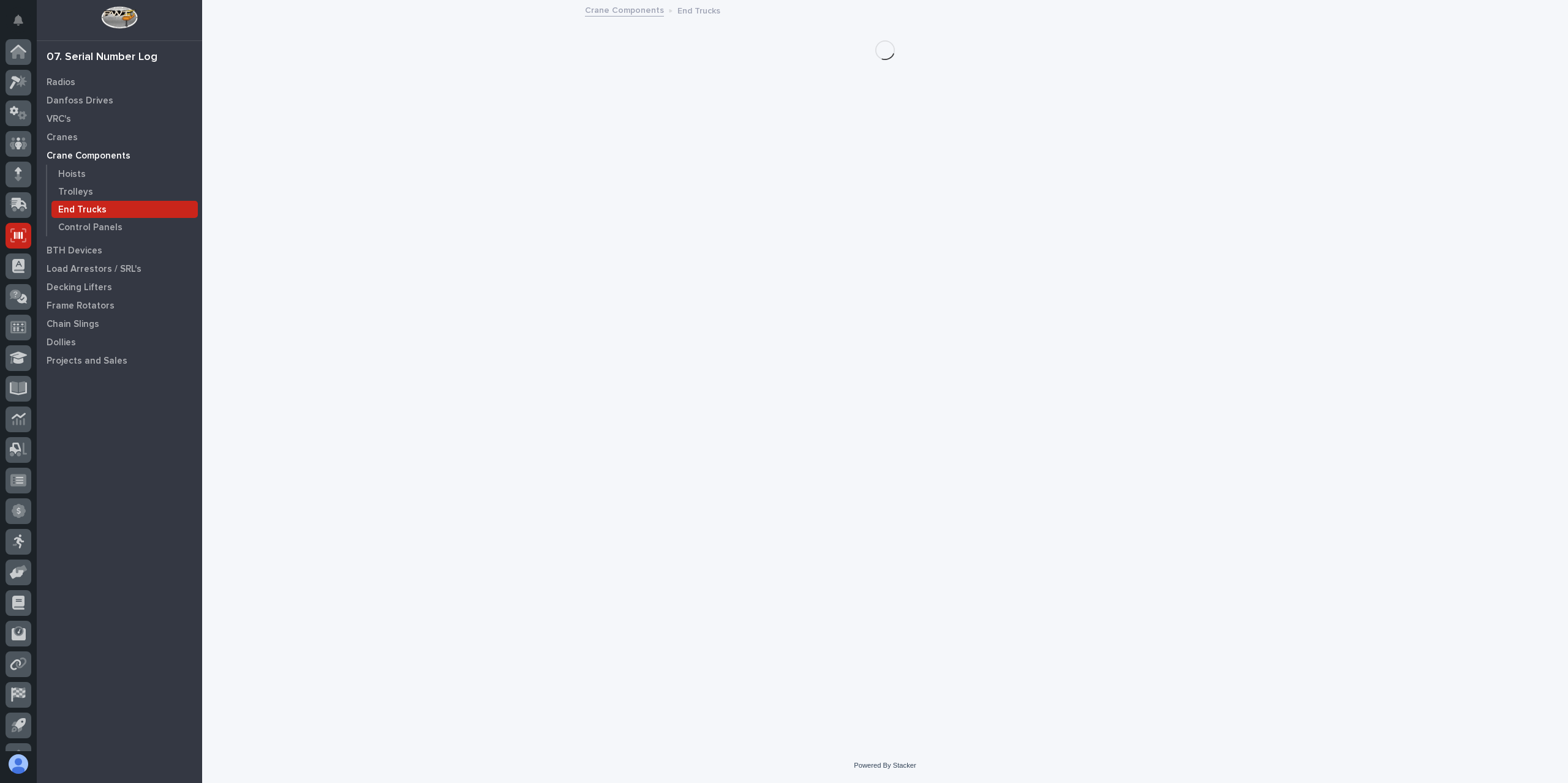
scroll to position [22, 0]
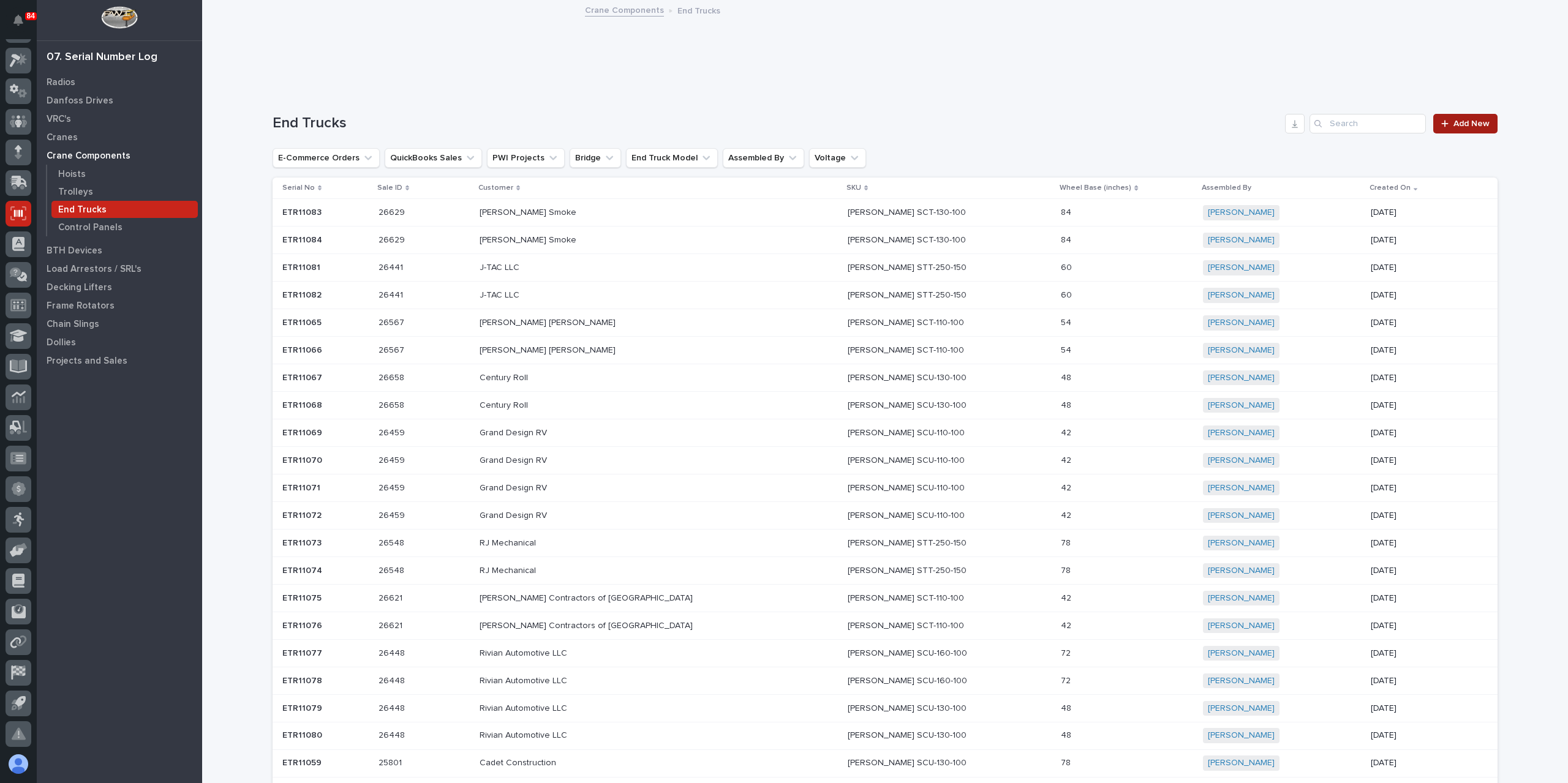
click at [1447, 122] on div at bounding box center [1447, 123] width 12 height 9
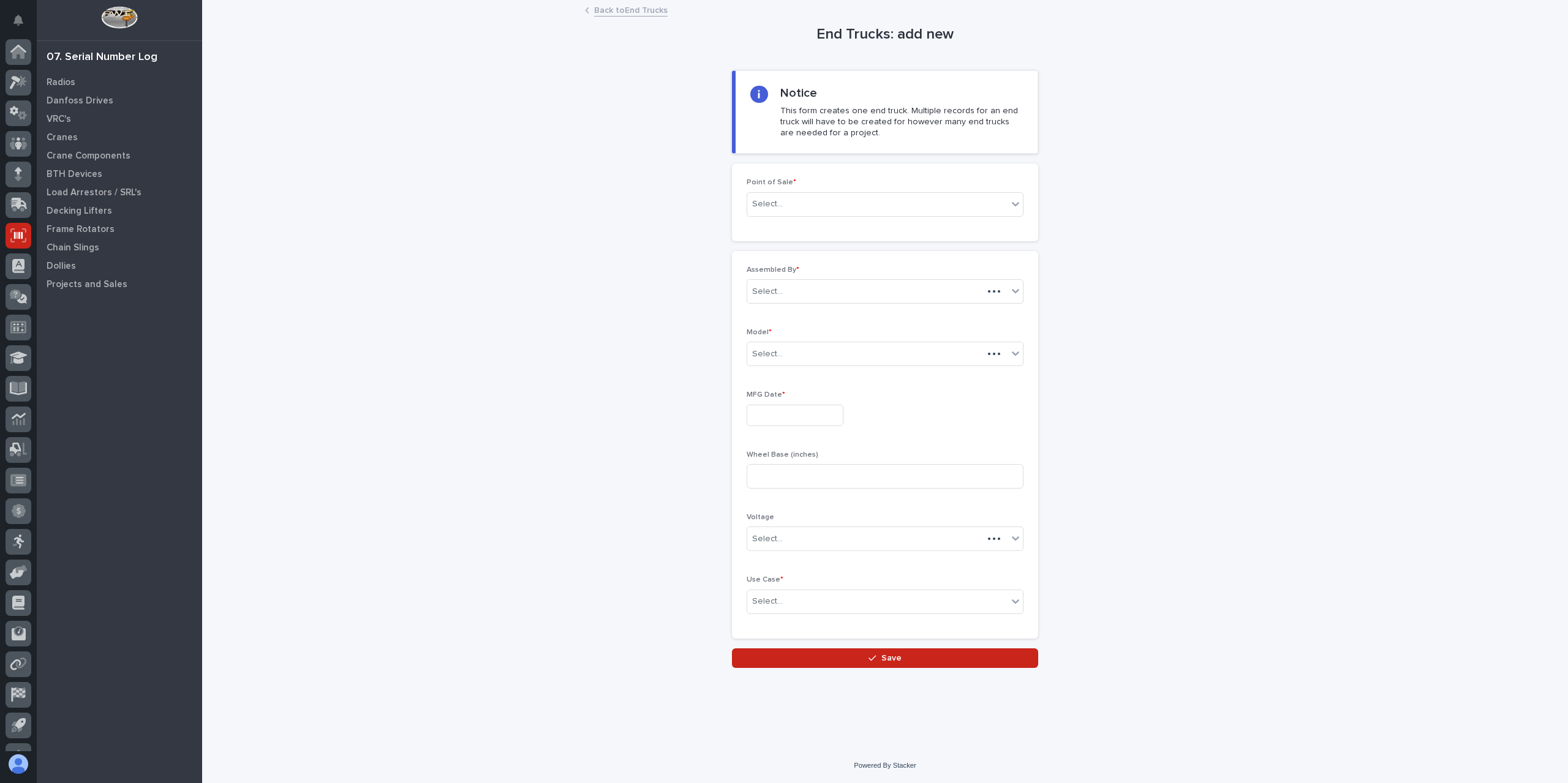
scroll to position [22, 0]
click at [801, 207] on div "Select..." at bounding box center [878, 204] width 260 height 21
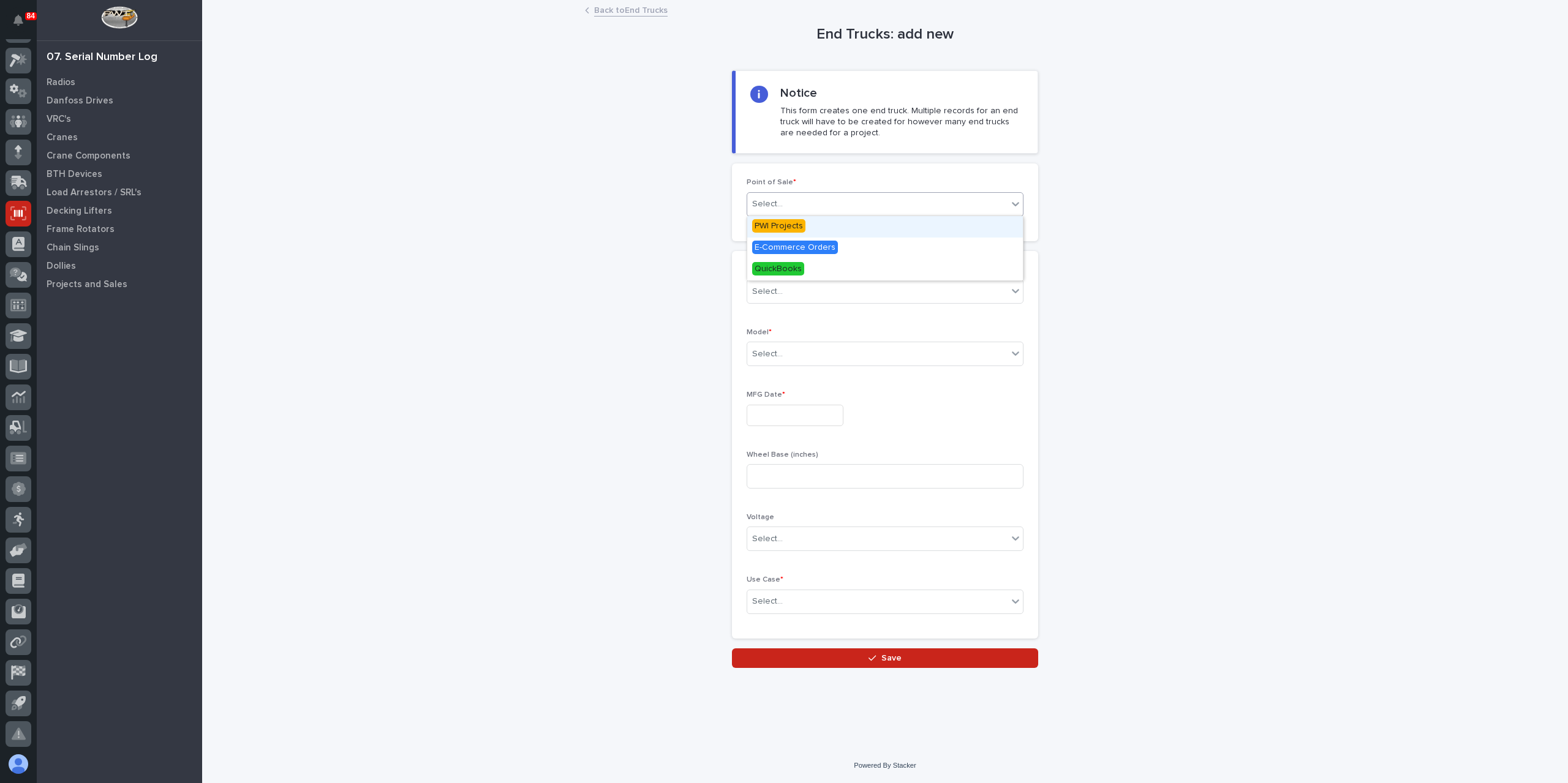
click at [778, 225] on span "PWI Projects" at bounding box center [779, 227] width 53 height 14
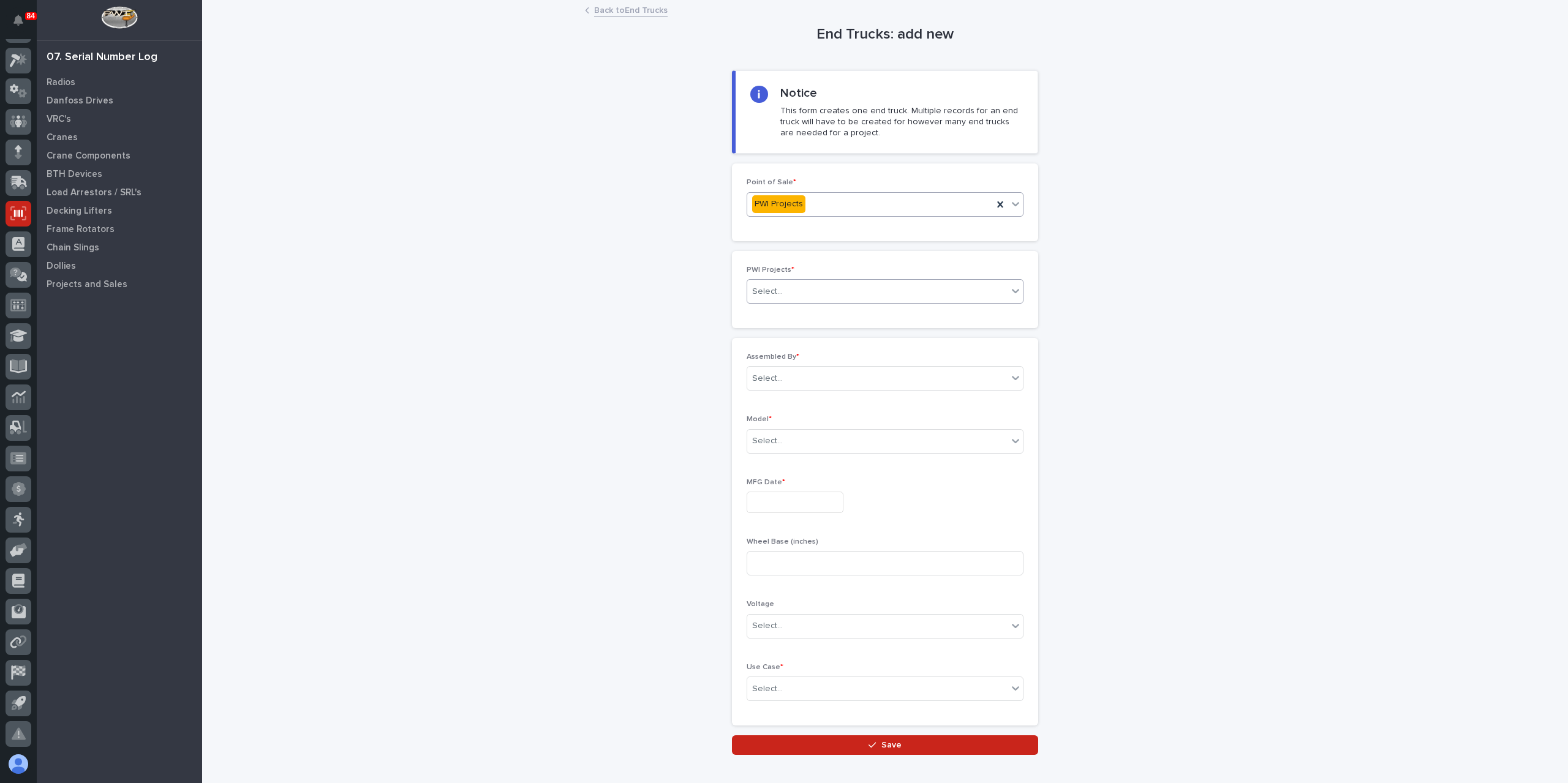
click at [798, 296] on div "Select..." at bounding box center [878, 292] width 260 height 21
type input "*****"
click at [853, 384] on div "Select..." at bounding box center [878, 378] width 260 height 21
click at [601, 16] on link "Back to End Trucks" at bounding box center [630, 9] width 74 height 14
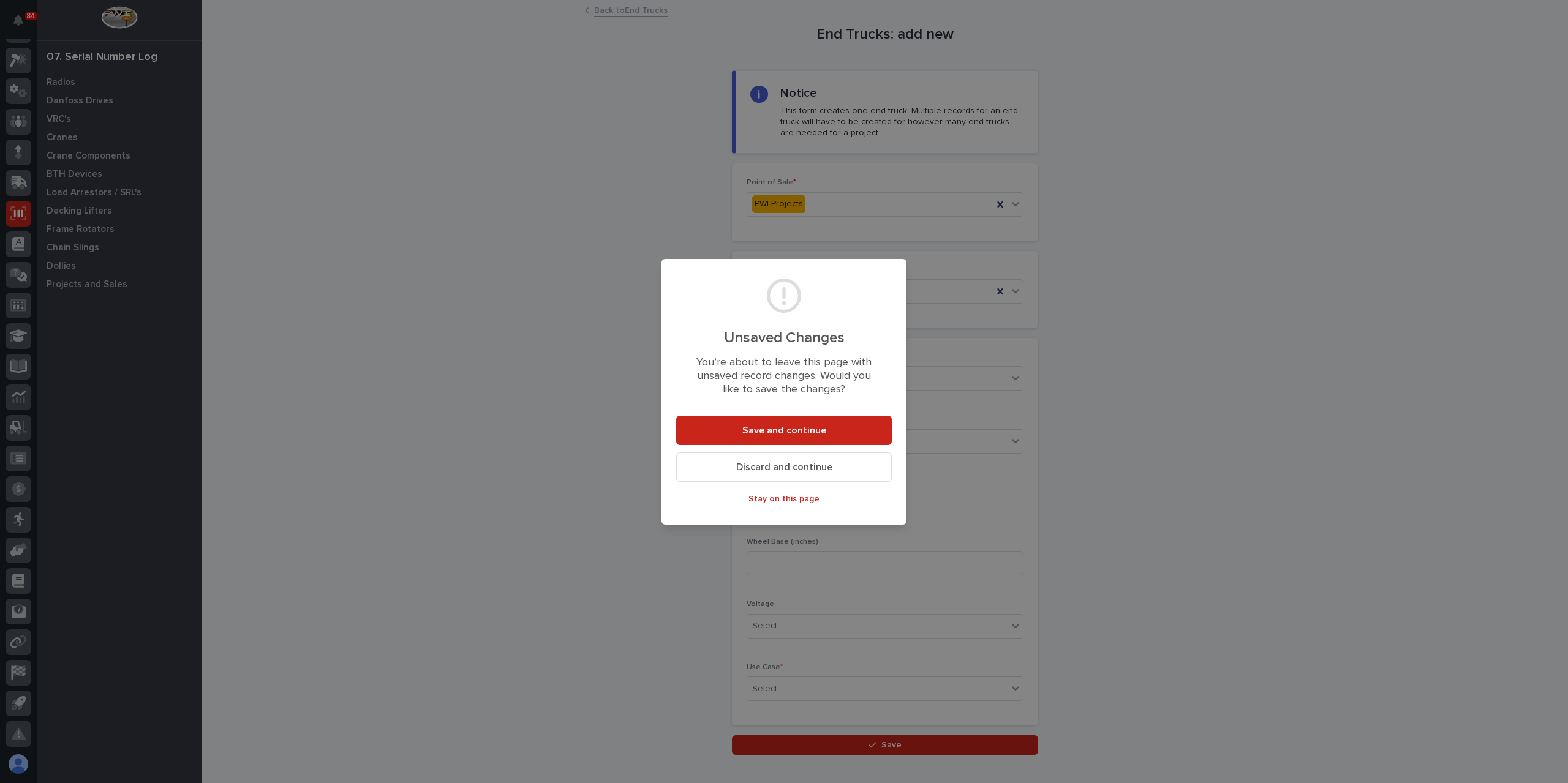
click at [779, 475] on button "Discard and continue" at bounding box center [783, 467] width 216 height 30
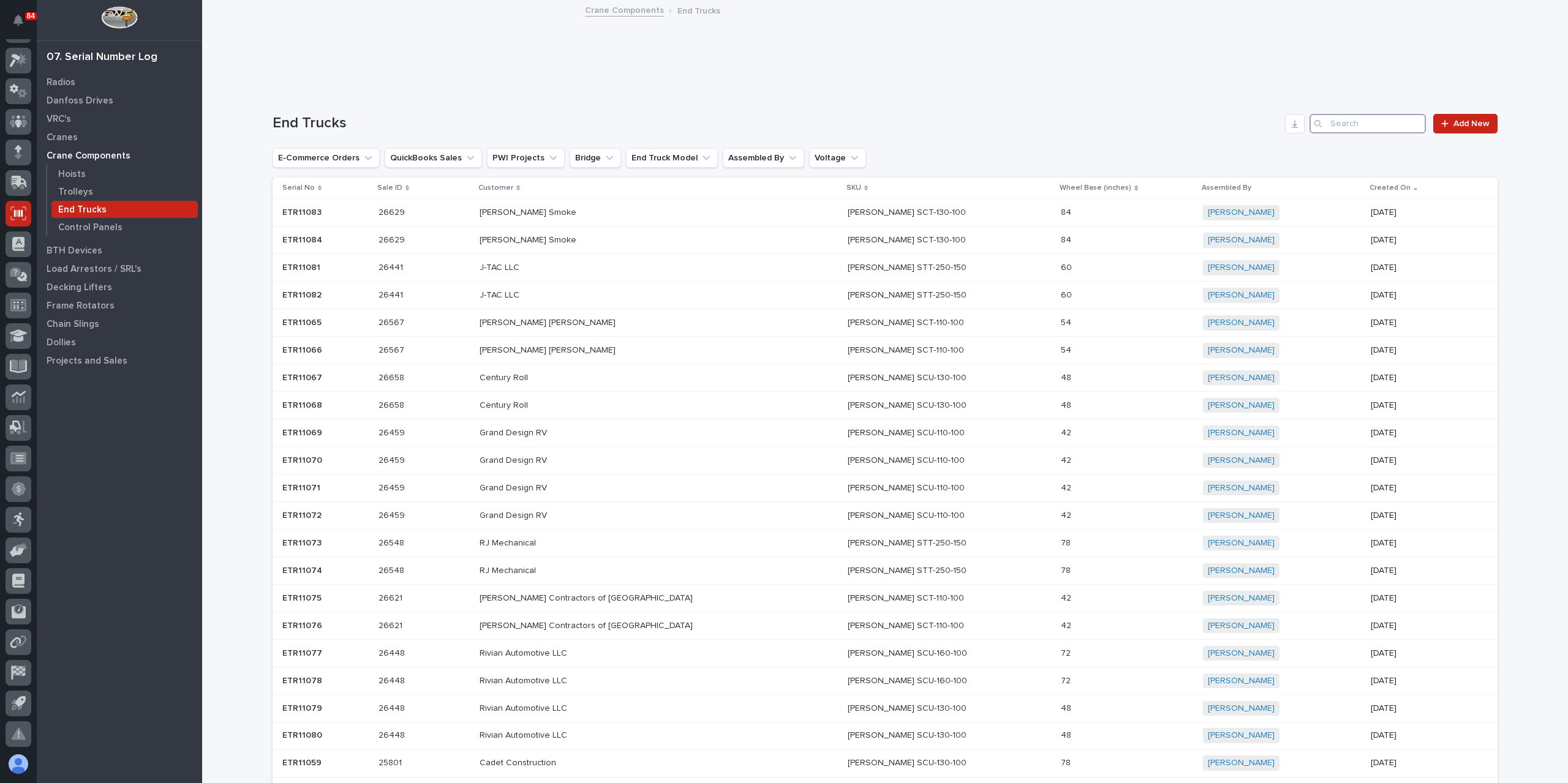
click at [1376, 125] on input "Search" at bounding box center [1367, 124] width 116 height 20
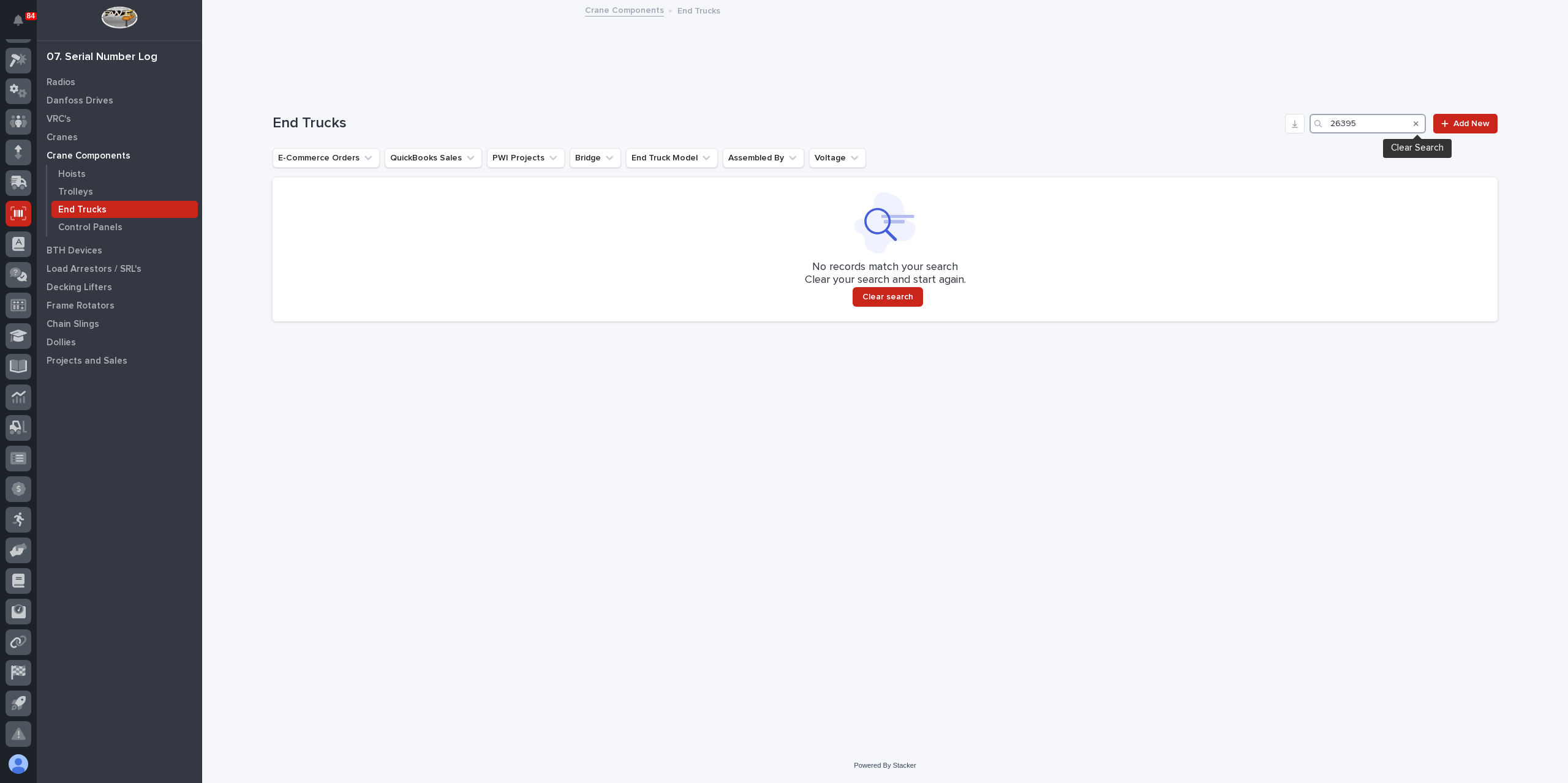
type input "26395"
click at [1418, 124] on icon "Search" at bounding box center [1415, 123] width 5 height 5
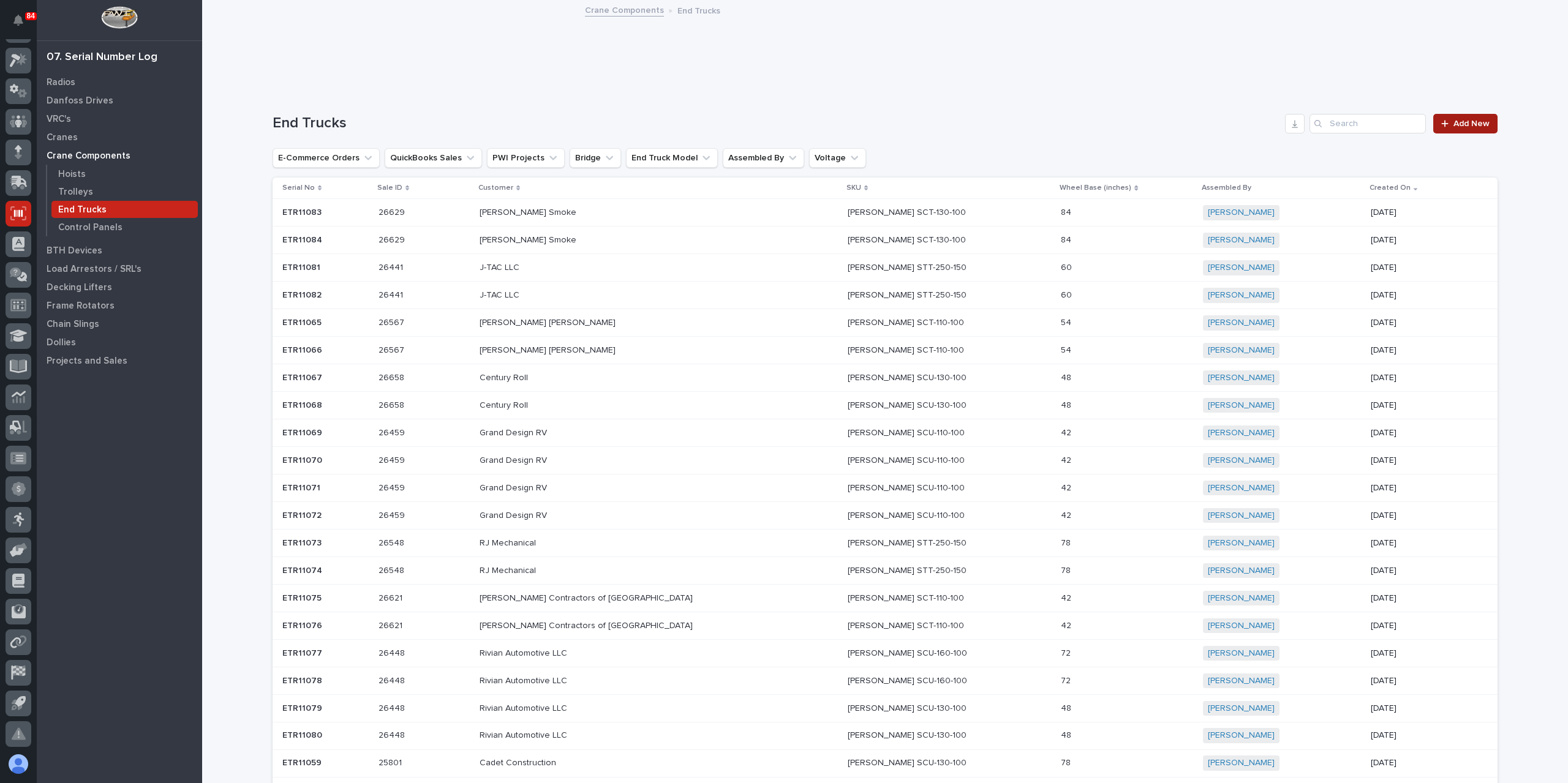
click at [1460, 120] on span "Add New" at bounding box center [1470, 123] width 36 height 9
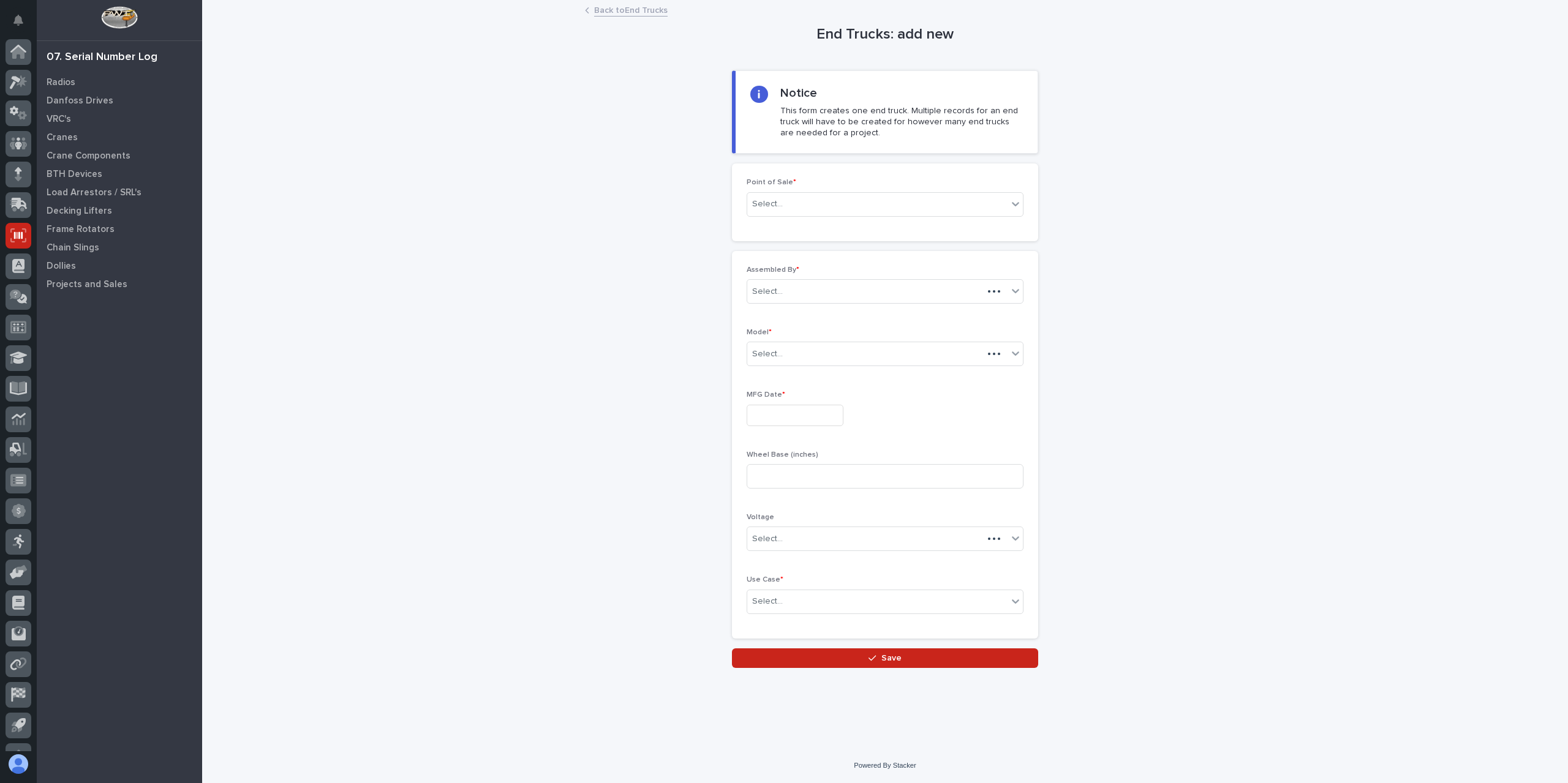
scroll to position [22, 0]
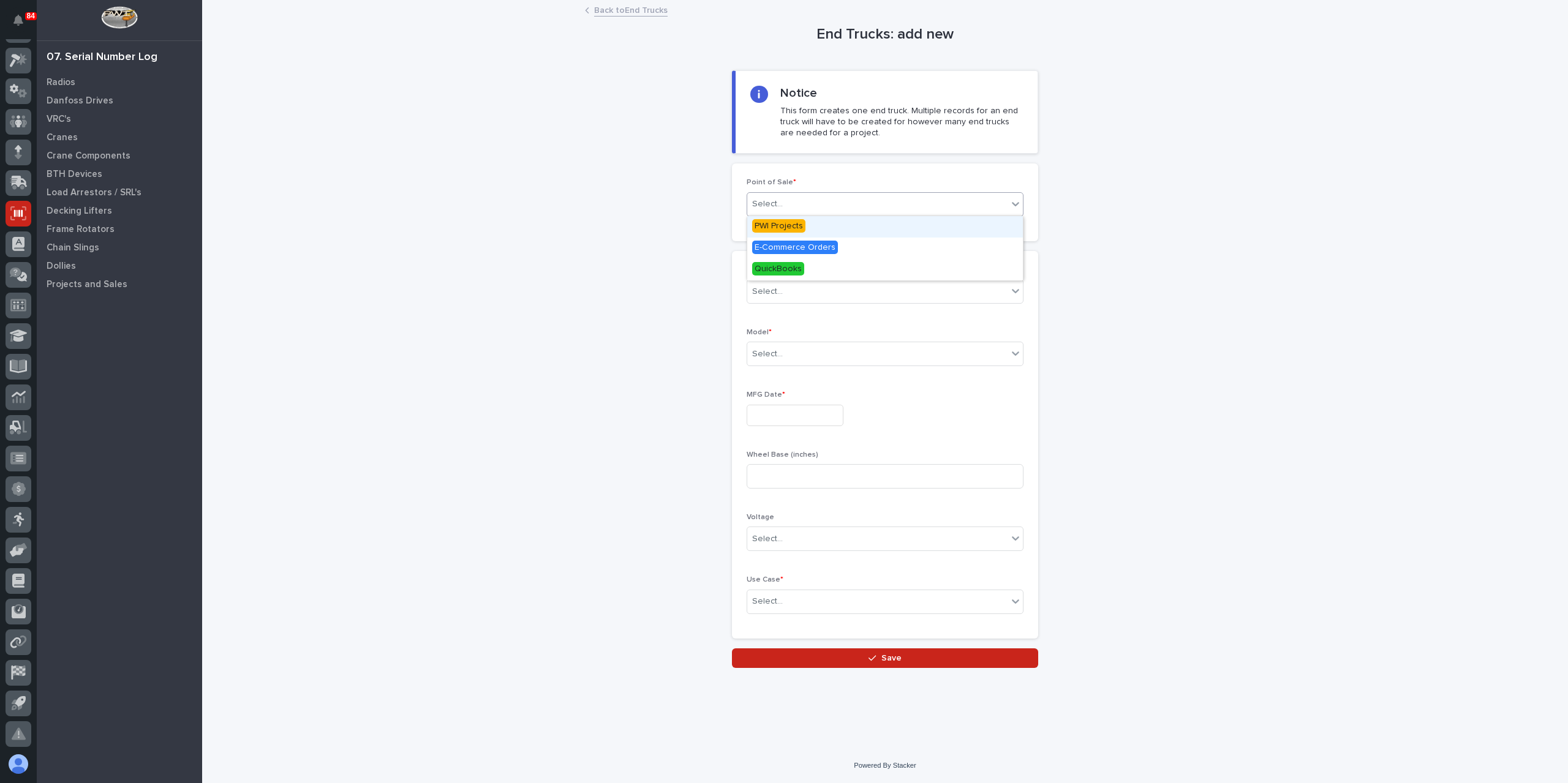
click at [762, 205] on div "Select..." at bounding box center [767, 204] width 31 height 13
click at [789, 230] on span "PWI Projects" at bounding box center [779, 227] width 53 height 14
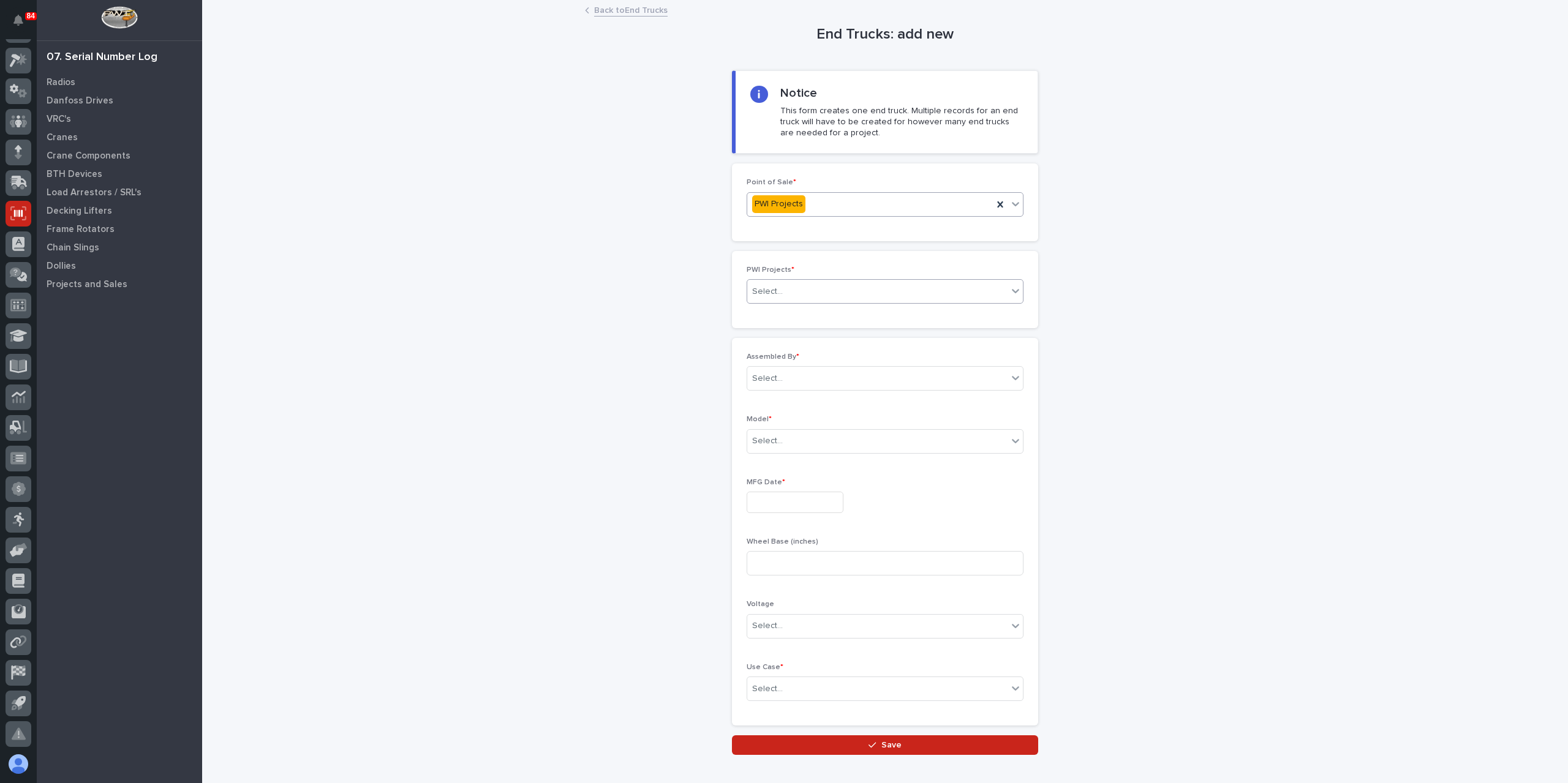
click at [812, 283] on div "Select..." at bounding box center [878, 292] width 260 height 21
type input "*****"
click at [817, 370] on div "Select..." at bounding box center [878, 378] width 260 height 21
click at [775, 525] on div "[PERSON_NAME]" at bounding box center [881, 529] width 276 height 22
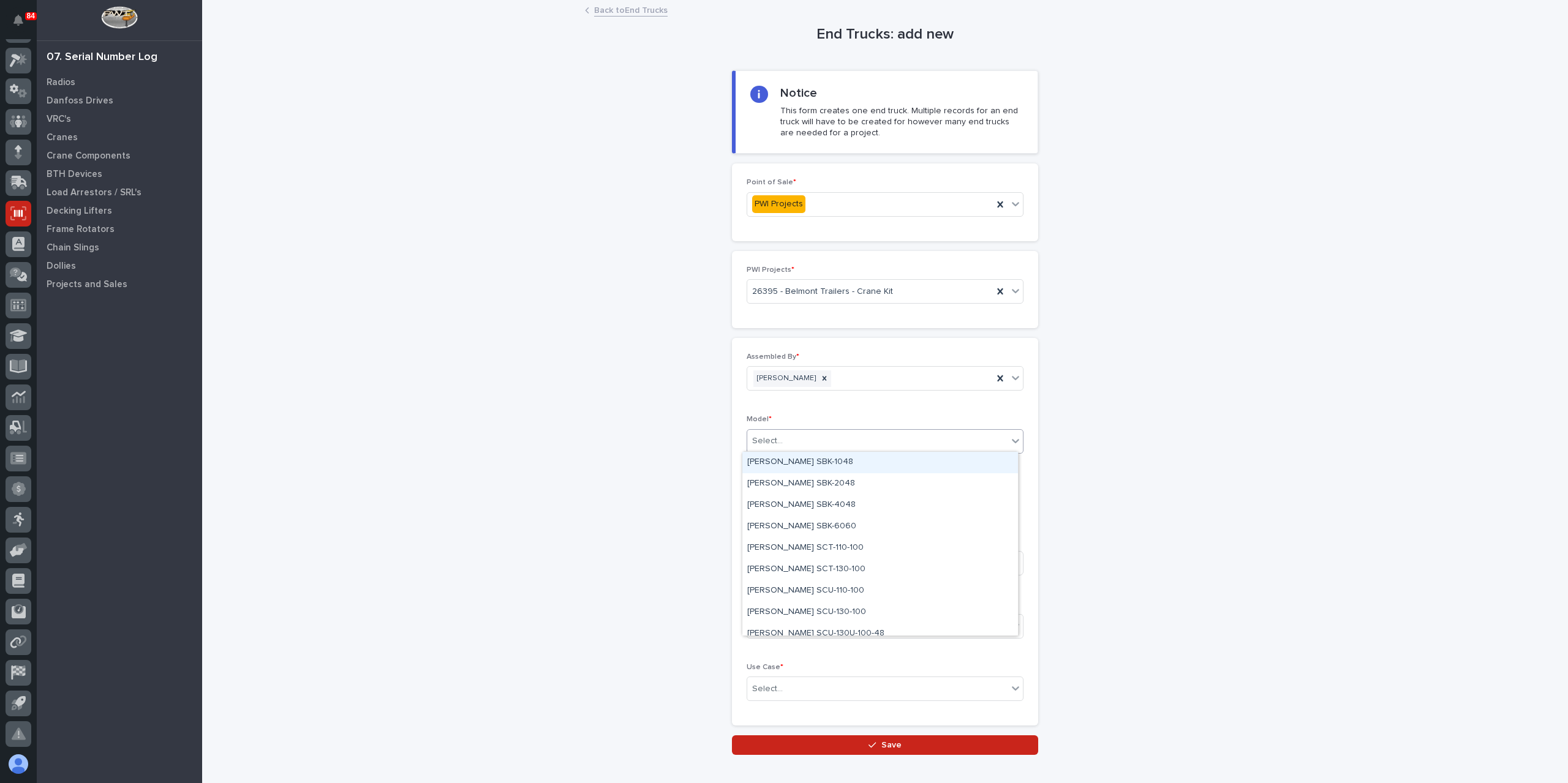
click at [784, 438] on div "Select..." at bounding box center [878, 441] width 260 height 21
click at [788, 545] on div "[PERSON_NAME] STT-130-100" at bounding box center [881, 540] width 276 height 22
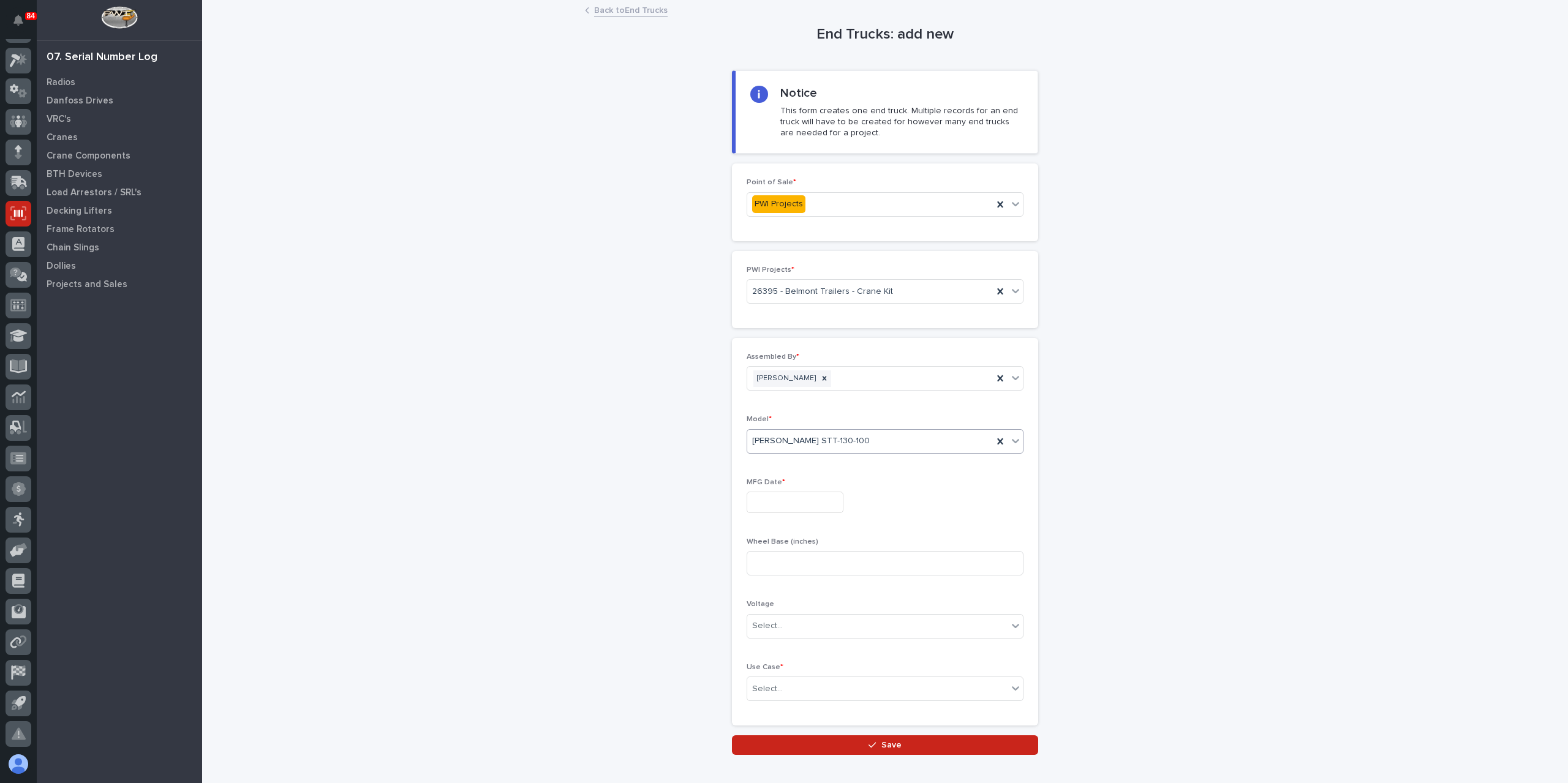
click at [788, 506] on input "text" at bounding box center [795, 502] width 97 height 22
click at [818, 416] on div "22" at bounding box center [826, 420] width 17 height 17
type input "**********"
click at [768, 567] on input at bounding box center [884, 563] width 277 height 25
type input "42"
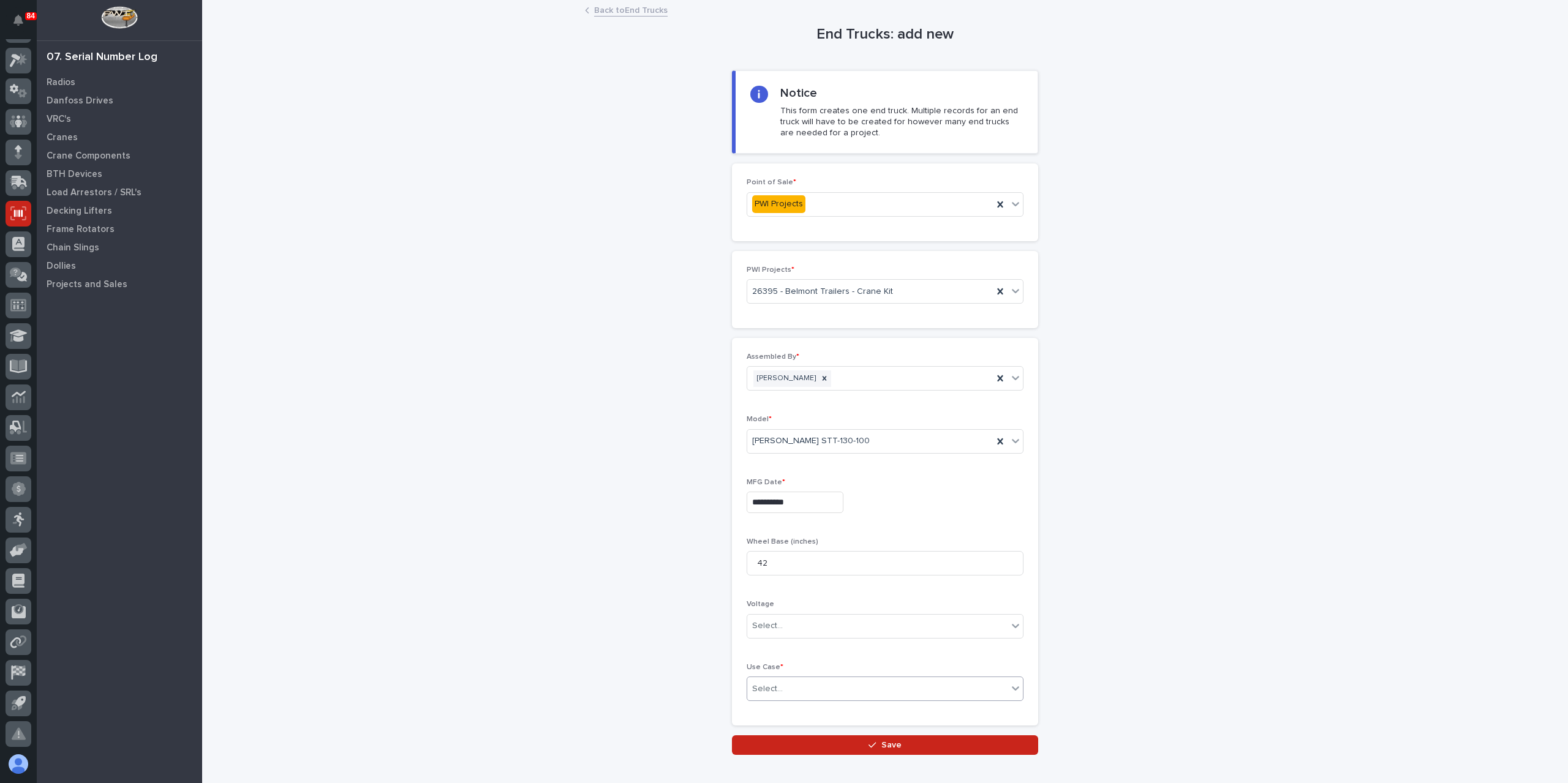
click at [773, 683] on div "Select..." at bounding box center [767, 688] width 31 height 13
click at [790, 755] on div "Other" at bounding box center [881, 751] width 276 height 22
click at [792, 742] on button "Save" at bounding box center [884, 746] width 306 height 20
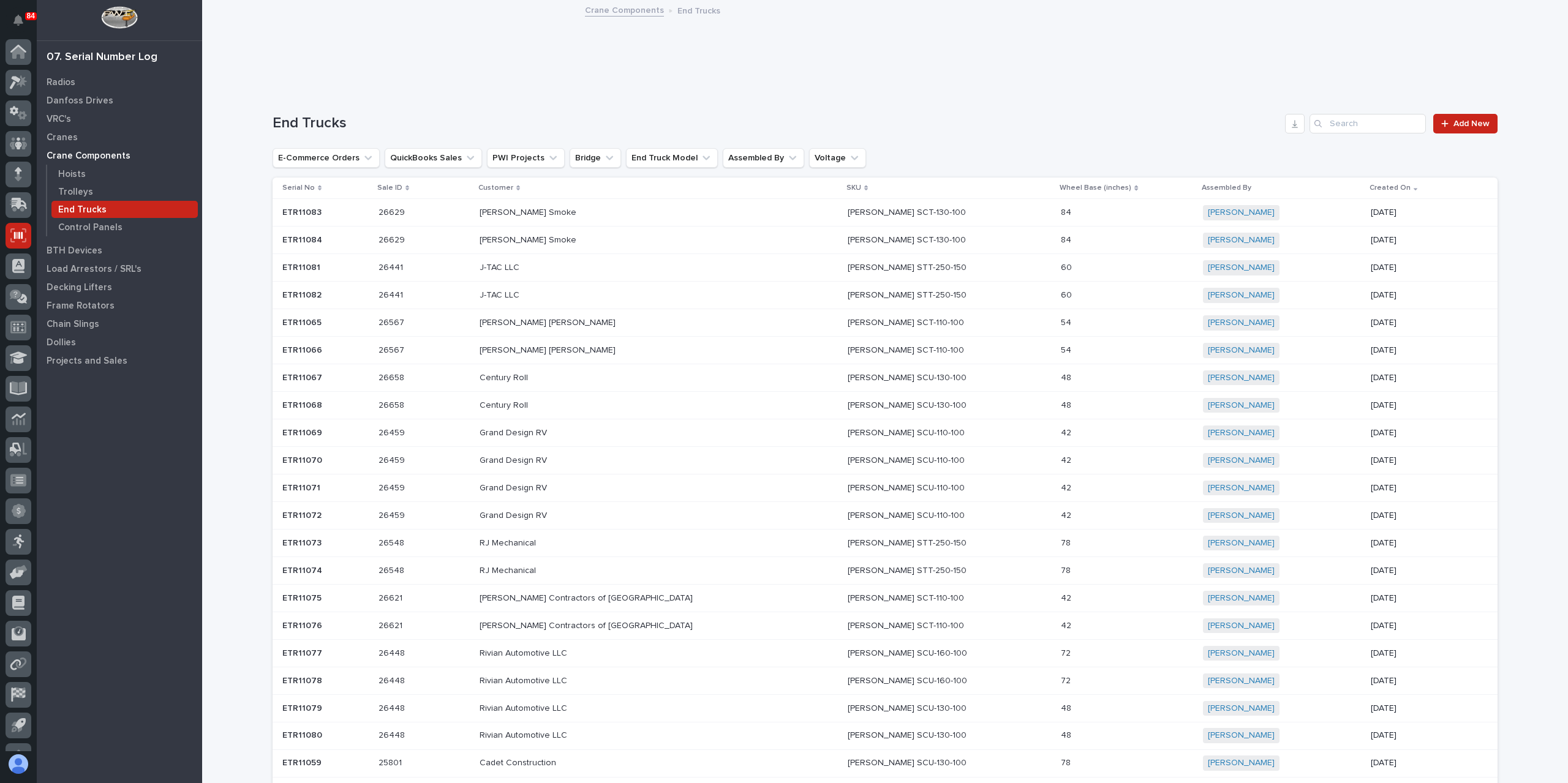
scroll to position [22, 0]
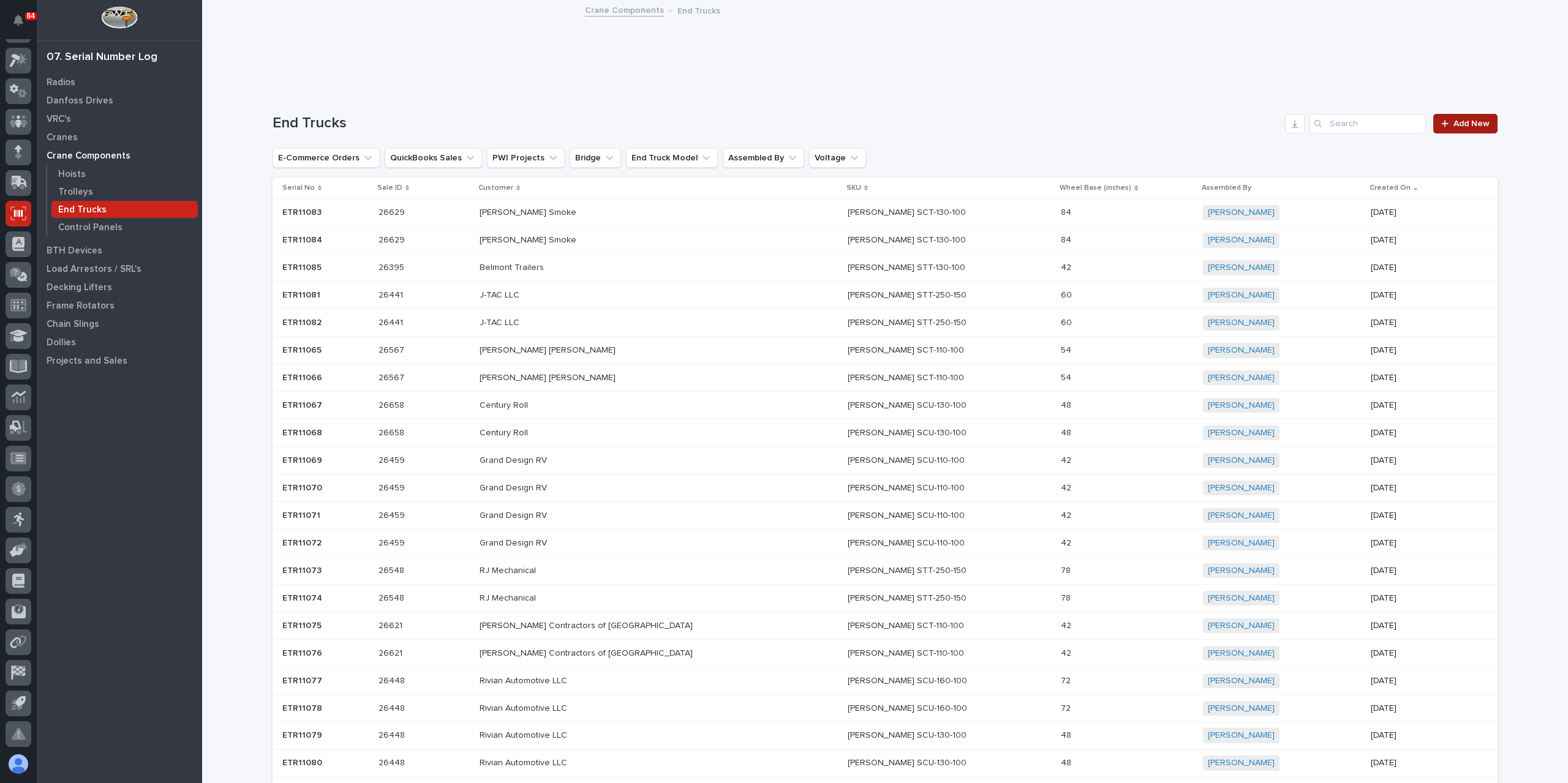
click at [1482, 120] on span "Add New" at bounding box center [1470, 123] width 36 height 9
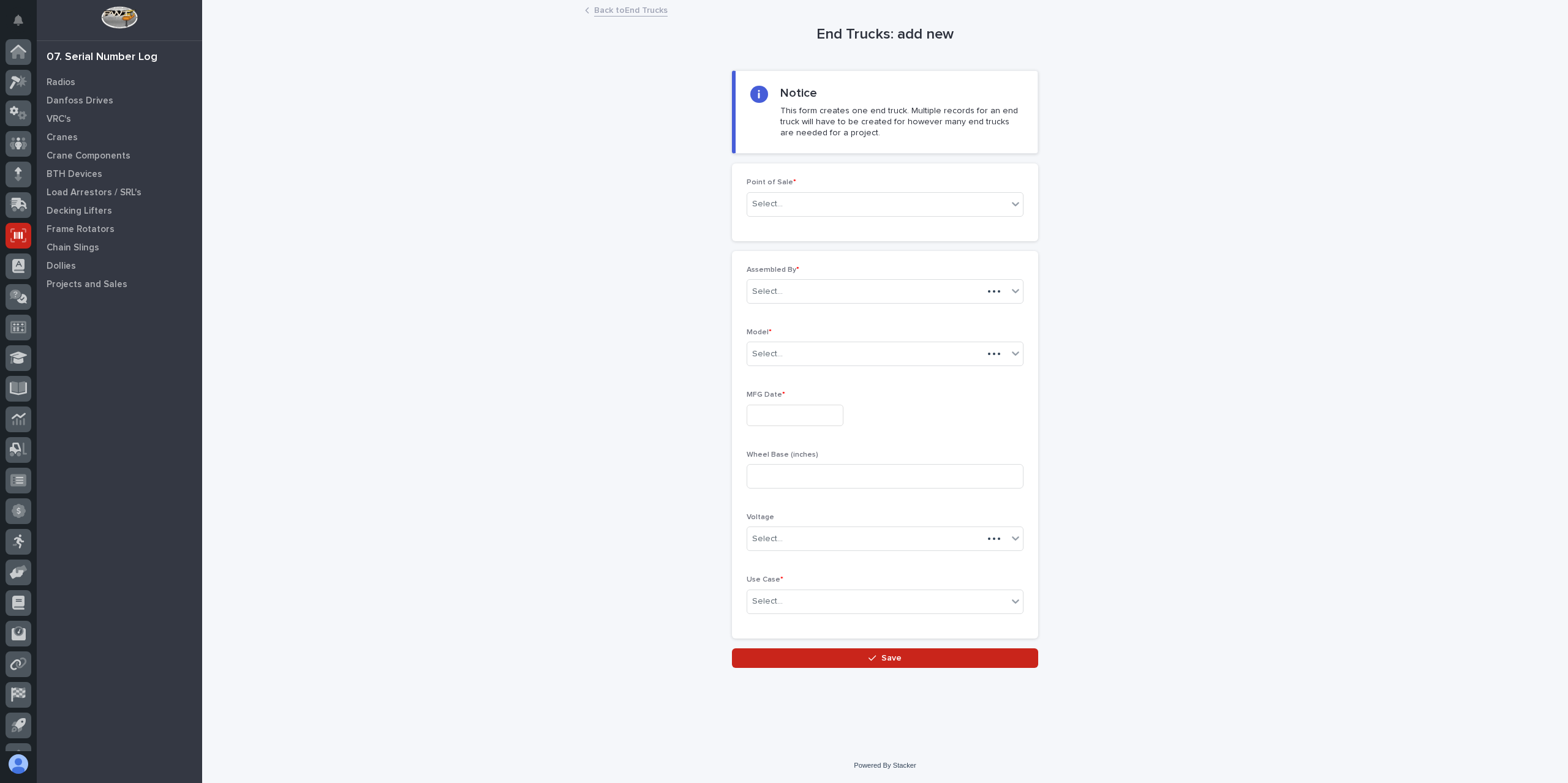
scroll to position [22, 0]
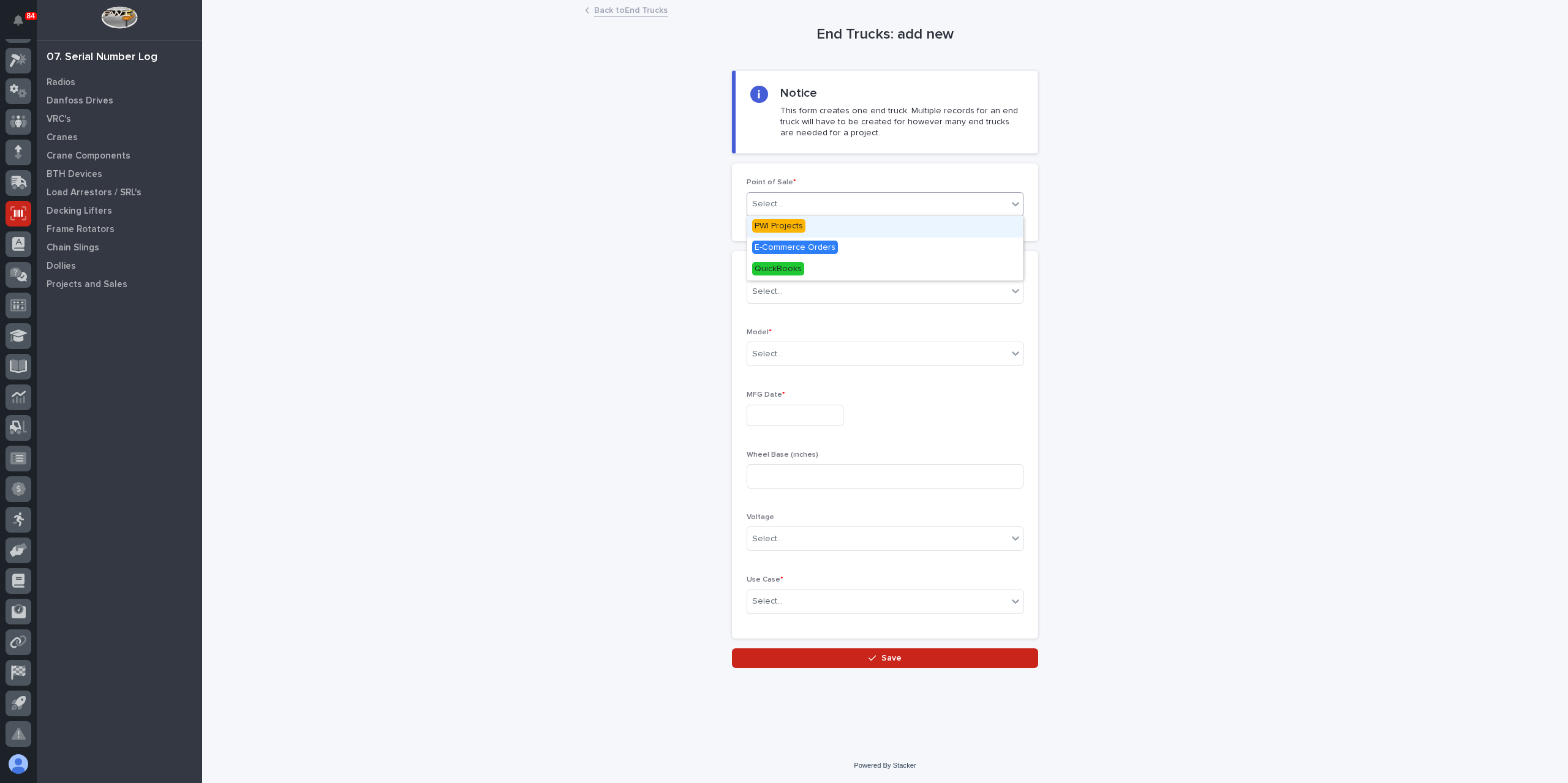
click at [809, 199] on div "Select..." at bounding box center [878, 204] width 260 height 21
click at [804, 228] on div "PWI Projects" at bounding box center [885, 227] width 276 height 22
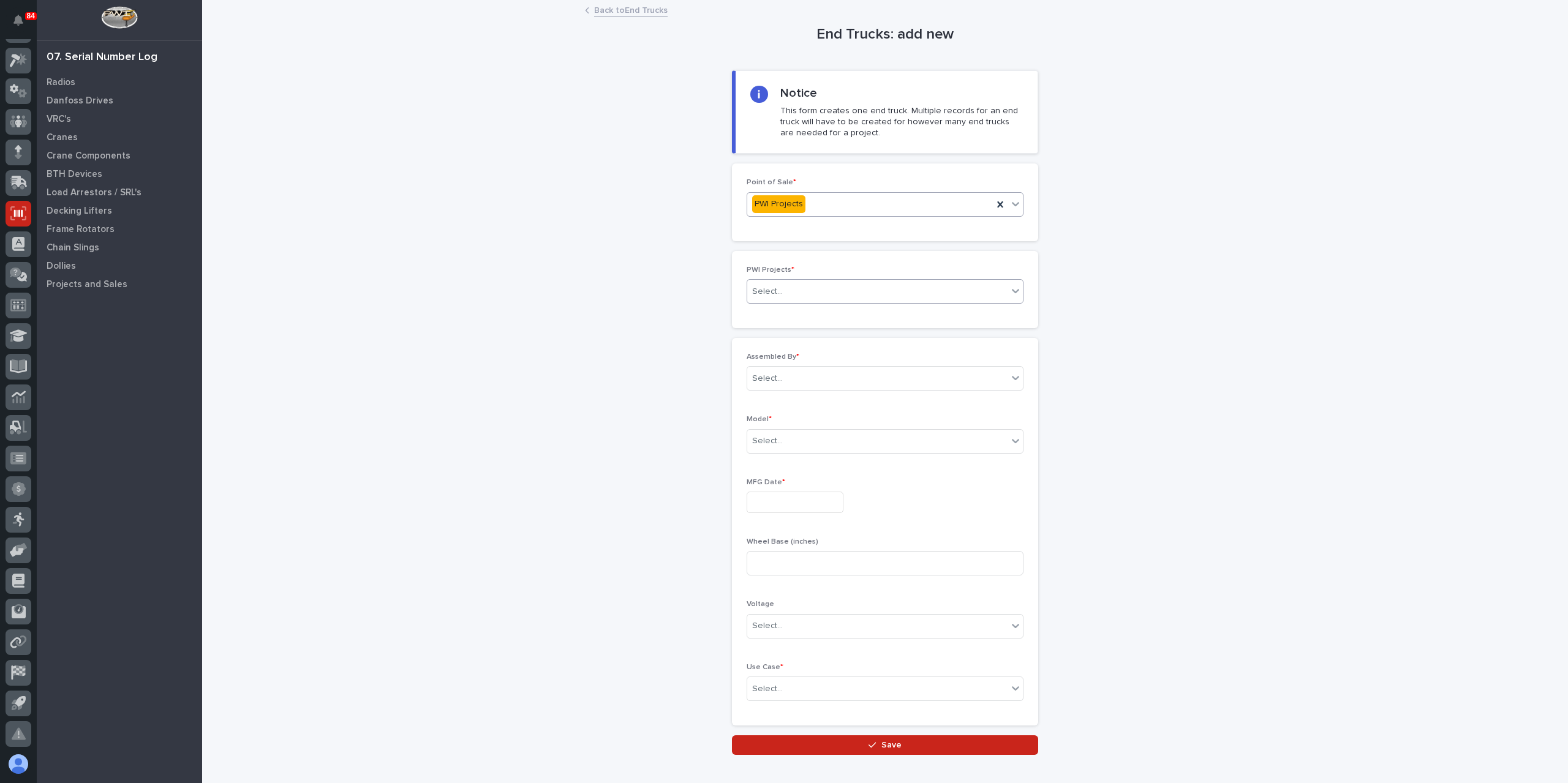
click at [790, 294] on div "Select..." at bounding box center [878, 292] width 260 height 21
type input "*****"
click at [779, 373] on div "Select..." at bounding box center [878, 378] width 260 height 21
click at [785, 527] on div "[PERSON_NAME]" at bounding box center [881, 529] width 276 height 22
click at [784, 446] on div "Select..." at bounding box center [878, 441] width 260 height 21
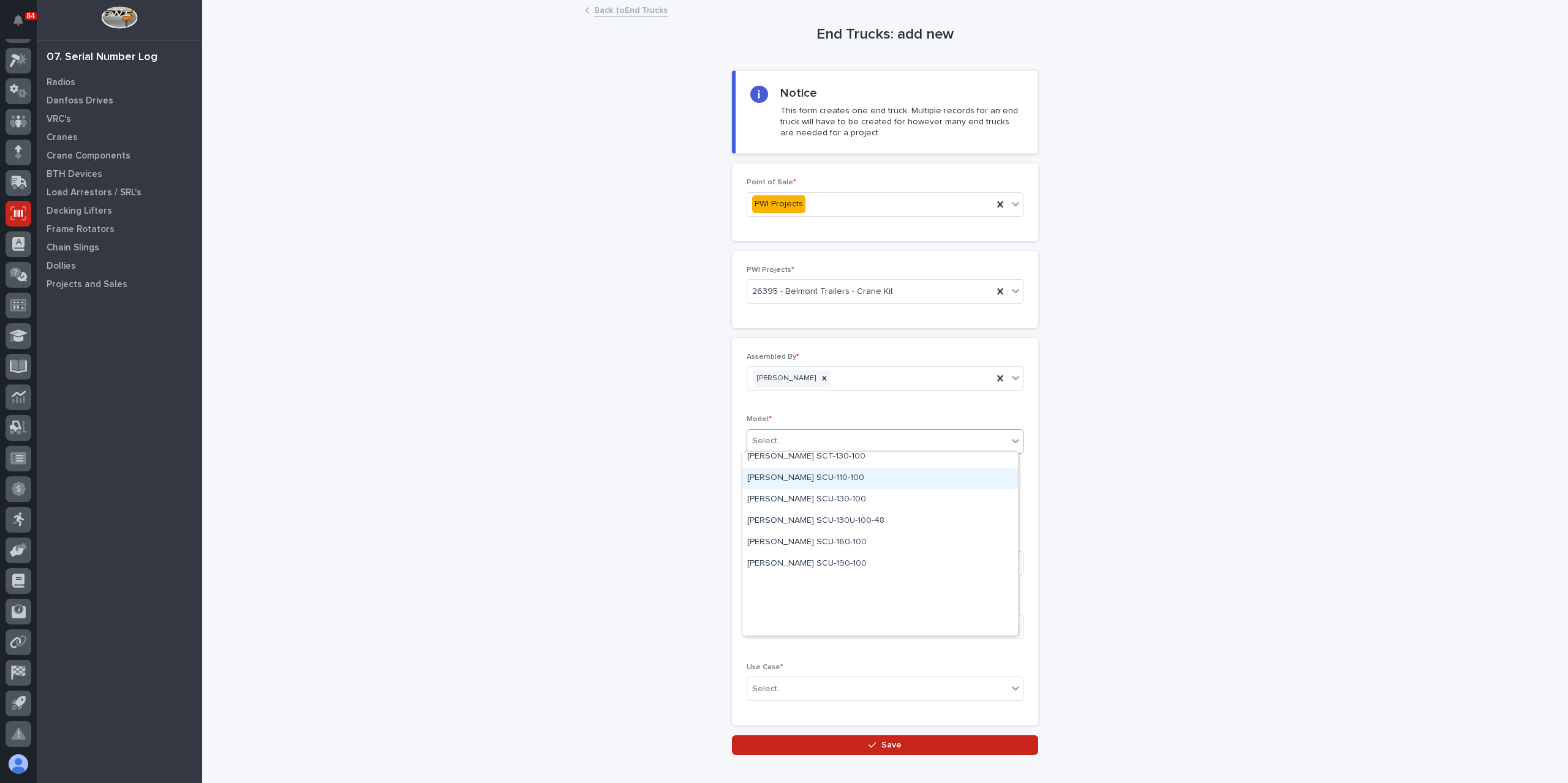
scroll to position [160, 0]
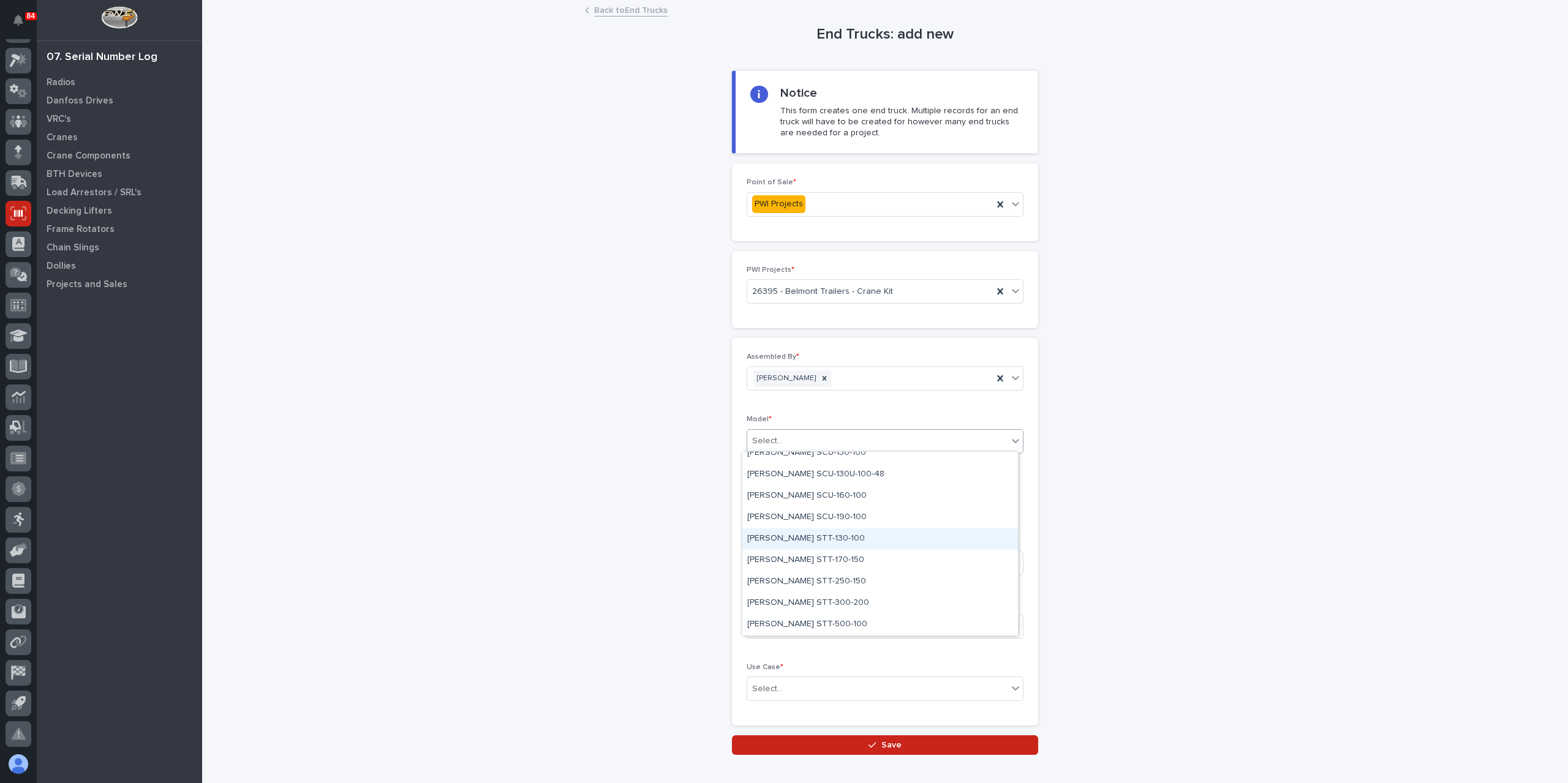
click at [798, 539] on div "[PERSON_NAME] STT-130-100" at bounding box center [881, 540] width 276 height 22
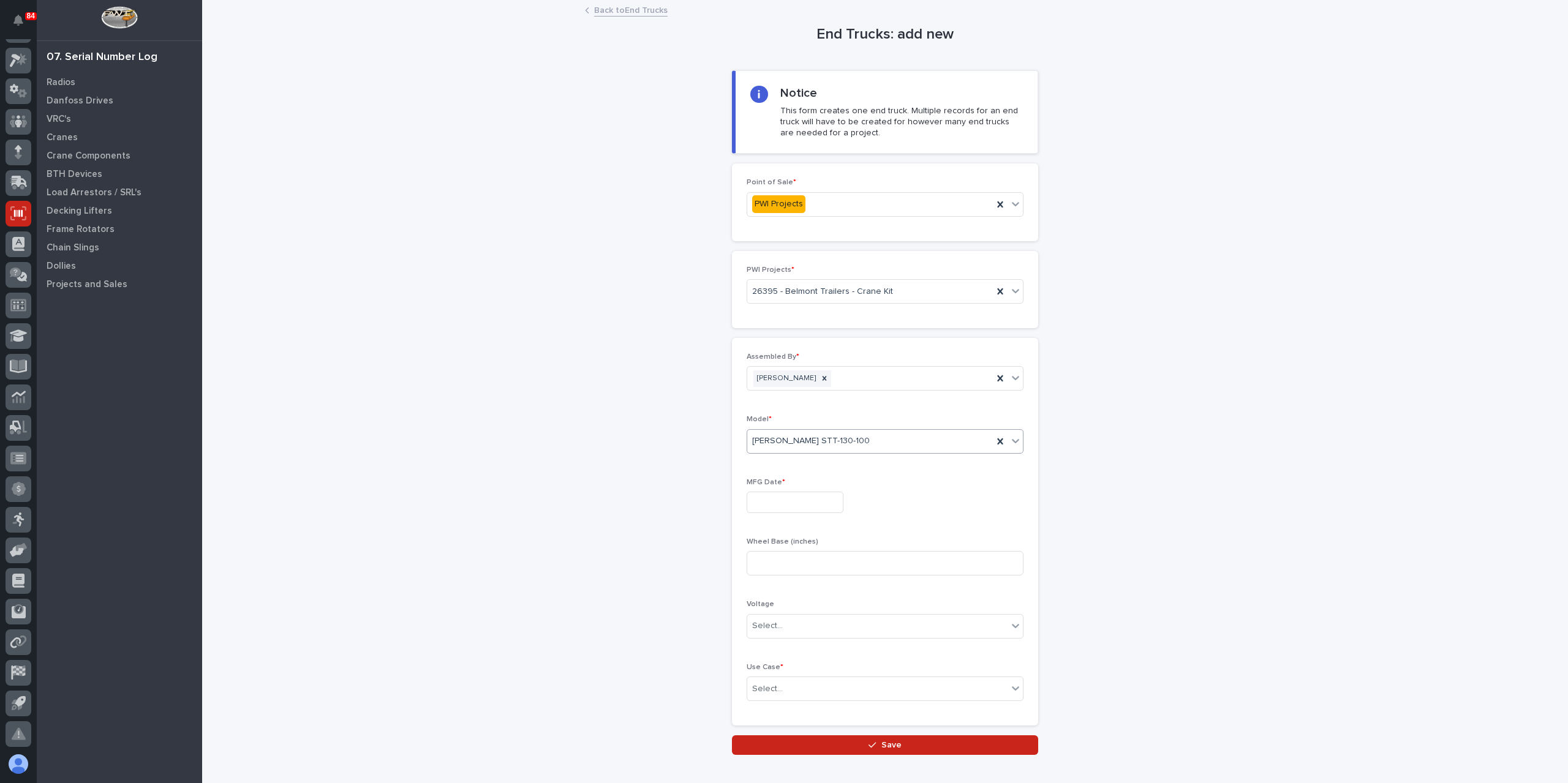
click at [773, 504] on input "text" at bounding box center [795, 502] width 97 height 22
click at [820, 421] on div "22" at bounding box center [826, 420] width 17 height 17
type input "**********"
click at [779, 560] on input at bounding box center [884, 563] width 277 height 25
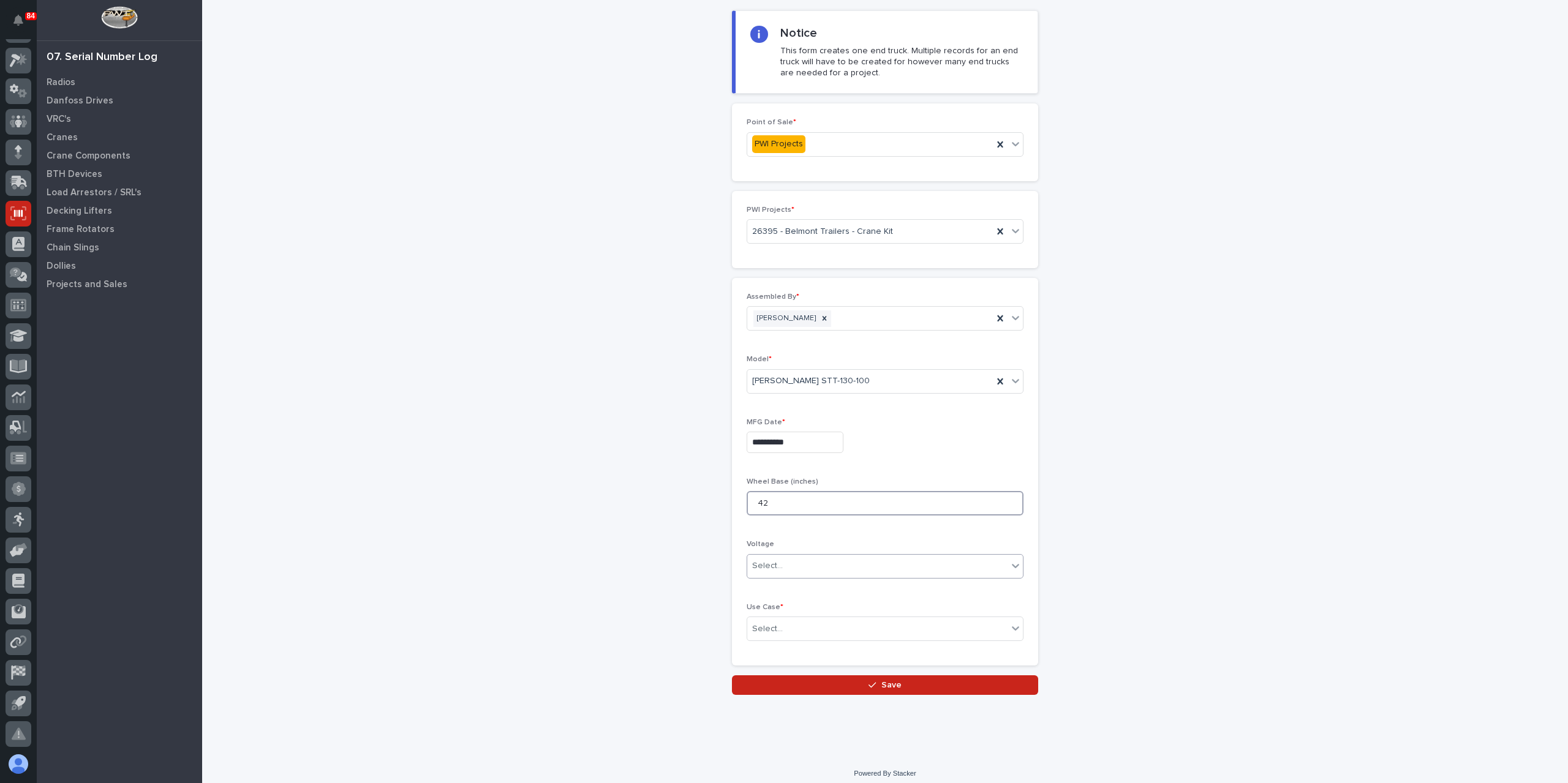
scroll to position [64, 0]
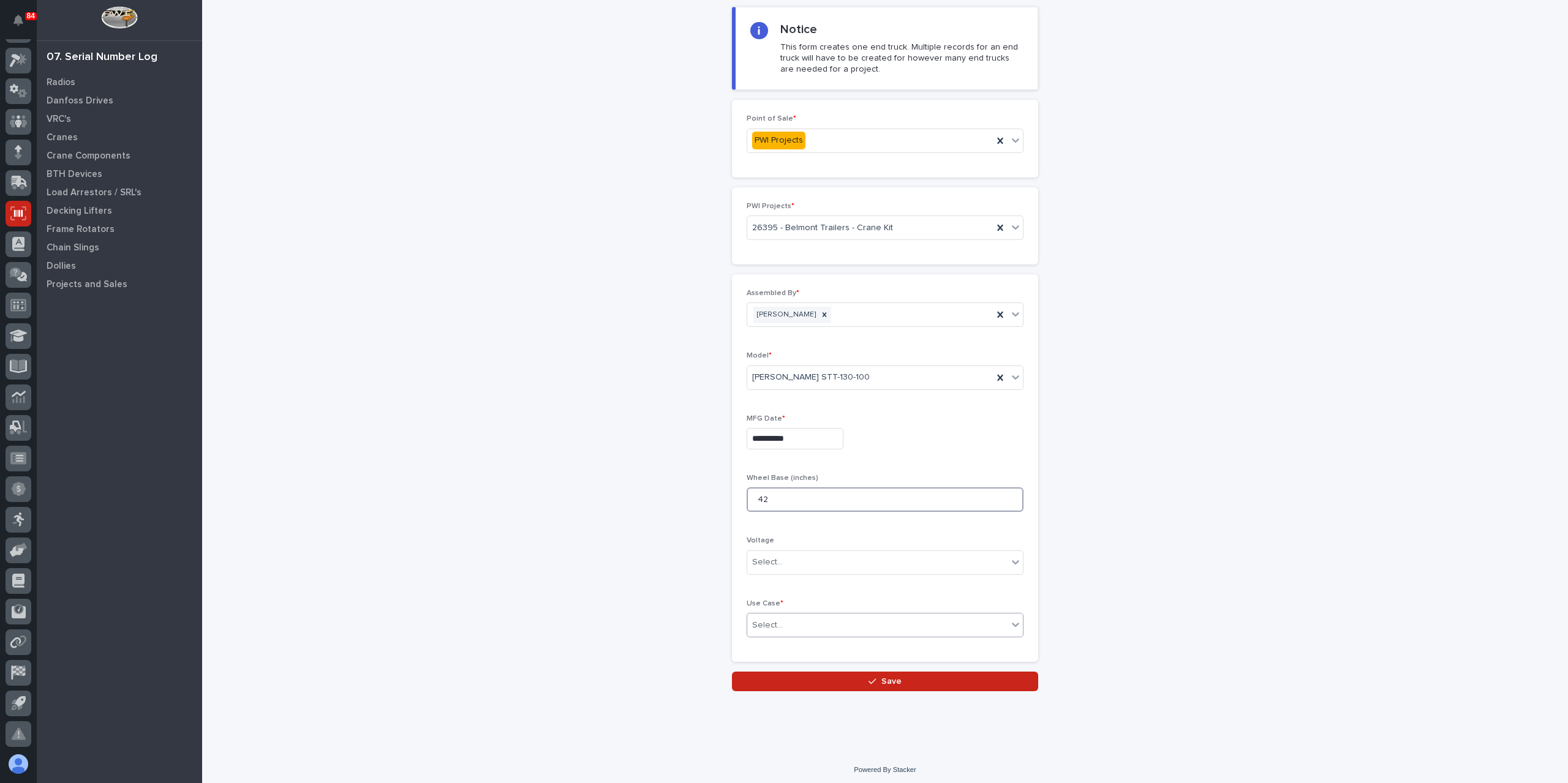
type input "42"
click at [782, 616] on div "Select..." at bounding box center [878, 625] width 260 height 21
click at [786, 685] on div "Other" at bounding box center [881, 688] width 276 height 22
click at [790, 678] on button "Save" at bounding box center [884, 682] width 306 height 20
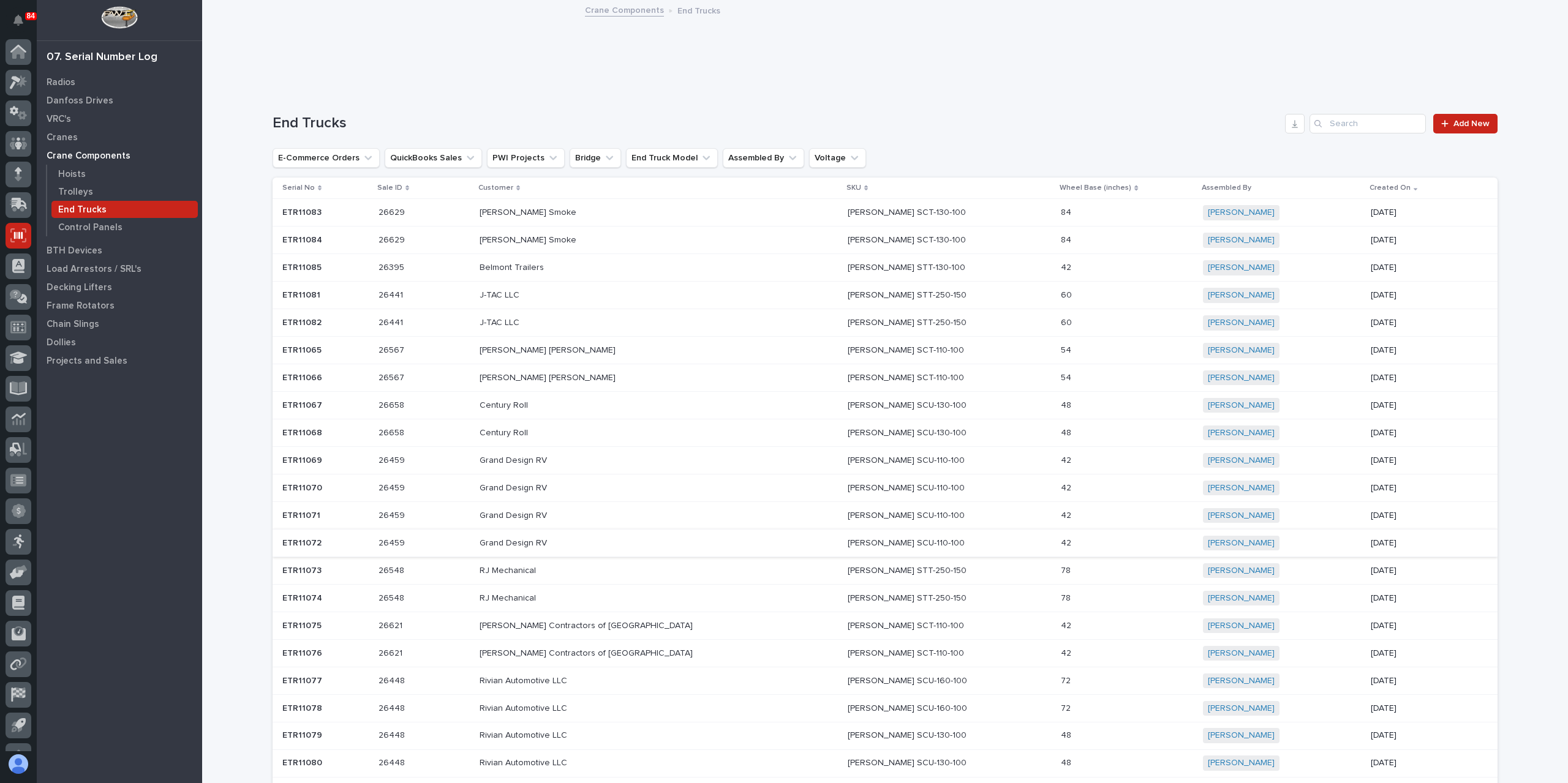
scroll to position [22, 0]
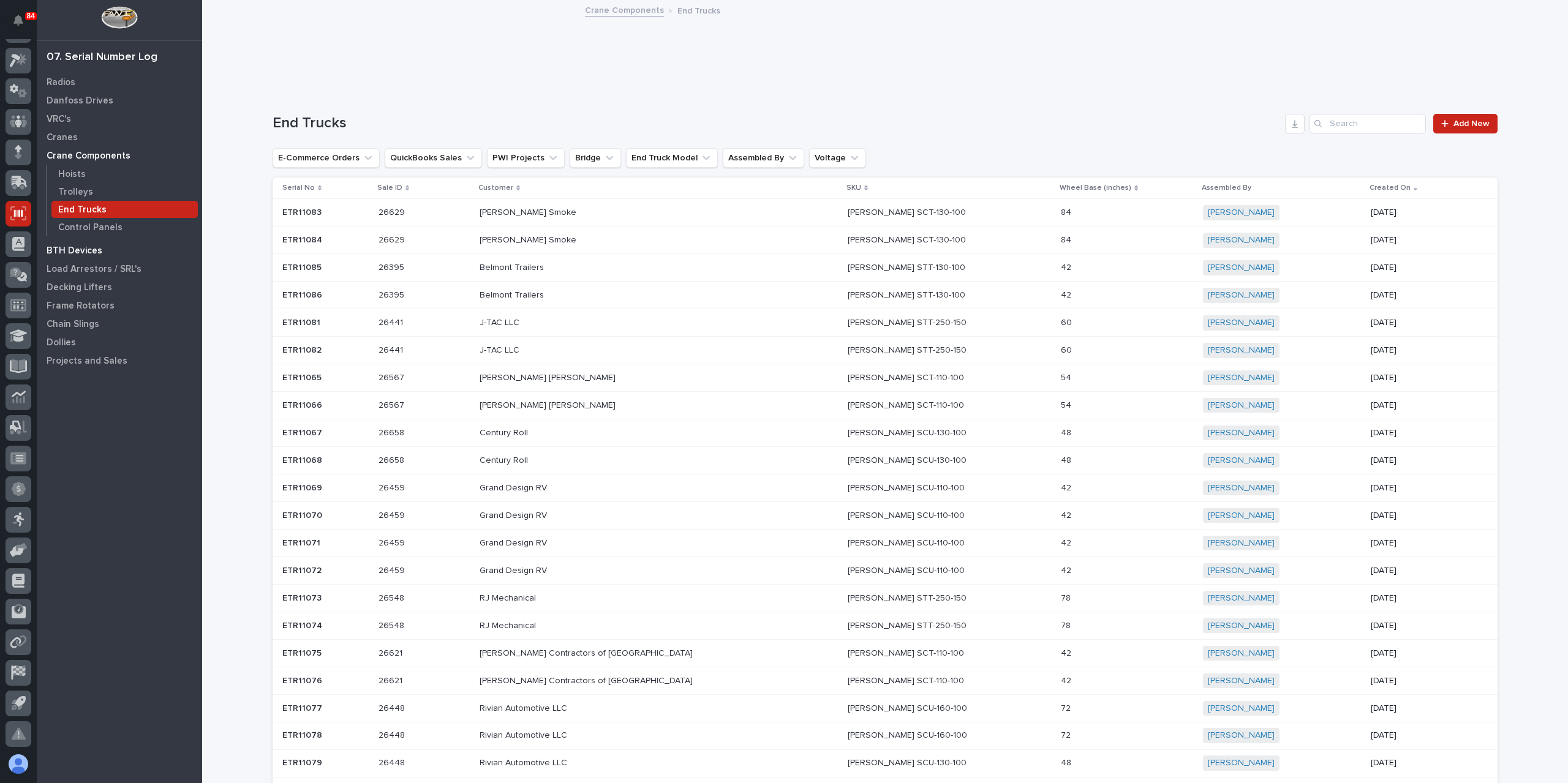
click at [74, 245] on p "BTH Devices" at bounding box center [74, 250] width 56 height 11
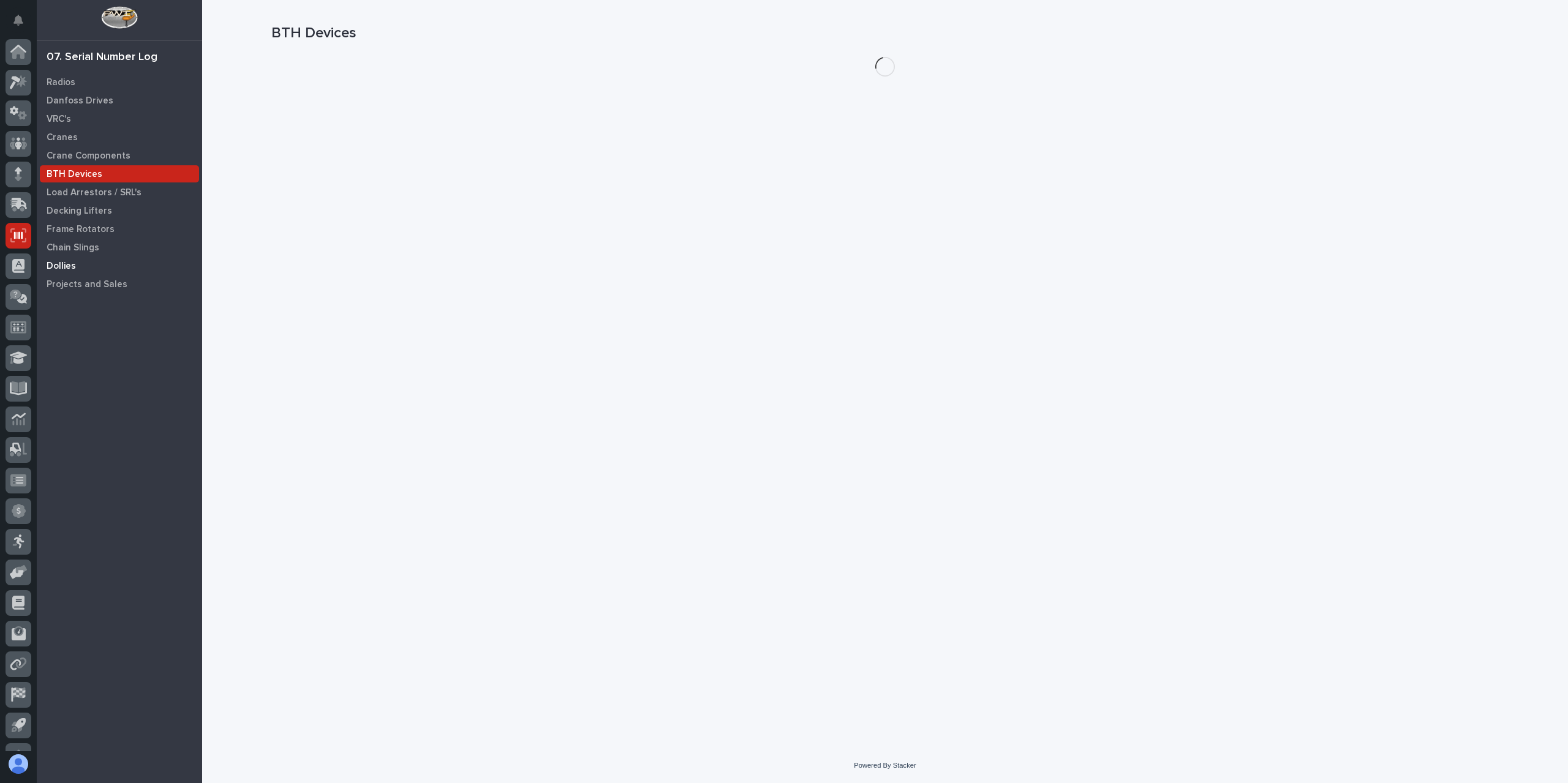
scroll to position [22, 0]
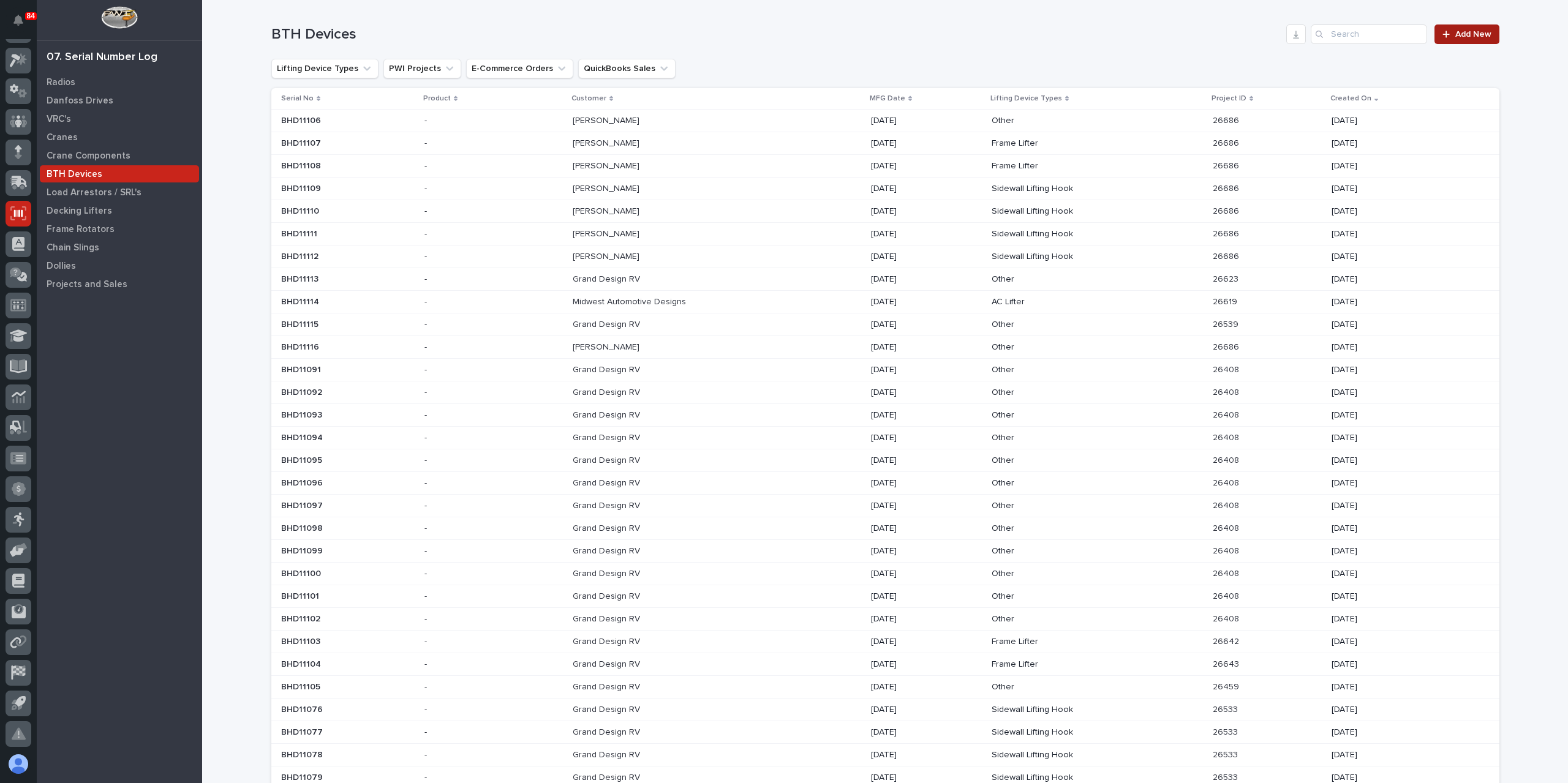
click at [1460, 37] on span "Add New" at bounding box center [1472, 33] width 36 height 9
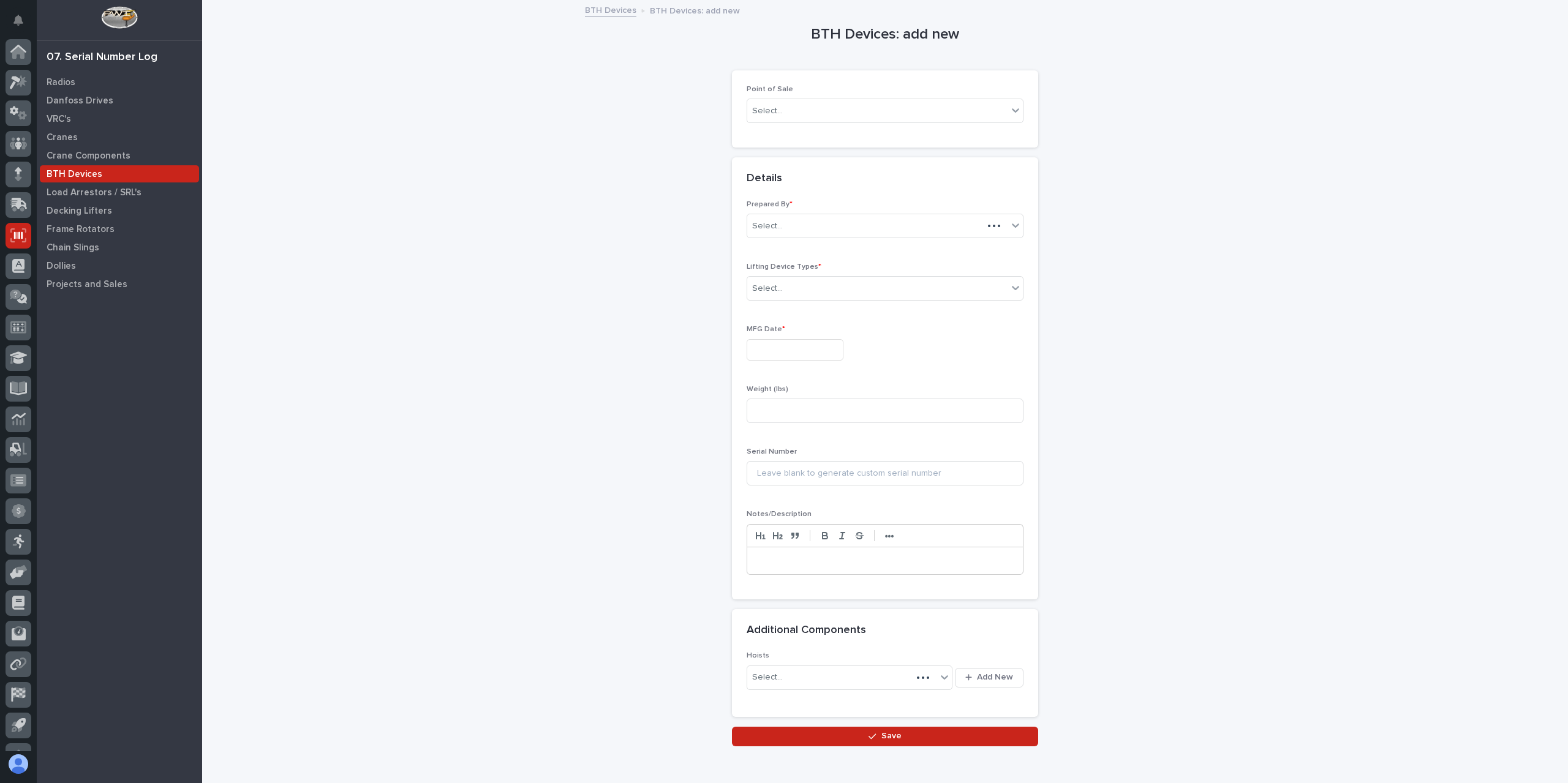
scroll to position [22, 0]
click at [818, 115] on div "Select..." at bounding box center [878, 111] width 260 height 21
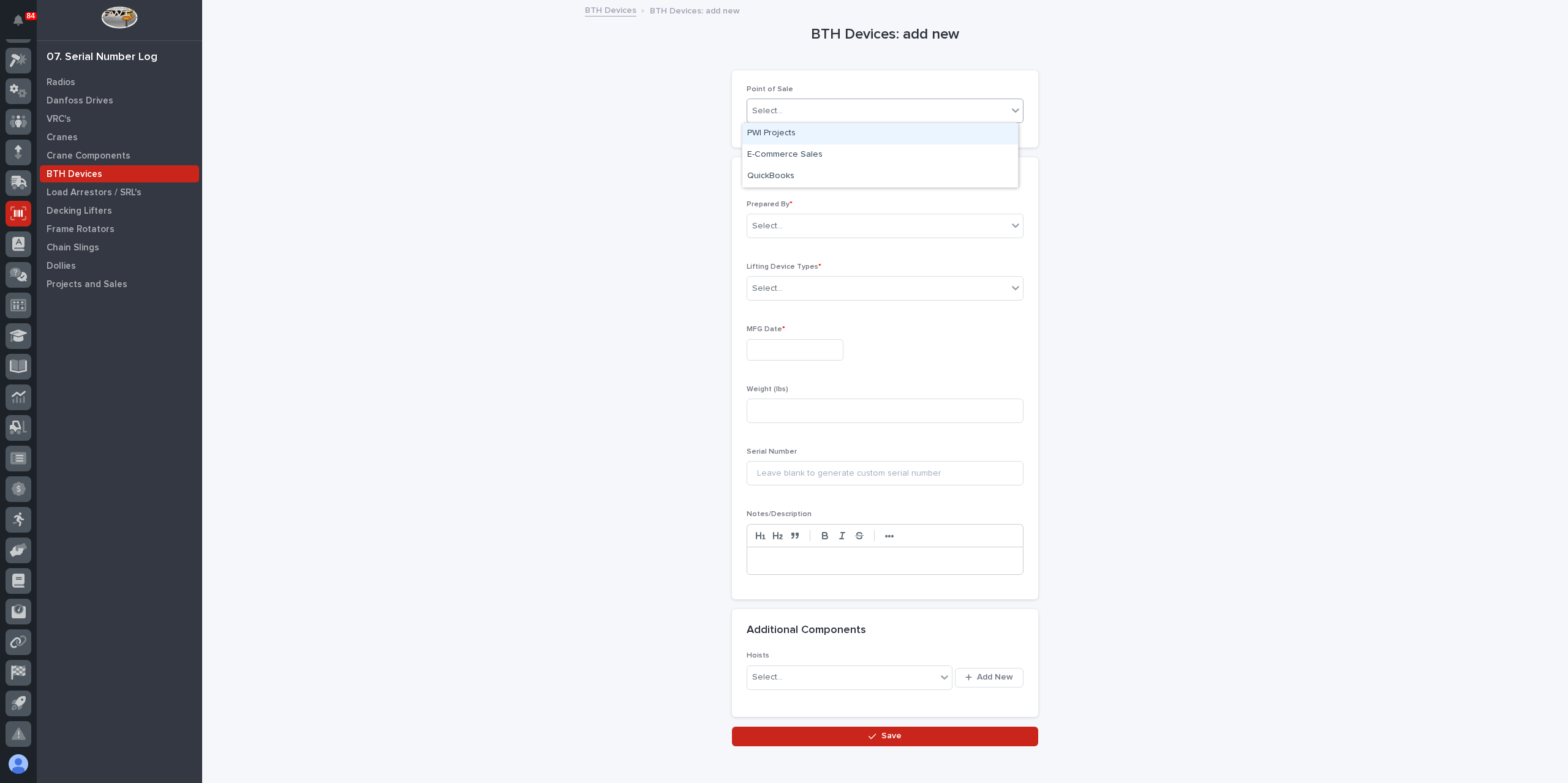
click at [793, 137] on div "PWI Projects" at bounding box center [881, 134] width 276 height 22
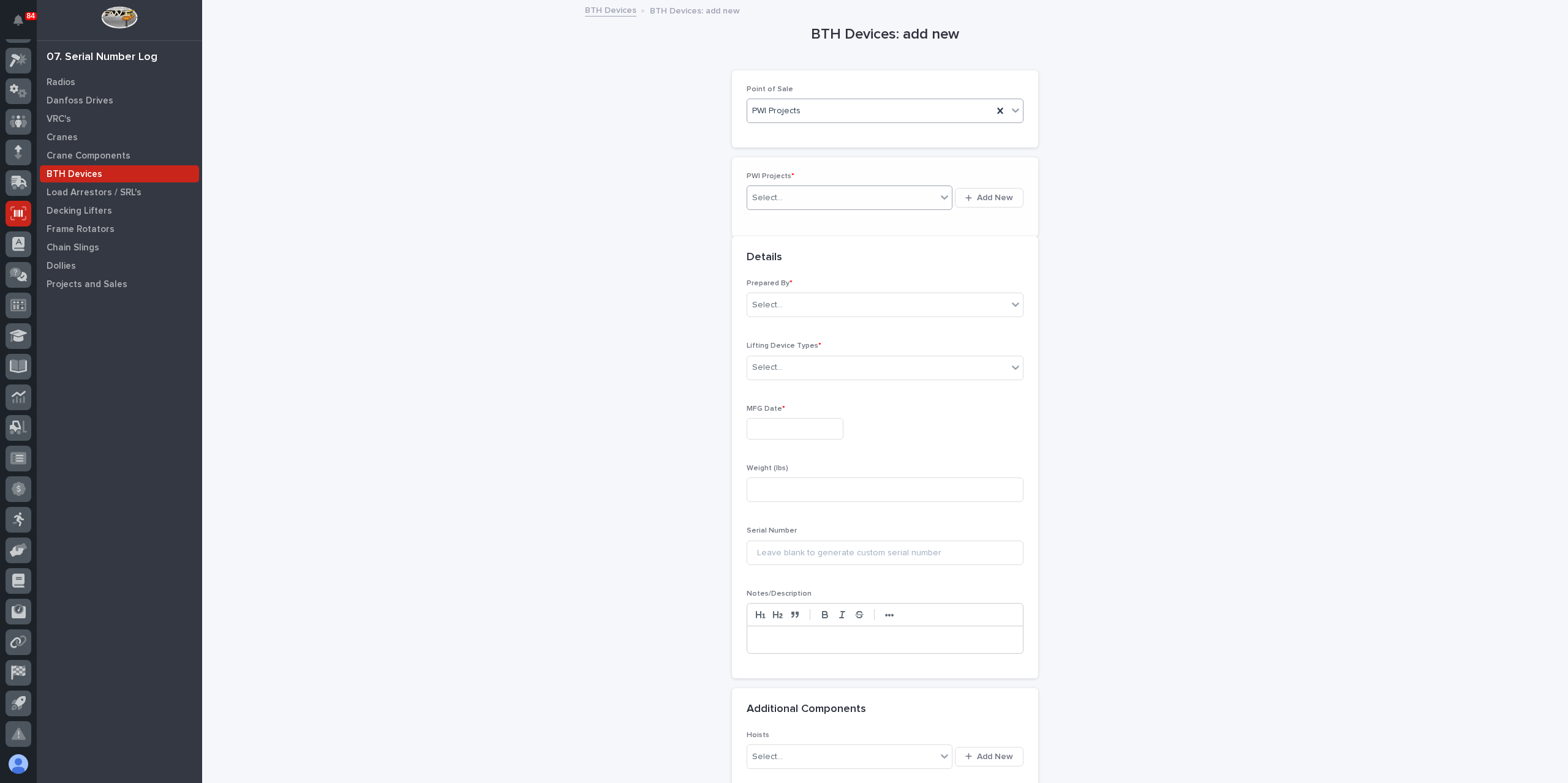
click at [781, 200] on div "Select..." at bounding box center [842, 198] width 189 height 21
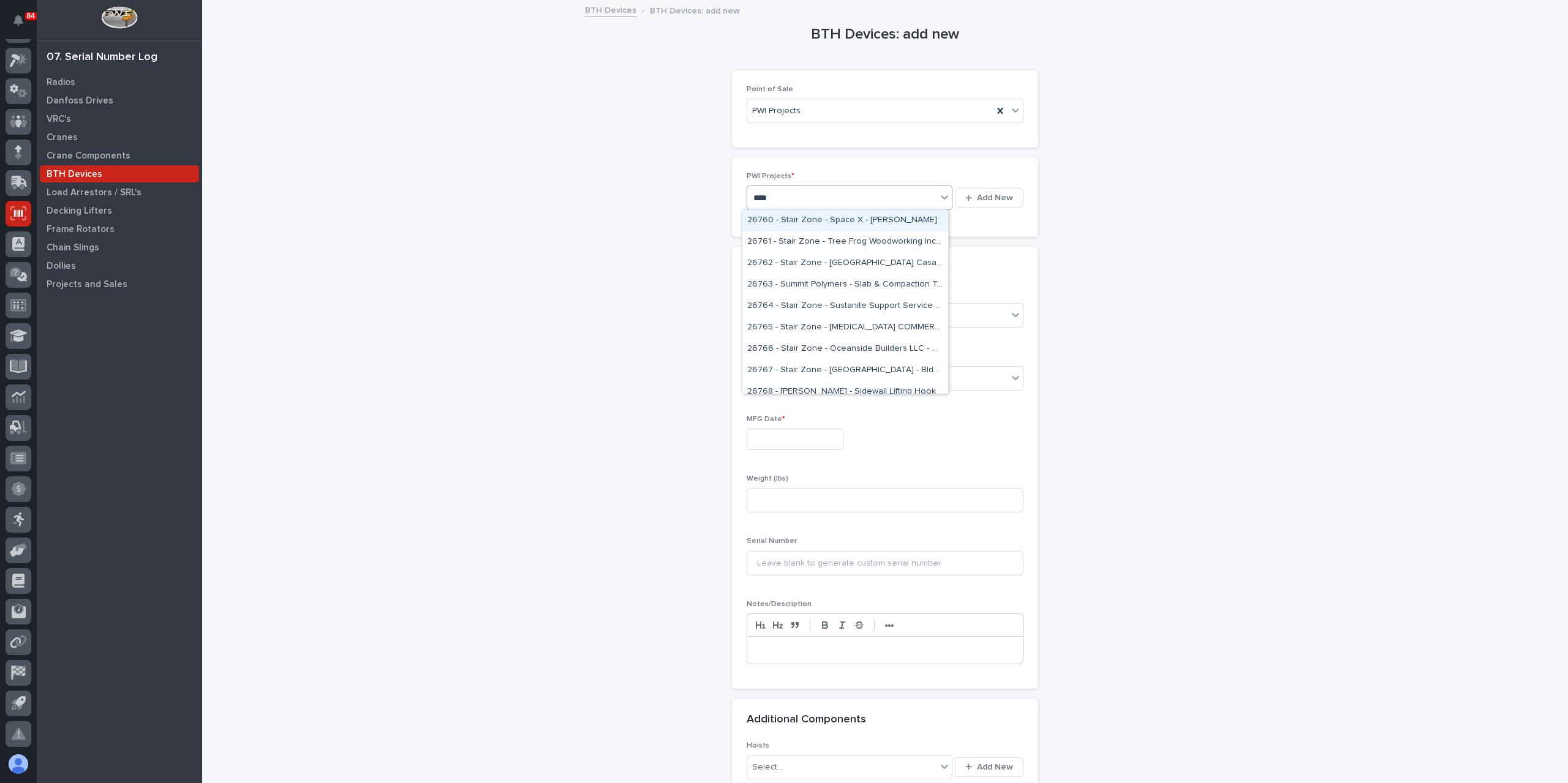
type input "*****"
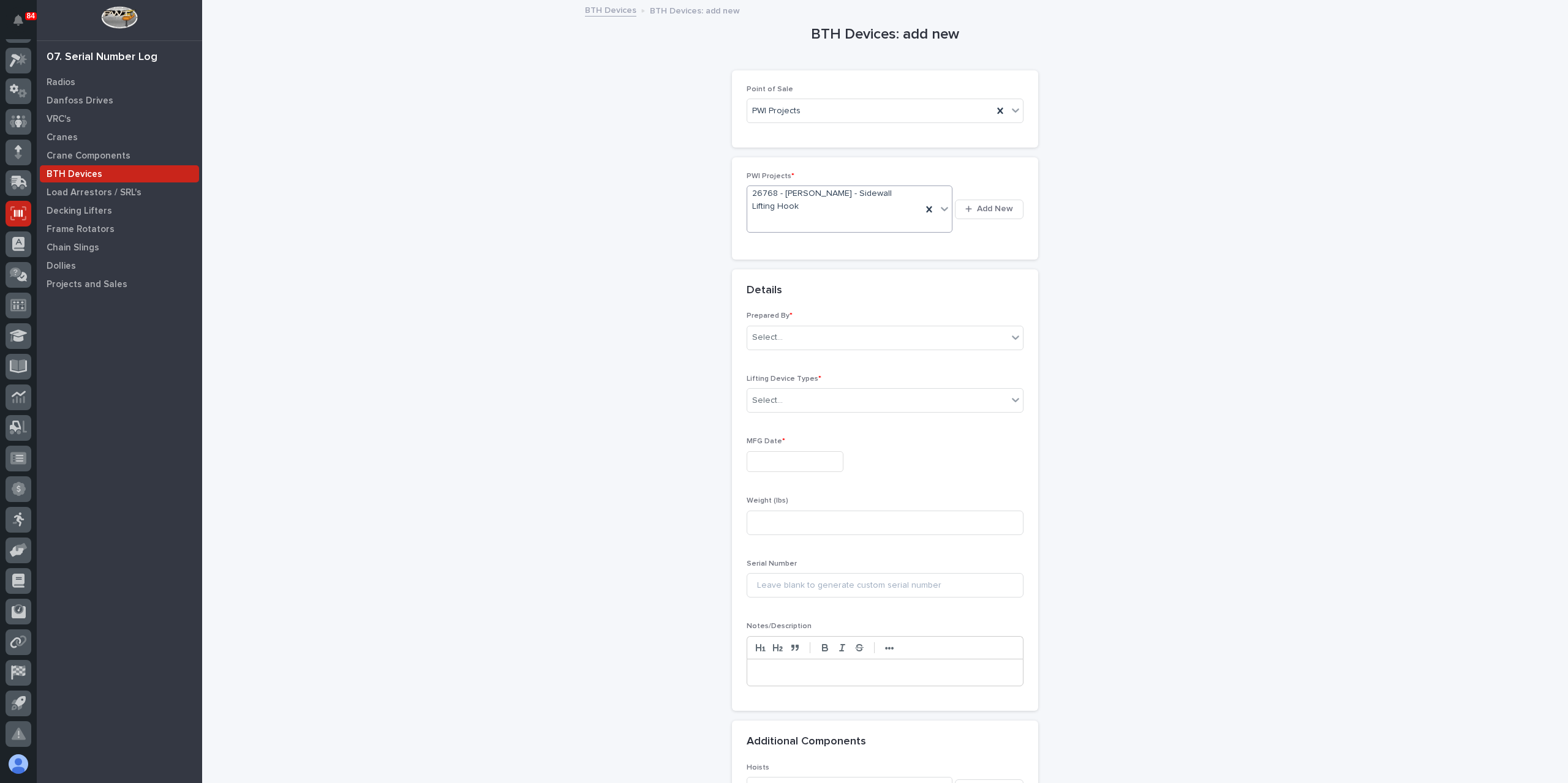
click at [828, 328] on div "Prepared By * Select..." at bounding box center [884, 335] width 277 height 47
click at [806, 328] on div "Select..." at bounding box center [878, 338] width 260 height 21
click at [781, 461] on div "[PERSON_NAME]" at bounding box center [881, 467] width 276 height 22
click at [788, 388] on div "Select..." at bounding box center [884, 400] width 277 height 25
click at [794, 460] on div "Sidewall Lifting Hook" at bounding box center [881, 465] width 276 height 22
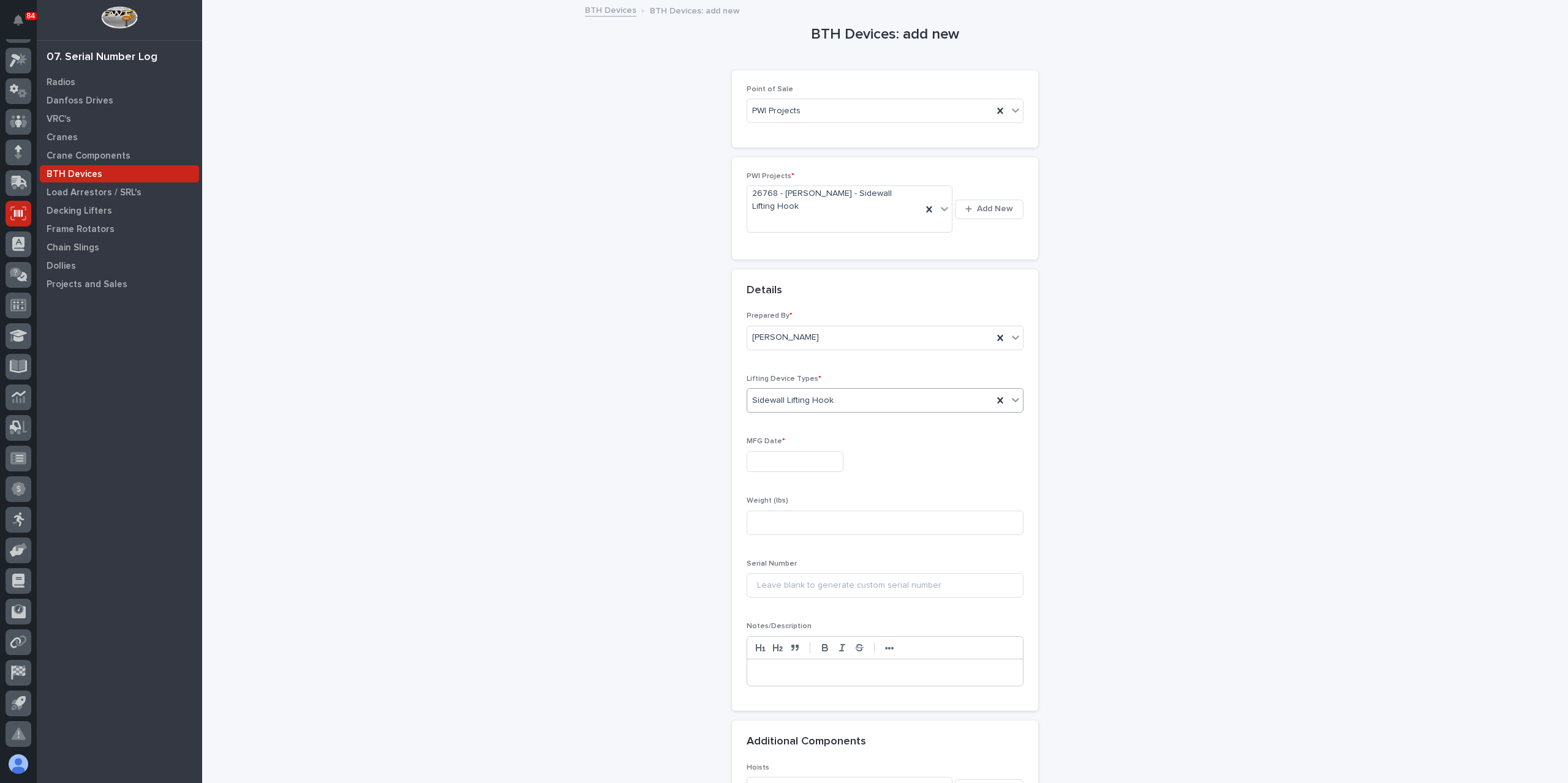
click at [787, 451] on input "text" at bounding box center [795, 462] width 97 height 22
click at [823, 361] on div "22" at bounding box center [826, 357] width 17 height 17
type input "**********"
click at [779, 511] on input at bounding box center [884, 523] width 277 height 25
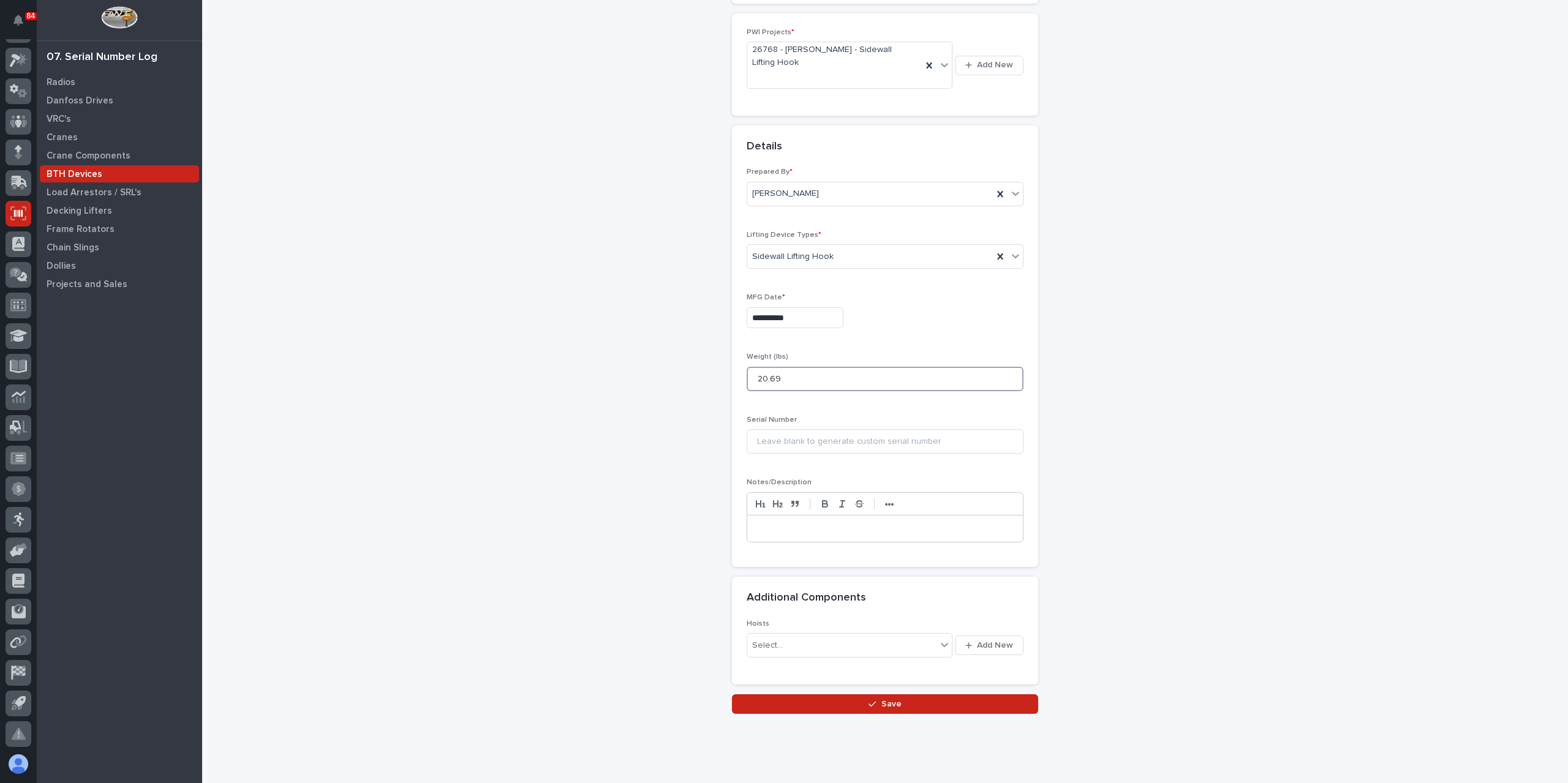
scroll to position [145, 0]
type input "20.69"
click at [798, 693] on button "Save" at bounding box center [884, 703] width 306 height 20
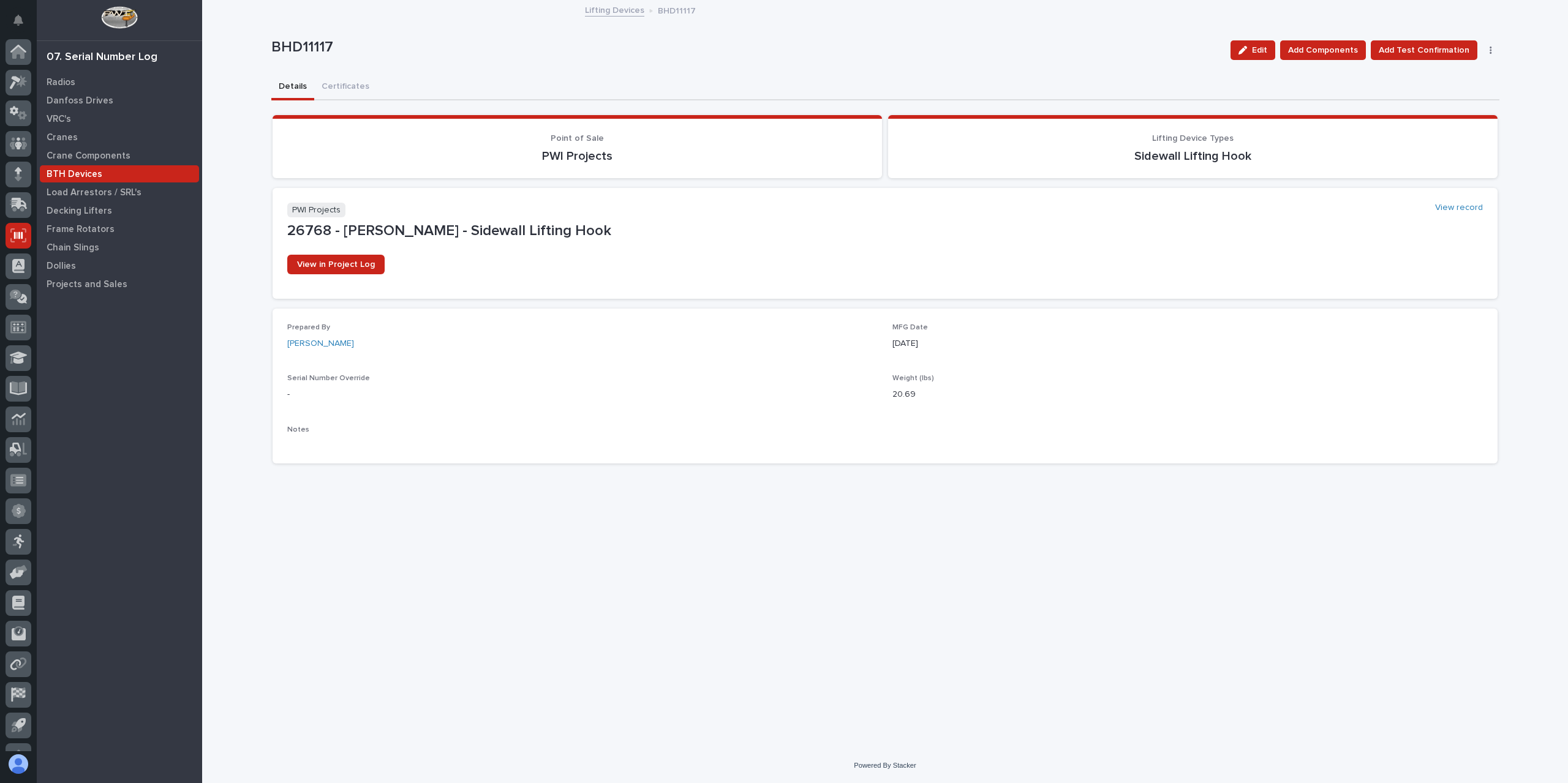
scroll to position [22, 0]
click at [613, 12] on link "Lifting Devices" at bounding box center [615, 9] width 59 height 14
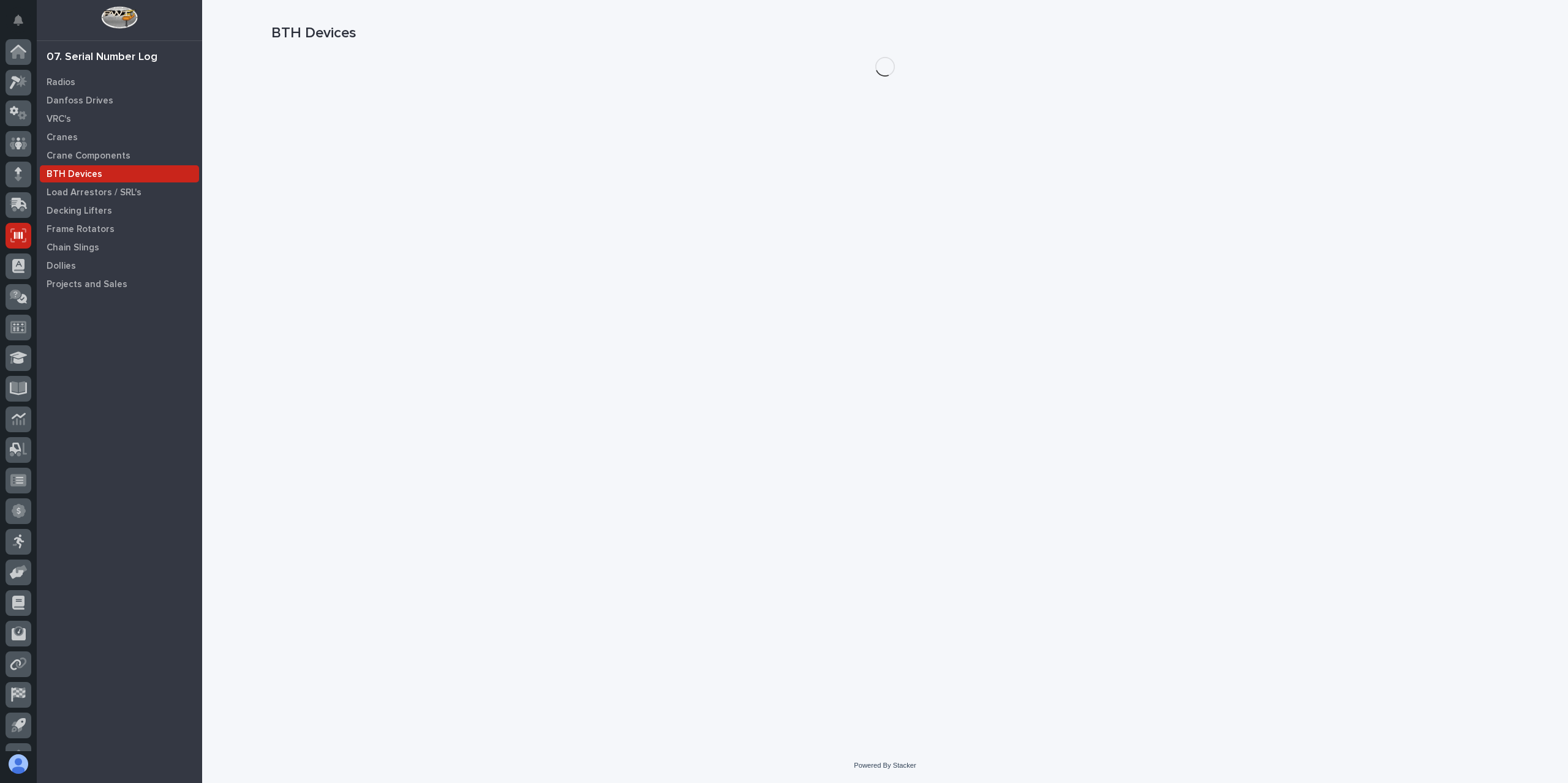
scroll to position [22, 0]
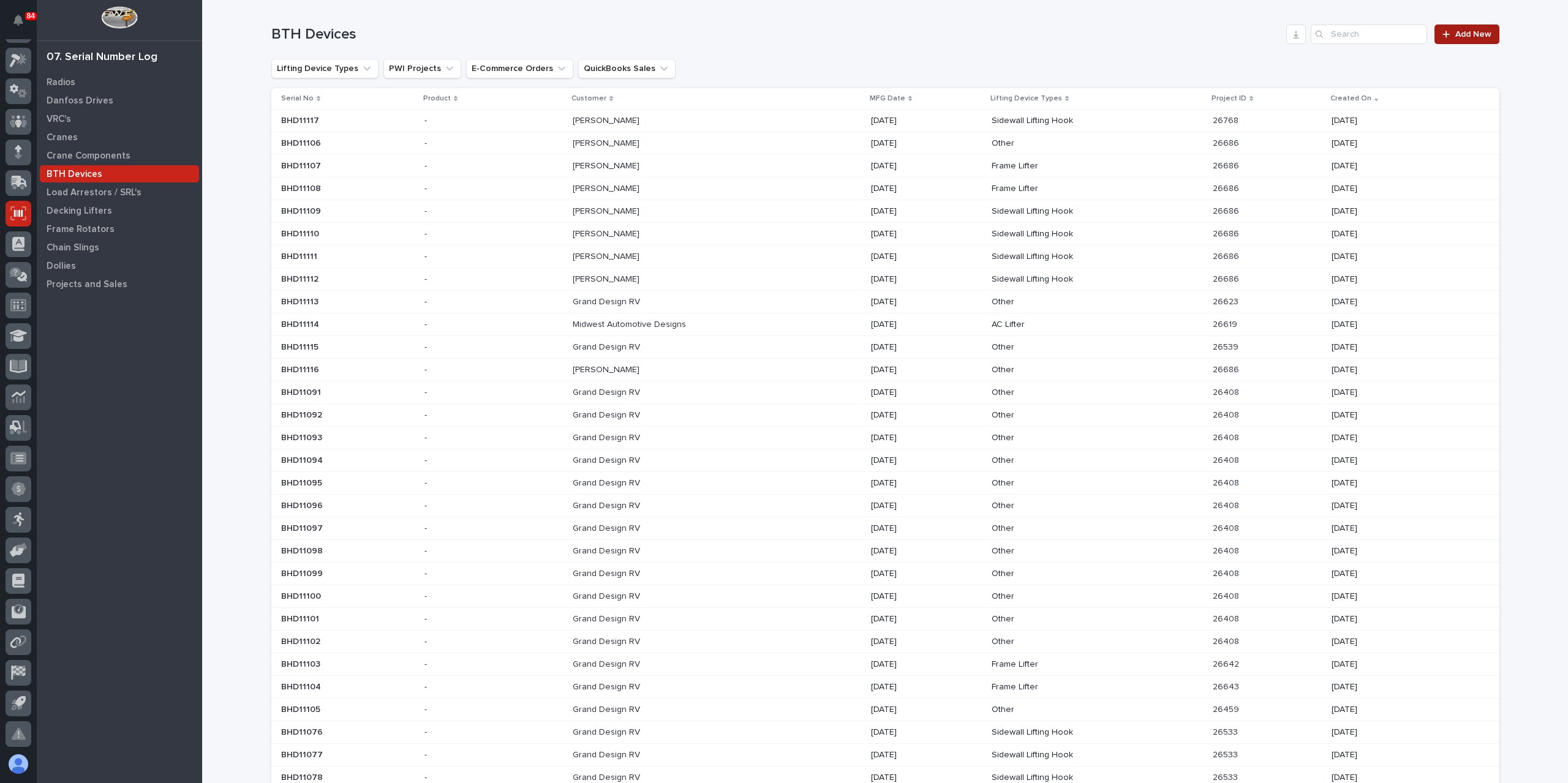
click at [1470, 28] on link "Add New" at bounding box center [1466, 34] width 64 height 20
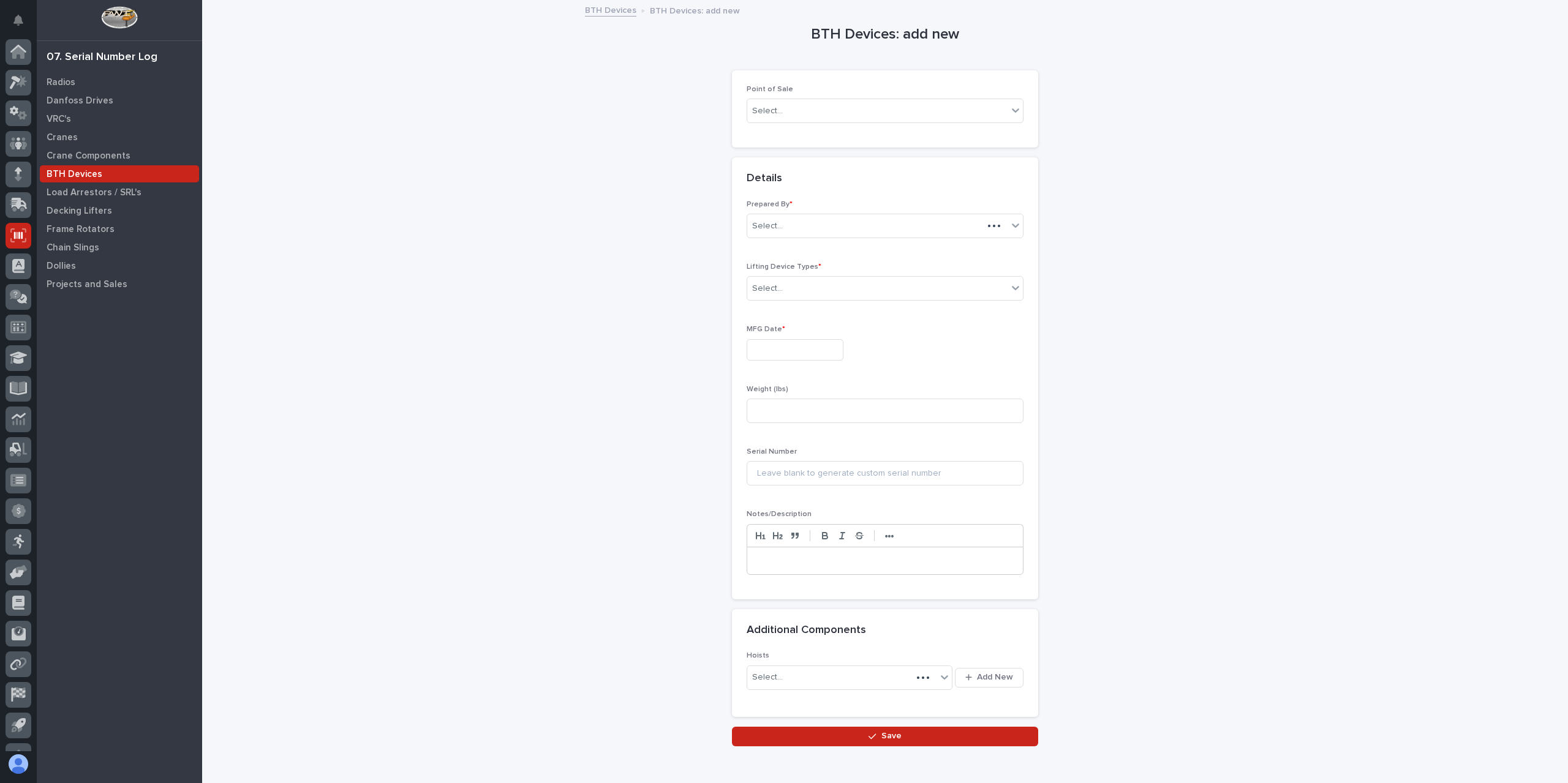
scroll to position [22, 0]
click at [767, 113] on div "Select..." at bounding box center [767, 110] width 31 height 13
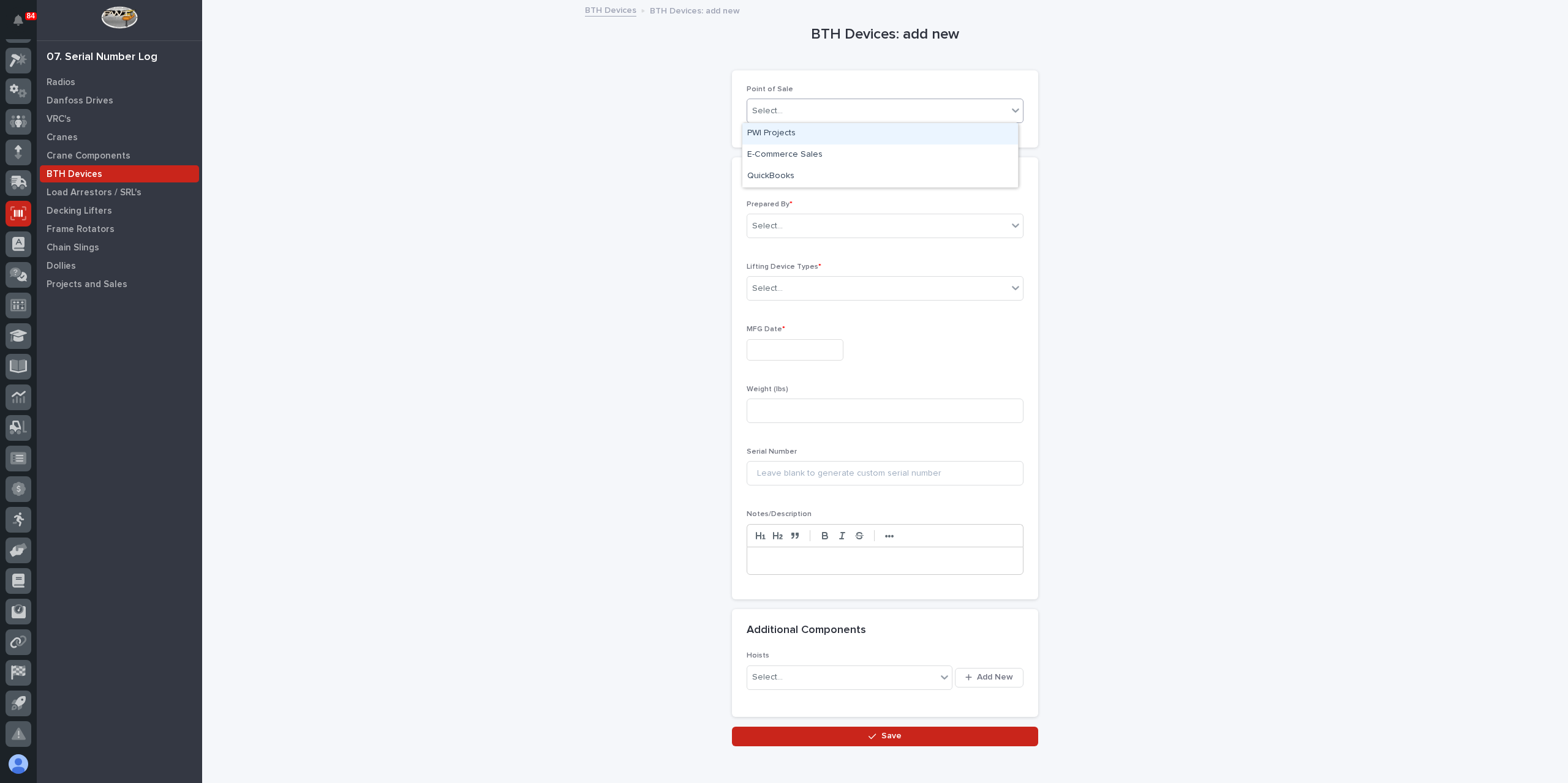
click at [775, 140] on div "PWI Projects" at bounding box center [881, 134] width 276 height 22
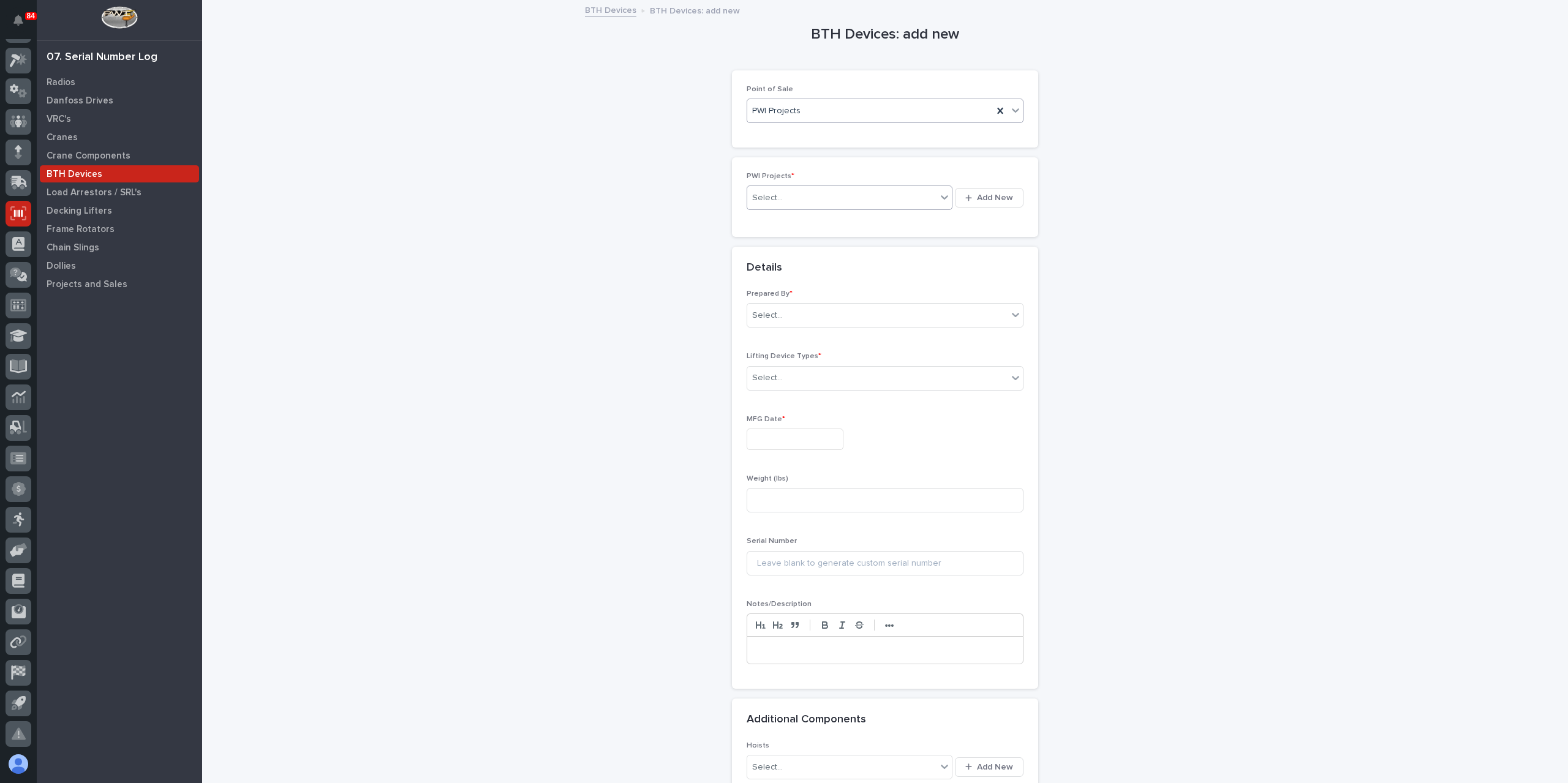
click at [796, 200] on div "Select..." at bounding box center [842, 198] width 189 height 21
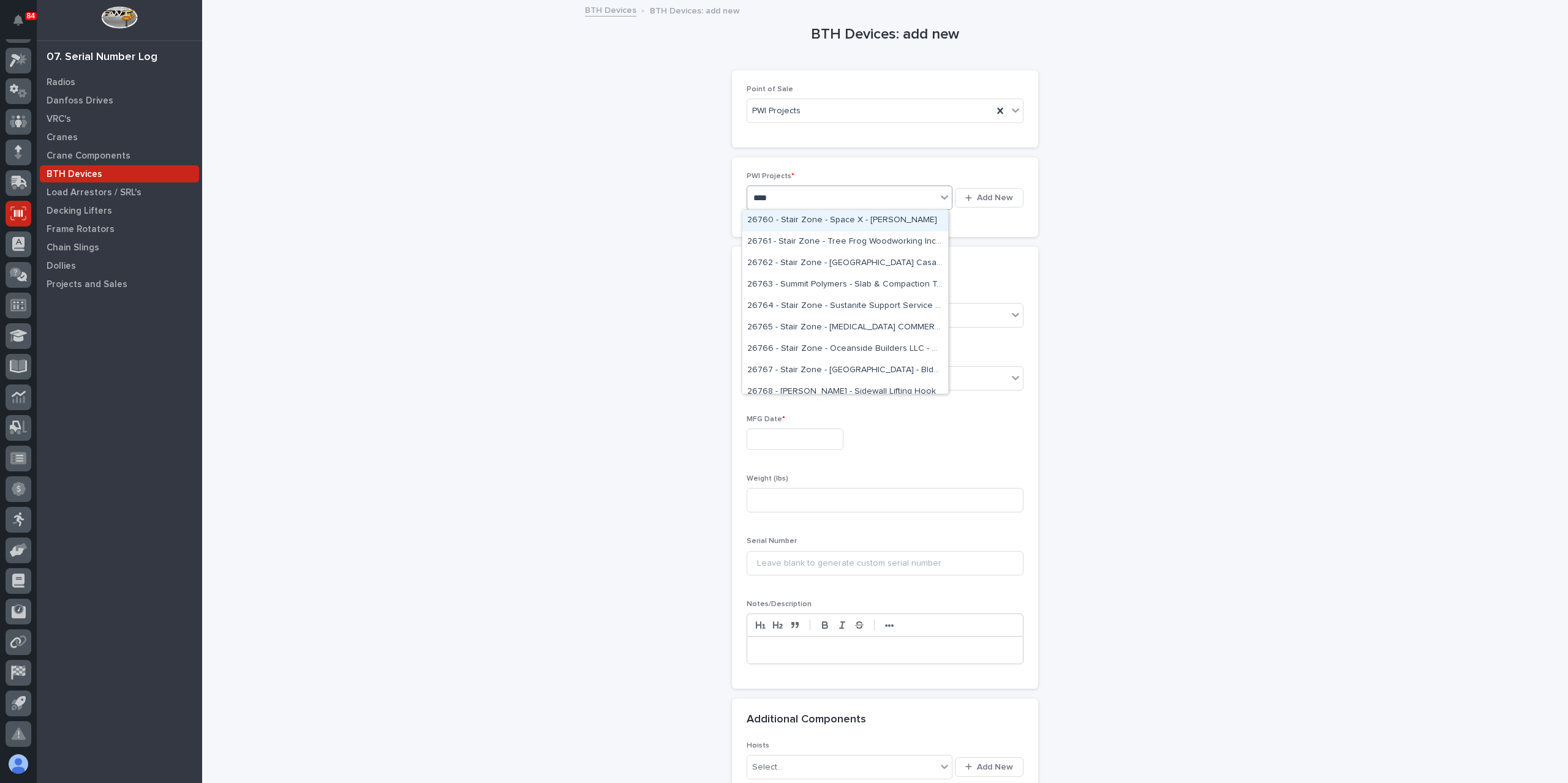
type input "*****"
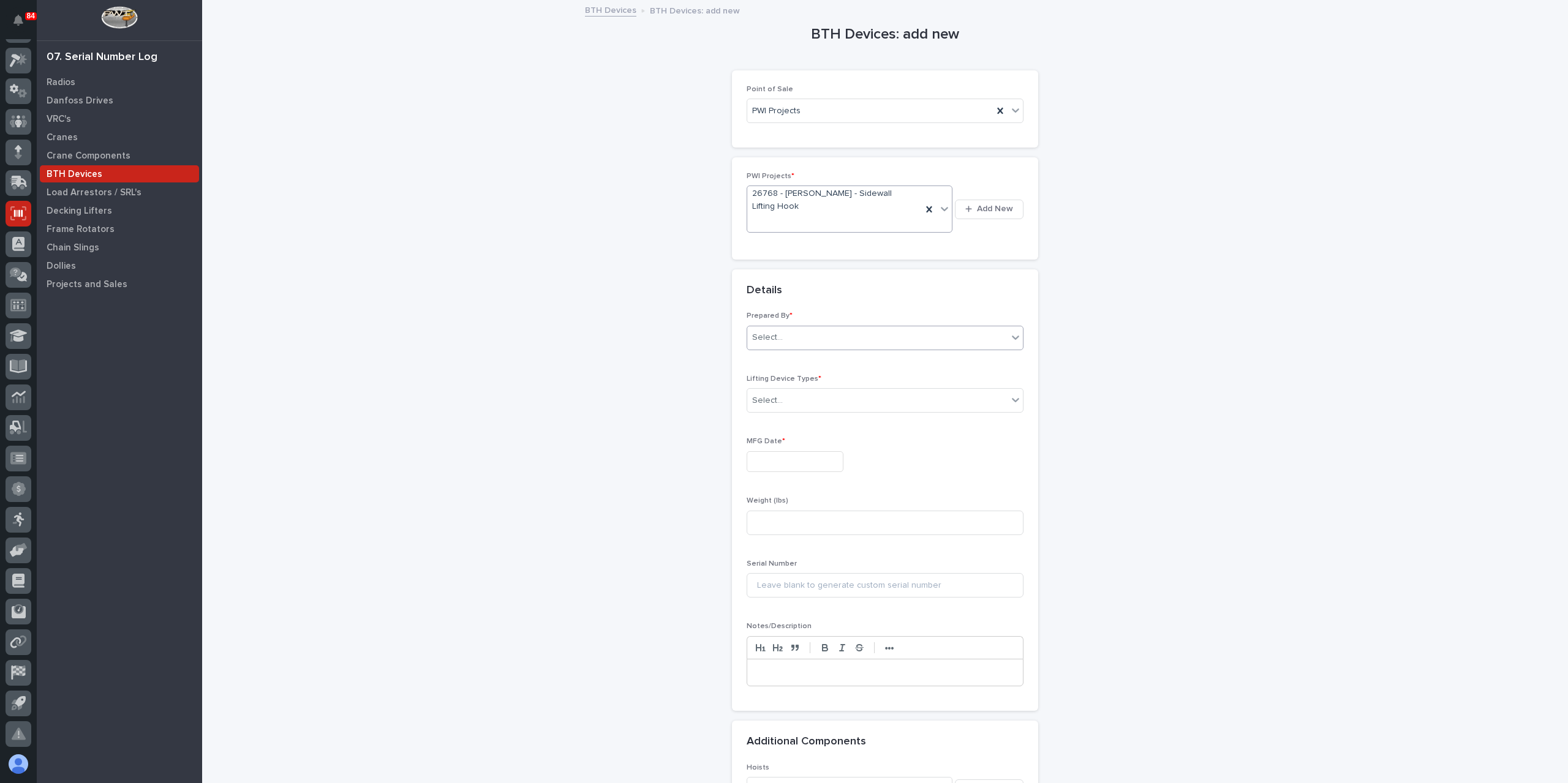
click at [806, 328] on div "Select..." at bounding box center [878, 338] width 260 height 21
click at [784, 459] on div "[PERSON_NAME]" at bounding box center [881, 467] width 276 height 22
click at [788, 391] on div "Select..." at bounding box center [878, 401] width 260 height 21
click at [798, 455] on div "Sidewall Lifting Hook" at bounding box center [881, 465] width 276 height 22
click at [786, 451] on input "text" at bounding box center [795, 462] width 97 height 22
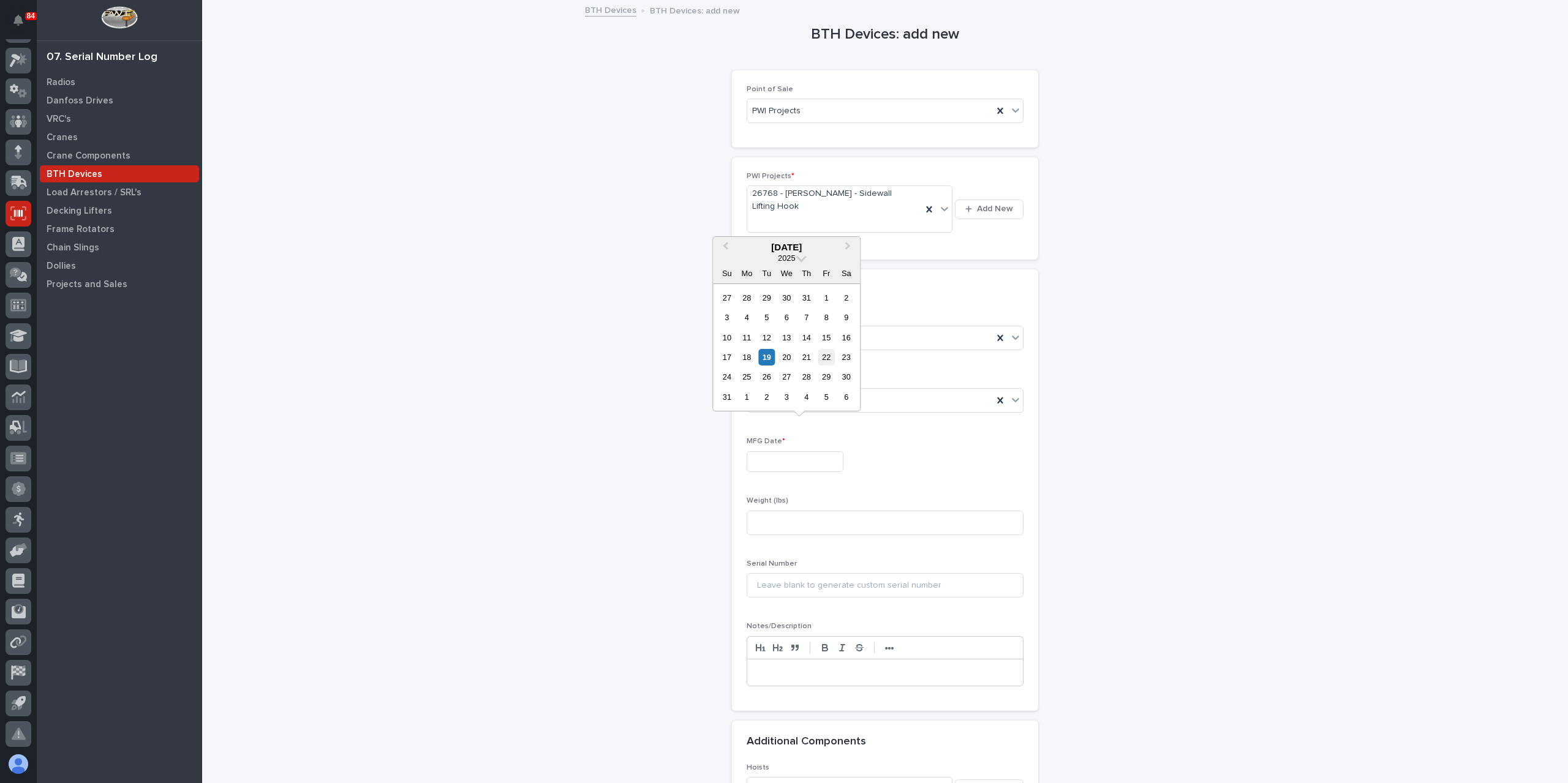
click at [830, 362] on div "22" at bounding box center [826, 357] width 17 height 17
type input "**********"
click at [789, 511] on input at bounding box center [884, 523] width 277 height 25
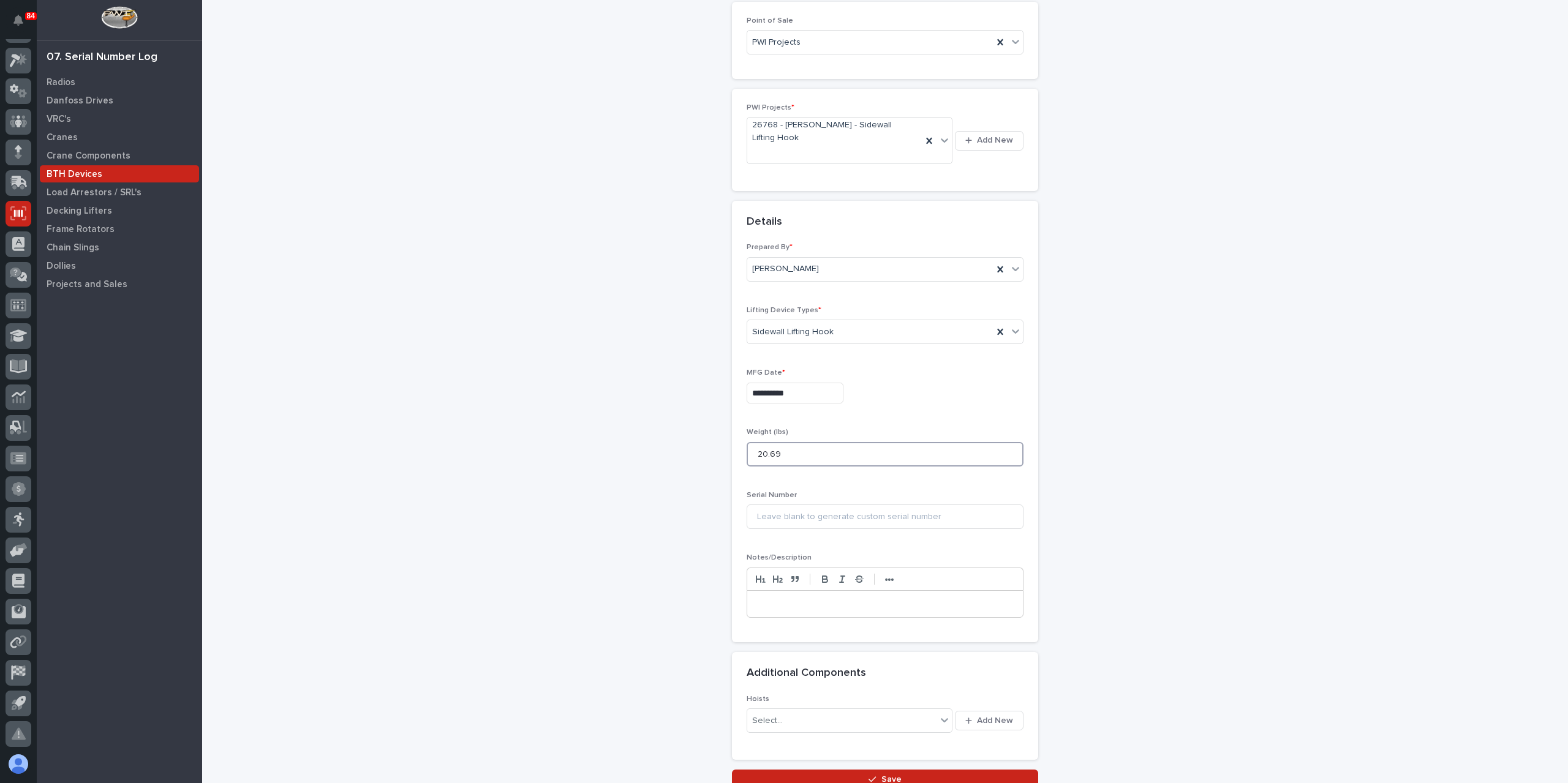
scroll to position [145, 0]
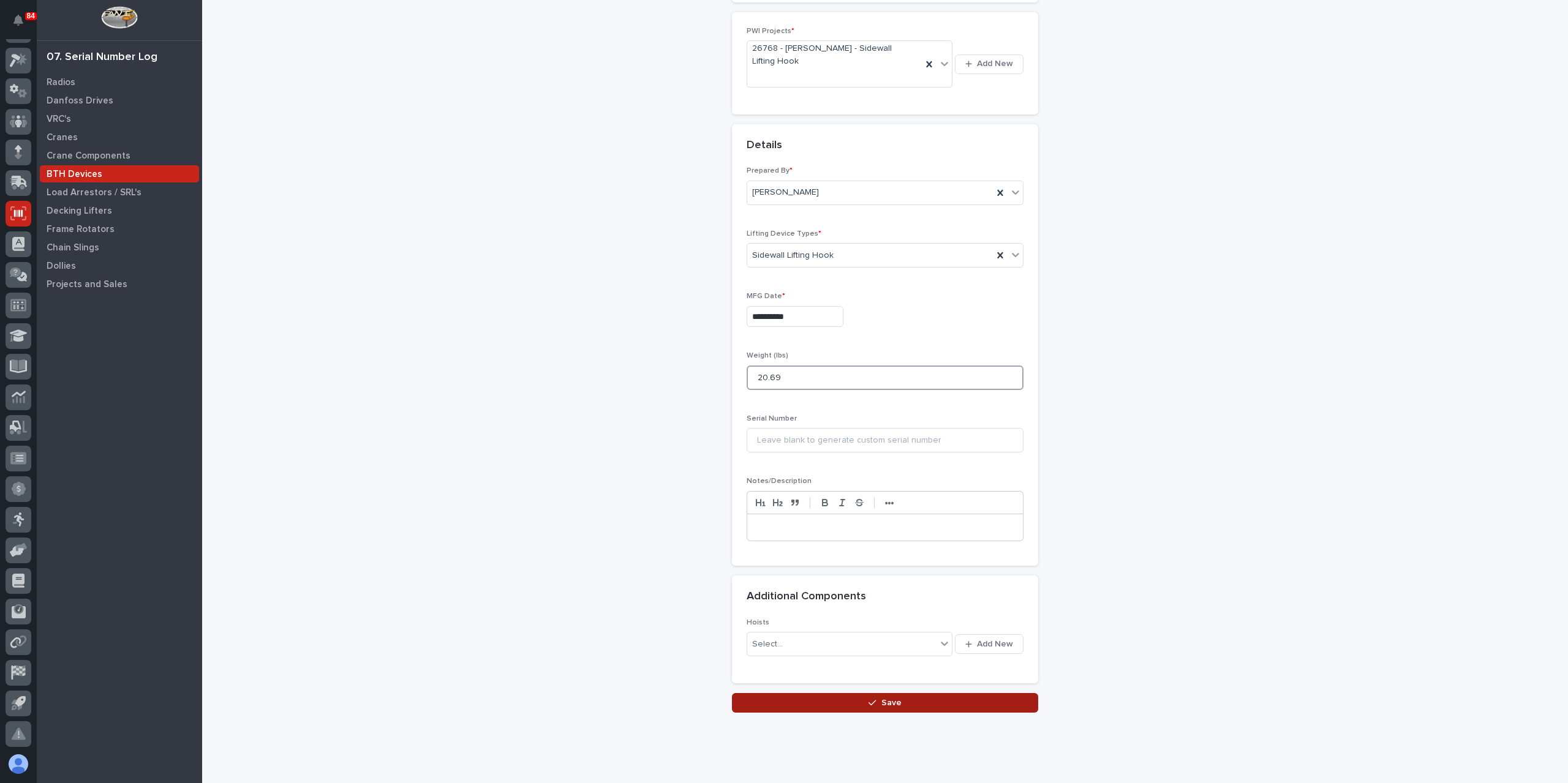
type input "20.69"
click at [824, 693] on button "Save" at bounding box center [884, 703] width 306 height 20
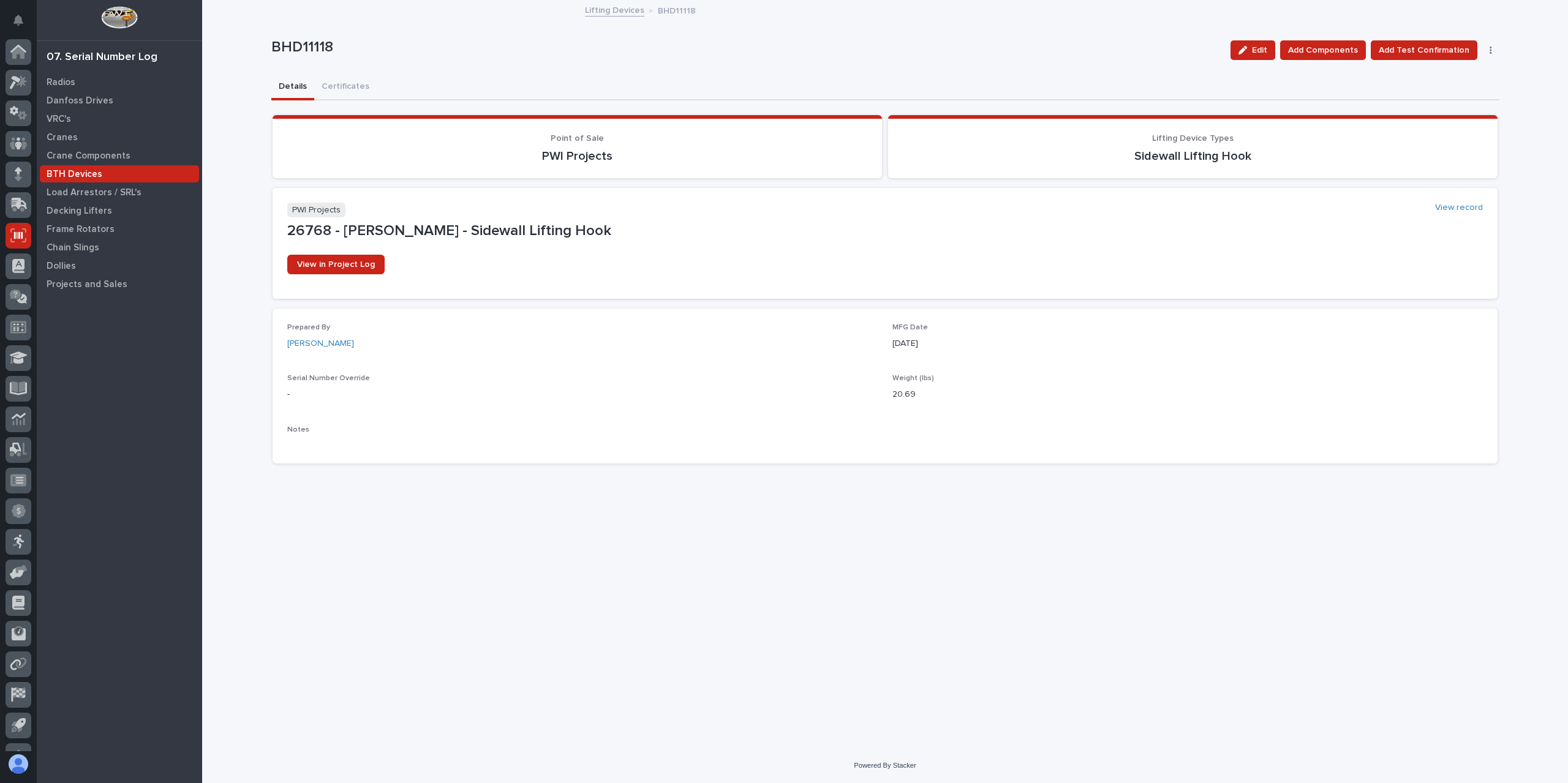
scroll to position [22, 0]
click at [597, 12] on link "Lifting Devices" at bounding box center [615, 9] width 59 height 14
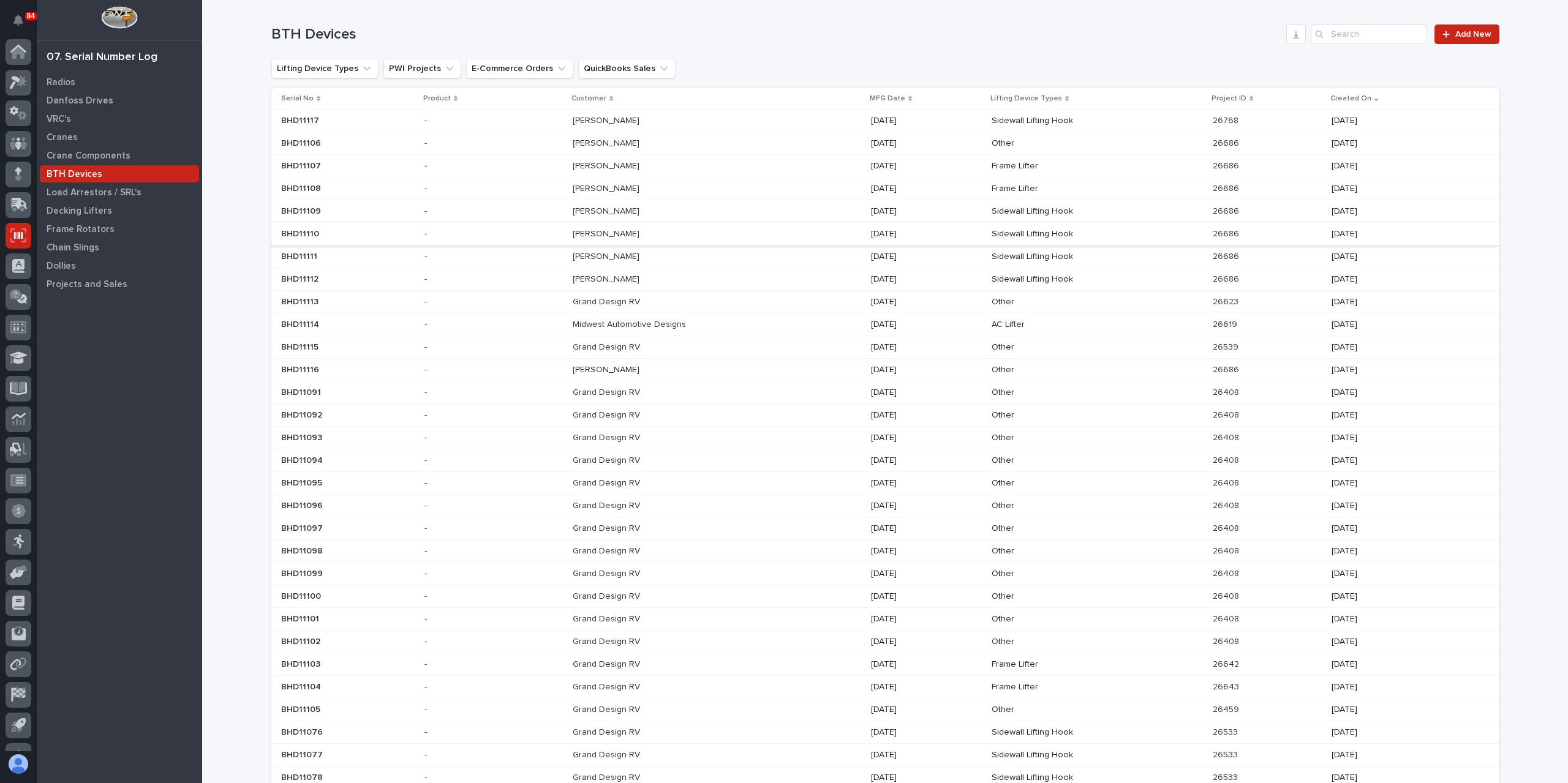
scroll to position [22, 0]
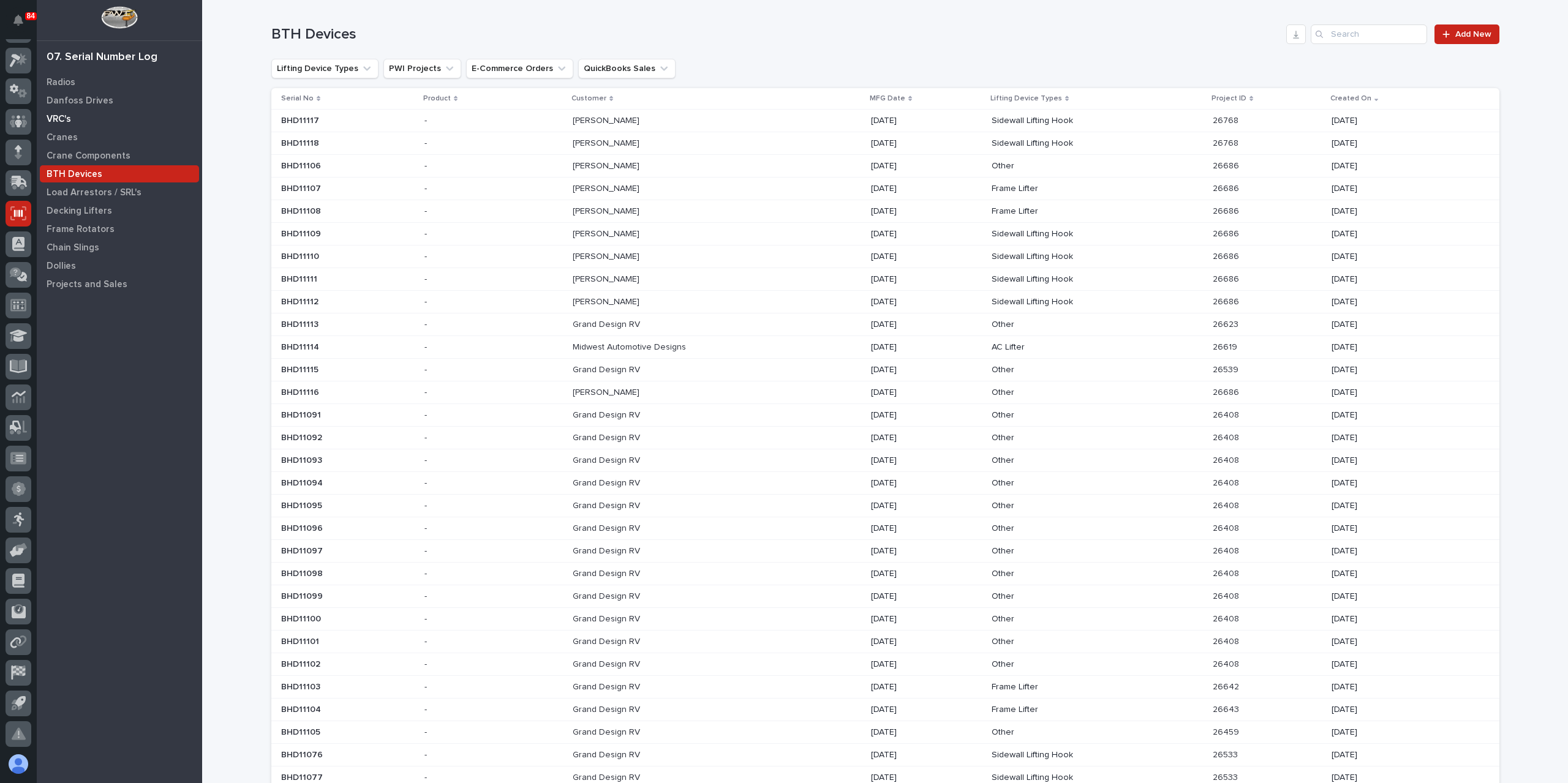
click at [51, 114] on p "VRC's" at bounding box center [58, 119] width 25 height 11
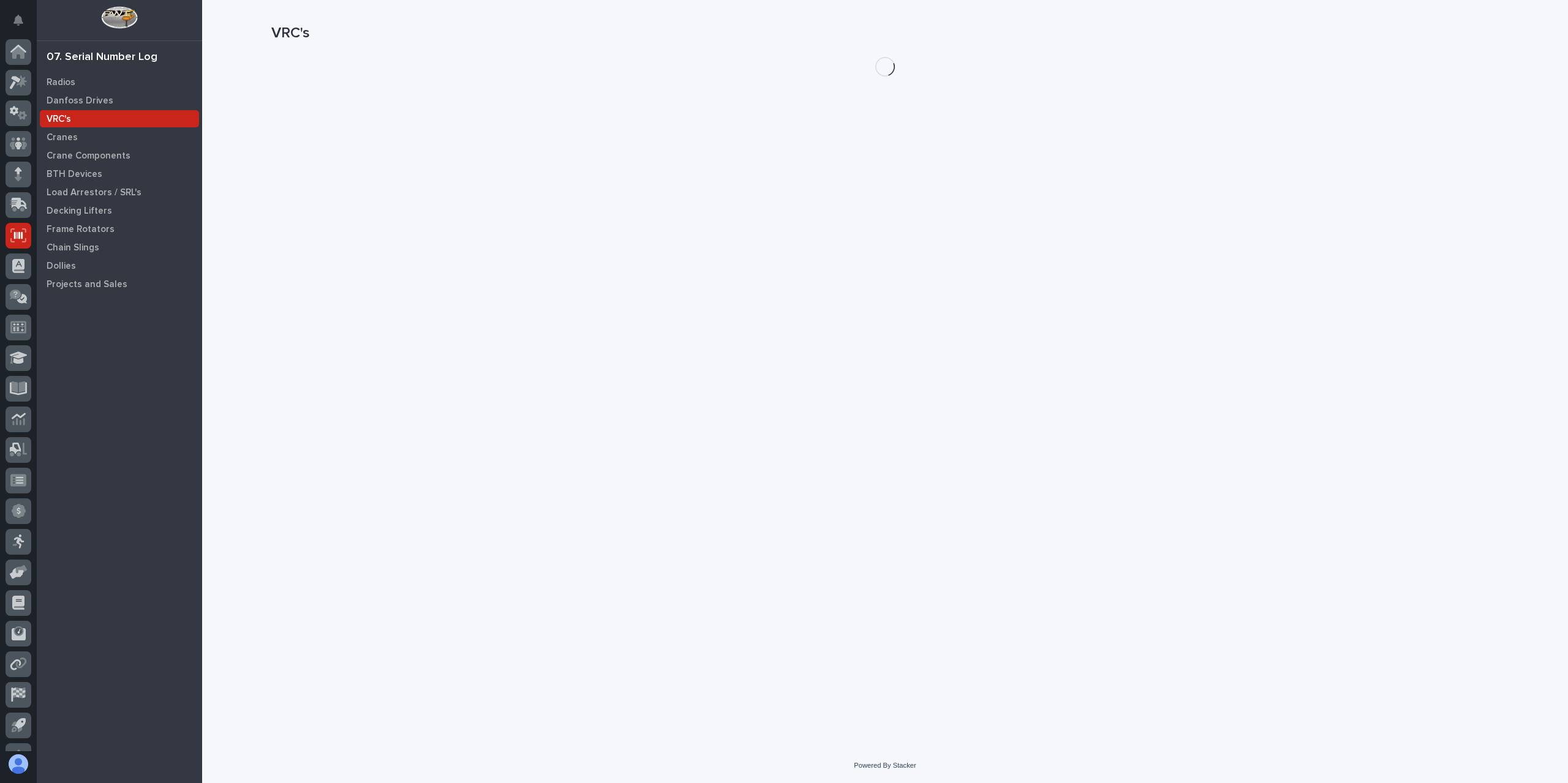
scroll to position [22, 0]
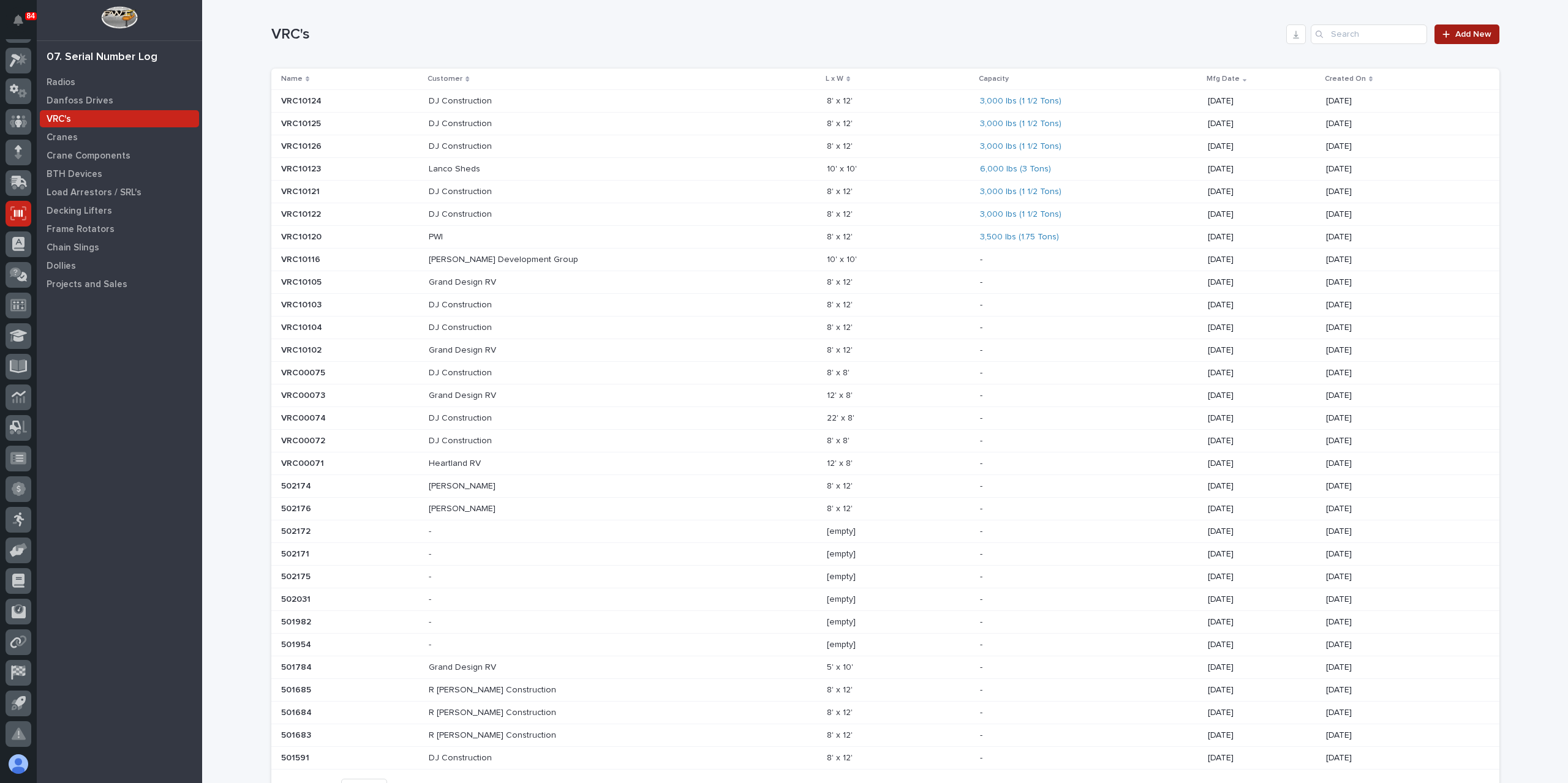
click at [1443, 33] on icon at bounding box center [1446, 33] width 7 height 7
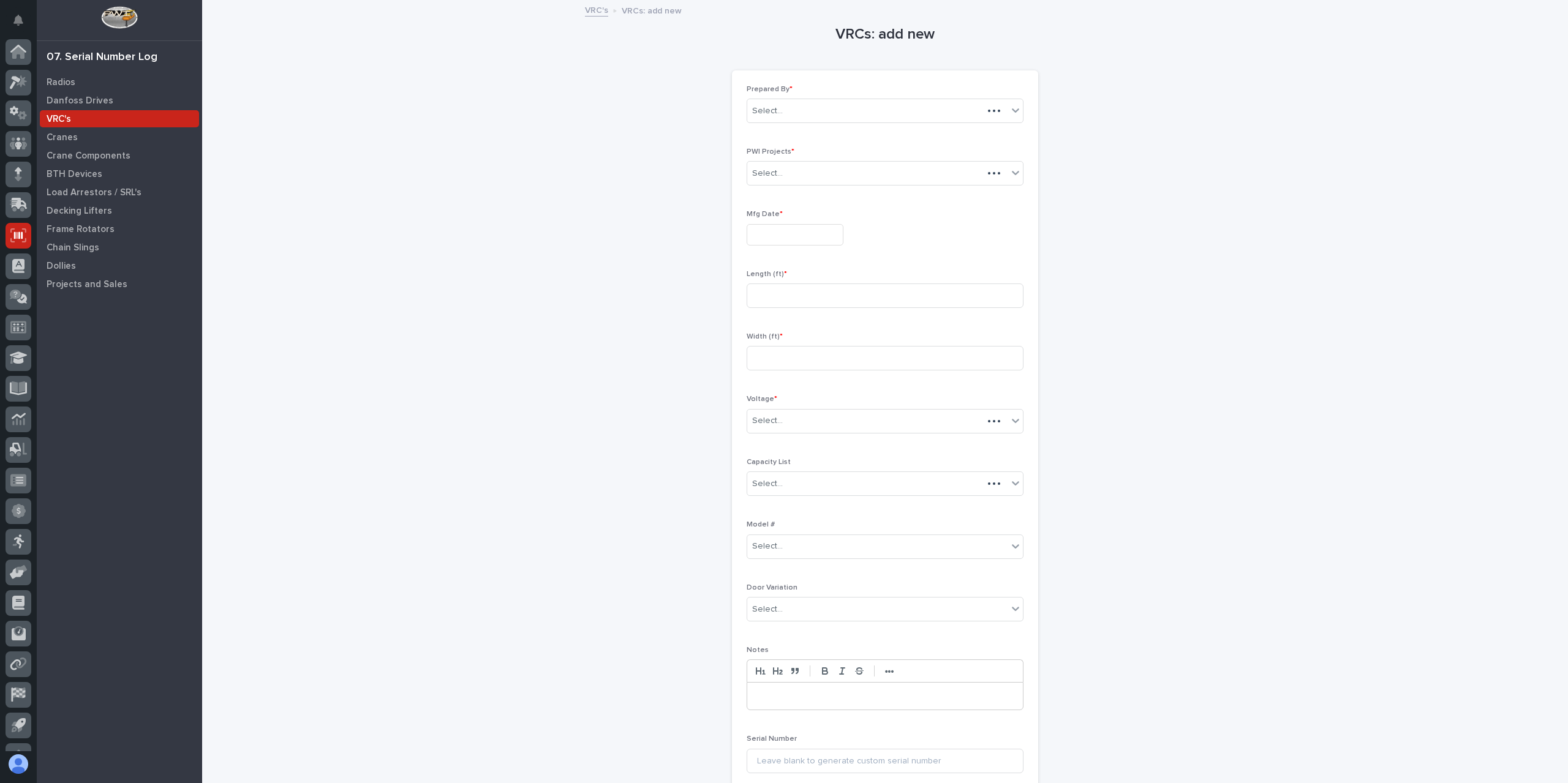
scroll to position [22, 0]
click at [772, 96] on div "Prepared By * Select..." at bounding box center [884, 108] width 277 height 47
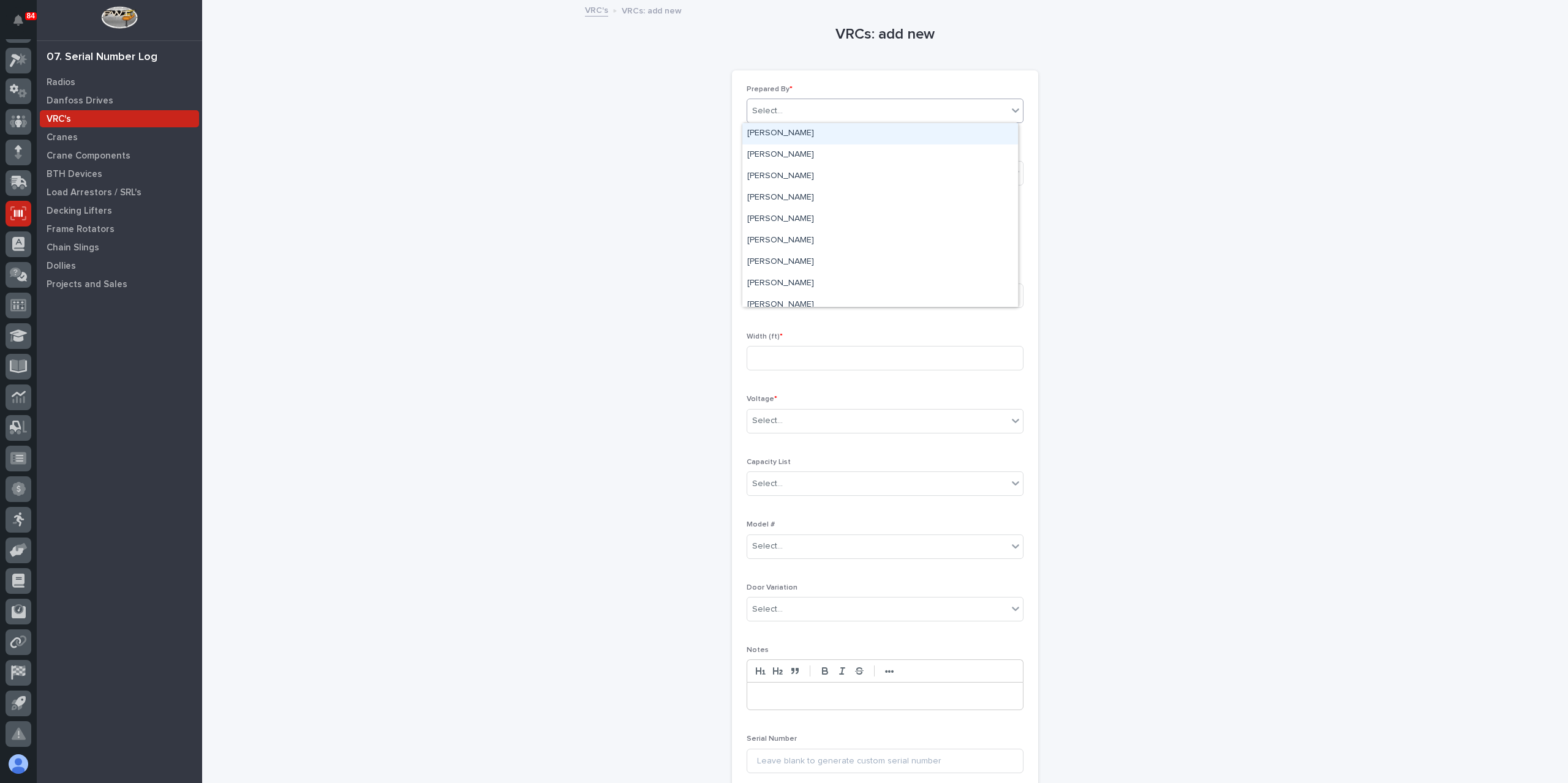
click at [771, 101] on div "Select..." at bounding box center [878, 111] width 260 height 21
click at [802, 257] on div "[PERSON_NAME]" at bounding box center [881, 263] width 276 height 22
click at [784, 175] on input "text" at bounding box center [784, 173] width 1 height 11
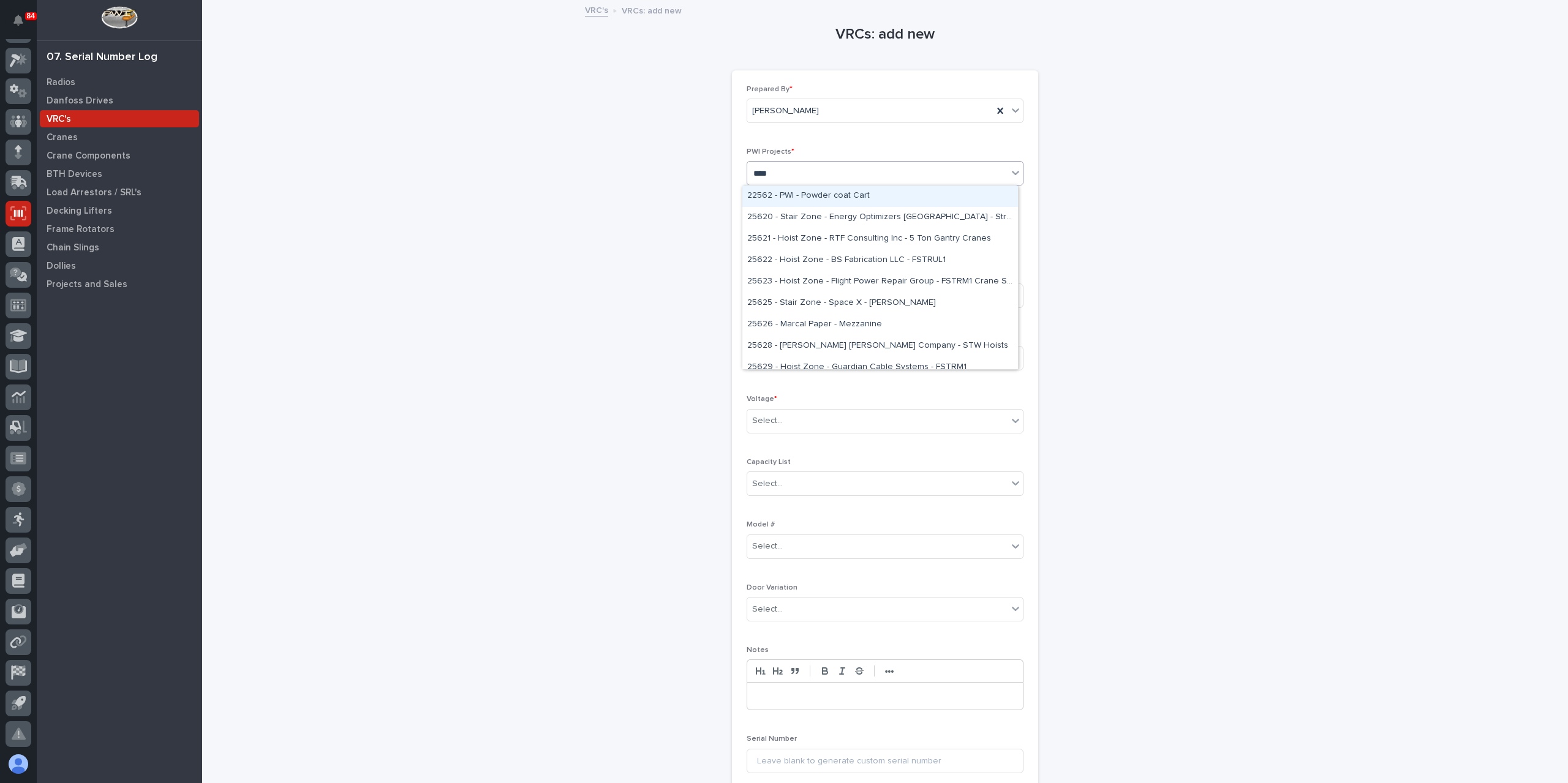
type input "*****"
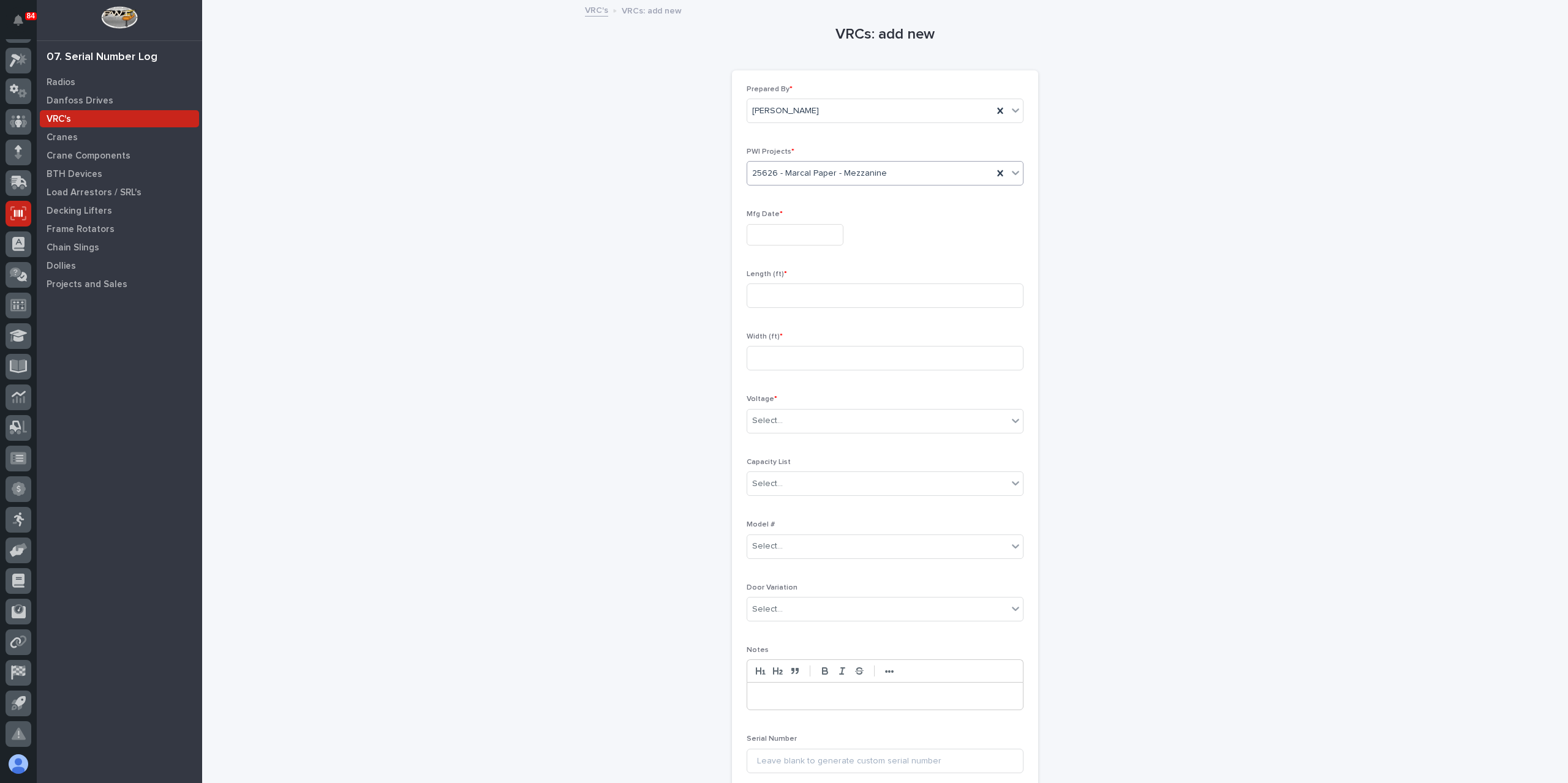
click at [782, 237] on input "text" at bounding box center [795, 235] width 97 height 22
click at [773, 200] on div "2" at bounding box center [766, 193] width 17 height 17
type input "**********"
click at [823, 281] on div "Length (ft) *" at bounding box center [884, 294] width 277 height 47
click at [825, 289] on input at bounding box center [884, 295] width 277 height 25
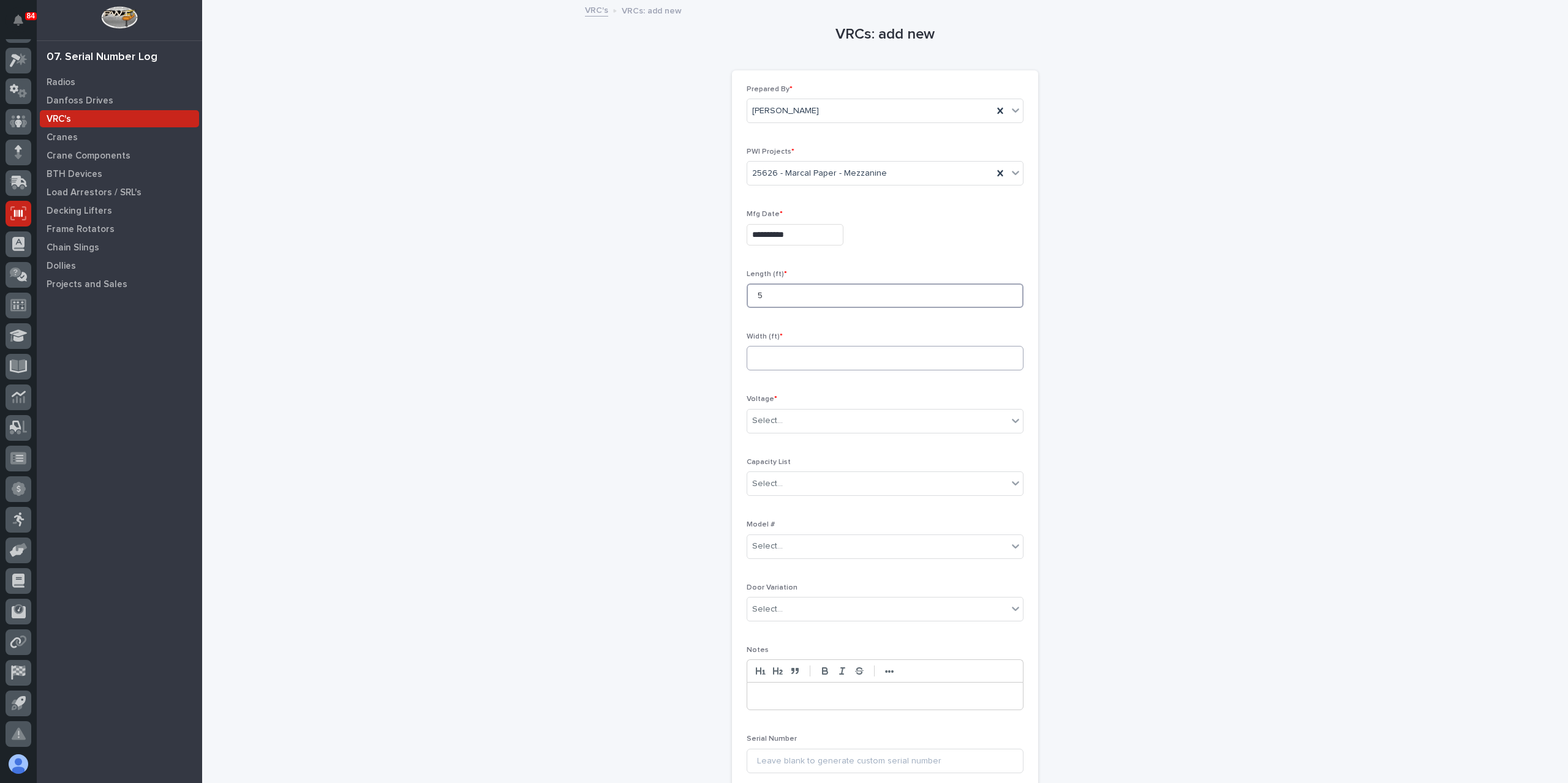
type input "5"
click at [844, 353] on input at bounding box center [884, 358] width 277 height 25
type input "5"
click at [781, 425] on div "Select..." at bounding box center [878, 421] width 260 height 21
click at [439, 410] on div "**********" at bounding box center [884, 414] width 1228 height 826
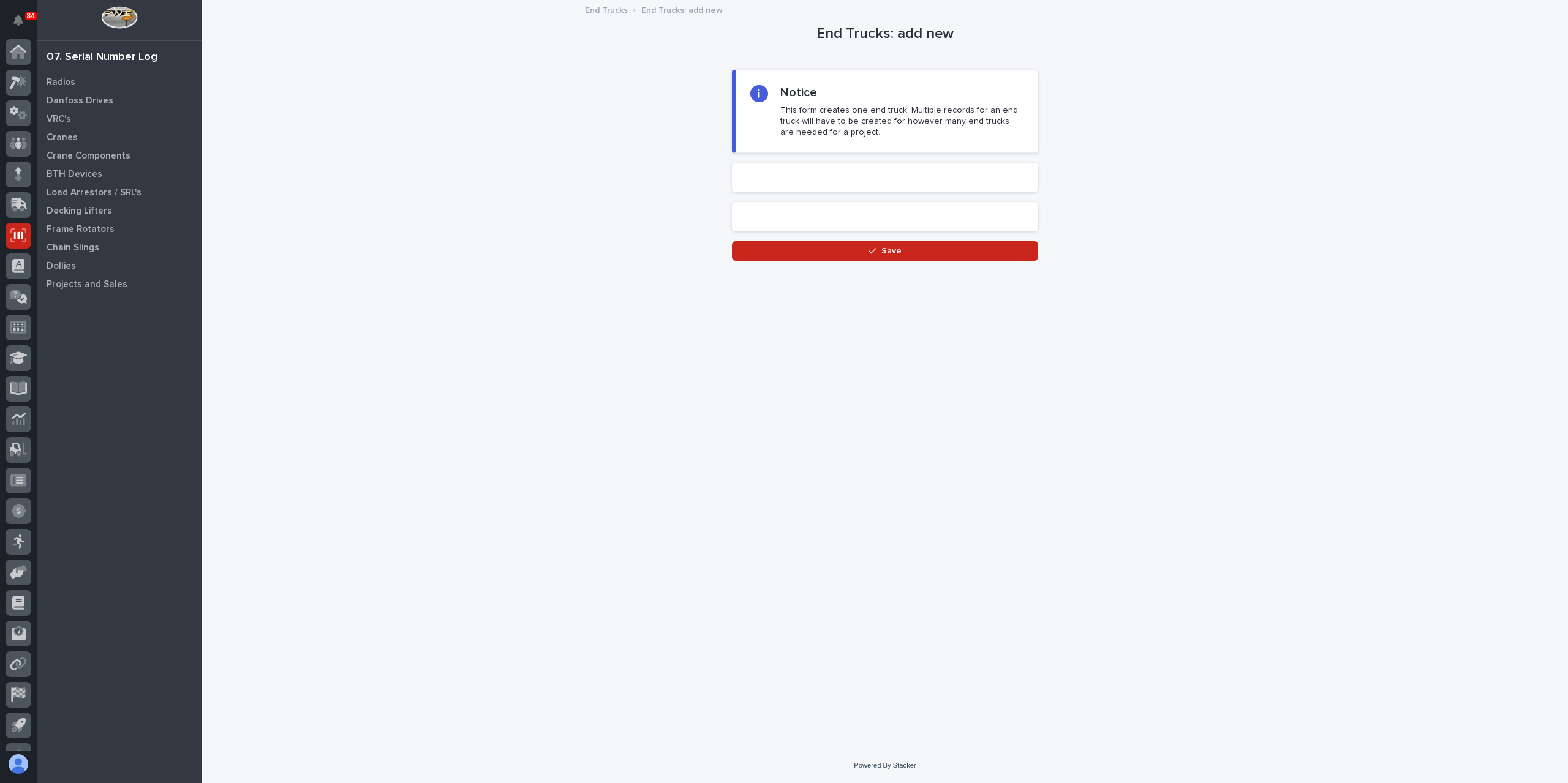
scroll to position [22, 0]
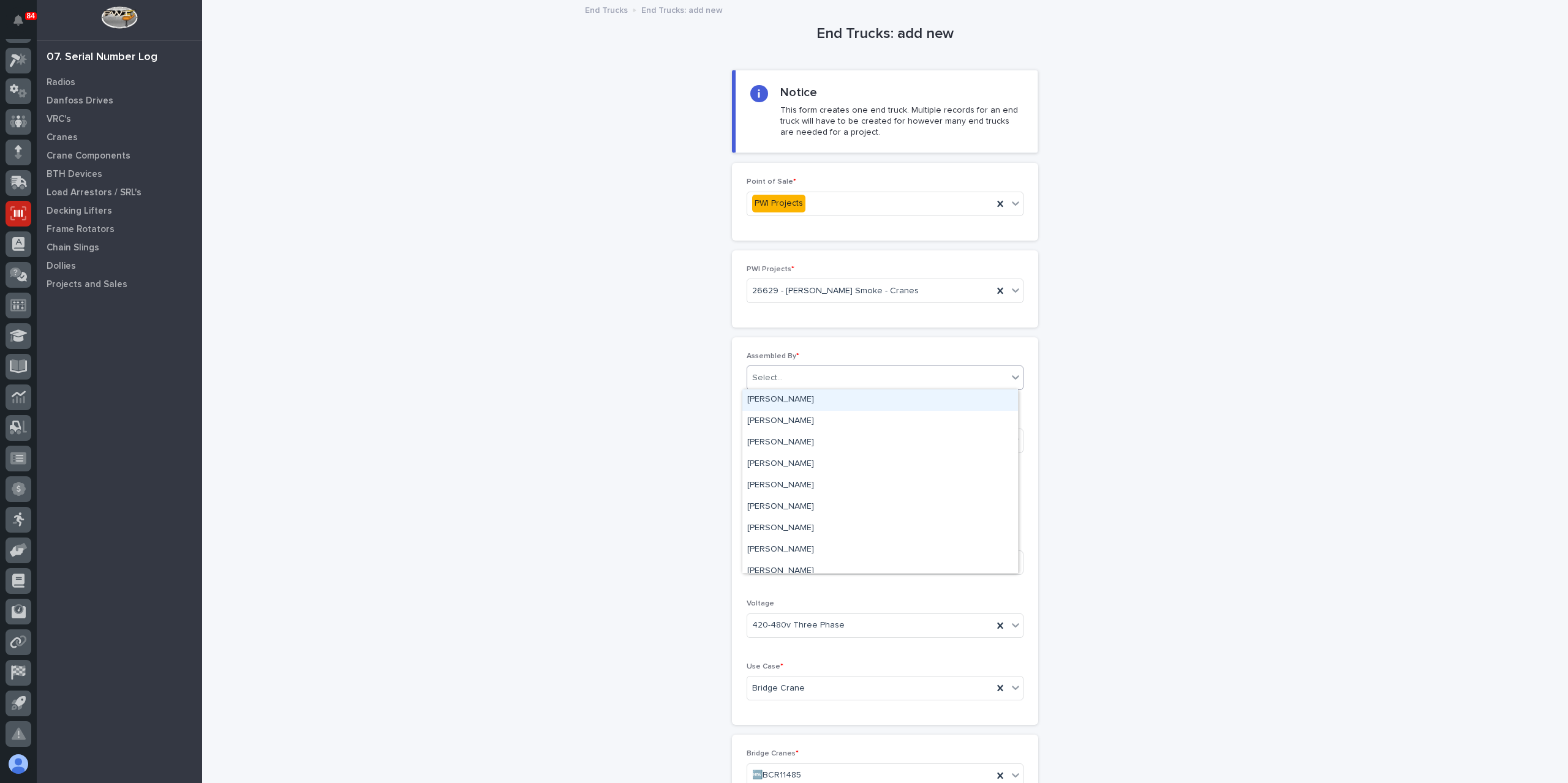
click at [784, 381] on input "text" at bounding box center [784, 378] width 1 height 11
click at [795, 529] on div "[PERSON_NAME]" at bounding box center [881, 529] width 276 height 22
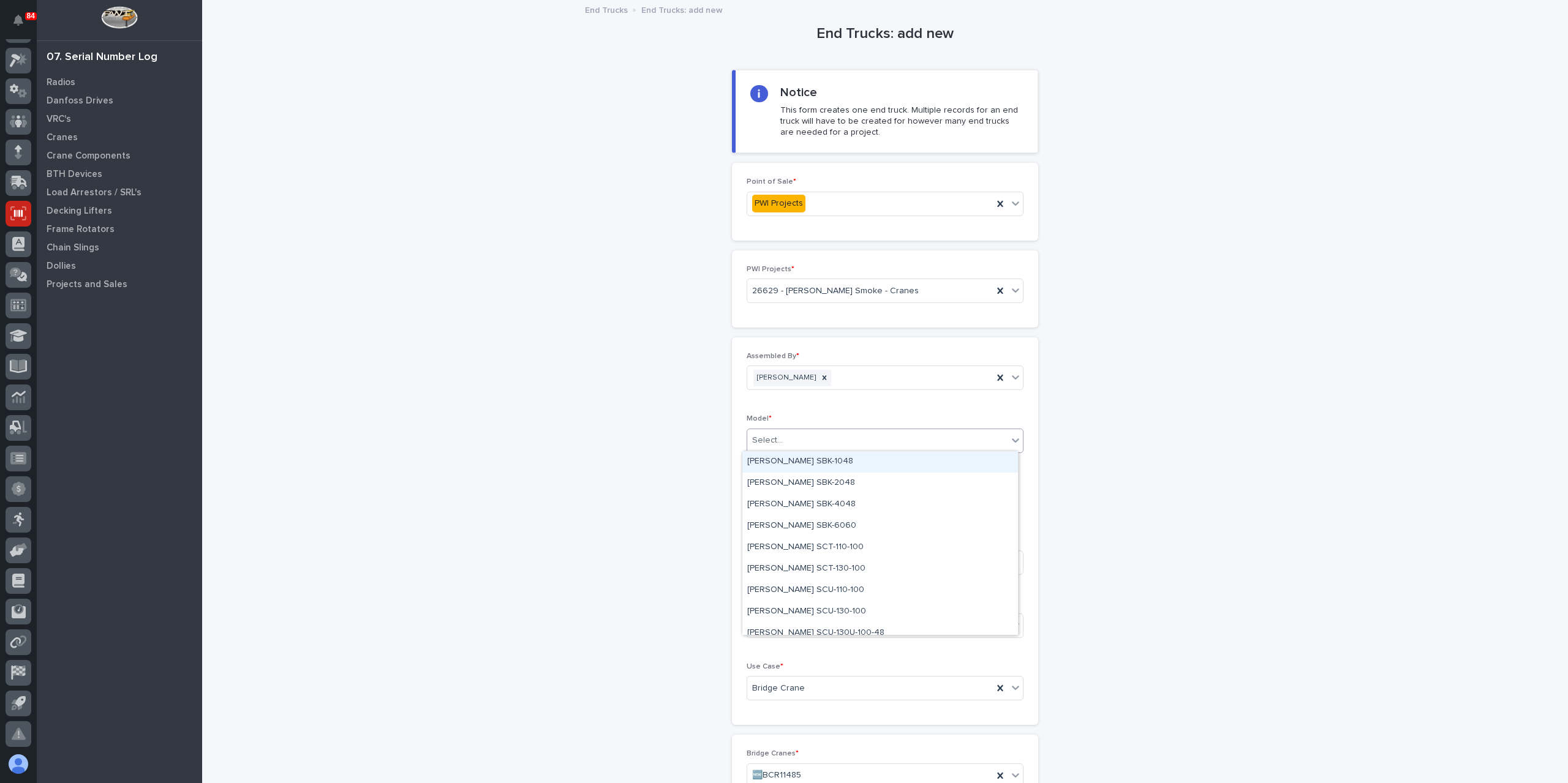
click at [781, 448] on div "Select..." at bounding box center [878, 440] width 260 height 21
click at [791, 529] on div "[PERSON_NAME] SCT-130-100" at bounding box center [881, 533] width 276 height 22
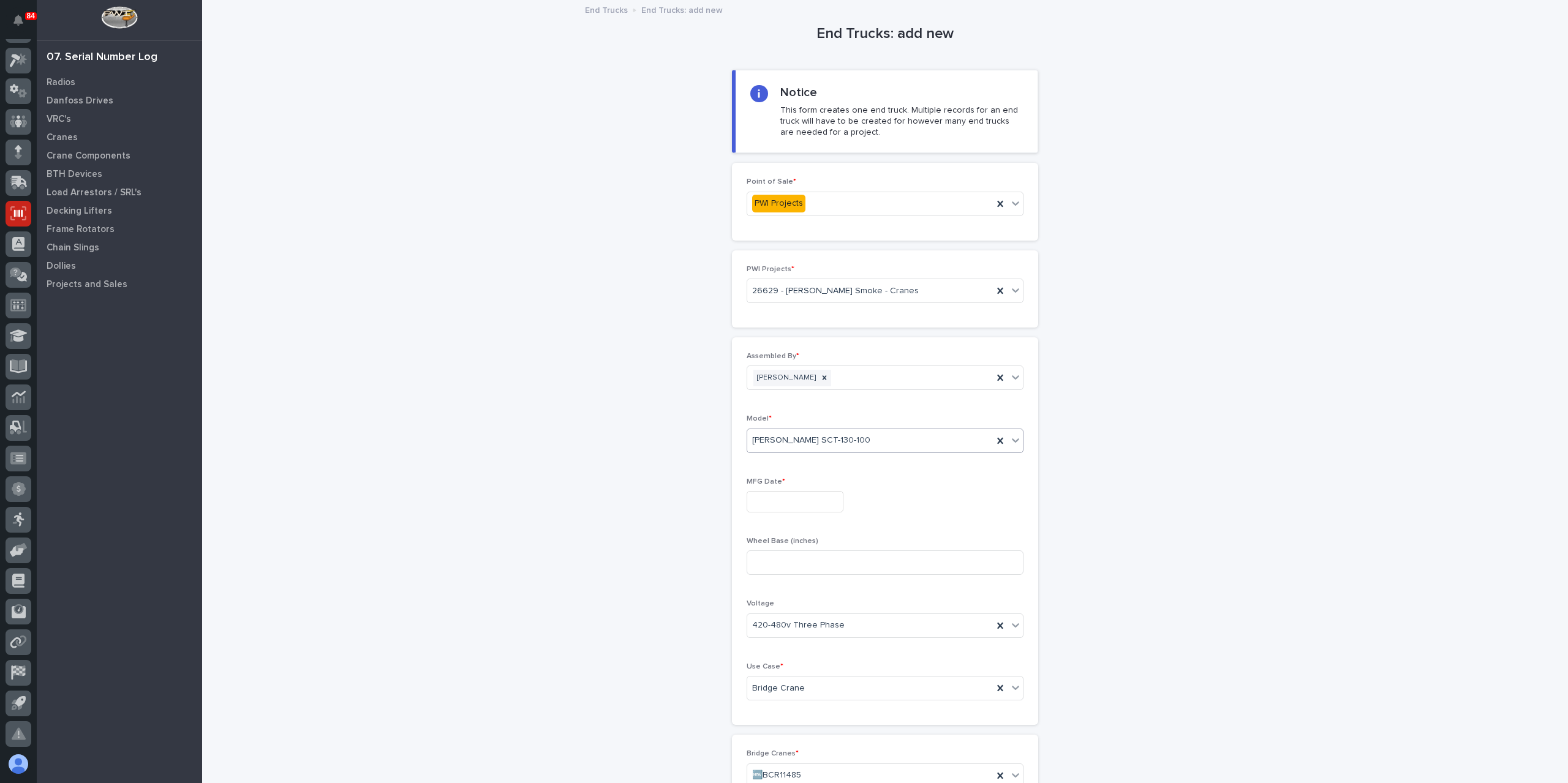
click at [780, 507] on input "text" at bounding box center [795, 502] width 97 height 22
click at [804, 420] on div "21" at bounding box center [806, 420] width 17 height 17
type input "**********"
click at [802, 570] on input at bounding box center [884, 562] width 277 height 25
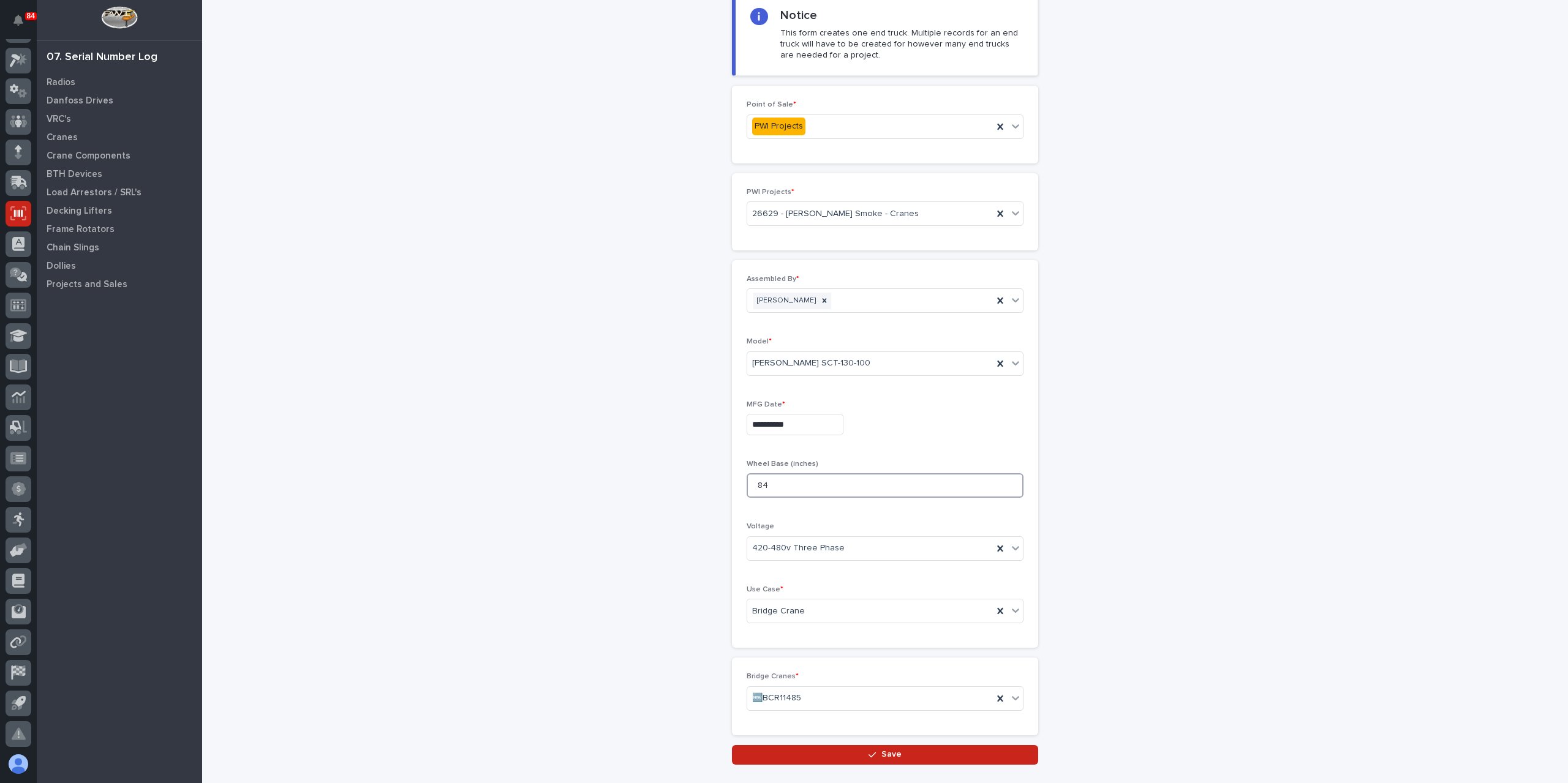
scroll to position [151, 0]
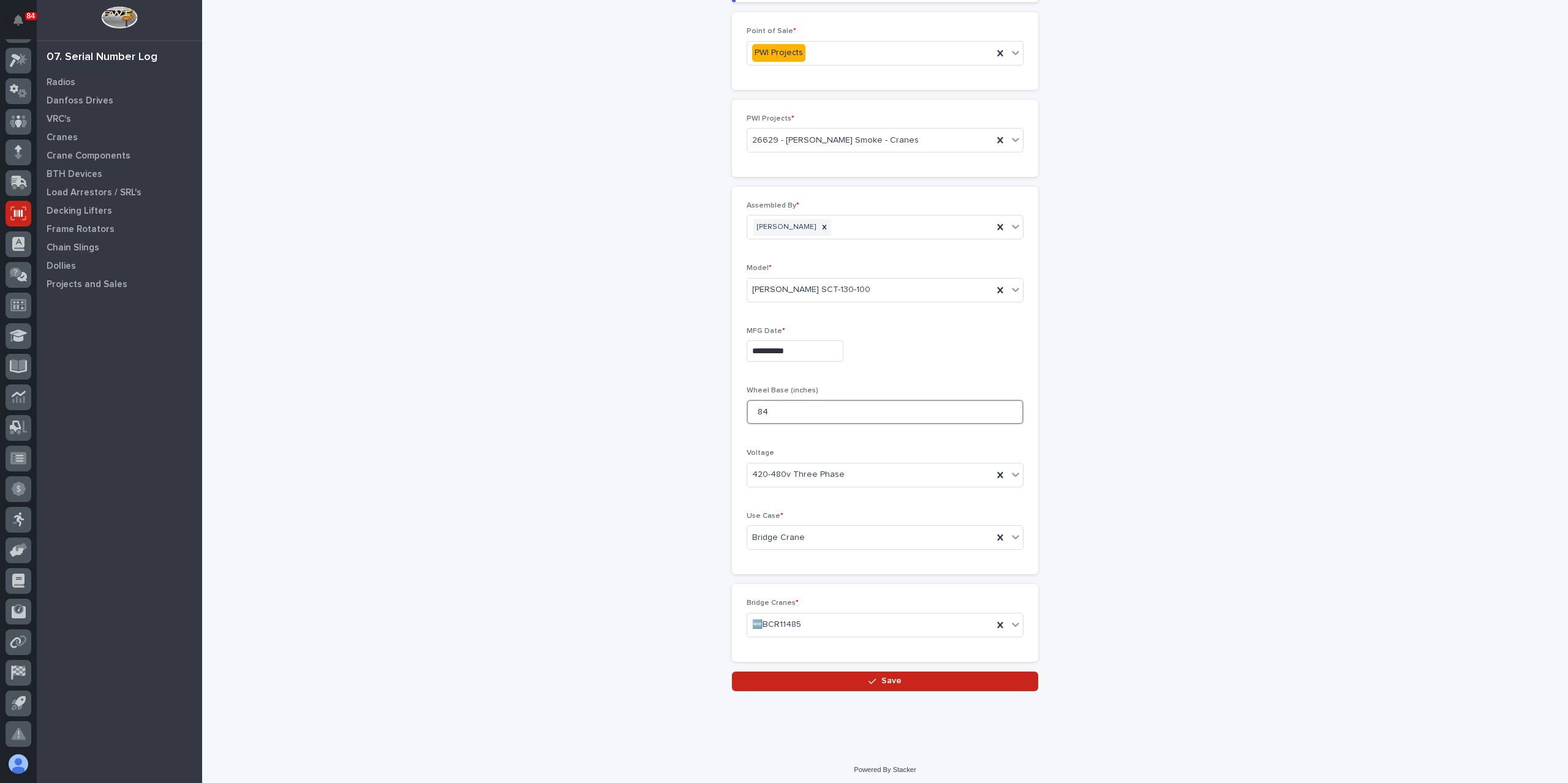
type input "84"
drag, startPoint x: 805, startPoint y: 660, endPoint x: 806, endPoint y: 671, distance: 11.0
click at [805, 662] on div "Loading... Saving… Bridge Cranes * 🆕BCR11485" at bounding box center [884, 627] width 306 height 87
click at [806, 675] on button "Save" at bounding box center [884, 682] width 306 height 20
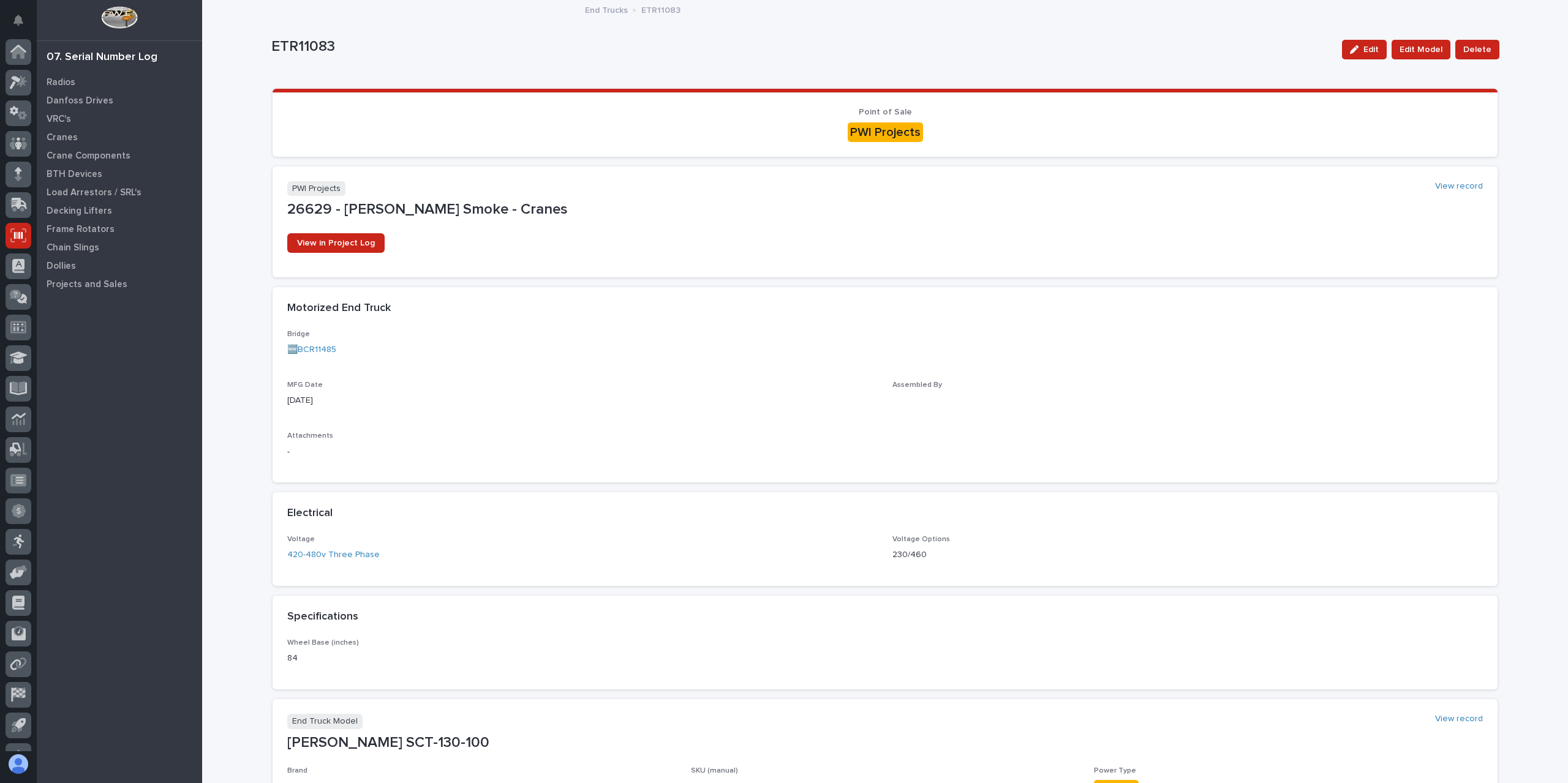
scroll to position [22, 0]
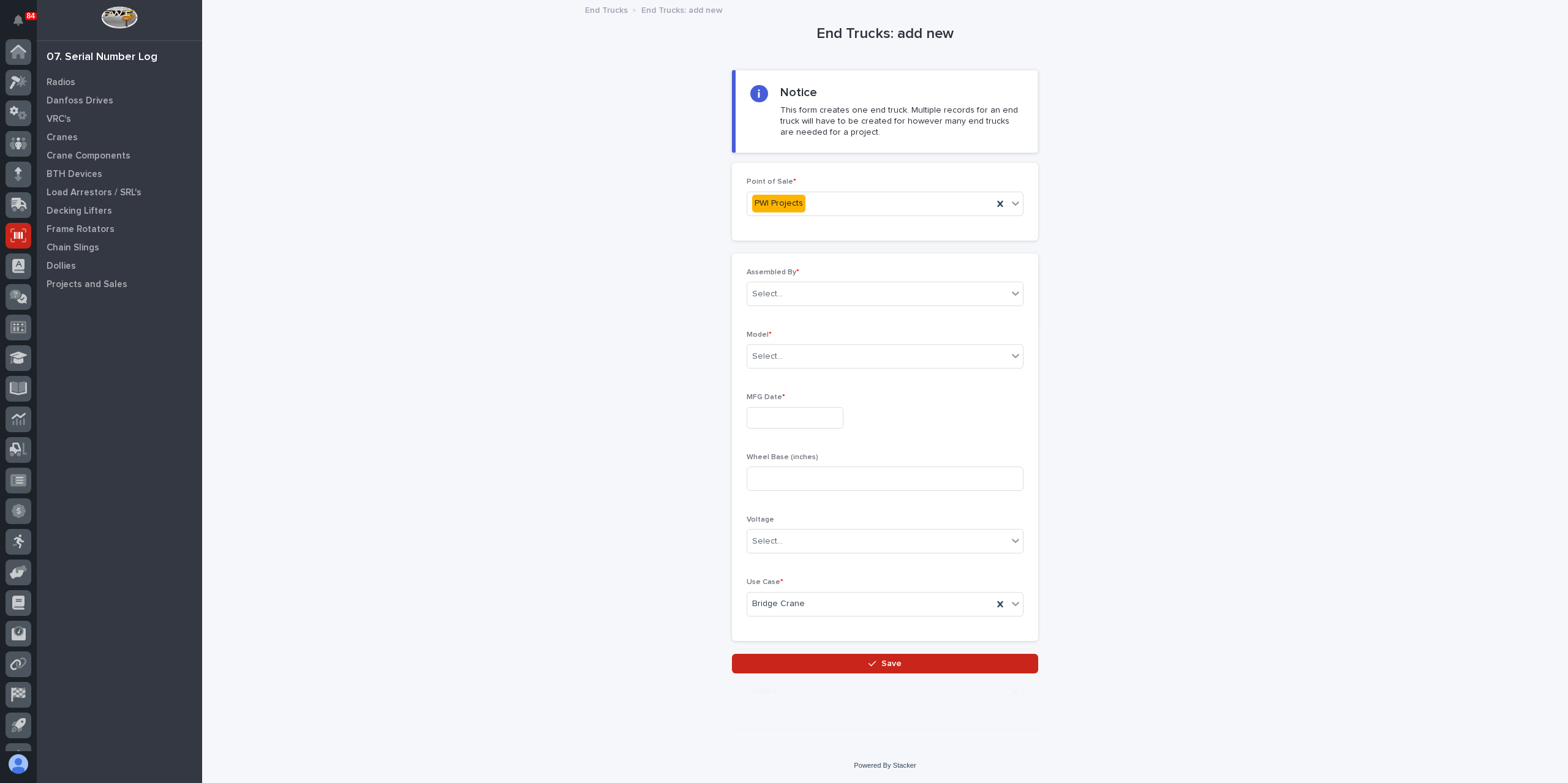
scroll to position [22, 0]
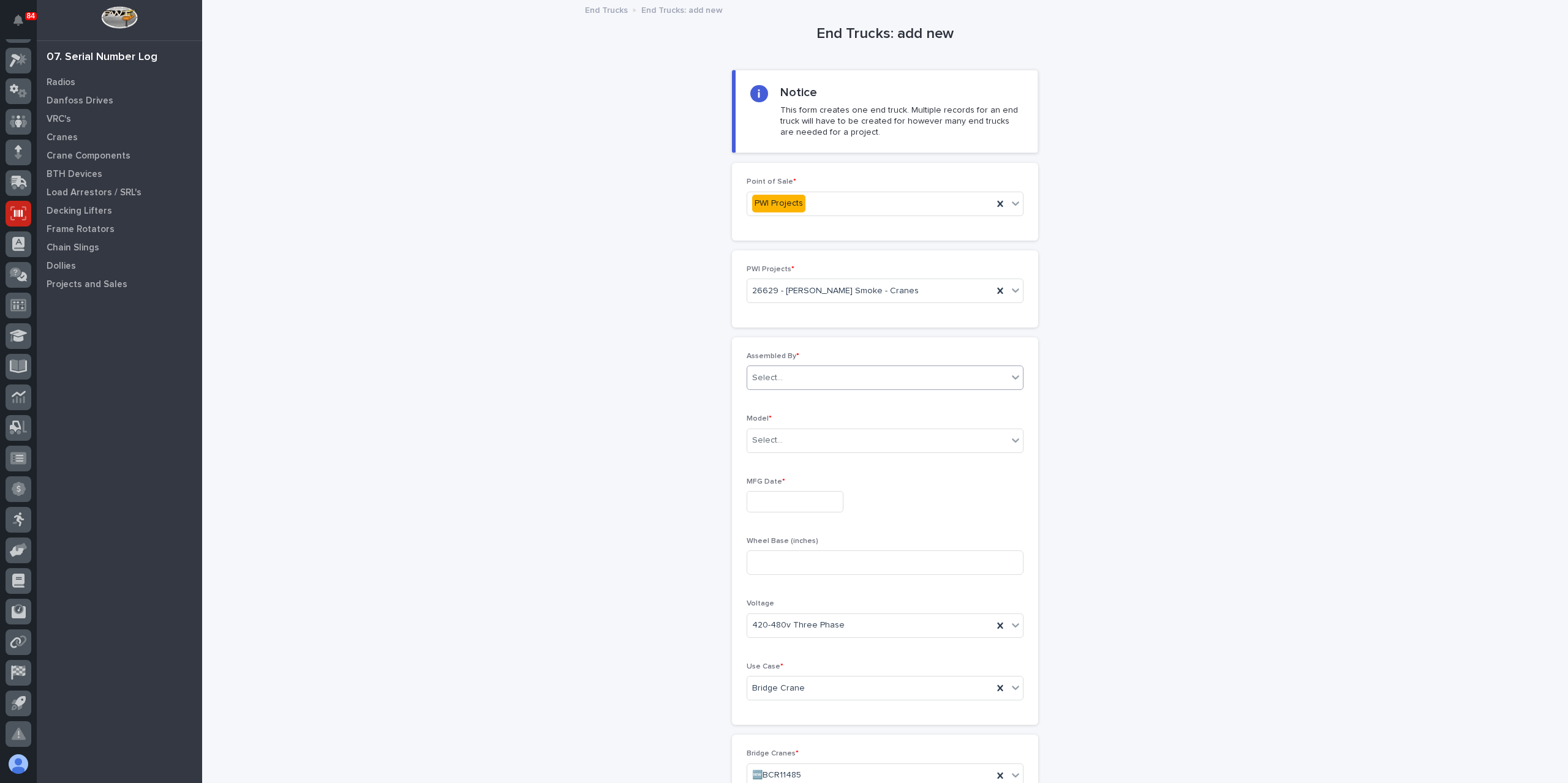
click at [809, 386] on div "Select..." at bounding box center [884, 377] width 277 height 25
click at [792, 537] on div "[PERSON_NAME]" at bounding box center [881, 529] width 276 height 22
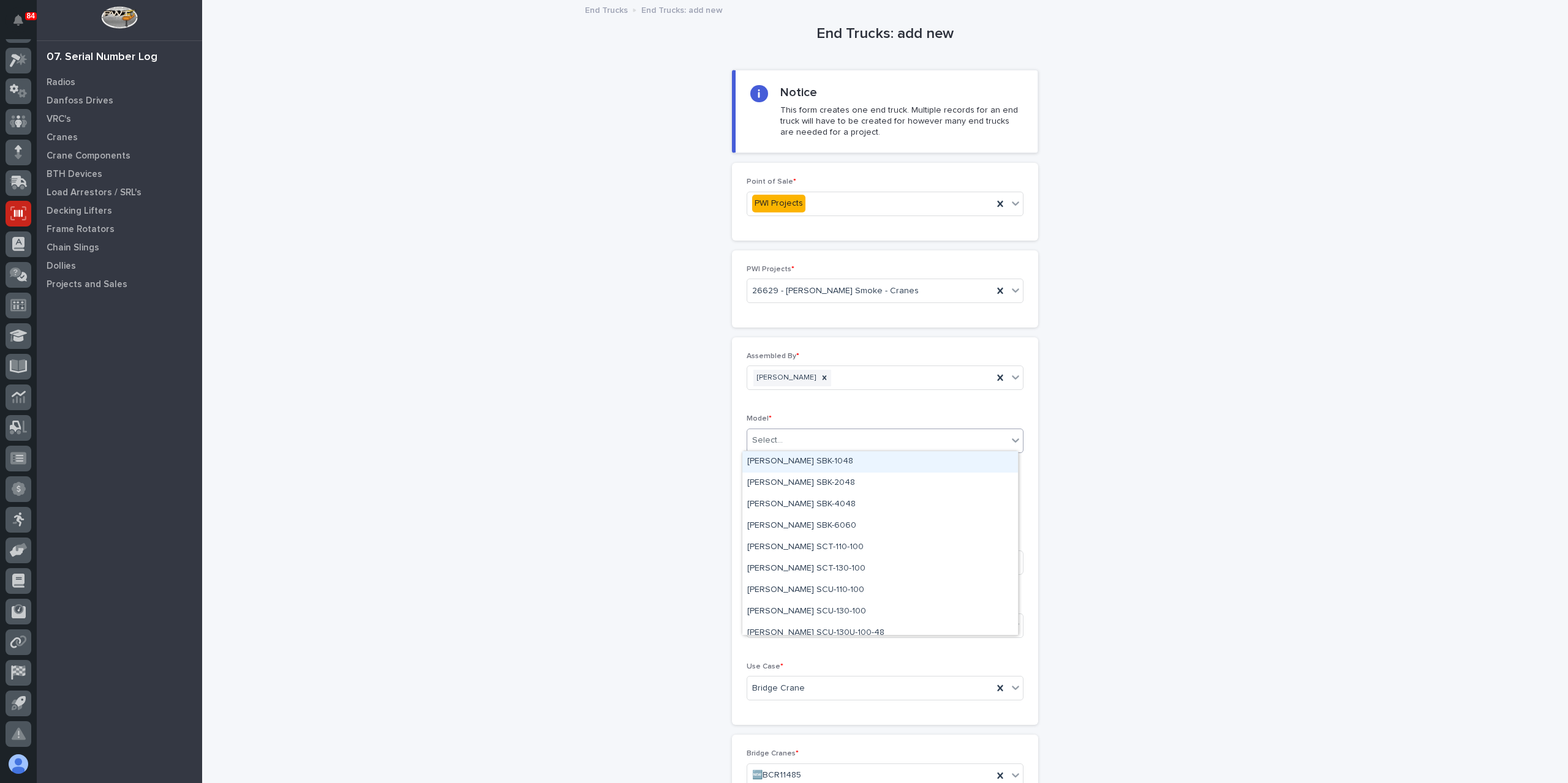
click at [770, 439] on div "Select..." at bounding box center [767, 440] width 31 height 13
click at [797, 576] on div "[PERSON_NAME] SCT-130-100" at bounding box center [881, 569] width 276 height 22
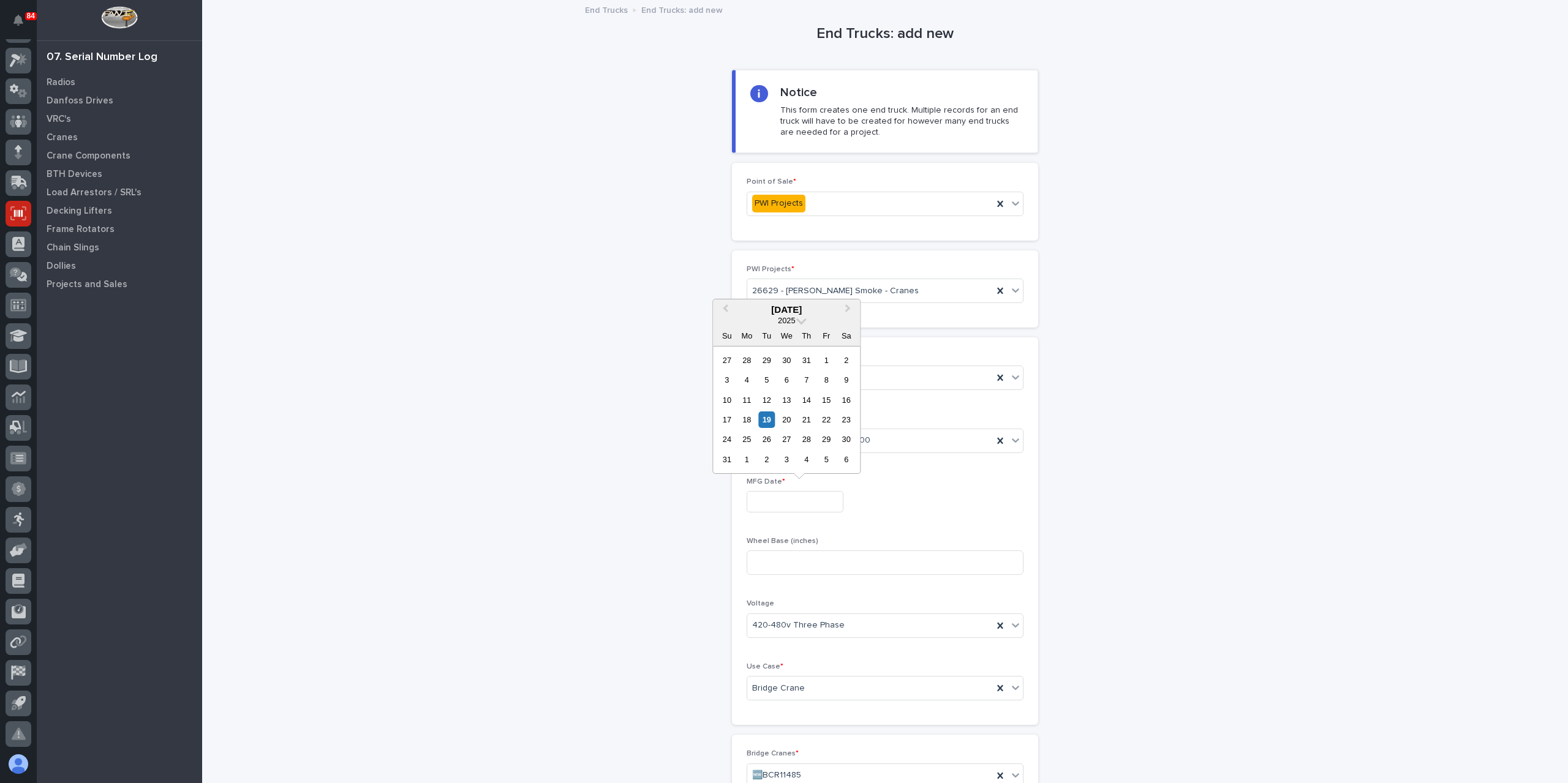
click at [778, 495] on input "text" at bounding box center [795, 502] width 97 height 22
click at [802, 421] on div "21" at bounding box center [806, 420] width 17 height 17
type input "**********"
click at [784, 551] on input at bounding box center [884, 562] width 277 height 25
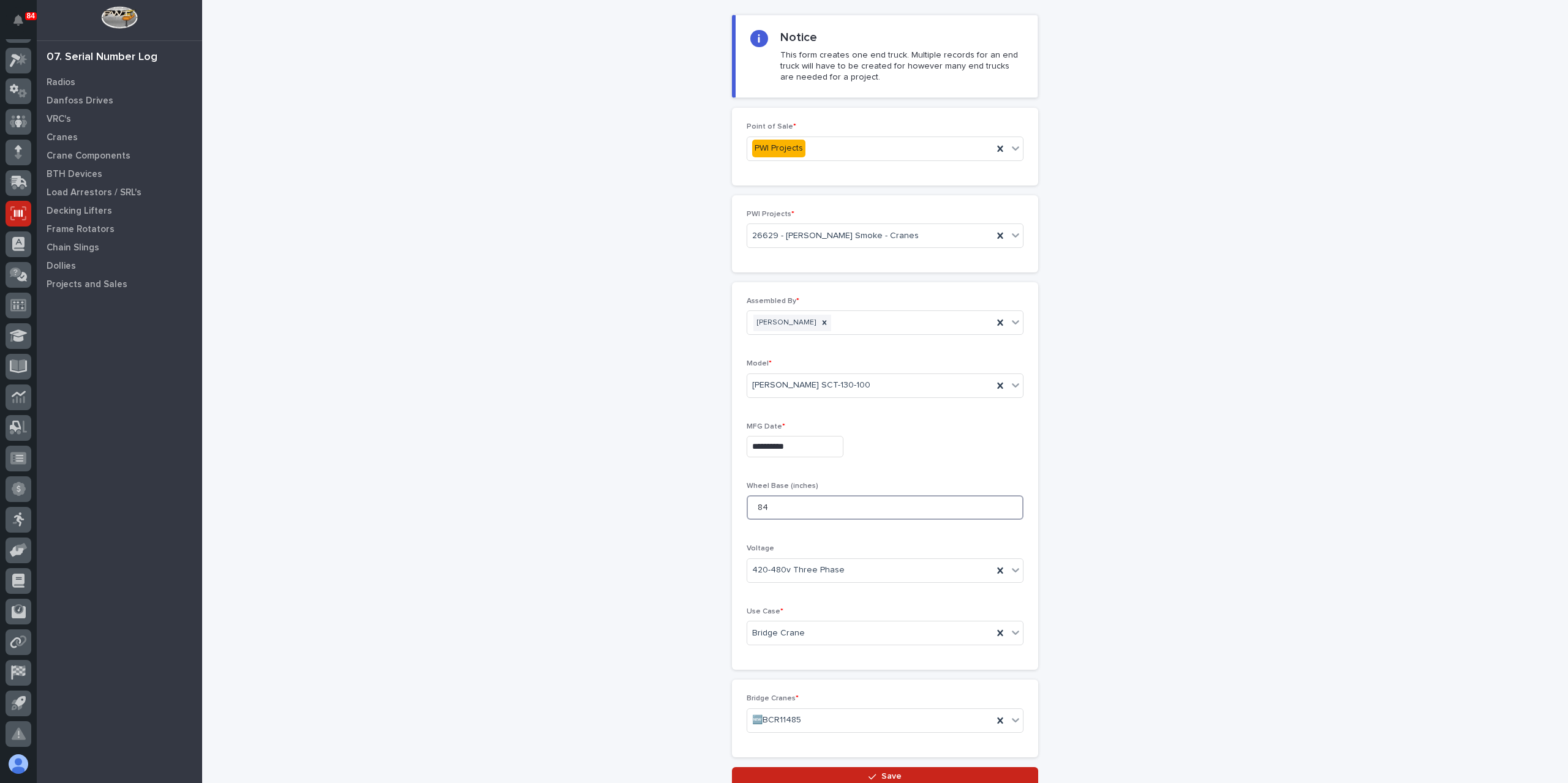
scroll to position [151, 0]
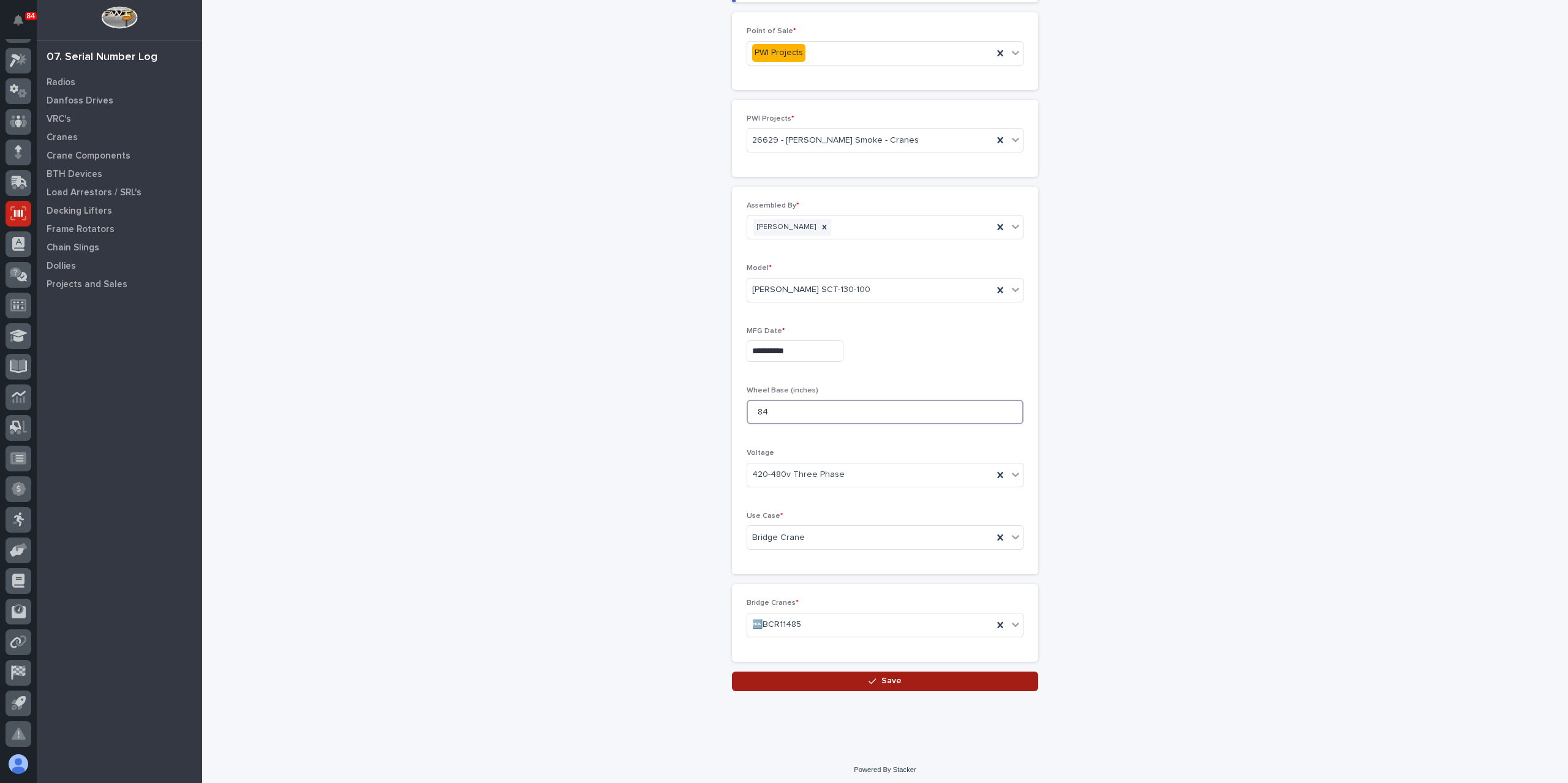
type input "84"
click at [817, 676] on button "Save" at bounding box center [884, 682] width 306 height 20
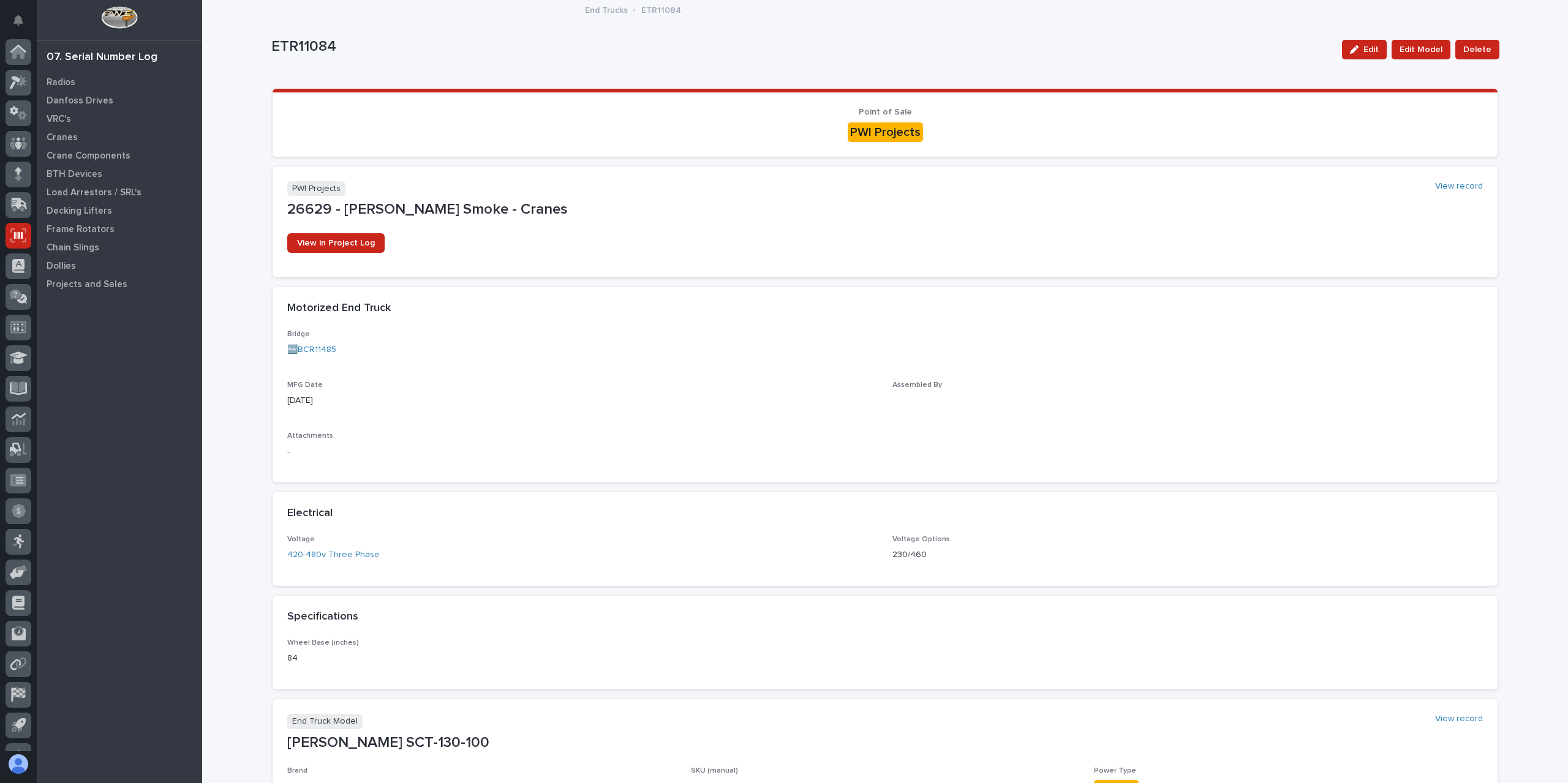
scroll to position [22, 0]
